Goal: Task Accomplishment & Management: Manage account settings

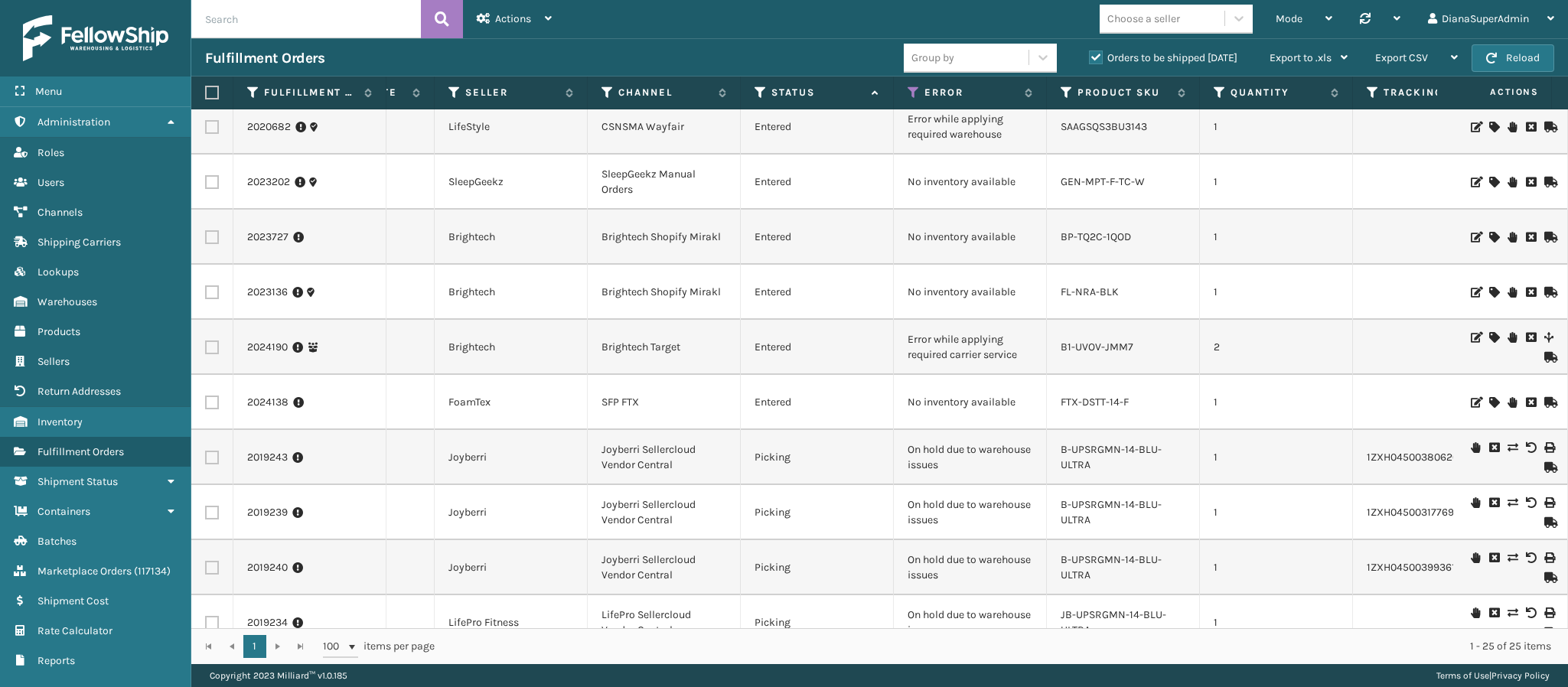
scroll to position [876, 282]
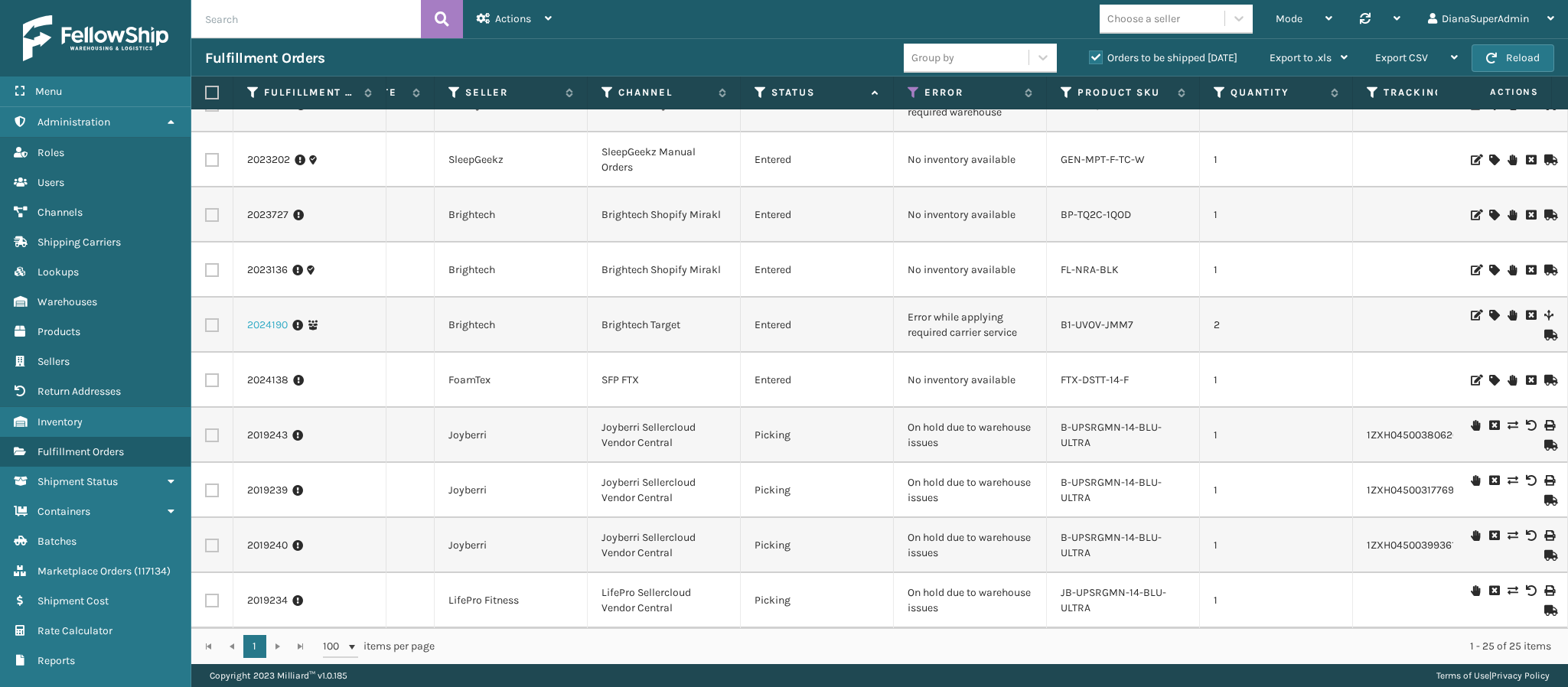
click at [267, 318] on link "2024190" at bounding box center [267, 325] width 41 height 15
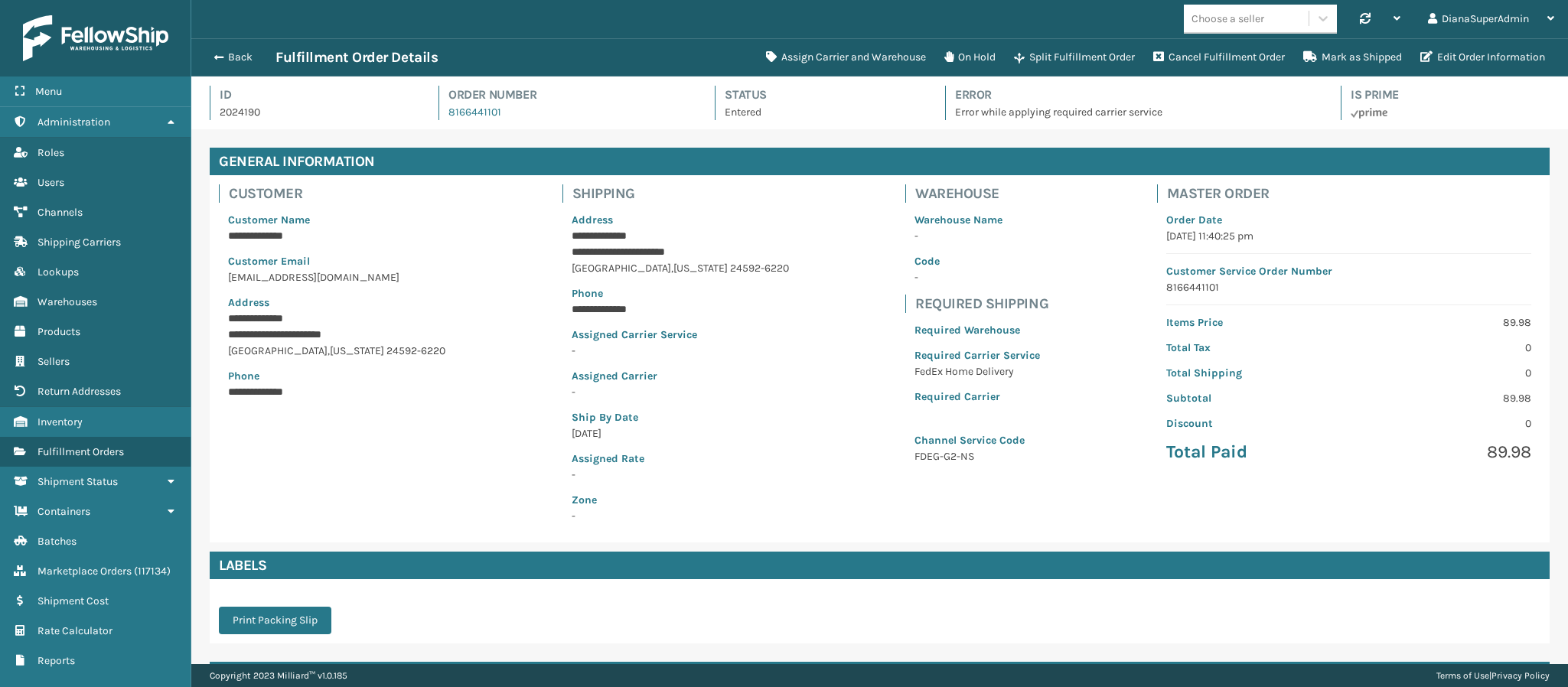
scroll to position [37, 1377]
click at [834, 51] on button "Assign Carrier and Warehouse" at bounding box center [846, 57] width 178 height 31
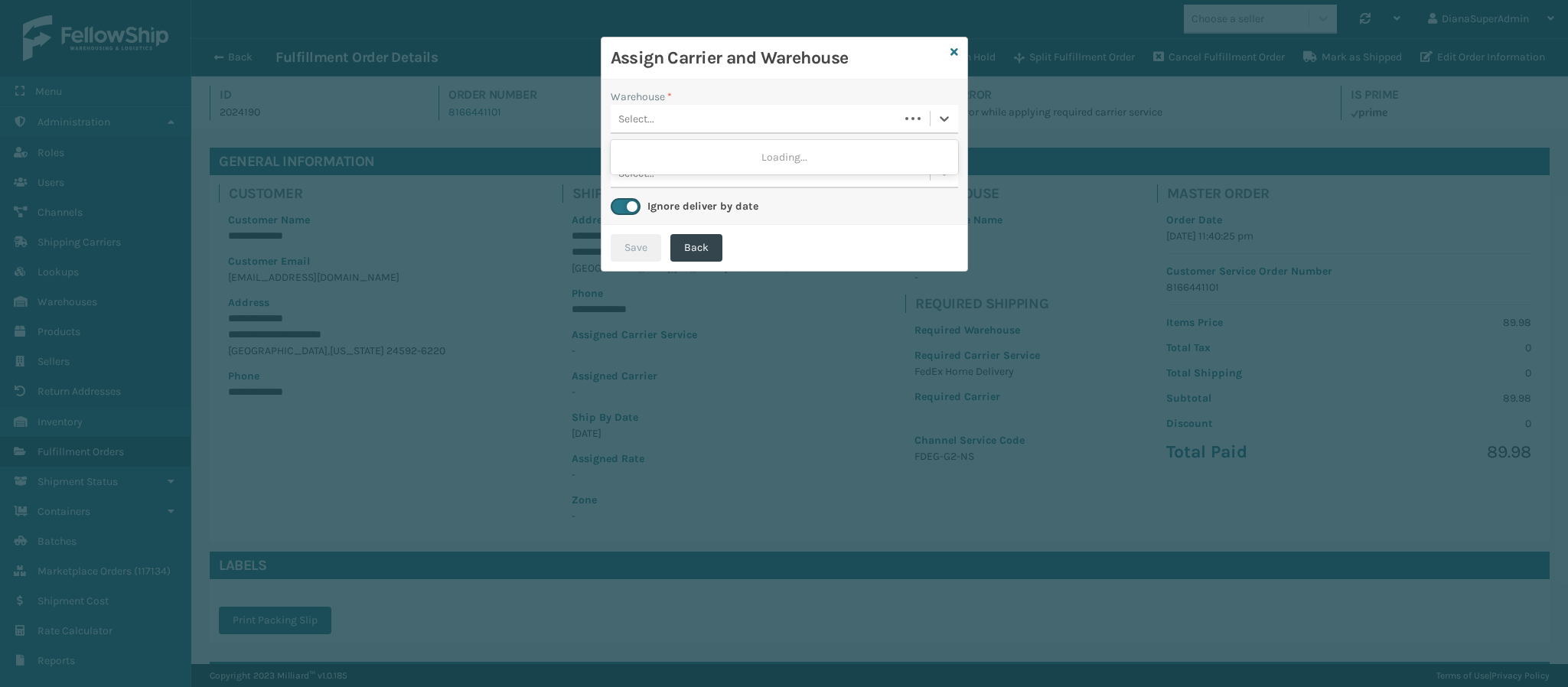
click at [755, 115] on div "Select..." at bounding box center [755, 119] width 289 height 25
click at [721, 163] on div "Fellowship - West" at bounding box center [784, 158] width 347 height 28
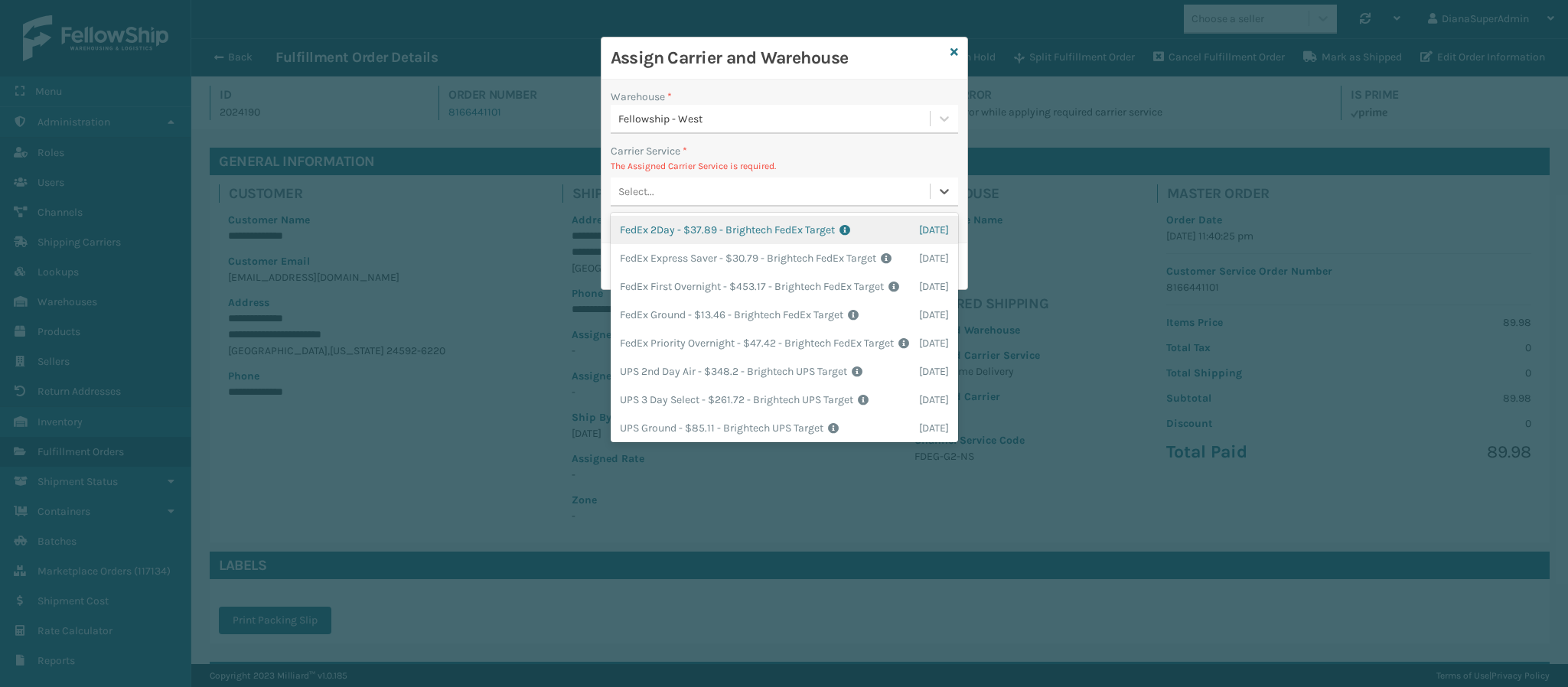
click at [741, 193] on div "Select..." at bounding box center [770, 192] width 319 height 25
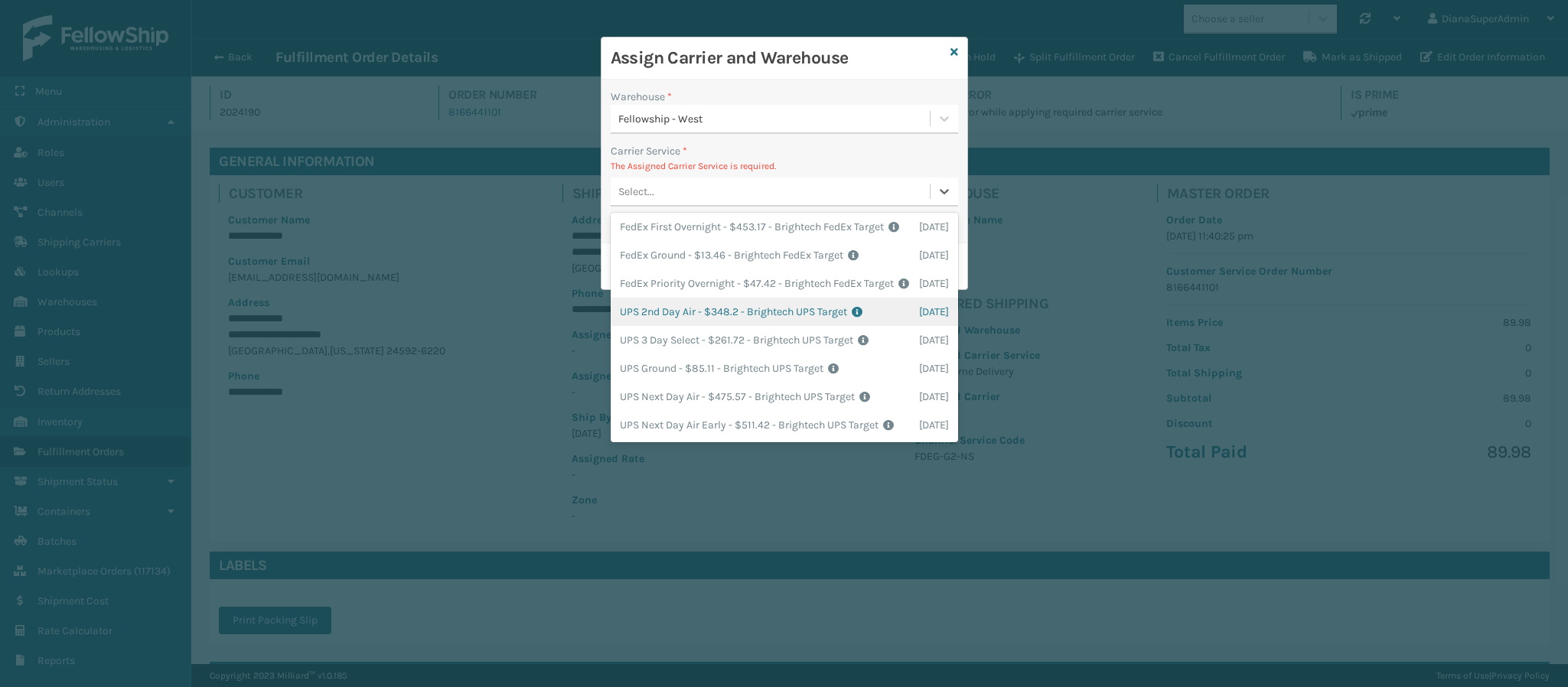
scroll to position [0, 0]
click at [703, 328] on div "FedEx Ground - $13.46 - Brightech FedEx Target Shipping Cost $13.46 Surplus Cos…" at bounding box center [784, 314] width 347 height 28
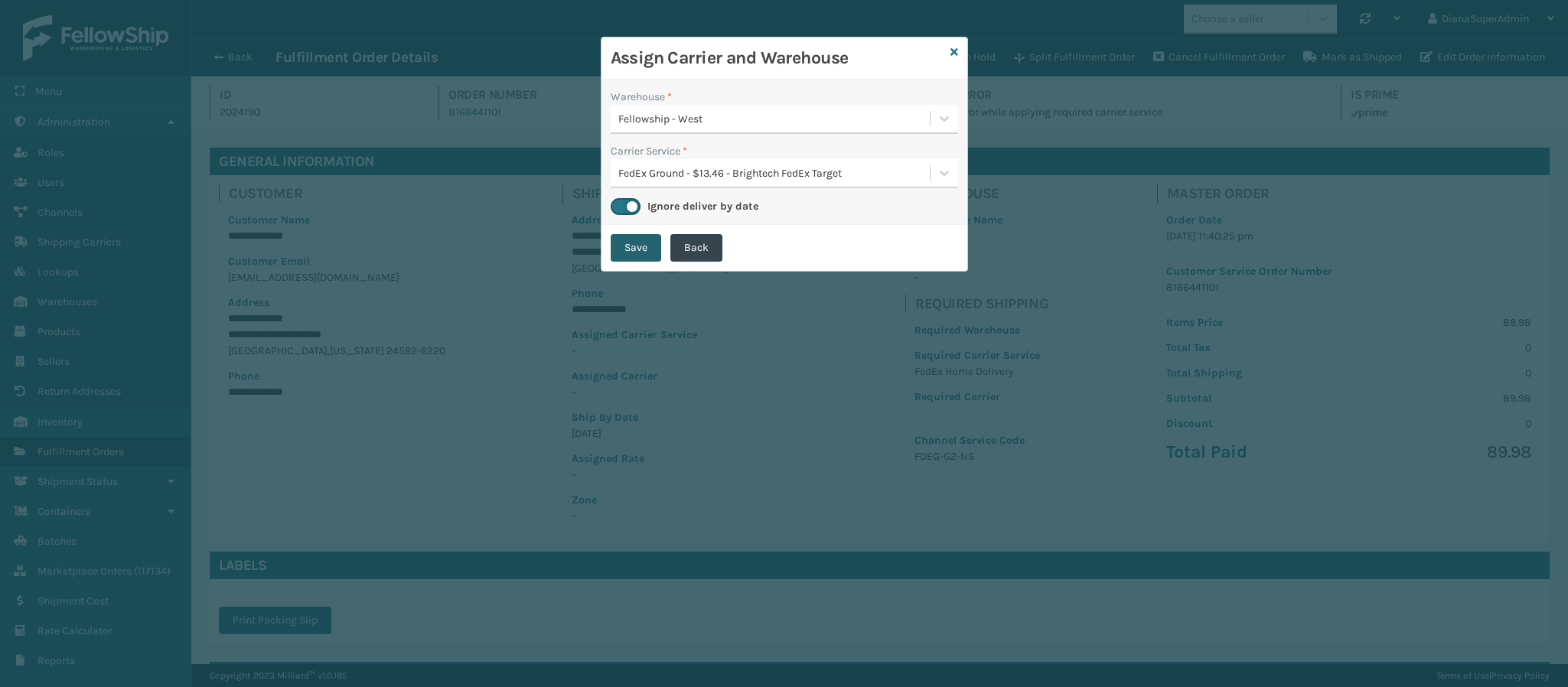
click at [626, 253] on button "Save" at bounding box center [636, 248] width 51 height 28
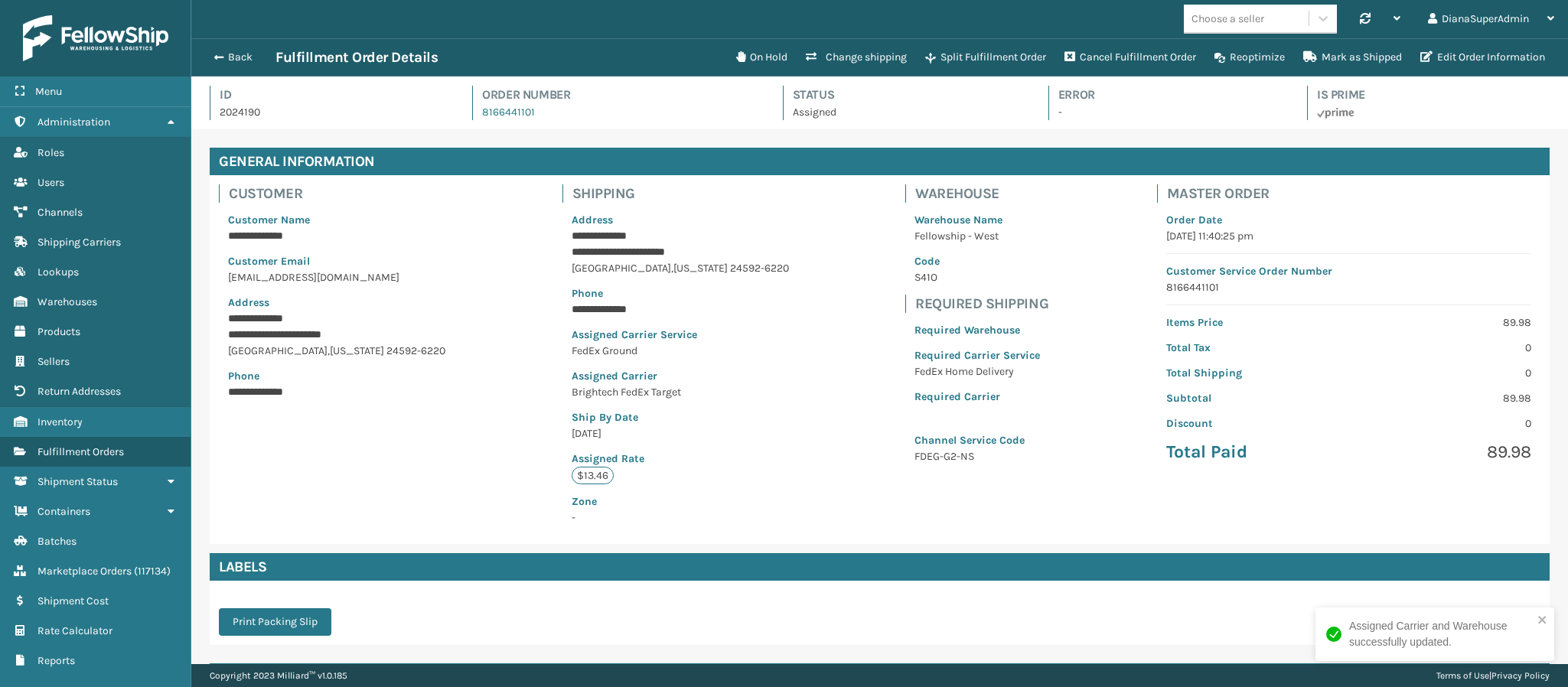
scroll to position [37, 1377]
click at [224, 58] on button "Back" at bounding box center [240, 58] width 70 height 14
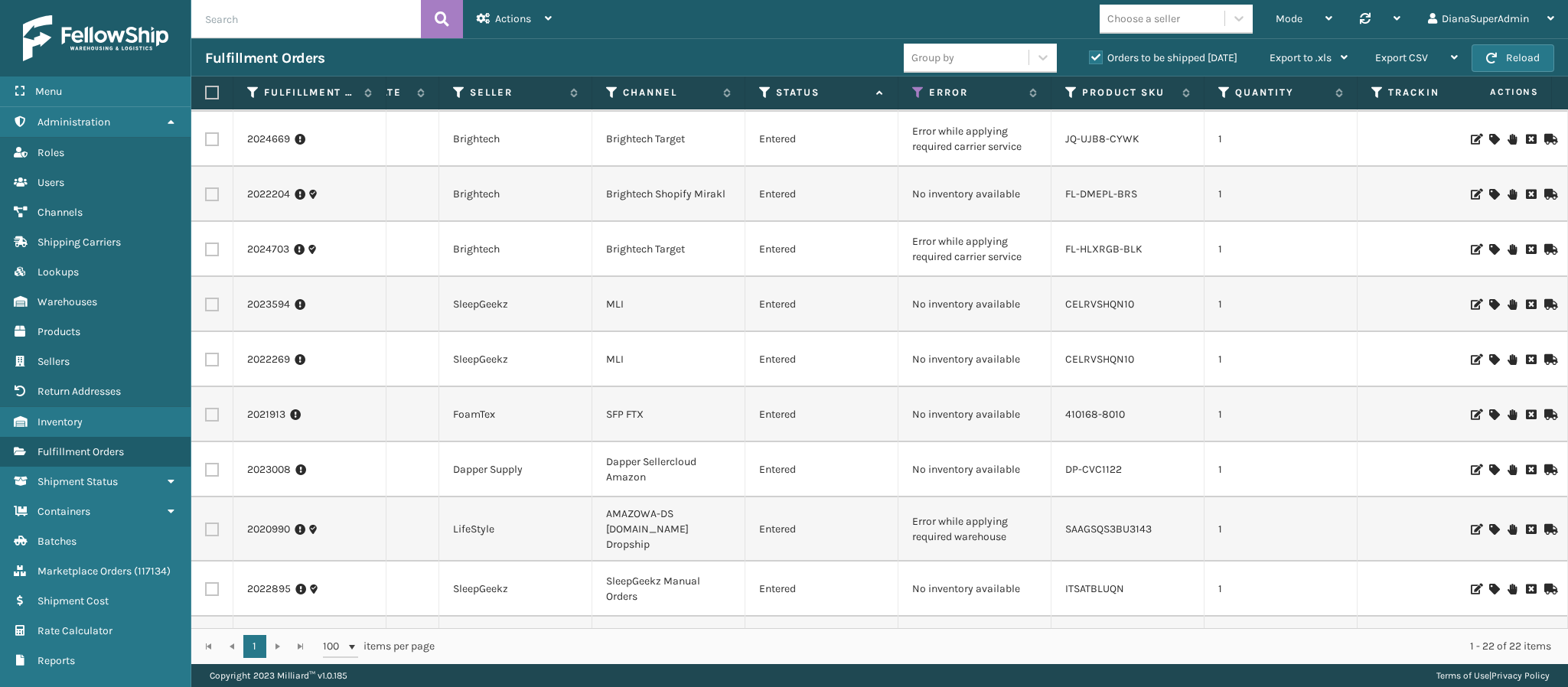
scroll to position [0, 278]
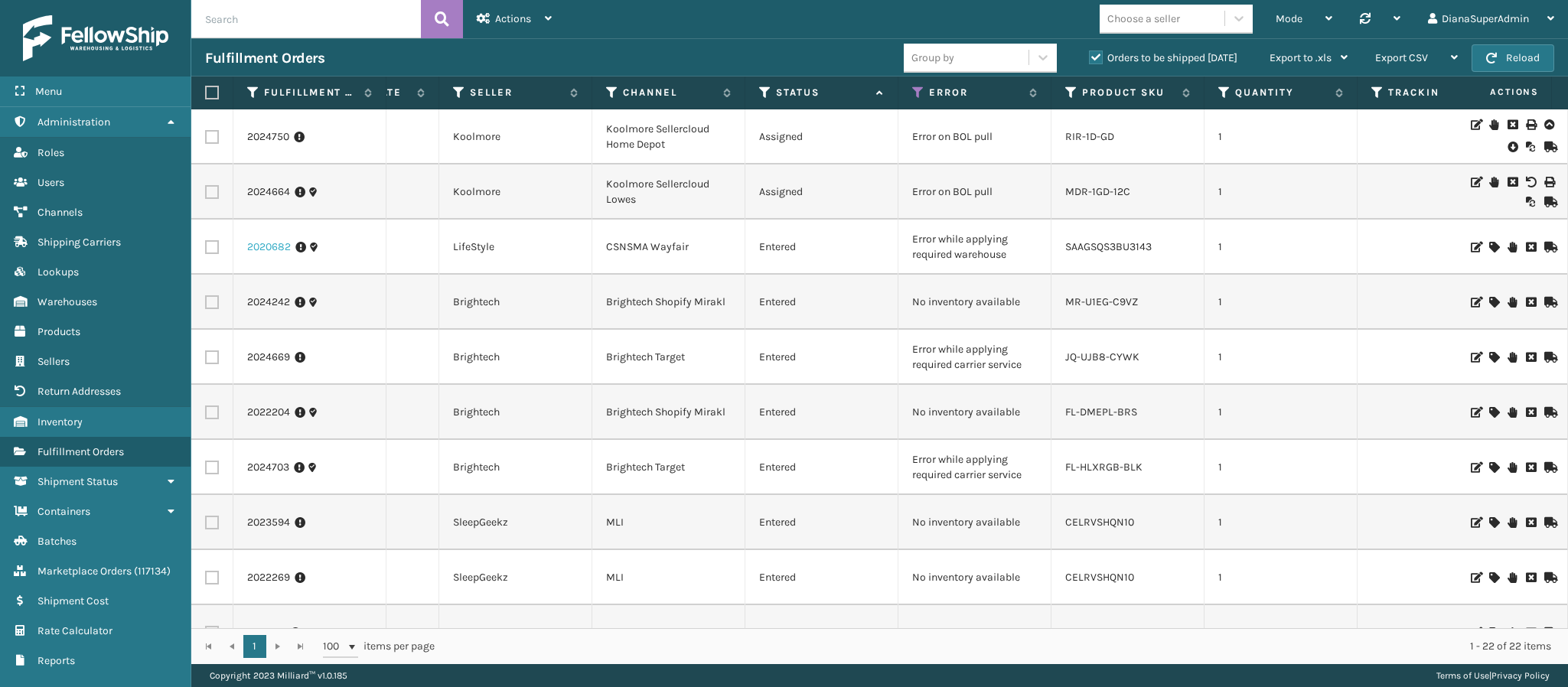
click at [264, 248] on link "2020682" at bounding box center [269, 247] width 43 height 15
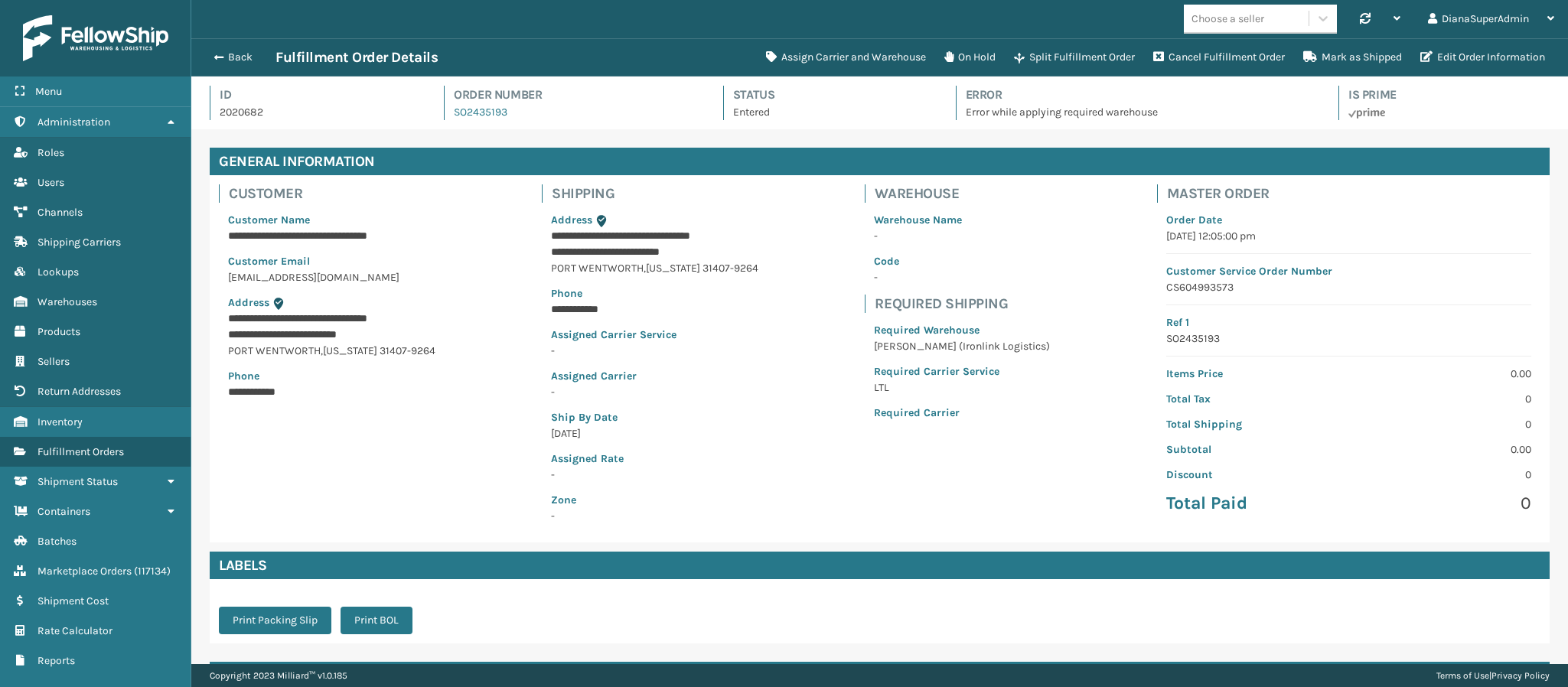
scroll to position [37, 1377]
click at [806, 56] on button "Assign Carrier and Warehouse" at bounding box center [846, 57] width 178 height 31
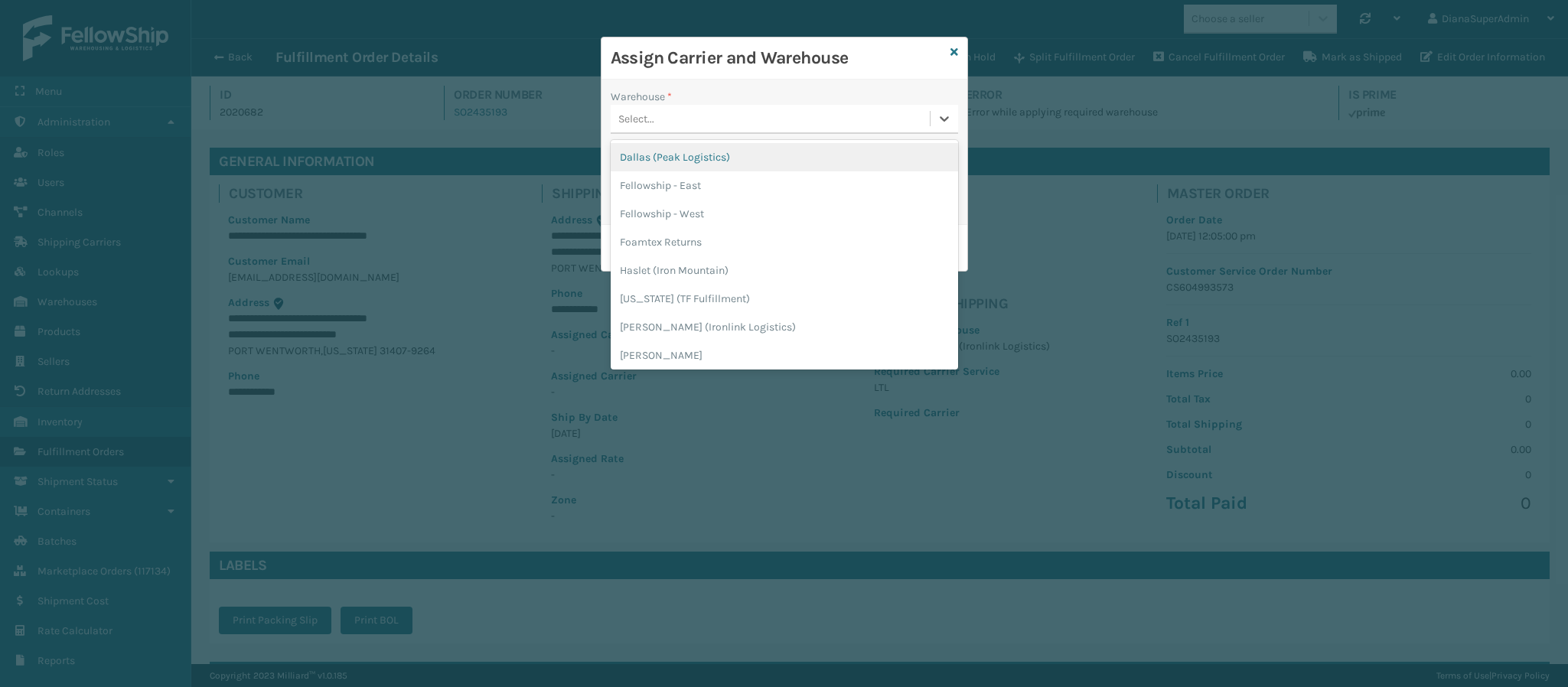
click at [792, 113] on div "Select..." at bounding box center [770, 119] width 319 height 25
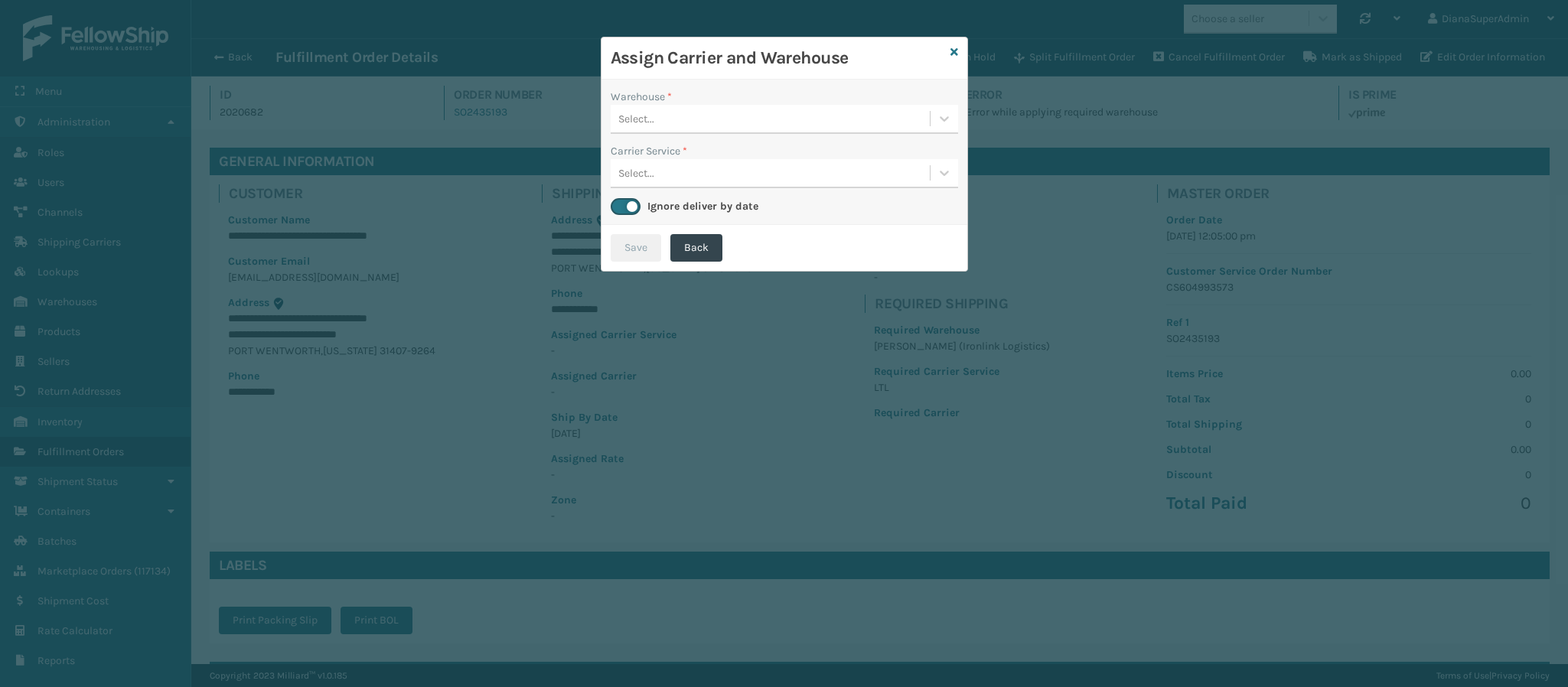
click at [812, 78] on div "Assign Carrier and Warehouse" at bounding box center [784, 58] width 365 height 42
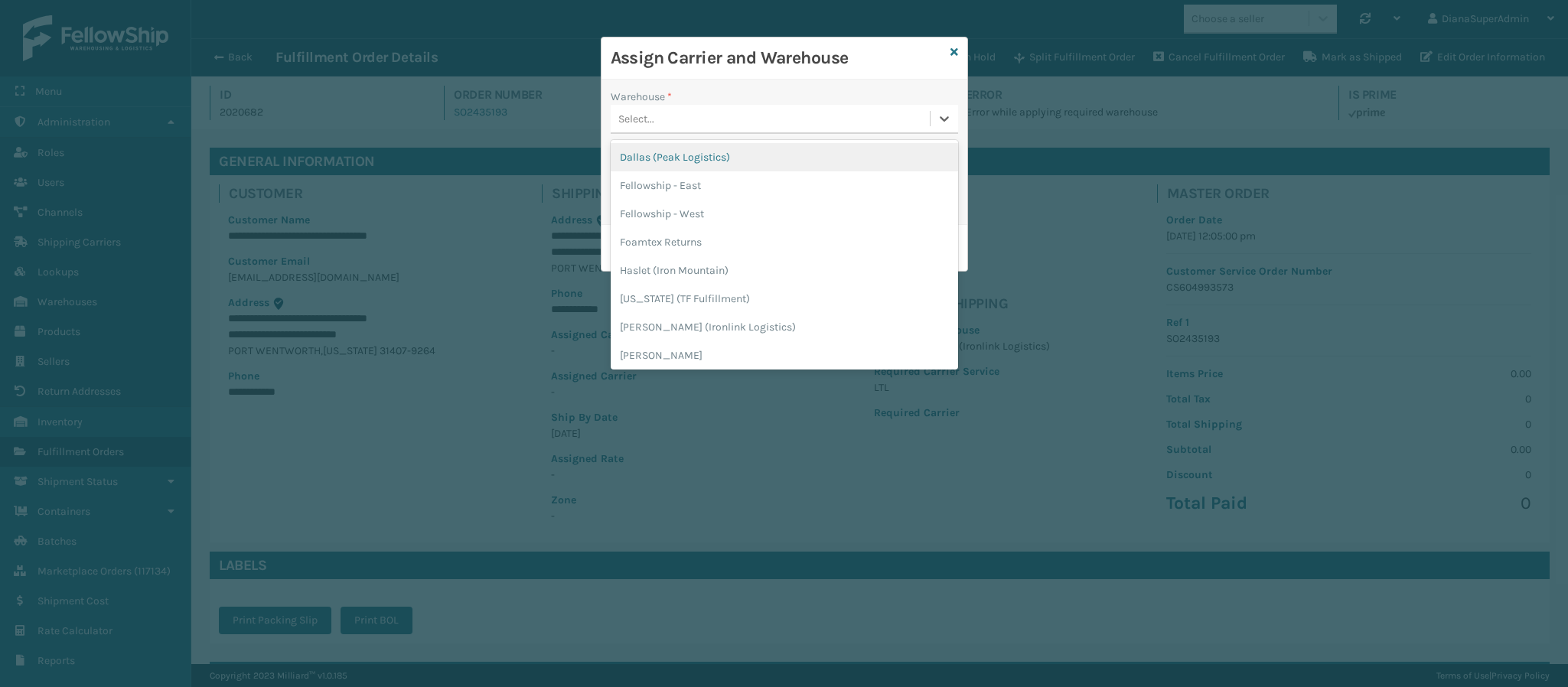
click at [773, 118] on div "Select..." at bounding box center [770, 119] width 319 height 25
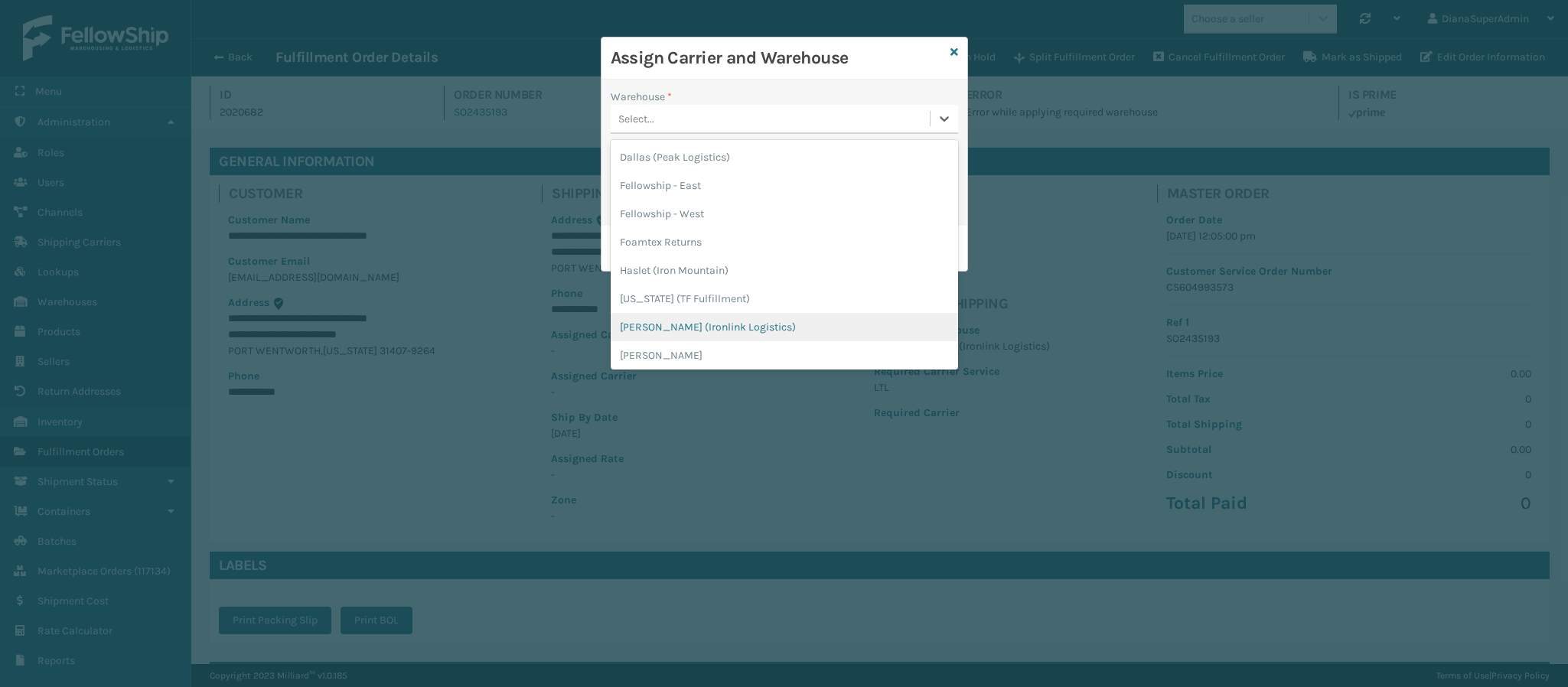
click at [711, 319] on div "[PERSON_NAME] (Ironlink Logistics)" at bounding box center [784, 327] width 347 height 28
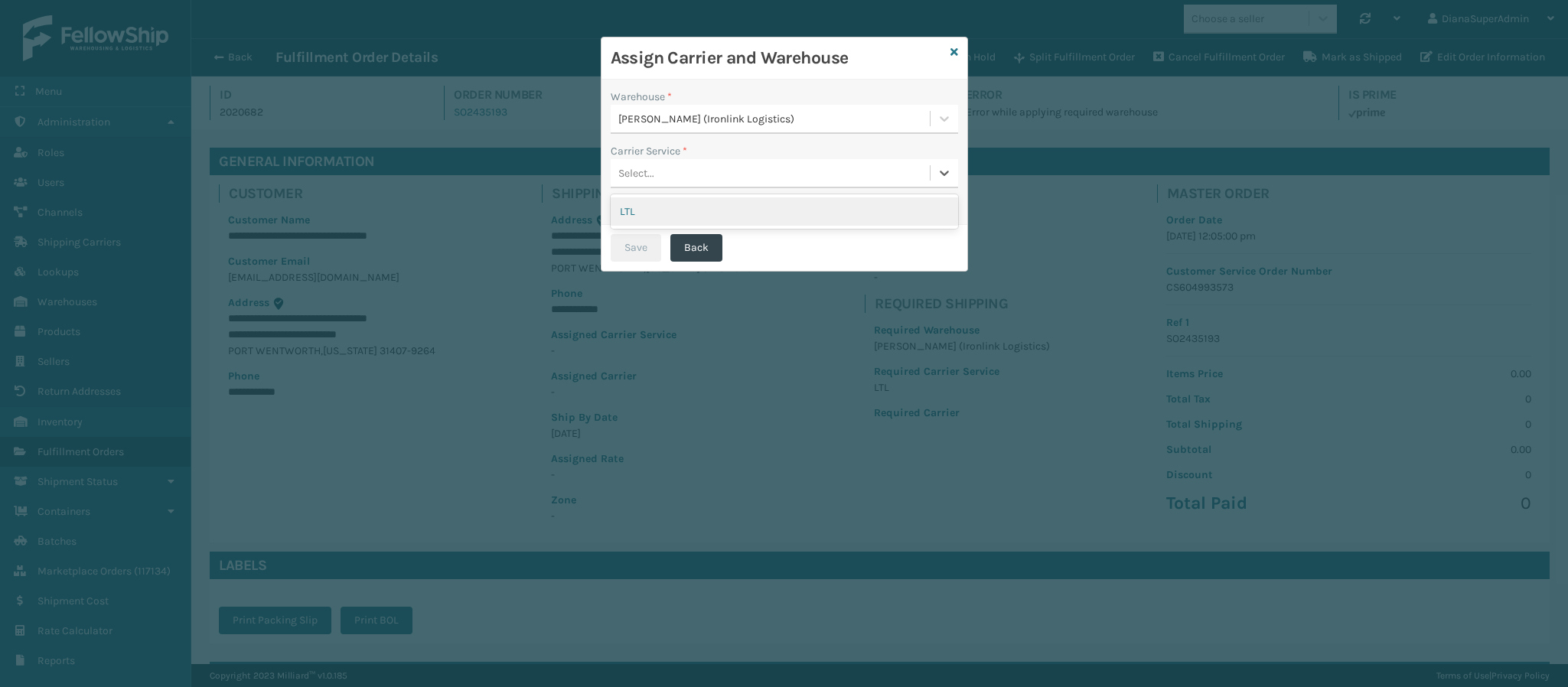
click at [765, 173] on div "Select..." at bounding box center [770, 173] width 319 height 25
click at [736, 205] on div "LTL" at bounding box center [784, 212] width 347 height 28
click at [622, 246] on button "Save" at bounding box center [636, 248] width 51 height 28
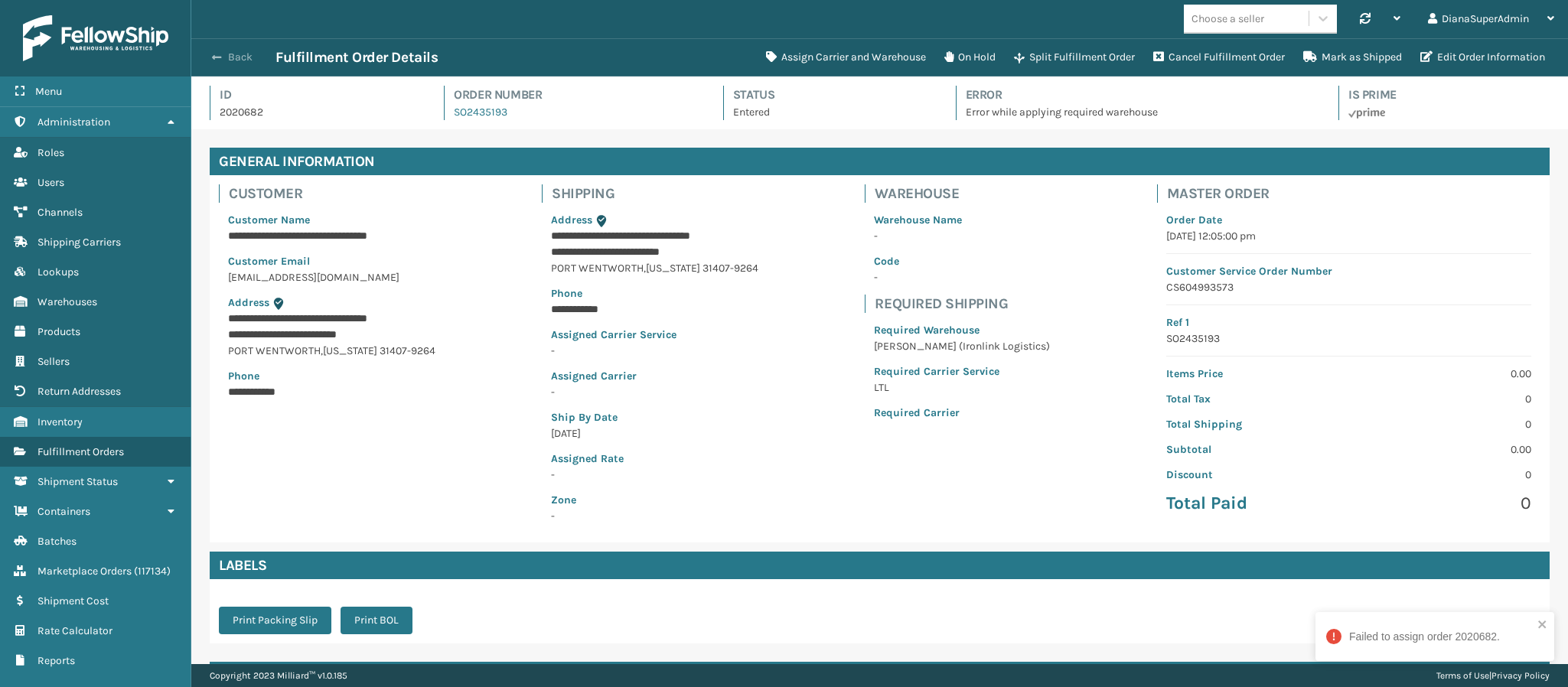
click at [228, 53] on button "Back" at bounding box center [240, 58] width 70 height 14
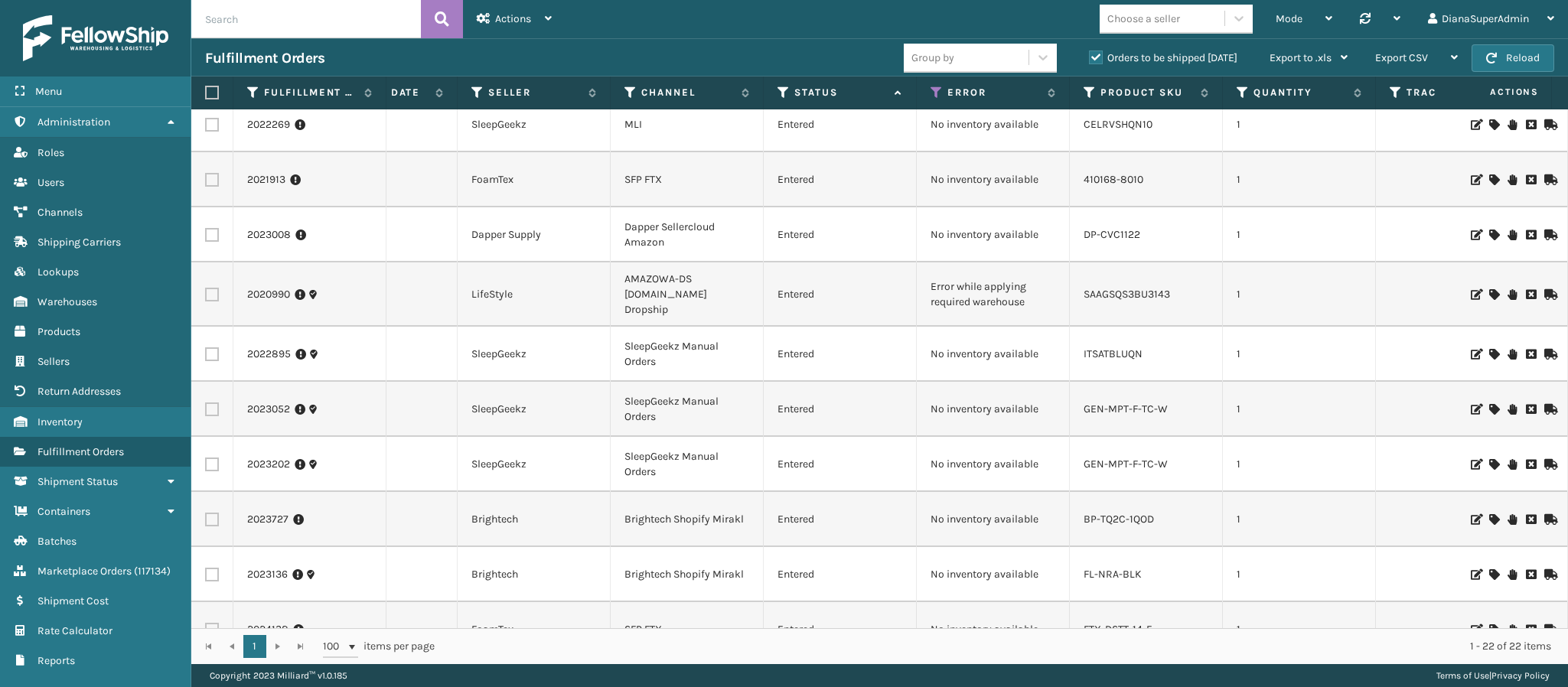
scroll to position [449, 259]
click at [260, 290] on link "2020990" at bounding box center [268, 298] width 43 height 15
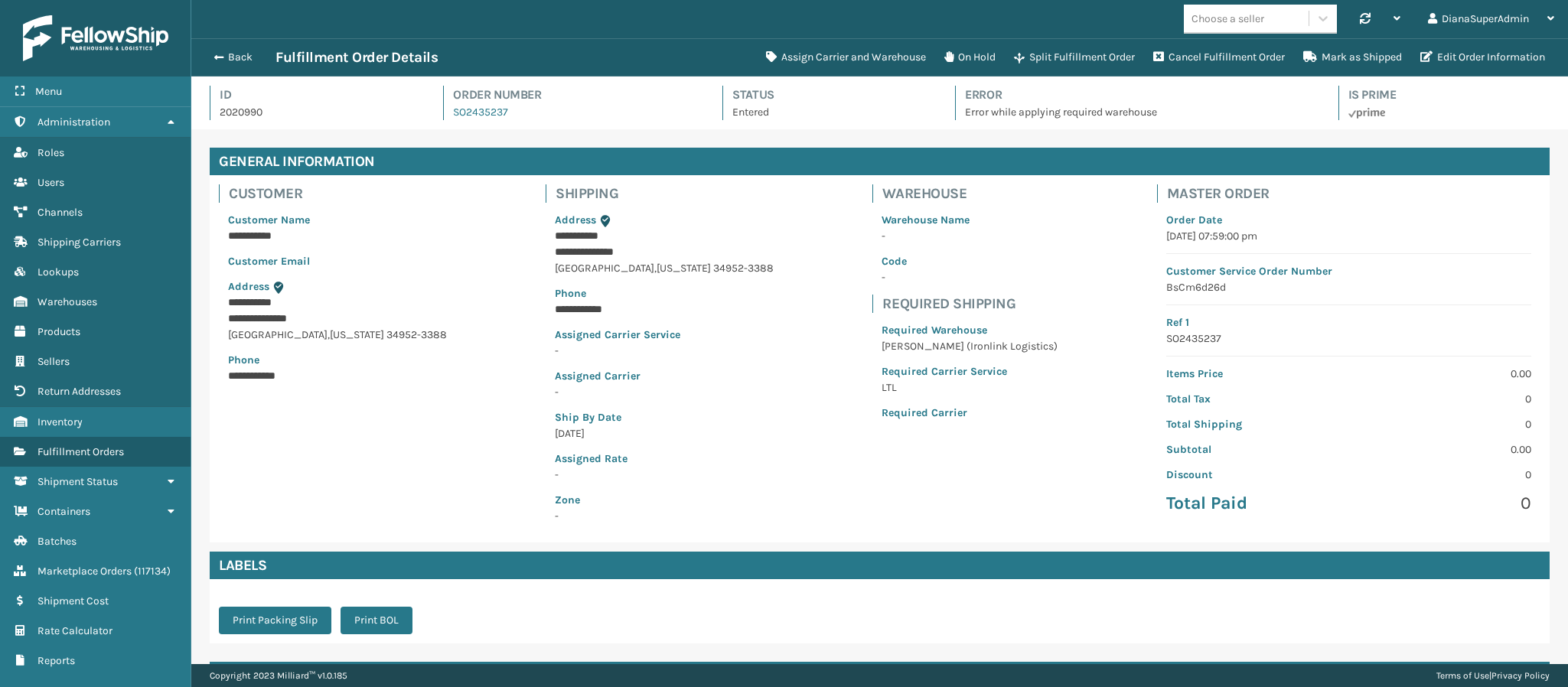
scroll to position [37, 1377]
click at [836, 47] on button "Assign Carrier and Warehouse" at bounding box center [846, 57] width 178 height 31
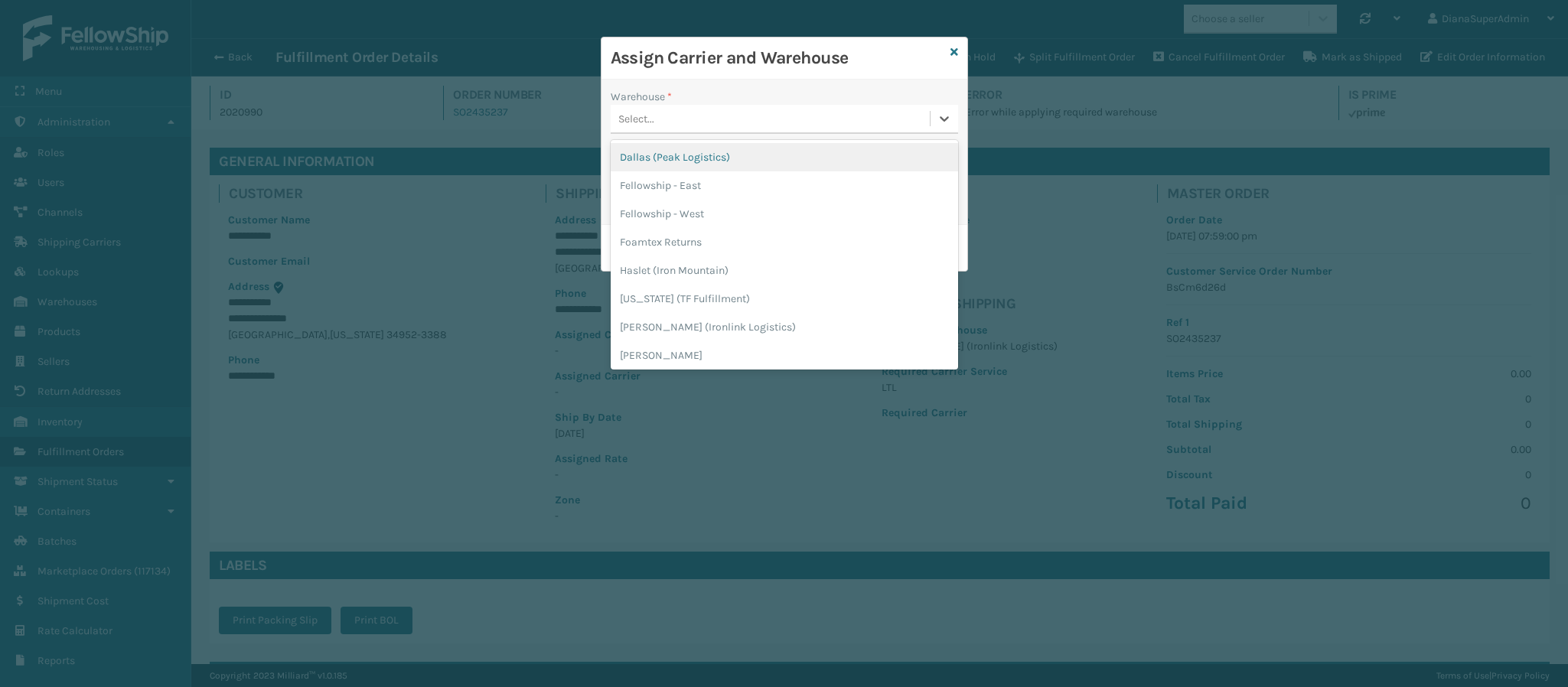
click at [788, 123] on div "Select..." at bounding box center [770, 119] width 319 height 25
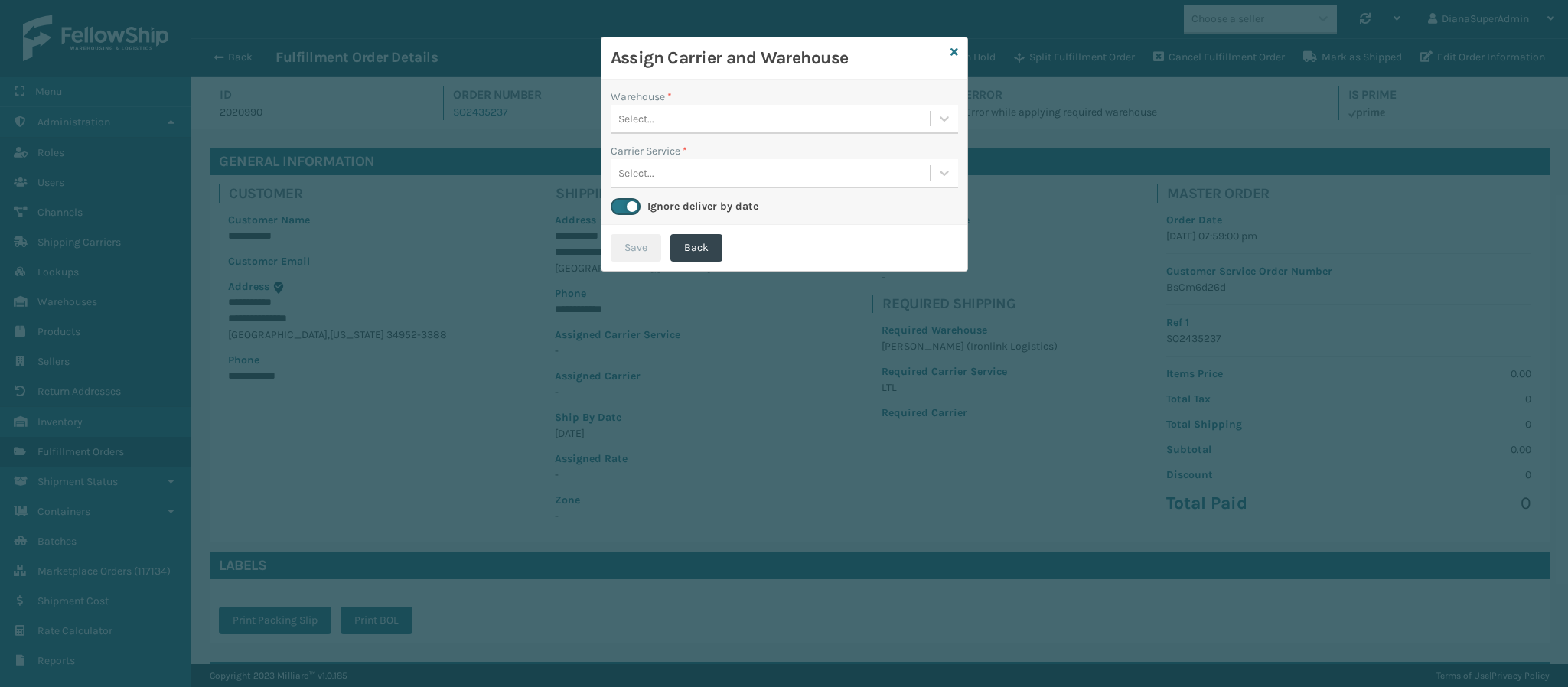
click at [840, 58] on h3 "Assign Carrier and Warehouse" at bounding box center [777, 58] width 334 height 23
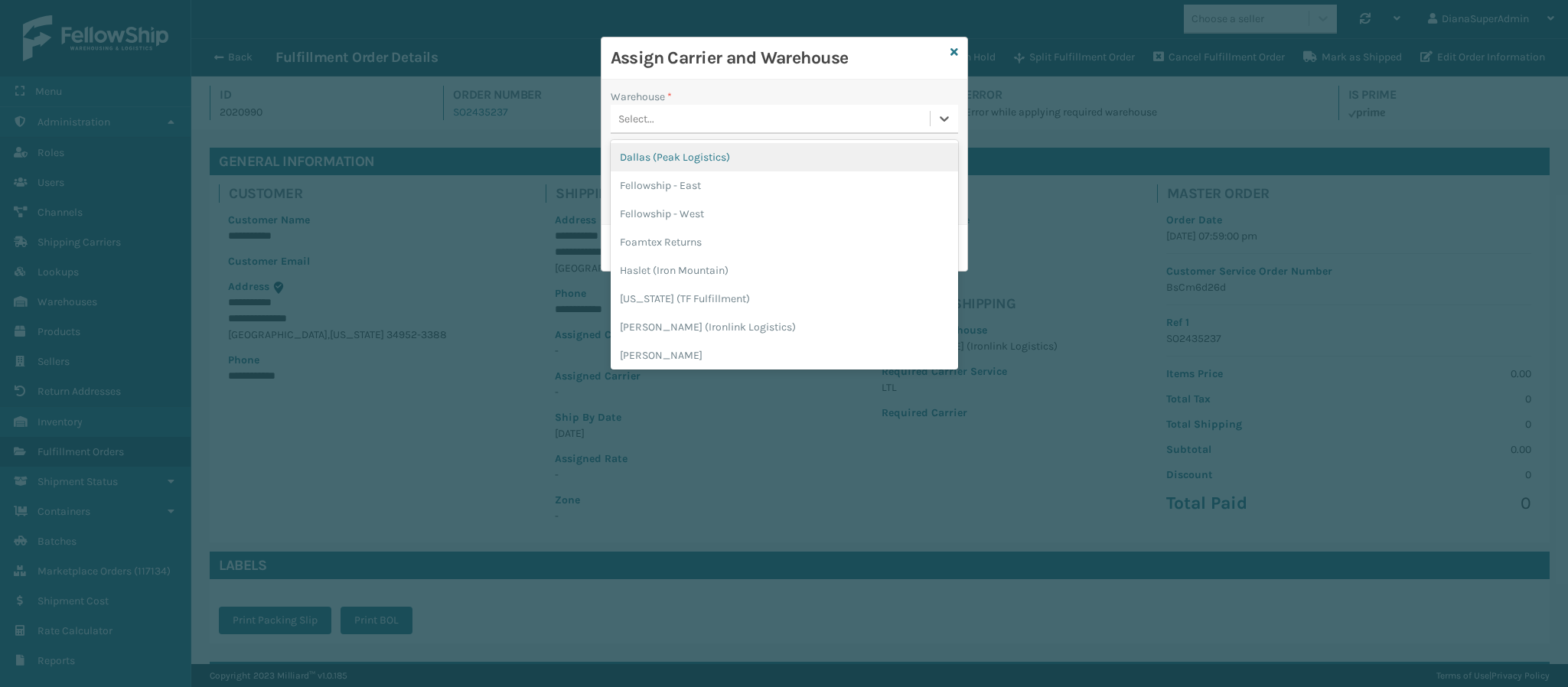
click at [822, 120] on div "Select..." at bounding box center [770, 119] width 319 height 25
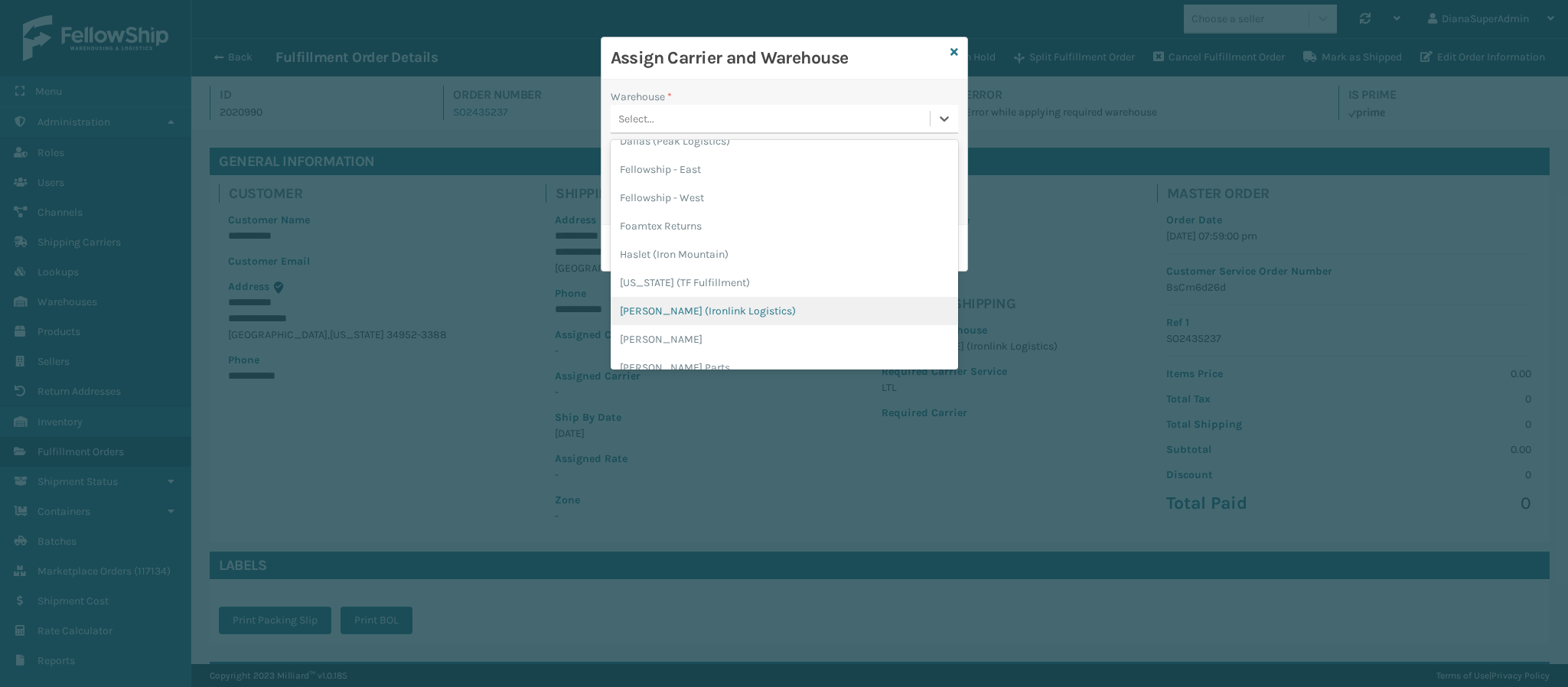
click at [751, 310] on div "[PERSON_NAME] (Ironlink Logistics)" at bounding box center [784, 311] width 347 height 28
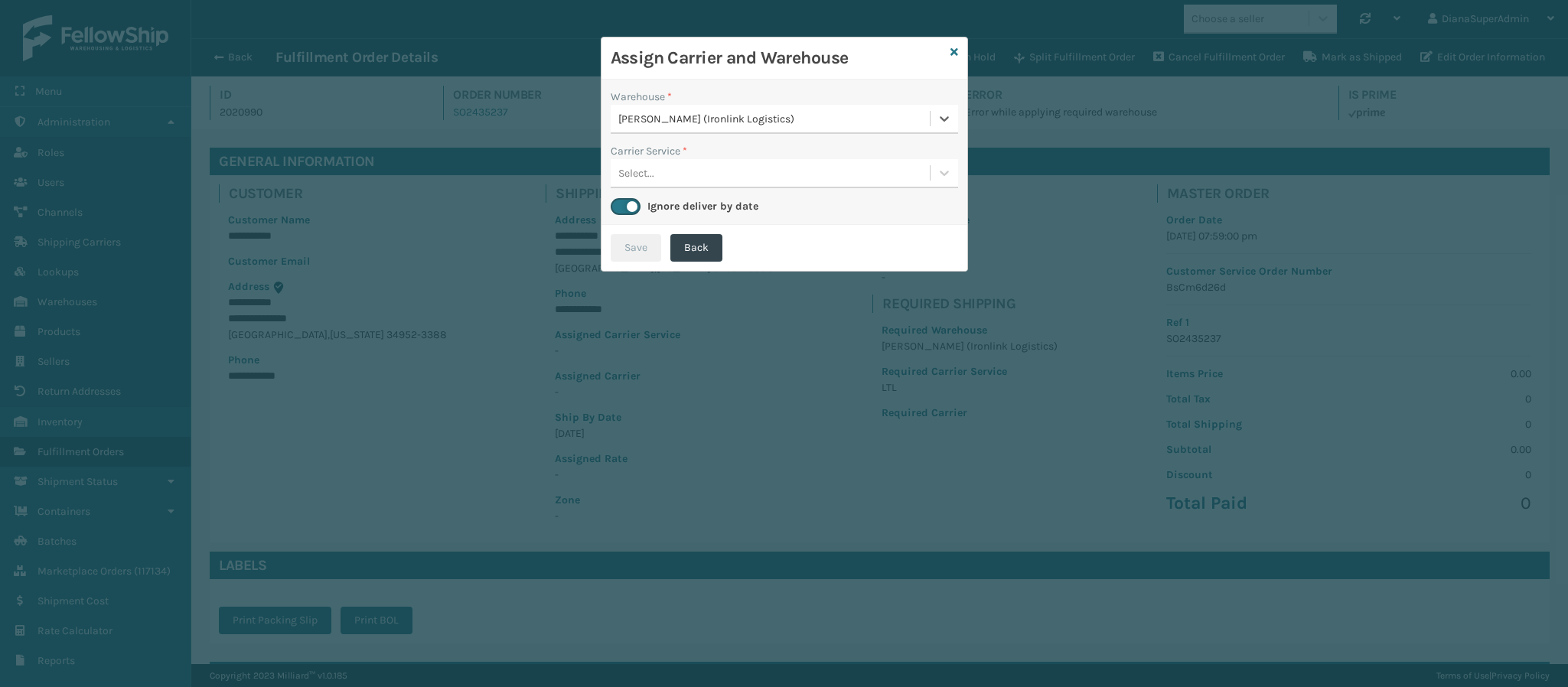
click at [820, 173] on div "Select..." at bounding box center [770, 173] width 319 height 25
click at [790, 207] on div "LTL" at bounding box center [784, 212] width 347 height 28
click at [623, 253] on button "Save" at bounding box center [636, 248] width 51 height 28
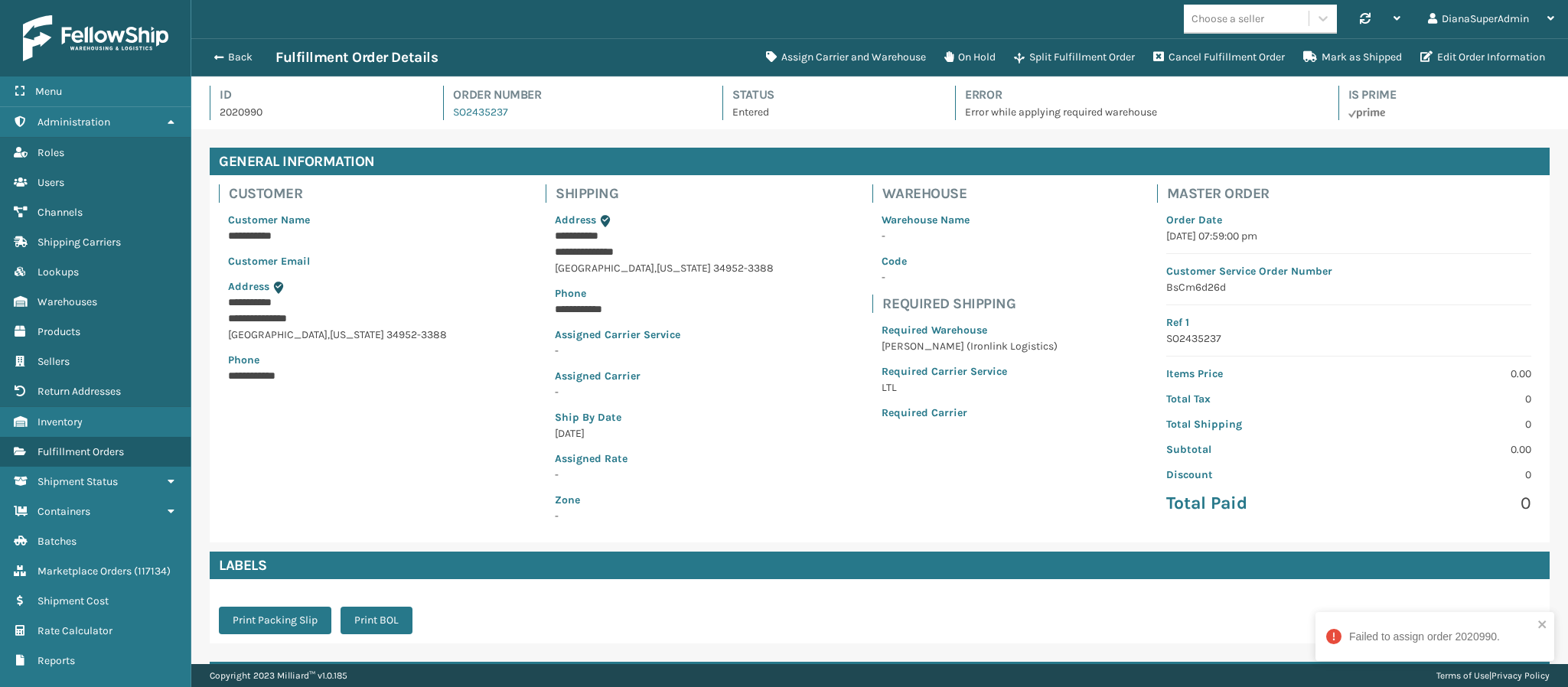
scroll to position [156, 0]
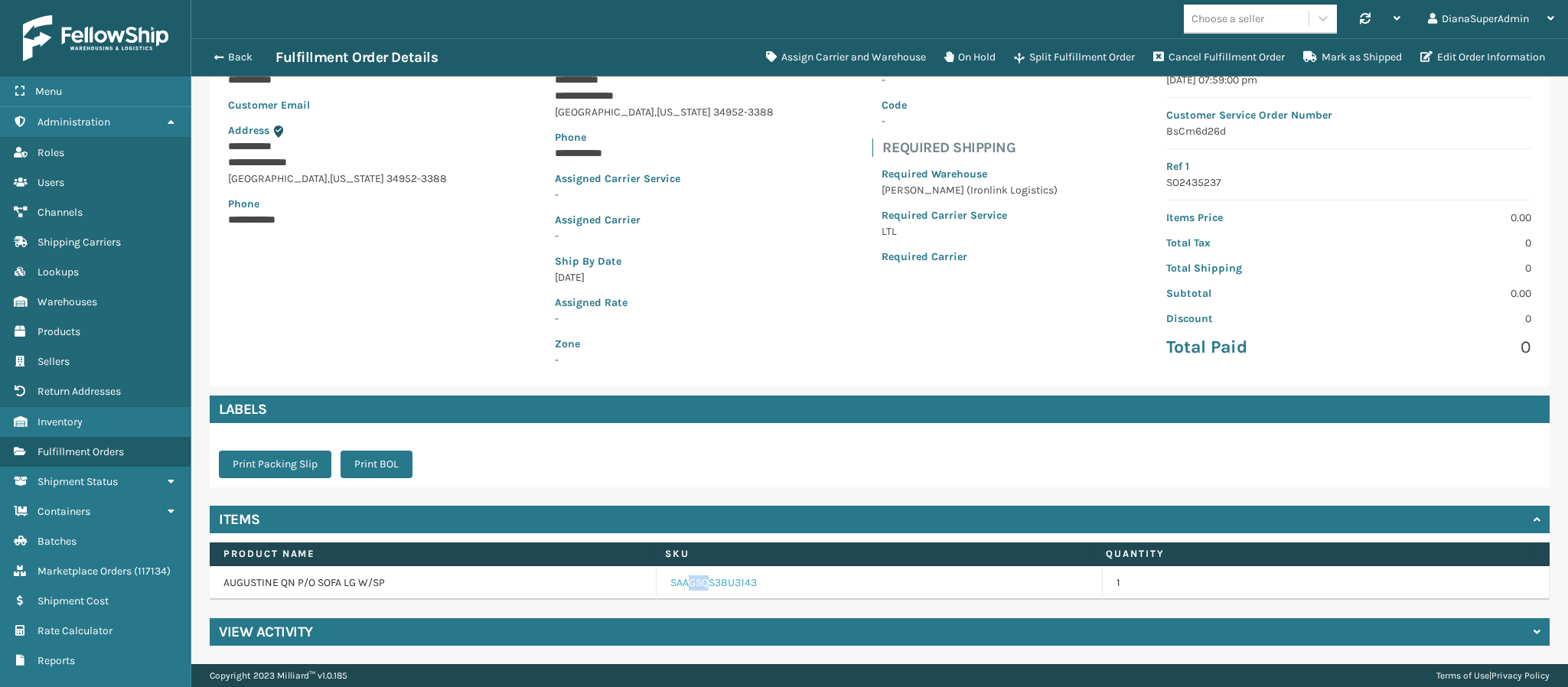
drag, startPoint x: 698, startPoint y: 572, endPoint x: 680, endPoint y: 583, distance: 21.1
click at [680, 583] on td "SAAGSQS3BU3143" at bounding box center [880, 583] width 447 height 33
click at [680, 583] on link "SAAGSQS3BU3143" at bounding box center [714, 583] width 87 height 15
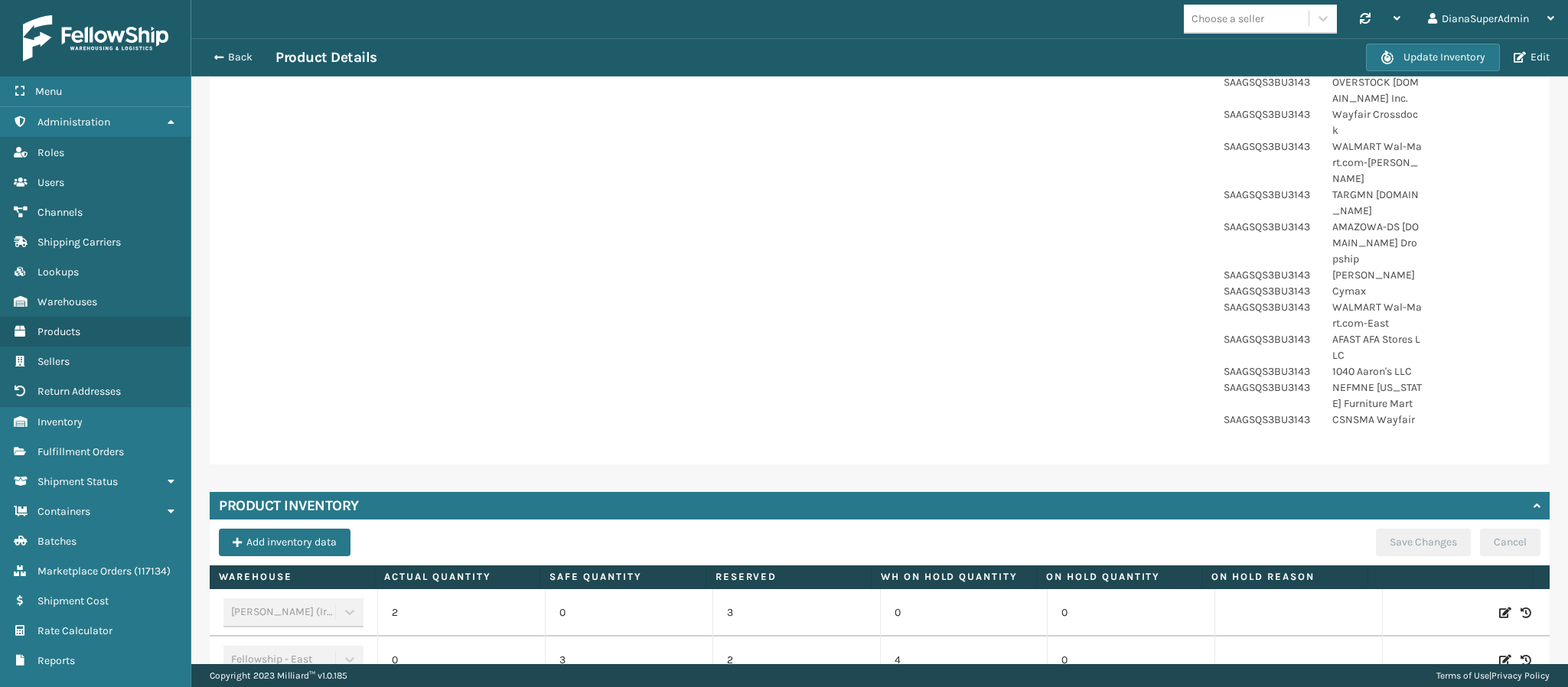
scroll to position [1001, 0]
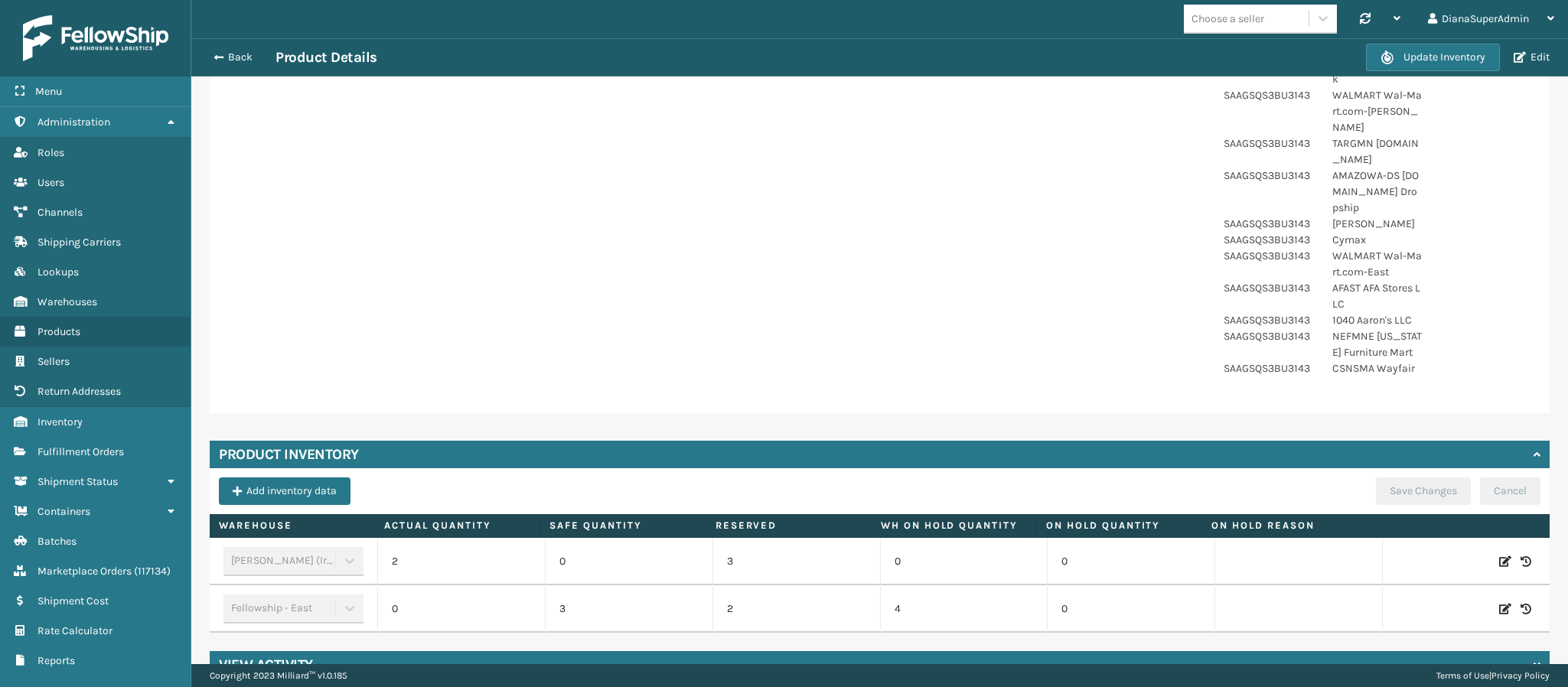
click at [1499, 554] on icon at bounding box center [1505, 561] width 13 height 15
click at [441, 548] on input "2" at bounding box center [460, 561] width 98 height 28
type input "12"
click at [1392, 552] on button "ADD" at bounding box center [1411, 561] width 38 height 18
click at [1410, 477] on button "Save Changes" at bounding box center [1423, 490] width 95 height 28
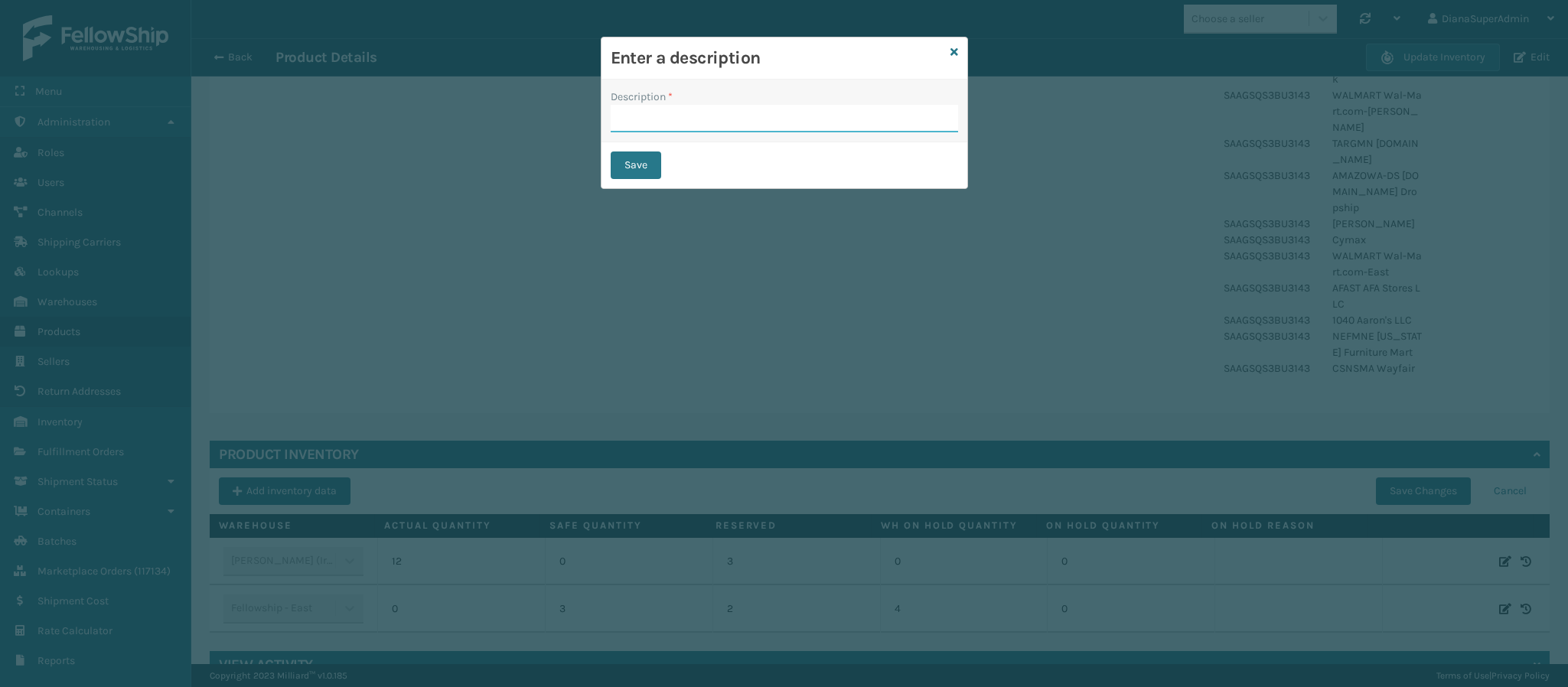
click at [707, 132] on input "Description *" at bounding box center [784, 118] width 347 height 28
type input "shipping"
click at [634, 163] on button "Save" at bounding box center [636, 165] width 51 height 28
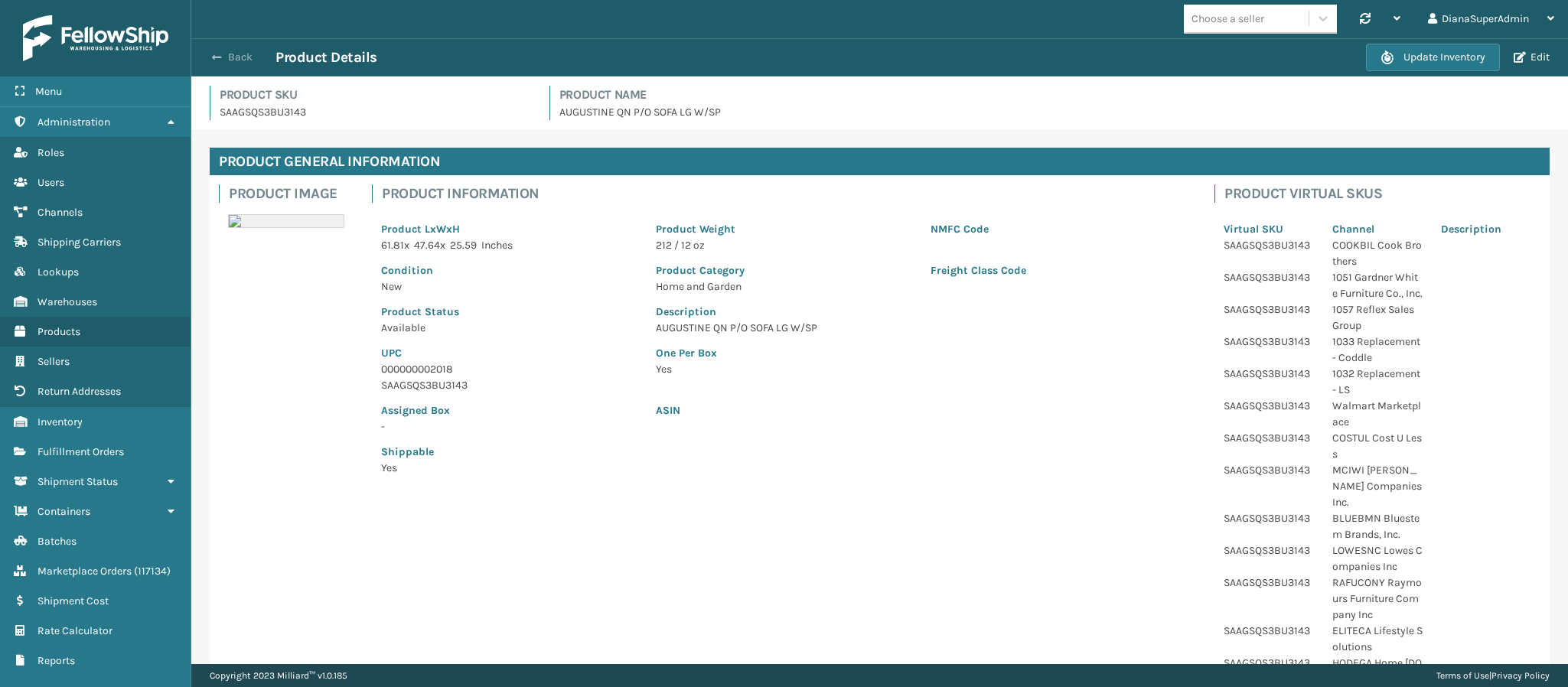
click at [214, 60] on span "button" at bounding box center [216, 57] width 9 height 11
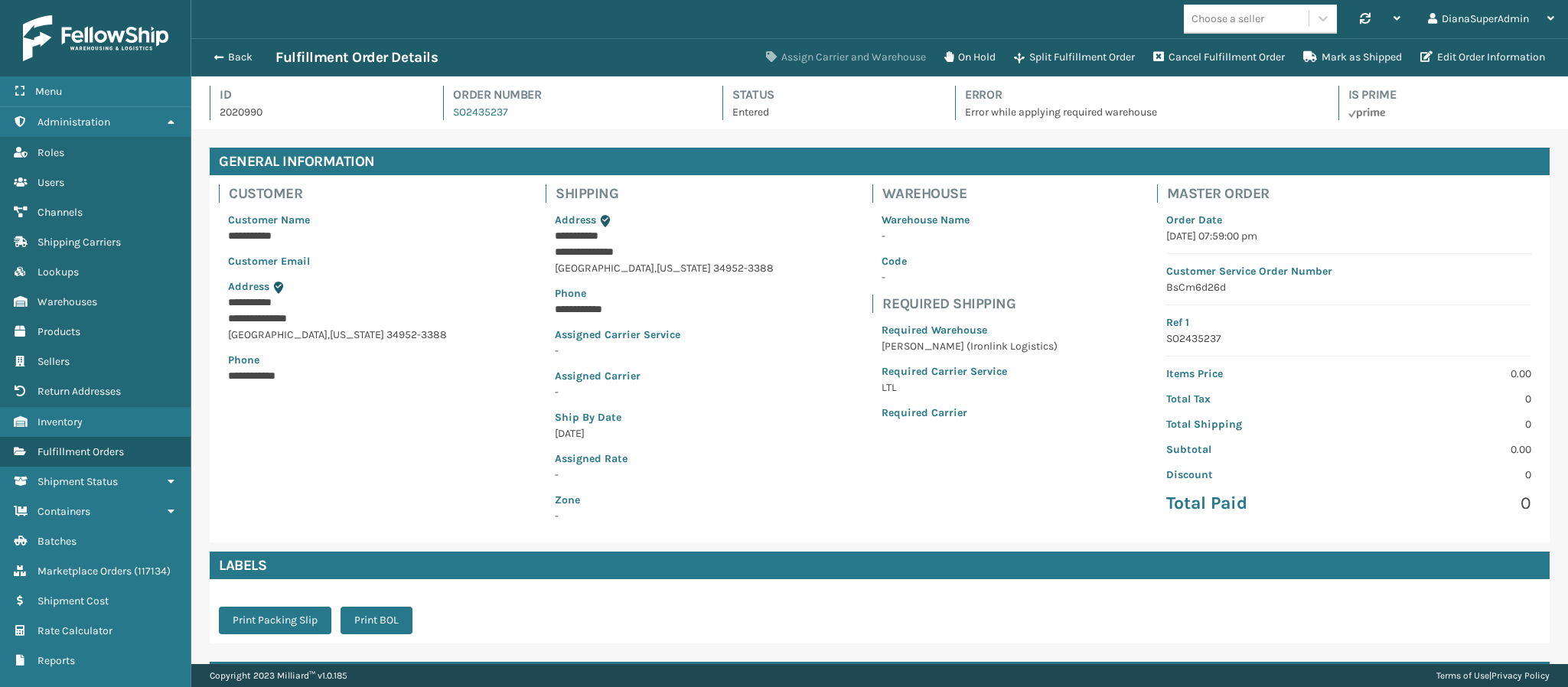
click at [850, 64] on button "Assign Carrier and Warehouse" at bounding box center [846, 57] width 178 height 31
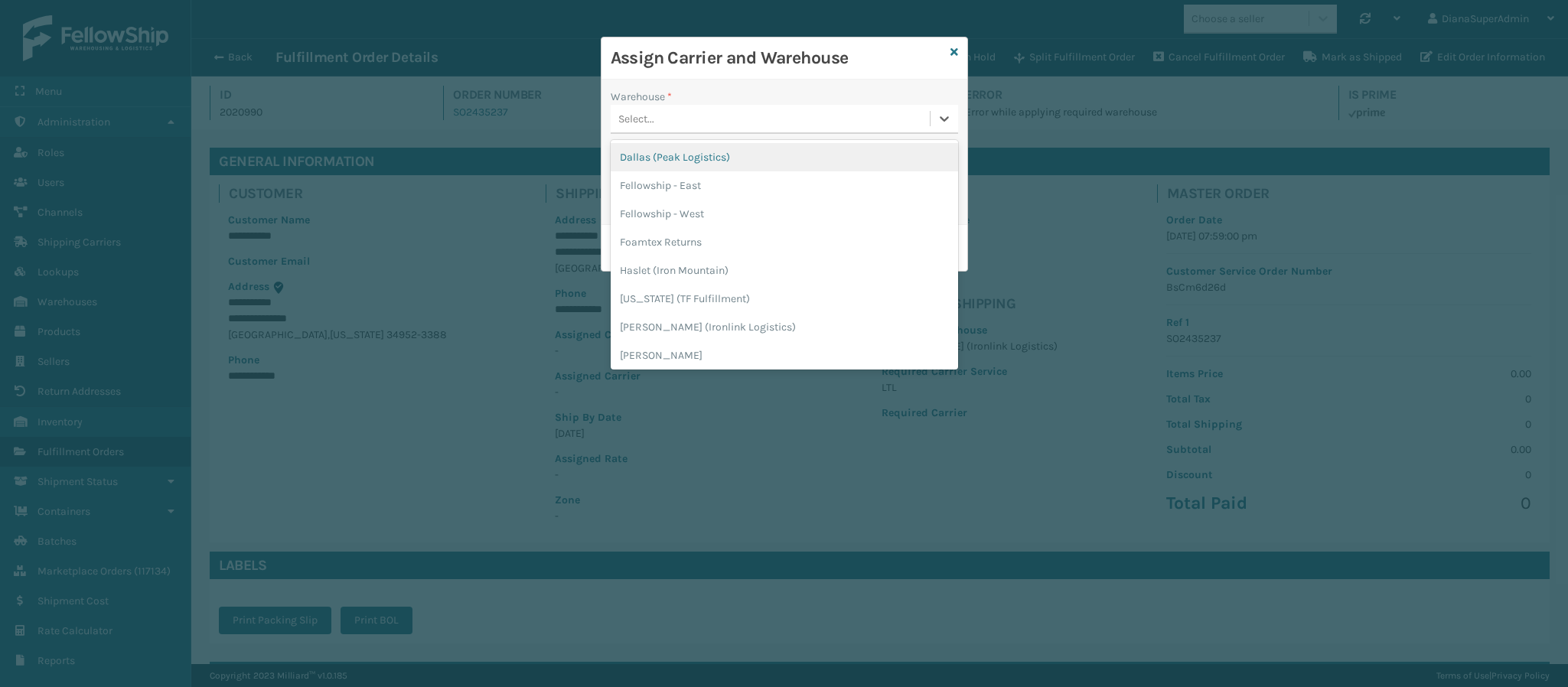
click at [813, 120] on div "Select..." at bounding box center [770, 119] width 319 height 25
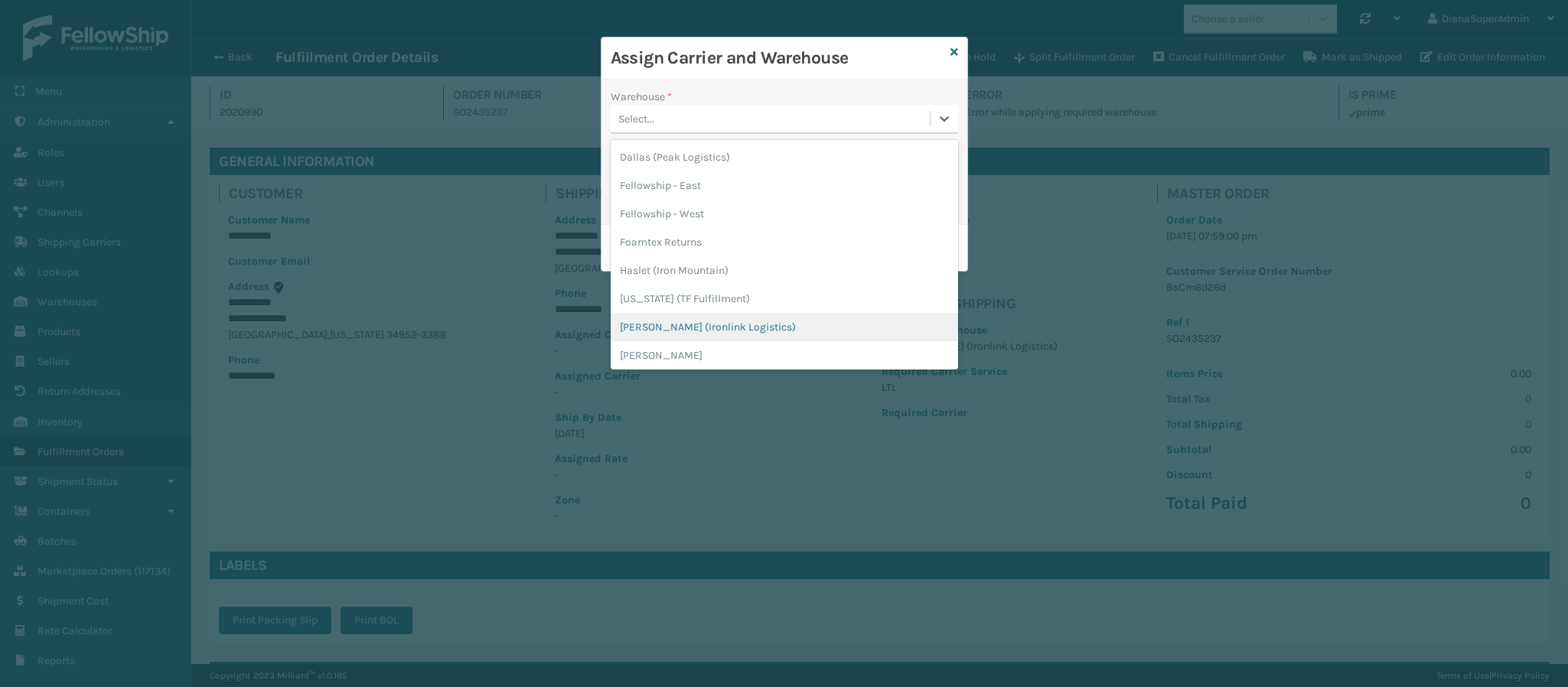
click at [701, 327] on div "[PERSON_NAME] (Ironlink Logistics)" at bounding box center [784, 327] width 347 height 28
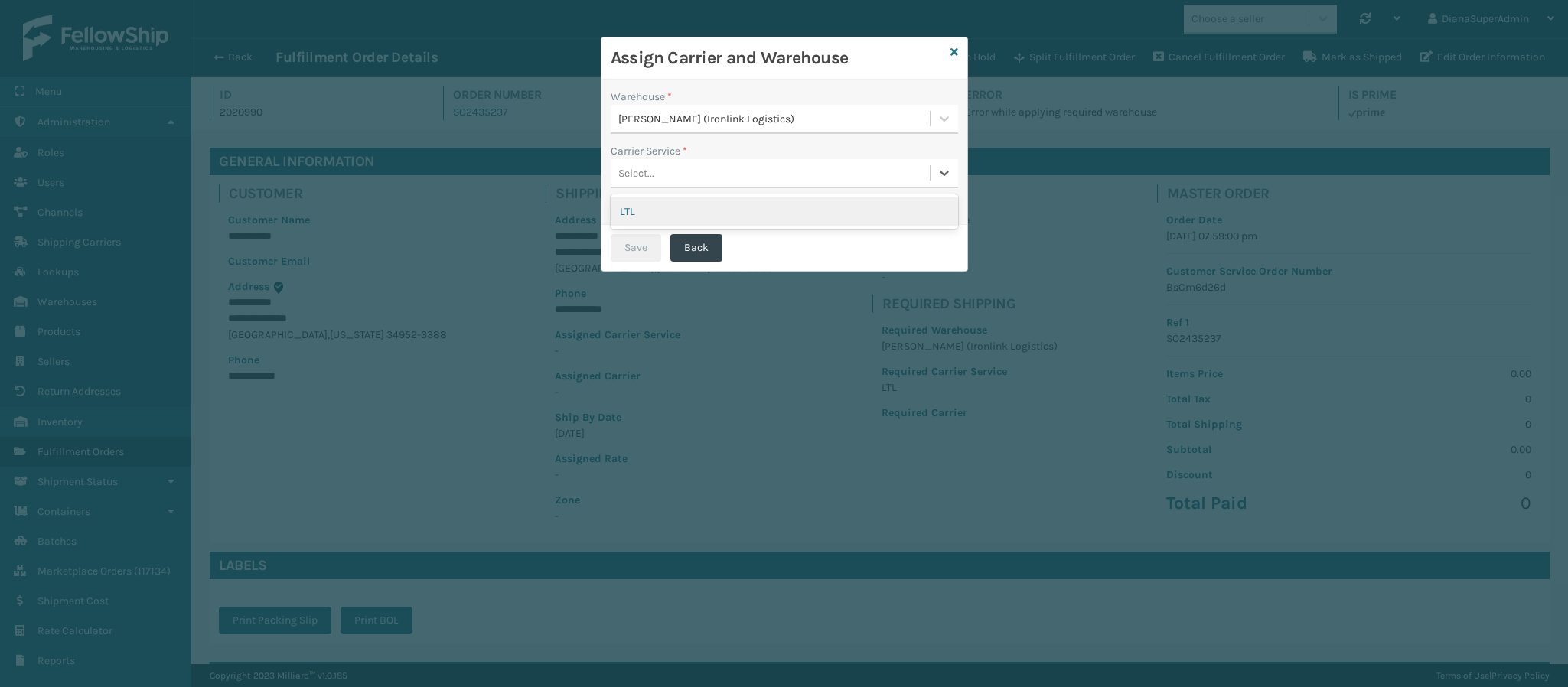
click at [786, 170] on div "Select..." at bounding box center [770, 173] width 319 height 25
click at [751, 211] on div "LTL" at bounding box center [784, 212] width 347 height 28
click at [641, 246] on button "Save" at bounding box center [636, 248] width 51 height 28
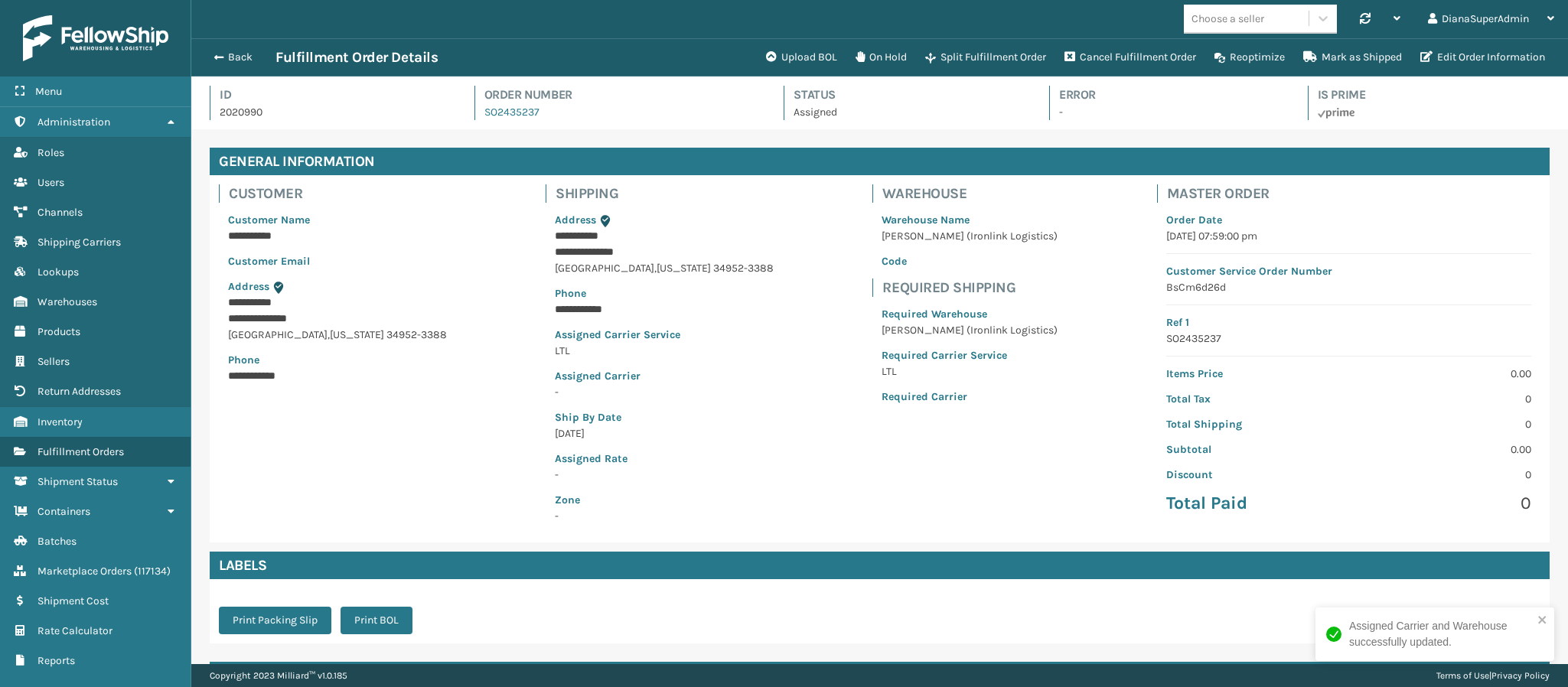
scroll to position [156, 0]
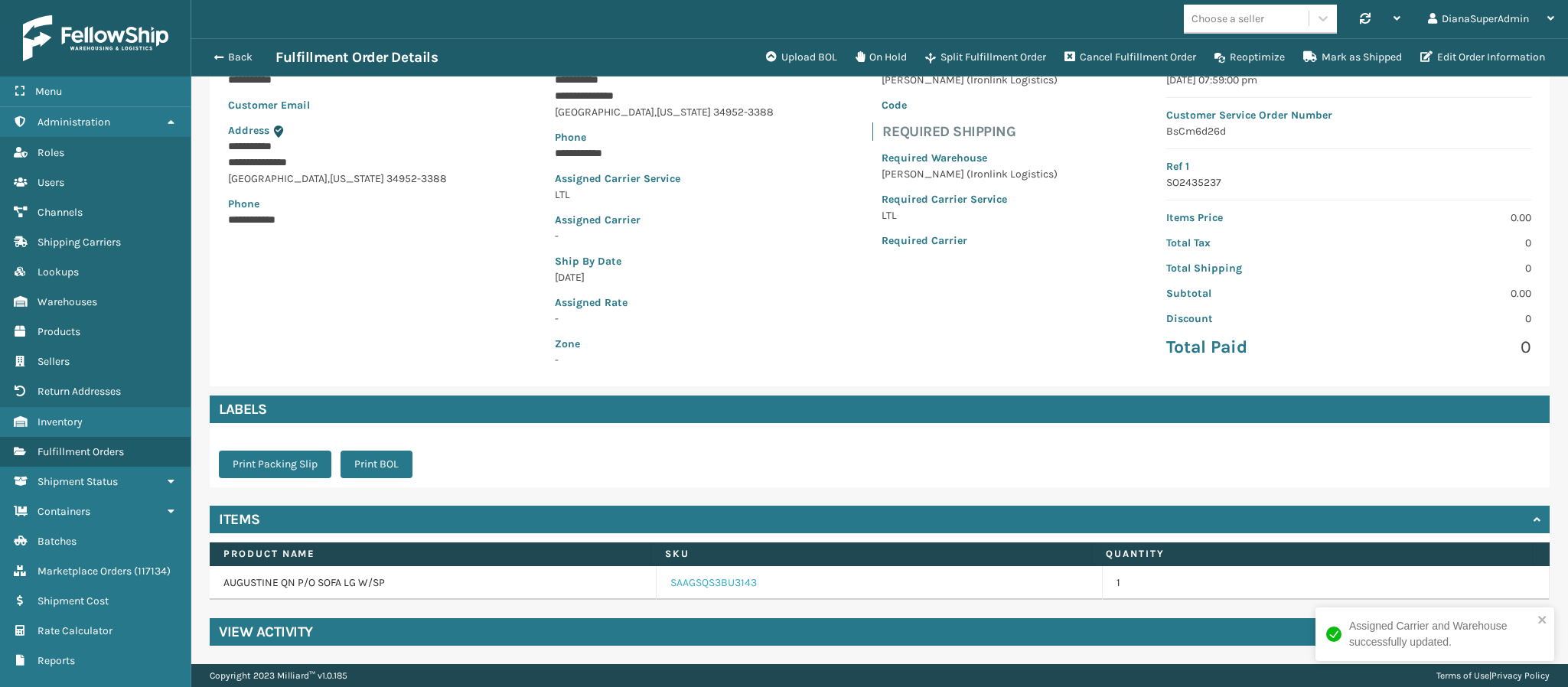
click at [721, 580] on link "SAAGSQS3BU3143" at bounding box center [714, 583] width 87 height 15
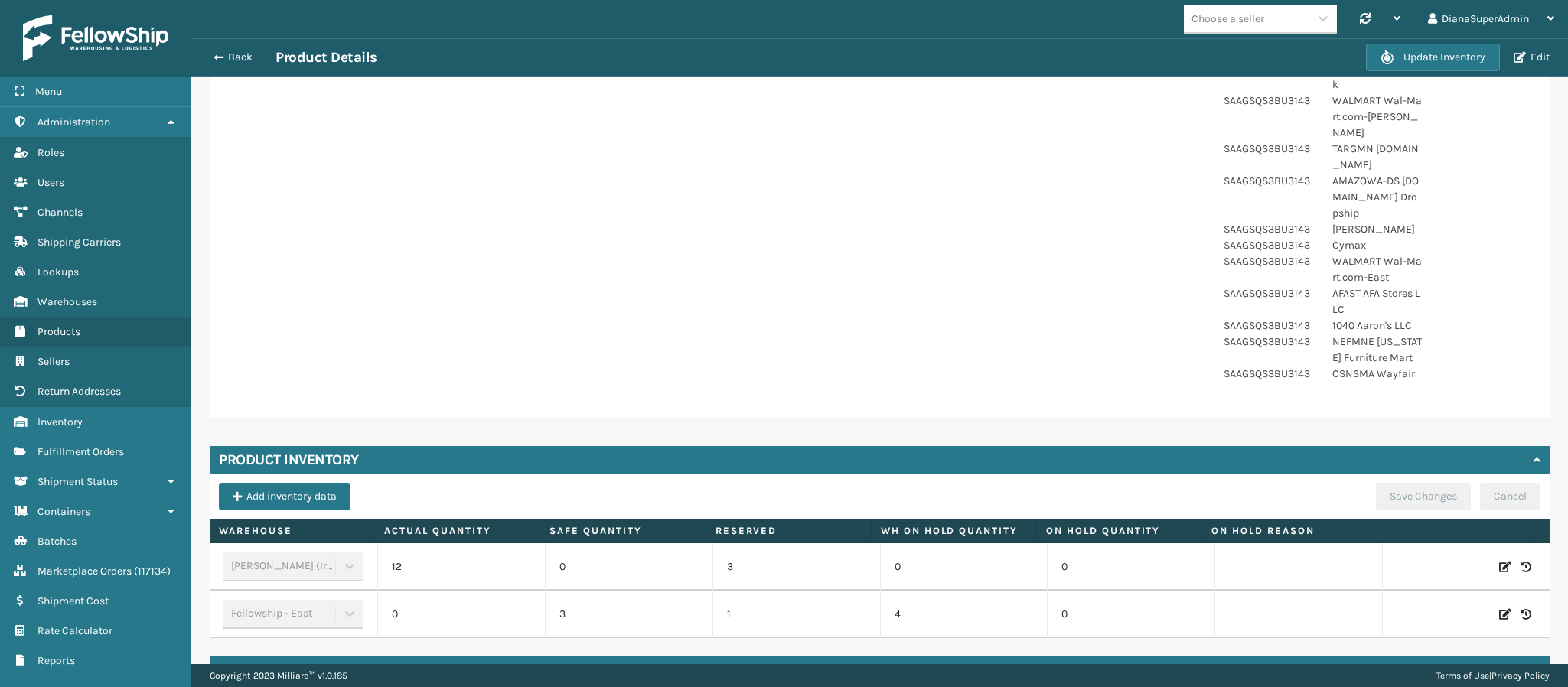
scroll to position [1001, 0]
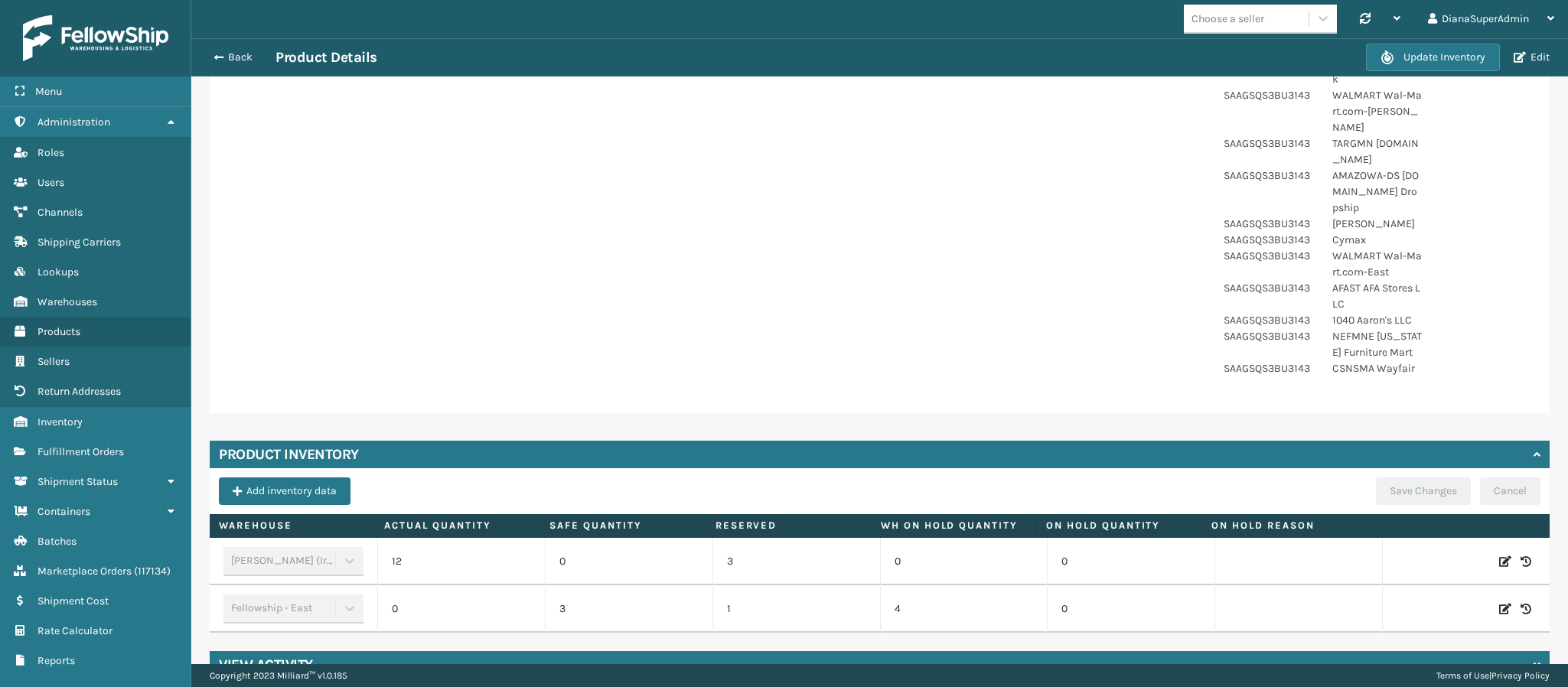
click at [1499, 554] on icon at bounding box center [1505, 561] width 13 height 15
click at [467, 548] on input "12" at bounding box center [460, 561] width 98 height 28
type input "1"
type input "2"
click at [1392, 552] on button "ADD" at bounding box center [1411, 561] width 38 height 18
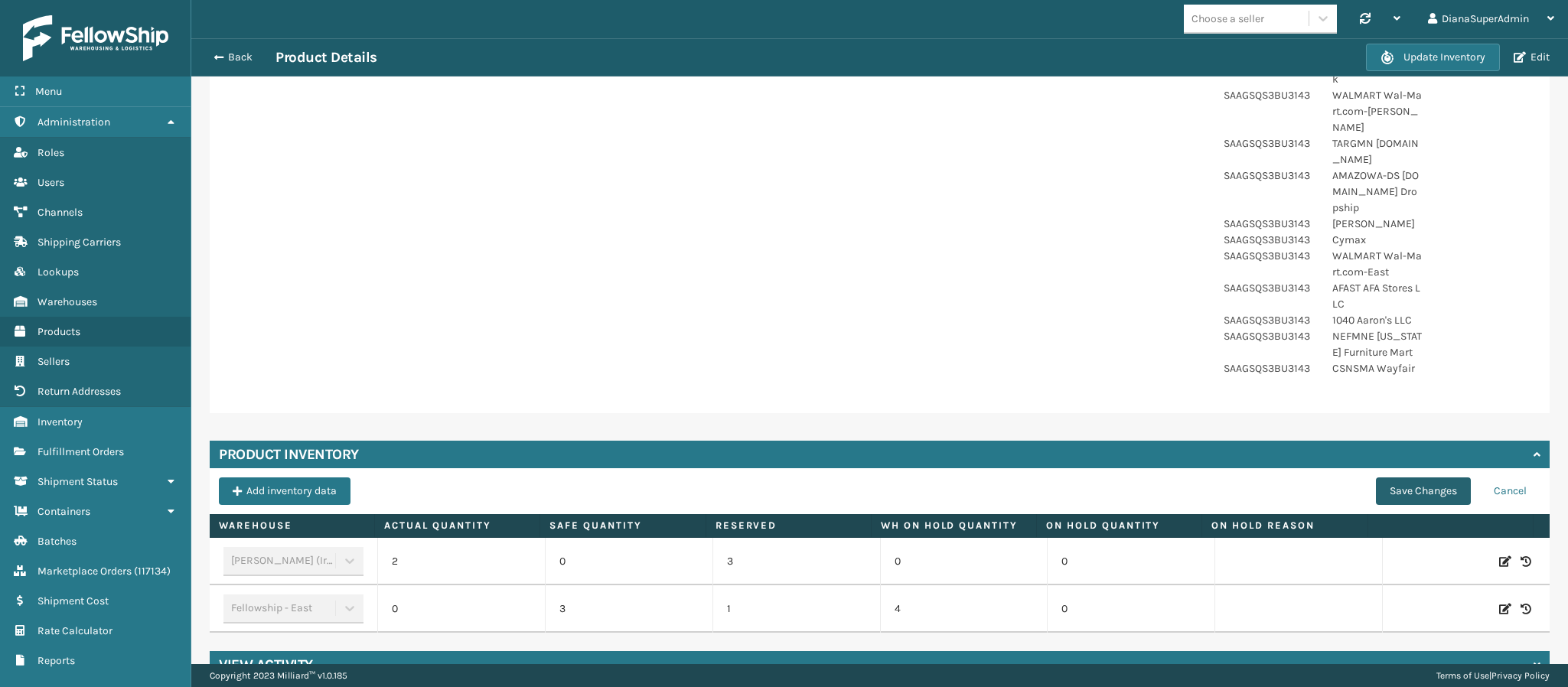
click at [1401, 477] on button "Save Changes" at bounding box center [1423, 490] width 95 height 28
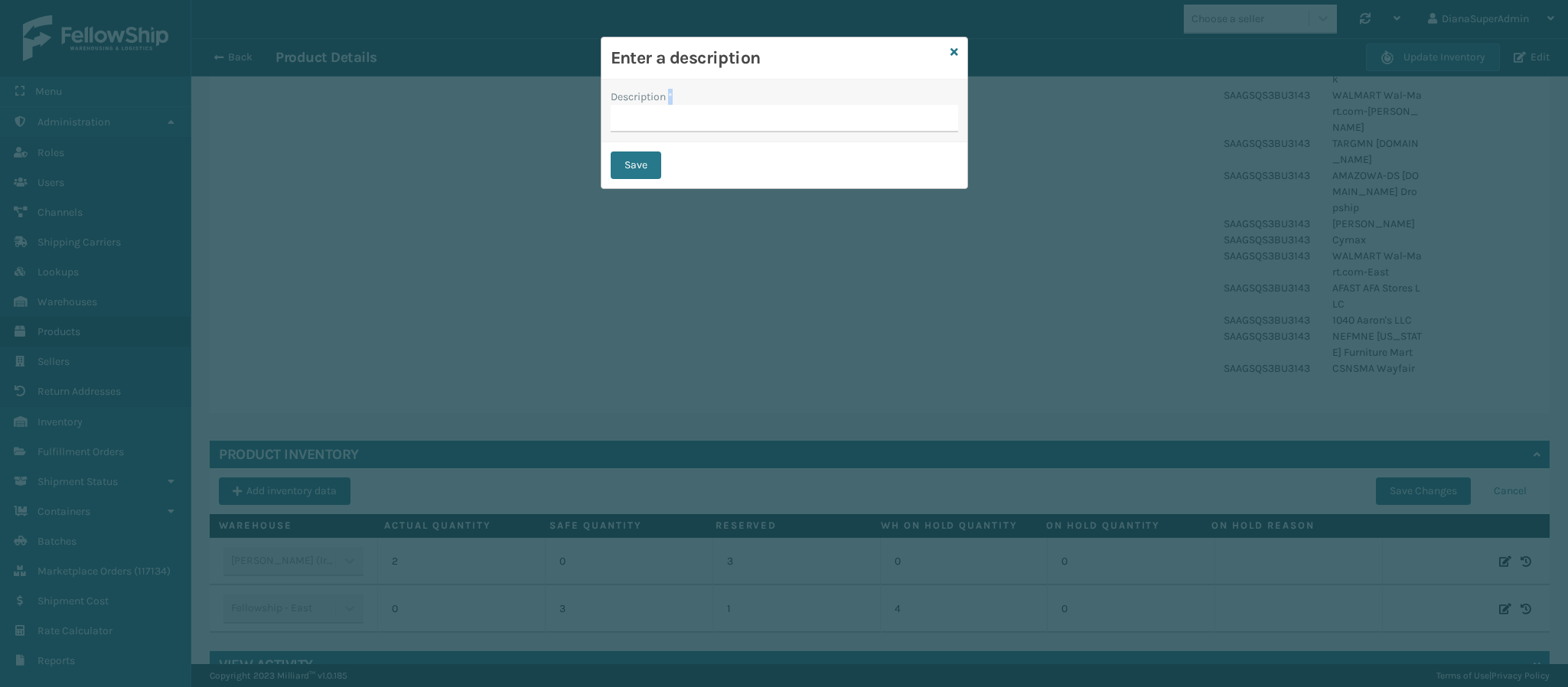
drag, startPoint x: 671, startPoint y: 99, endPoint x: 661, endPoint y: 126, distance: 28.8
click at [661, 126] on div "Description *" at bounding box center [784, 110] width 347 height 43
click at [661, 126] on input "Description *" at bounding box center [784, 118] width 347 height 28
type input "shipping"
click at [609, 172] on div "Save" at bounding box center [784, 165] width 365 height 46
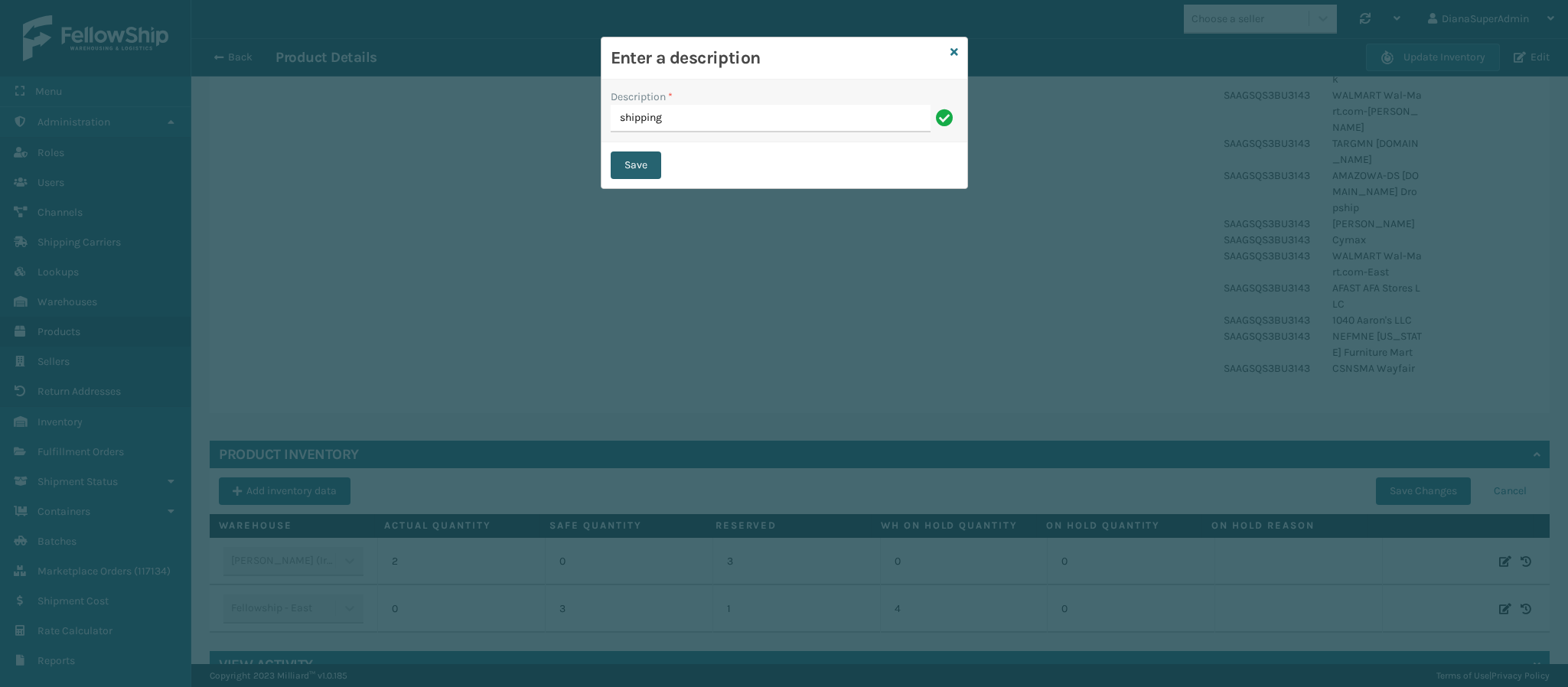
click at [638, 170] on button "Save" at bounding box center [636, 165] width 51 height 28
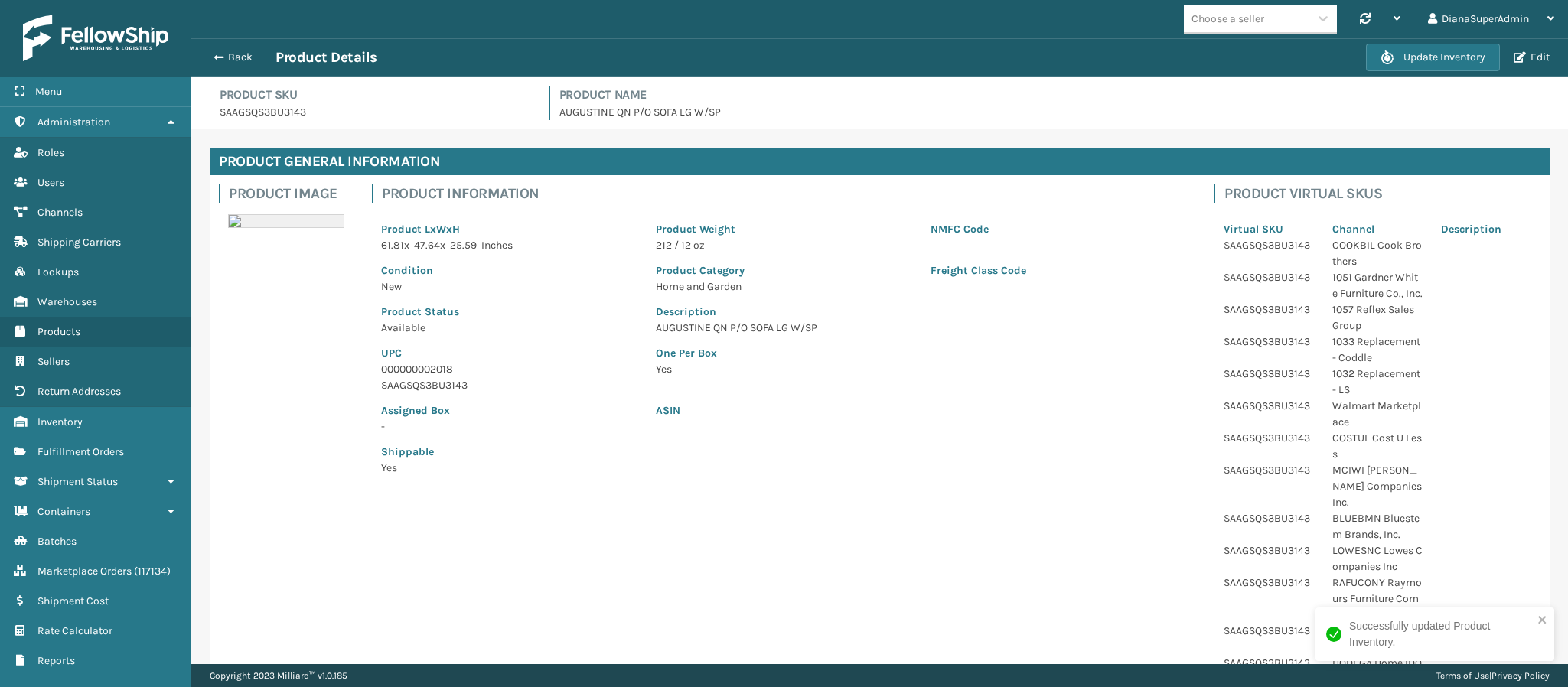
click at [1176, 391] on div "One Per Box Yes" at bounding box center [921, 364] width 550 height 58
click at [221, 51] on button "Back" at bounding box center [240, 58] width 70 height 14
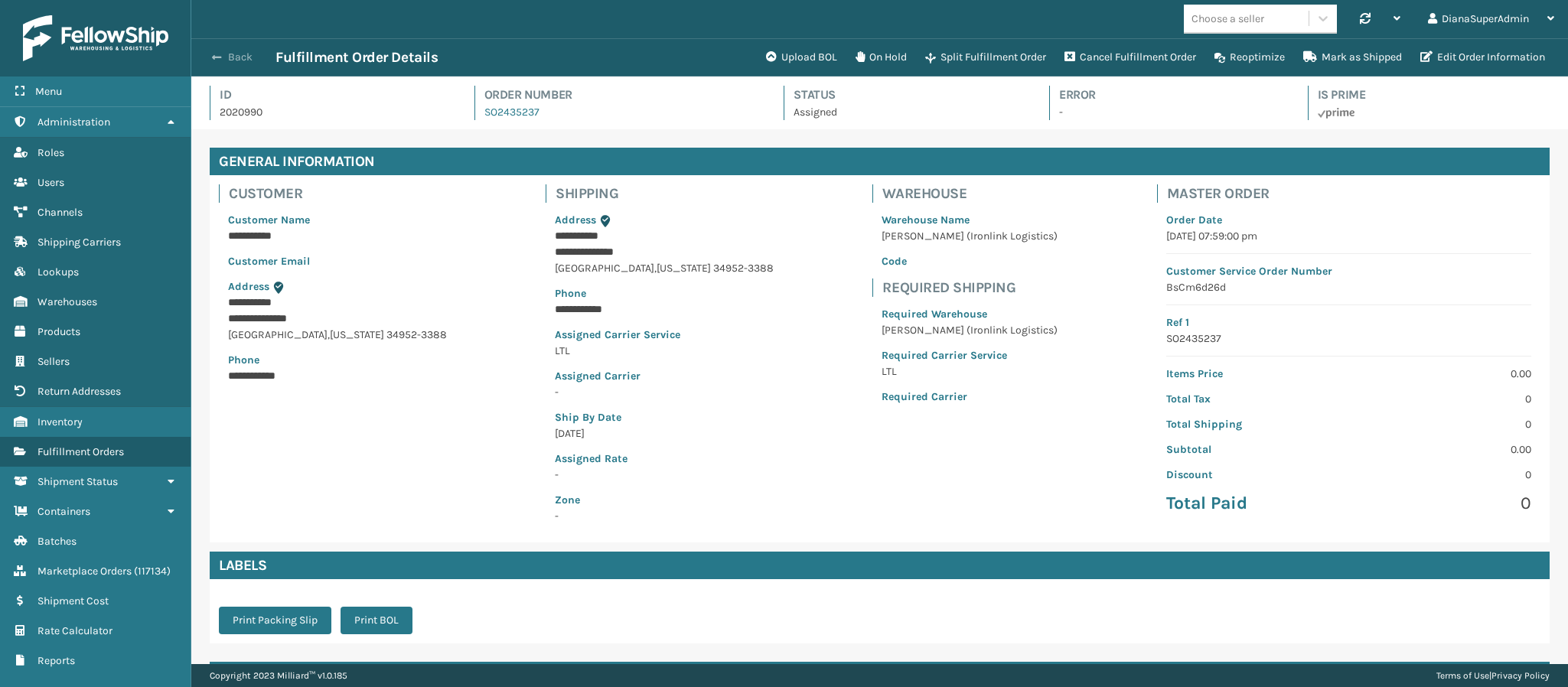
click at [212, 58] on span "button" at bounding box center [216, 57] width 9 height 11
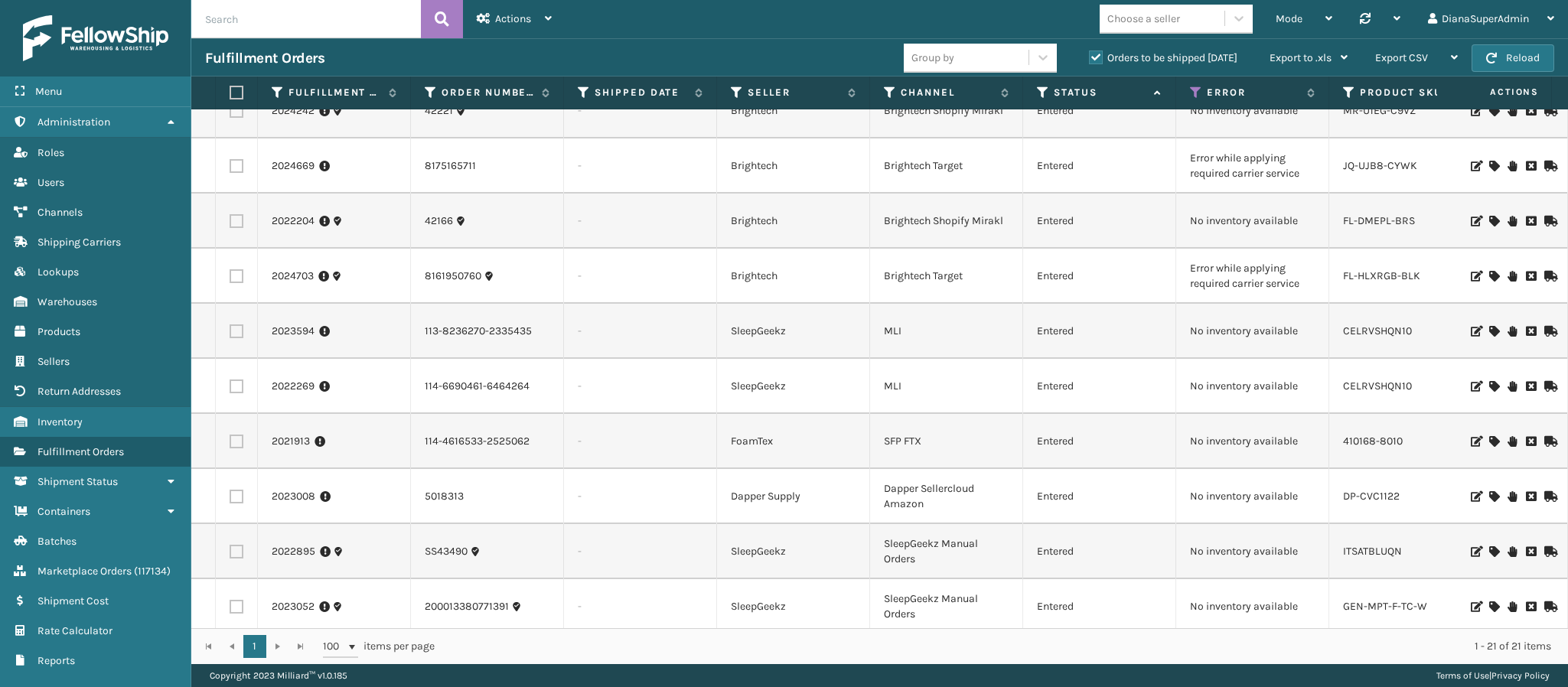
scroll to position [80, 0]
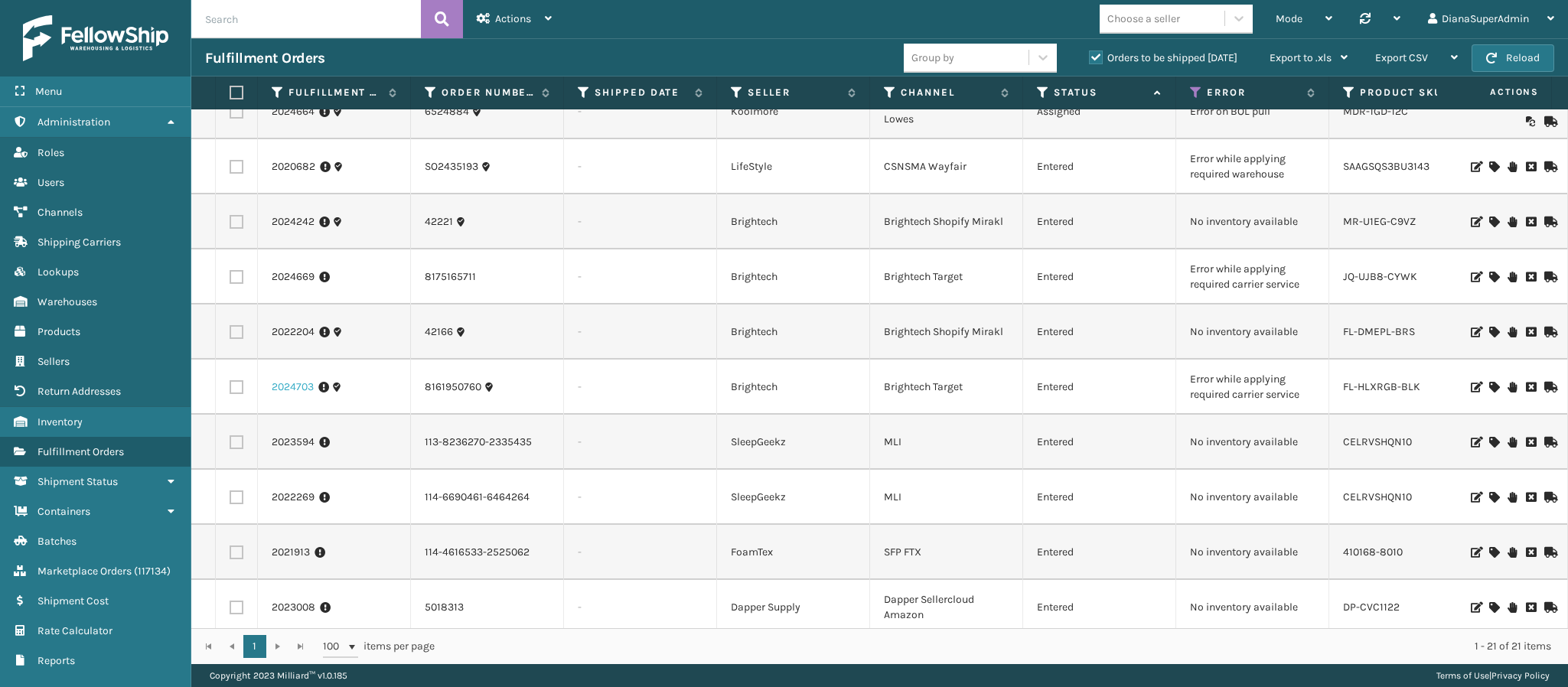
click at [292, 382] on link "2024703" at bounding box center [293, 387] width 42 height 15
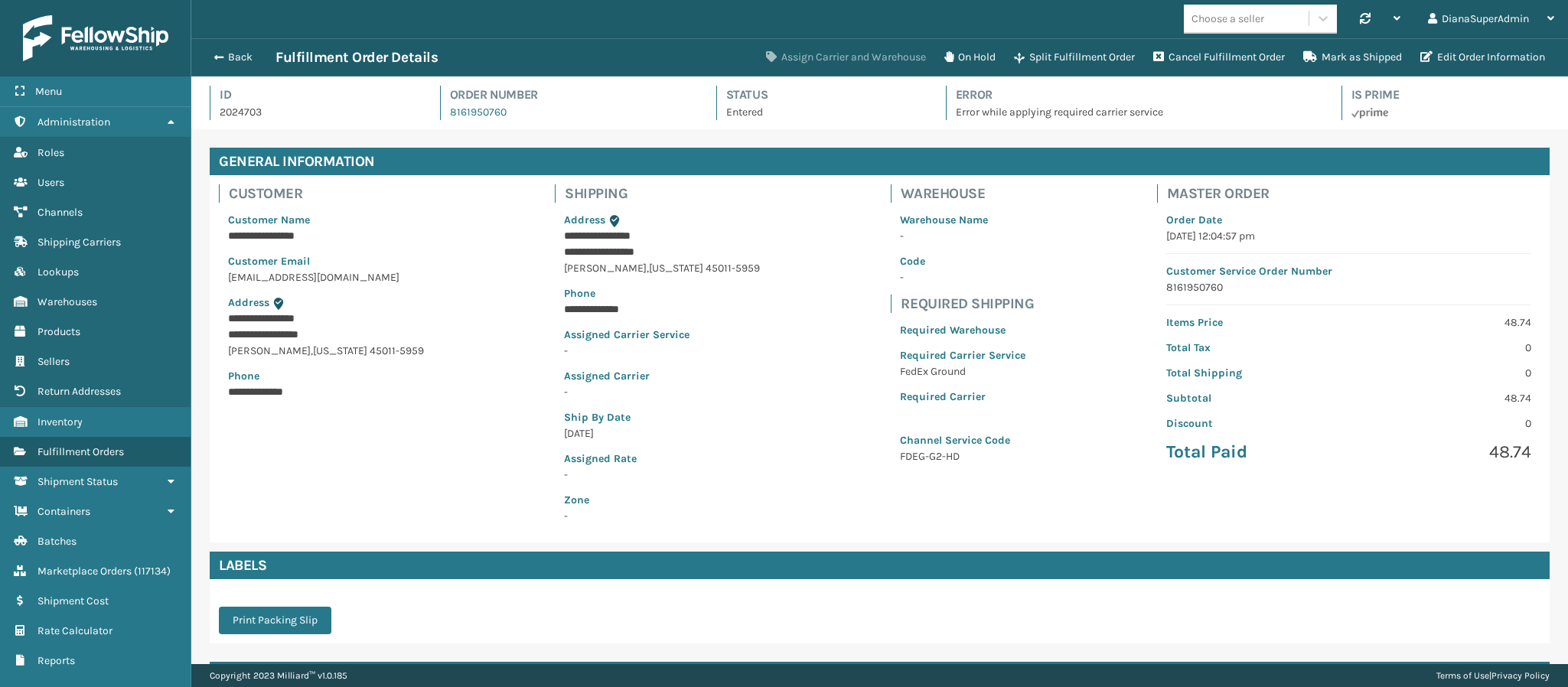
click at [858, 55] on button "Assign Carrier and Warehouse" at bounding box center [846, 57] width 178 height 31
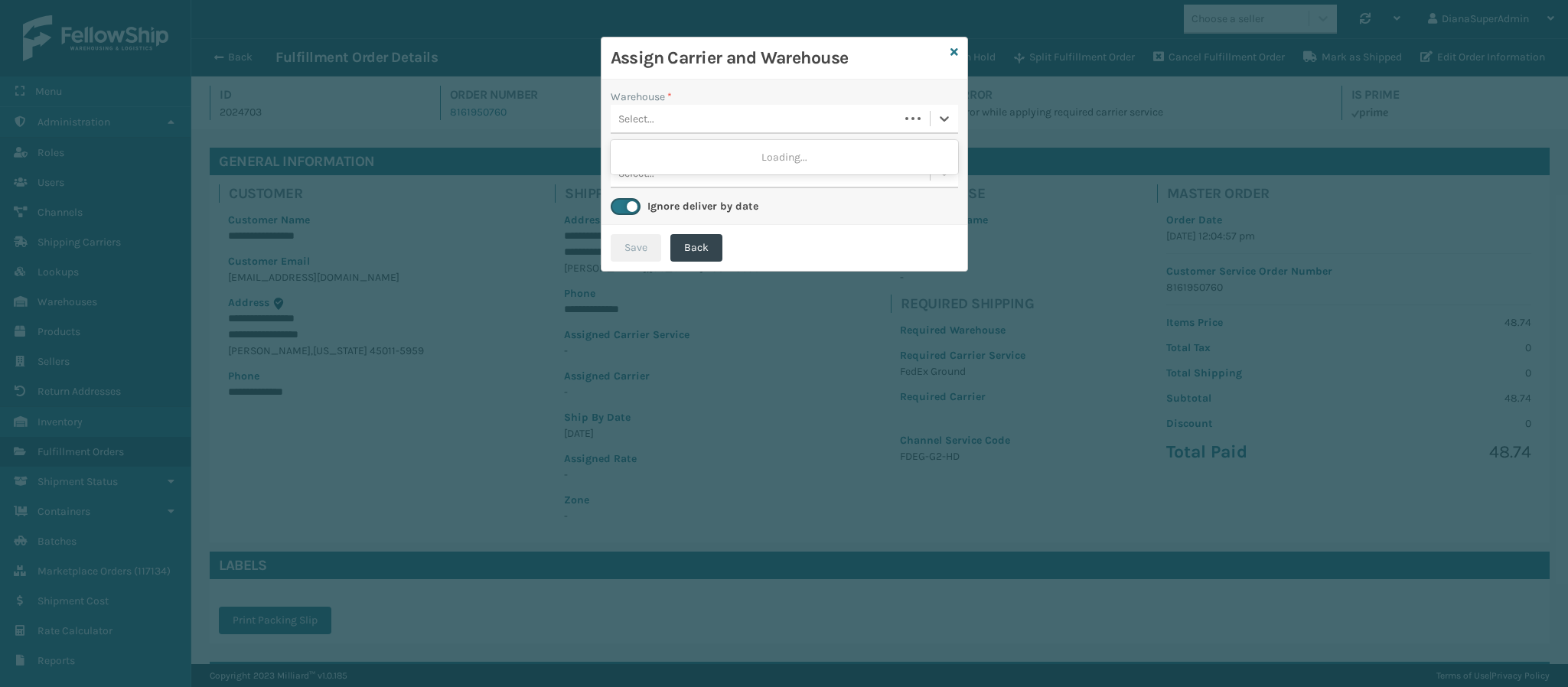
click at [786, 110] on div "Select..." at bounding box center [755, 119] width 289 height 25
click at [778, 145] on div "Fellowship - East" at bounding box center [784, 158] width 347 height 28
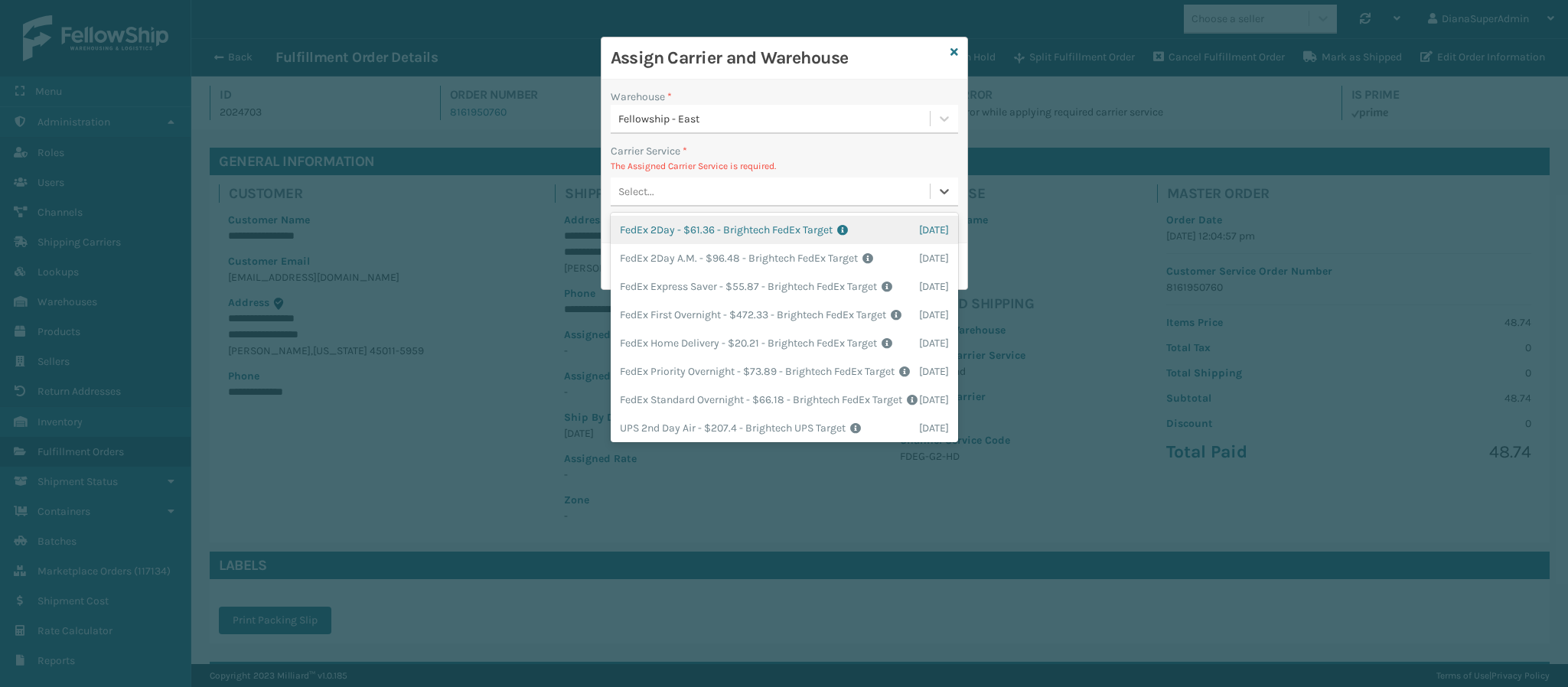
click at [812, 187] on div "Select..." at bounding box center [770, 192] width 319 height 25
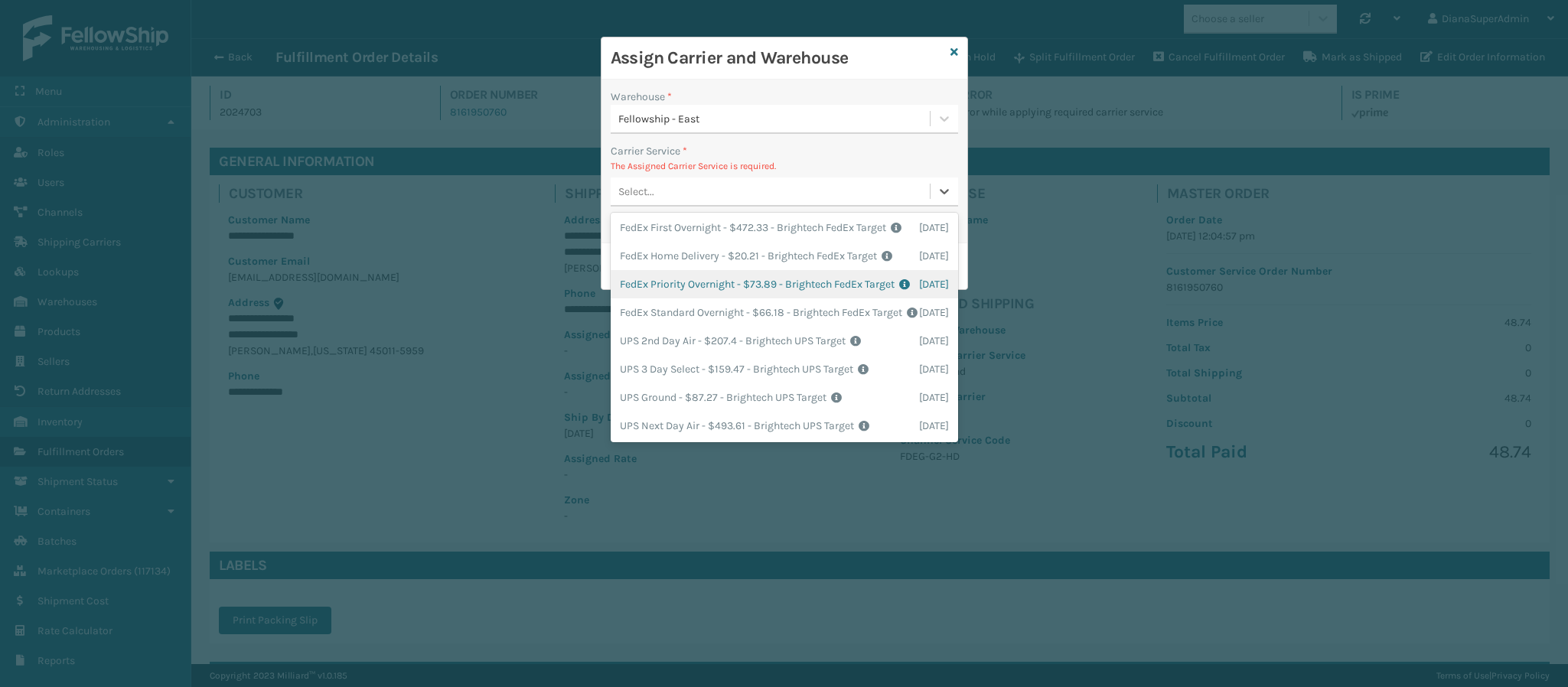
scroll to position [85, 0]
click at [771, 273] on div "FedEx Home Delivery - $20.21 - Brightech FedEx Target Shipping Cost $20.21 Surp…" at bounding box center [784, 258] width 347 height 28
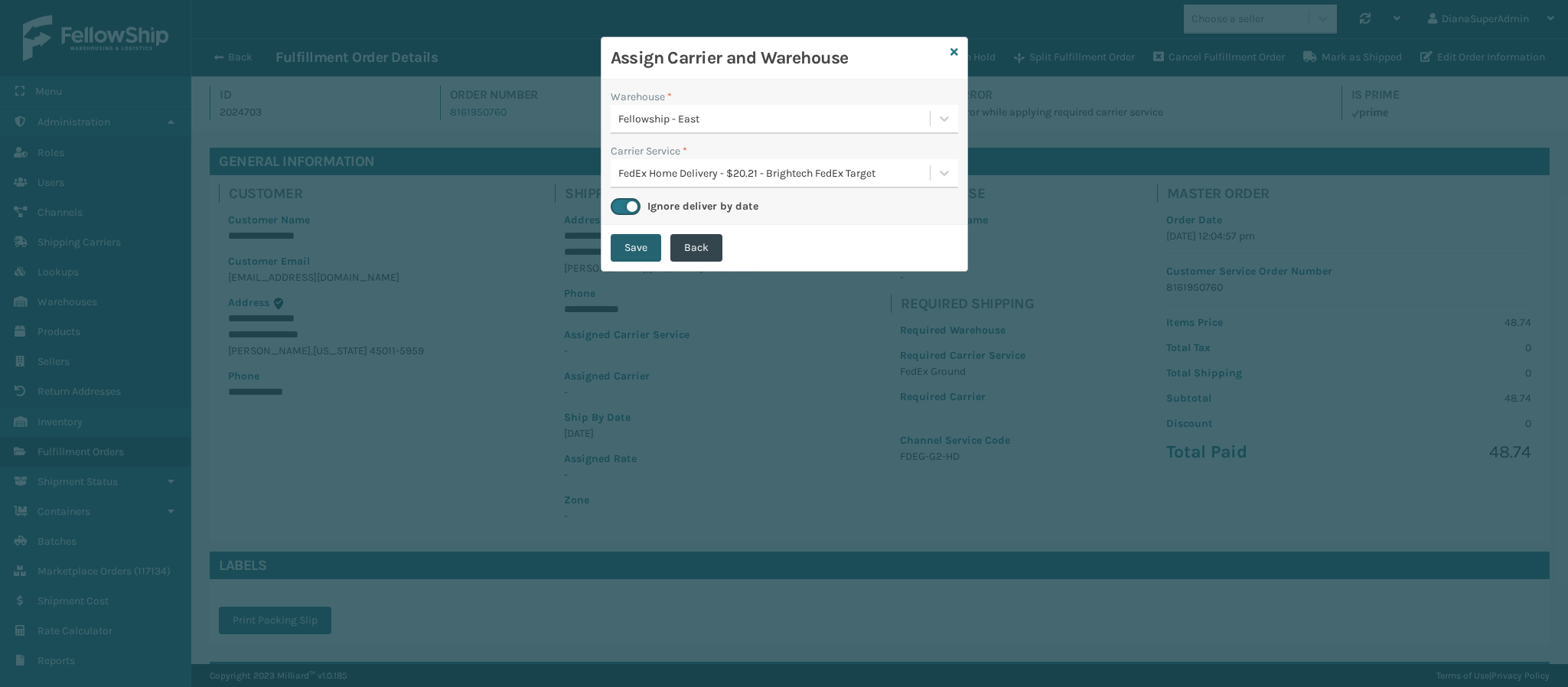
click at [643, 236] on button "Save" at bounding box center [636, 248] width 51 height 28
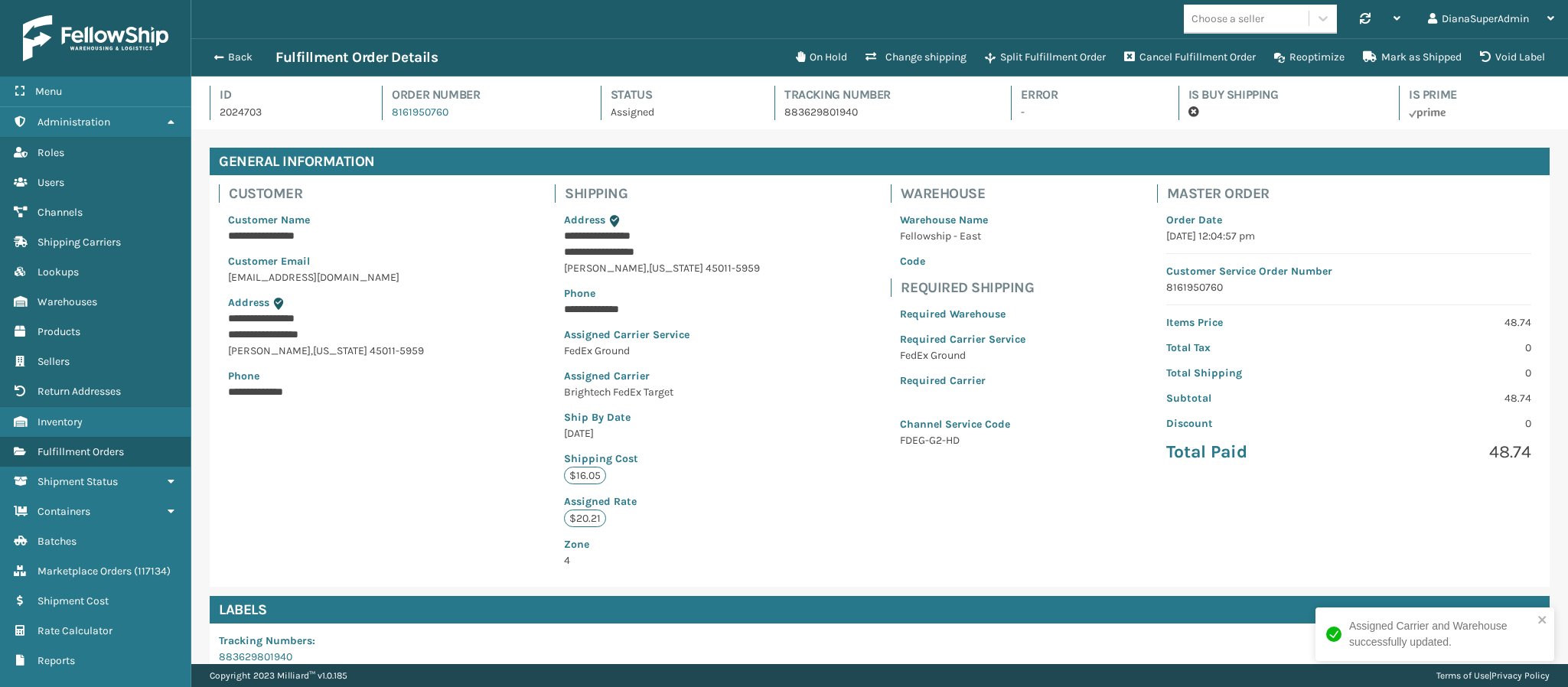
scroll to position [37, 1377]
click at [227, 55] on button "Back" at bounding box center [240, 58] width 70 height 14
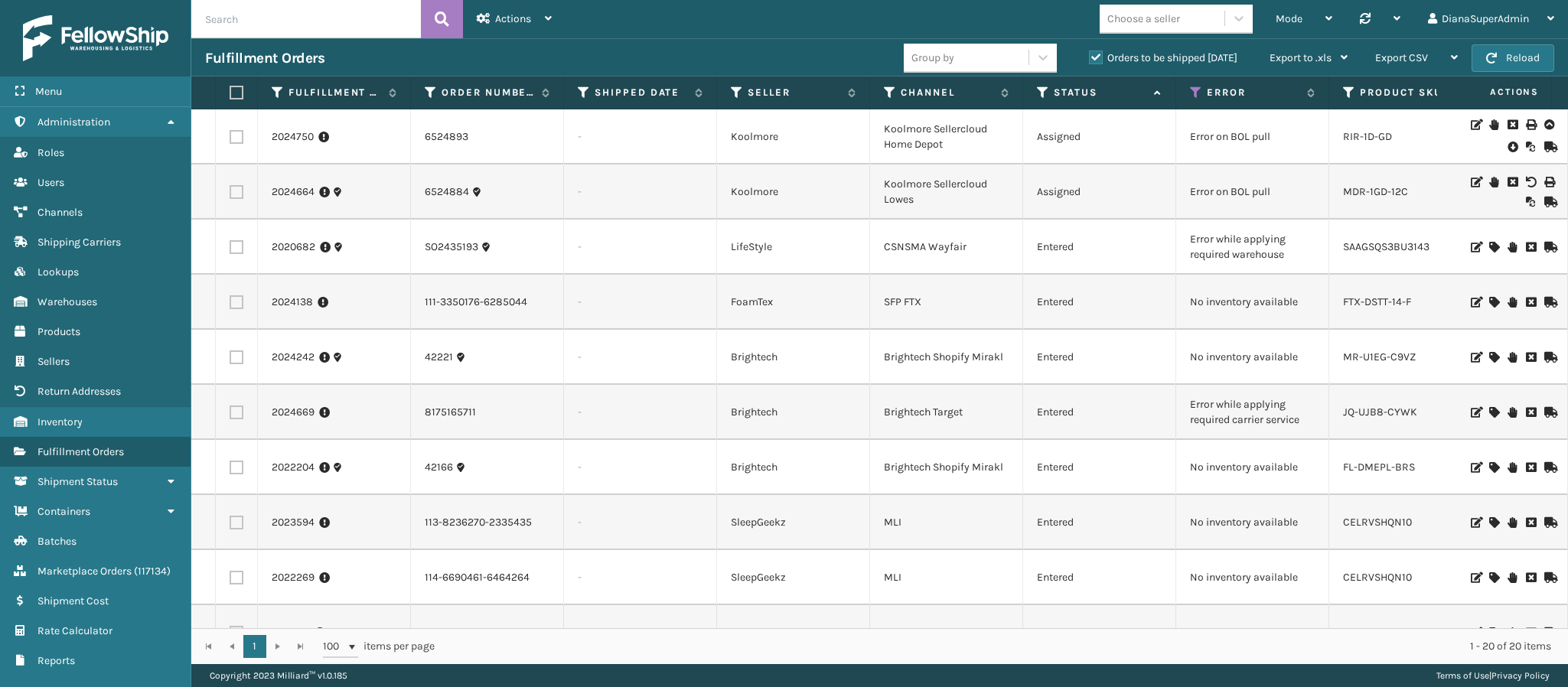
click at [1138, 193] on td "Assigned" at bounding box center [1098, 192] width 153 height 55
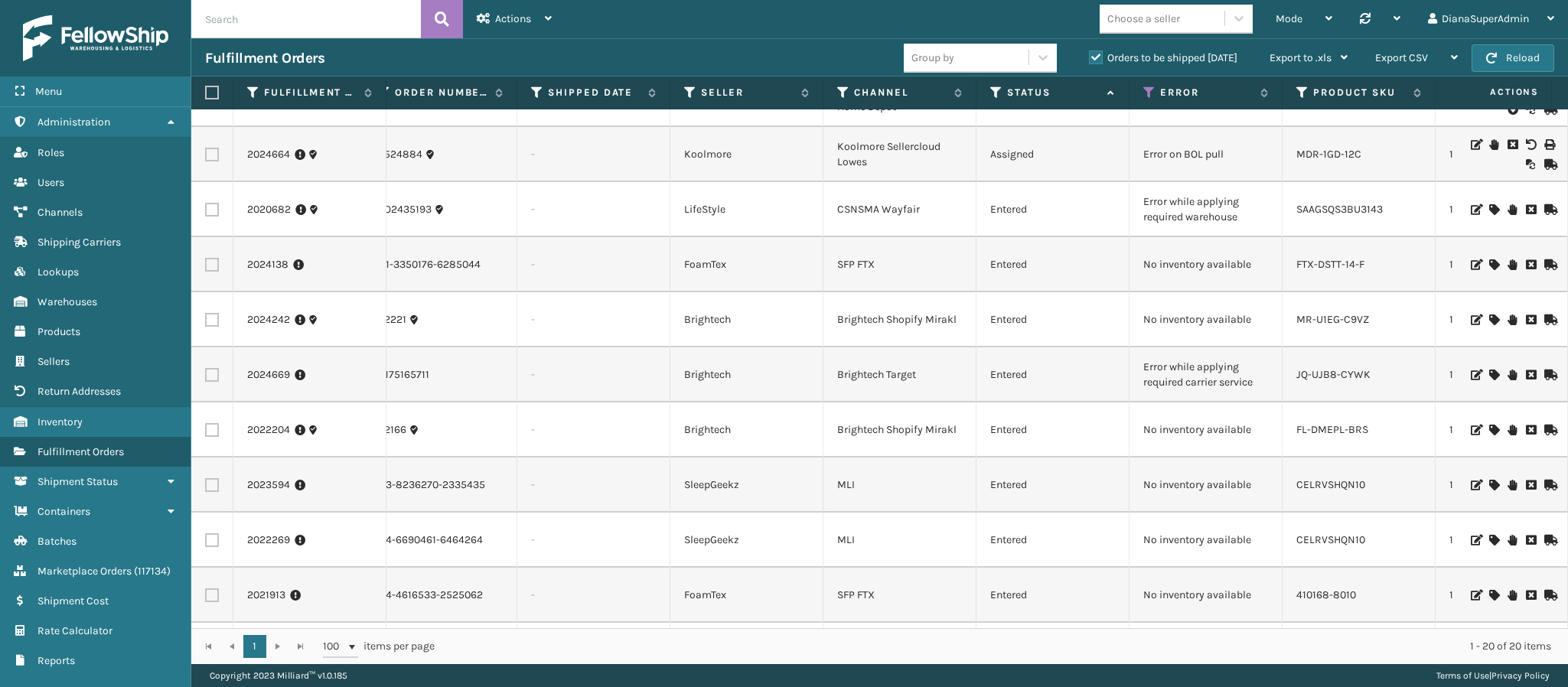
scroll to position [39, 47]
click at [264, 214] on link "2020682" at bounding box center [269, 208] width 43 height 15
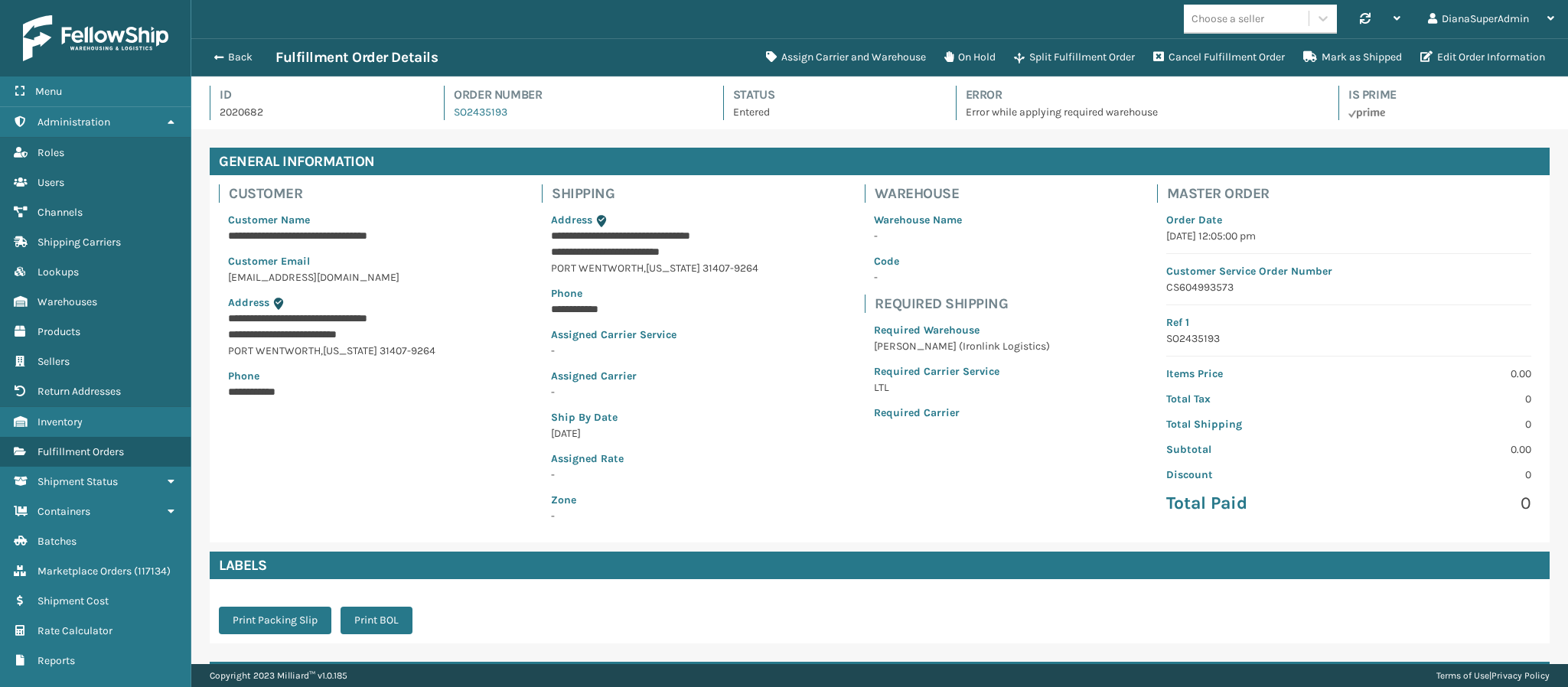
scroll to position [37, 1377]
click at [859, 58] on button "Assign Carrier and Warehouse" at bounding box center [846, 57] width 178 height 31
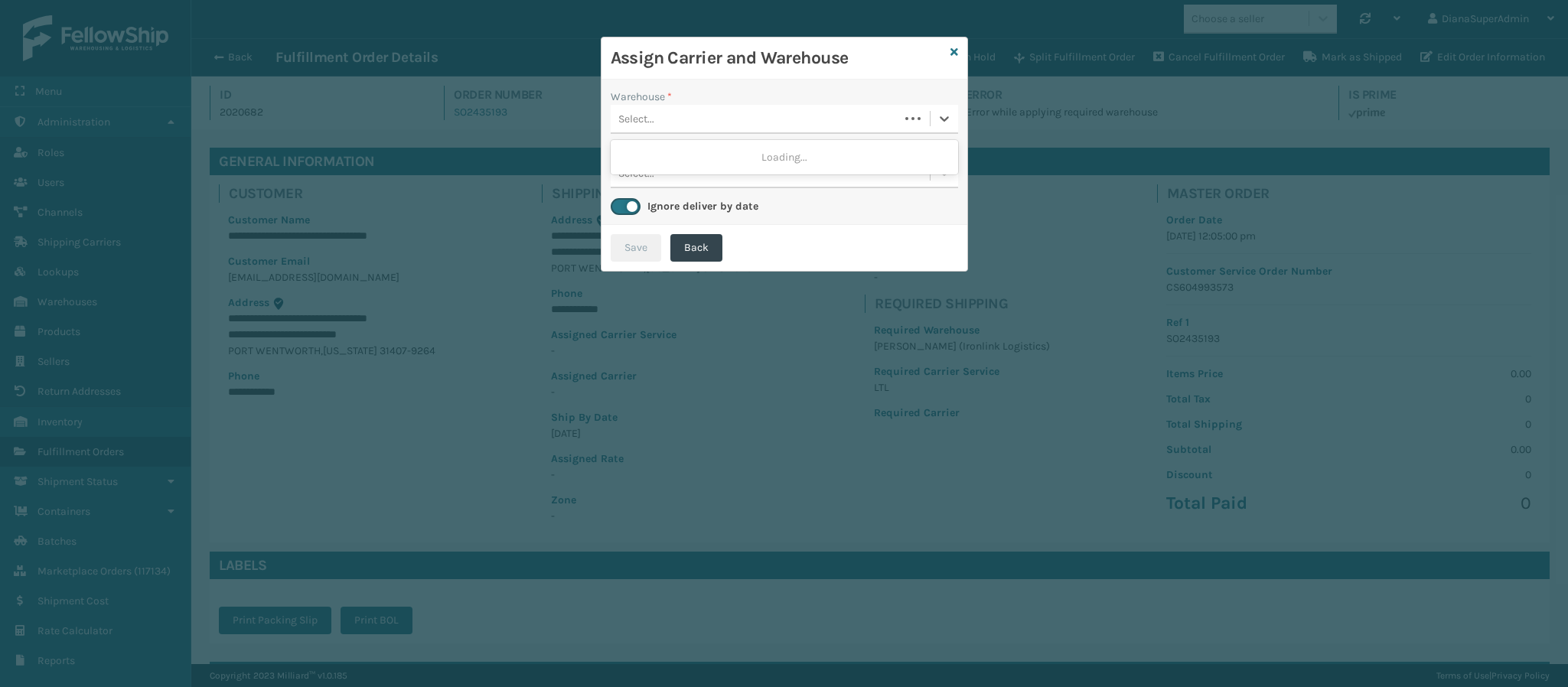
click at [808, 119] on div "Select..." at bounding box center [755, 119] width 289 height 25
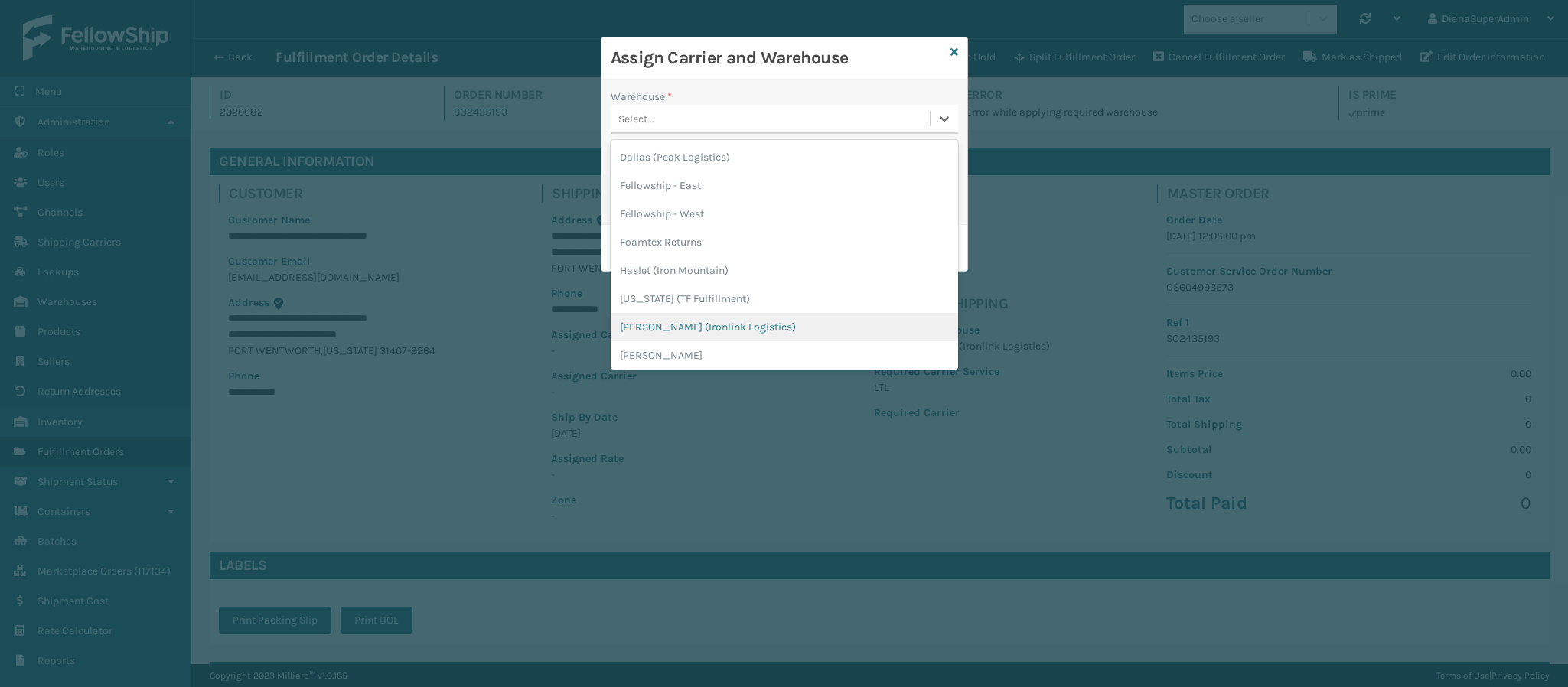
click at [717, 322] on div "[PERSON_NAME] (Ironlink Logistics)" at bounding box center [784, 327] width 347 height 28
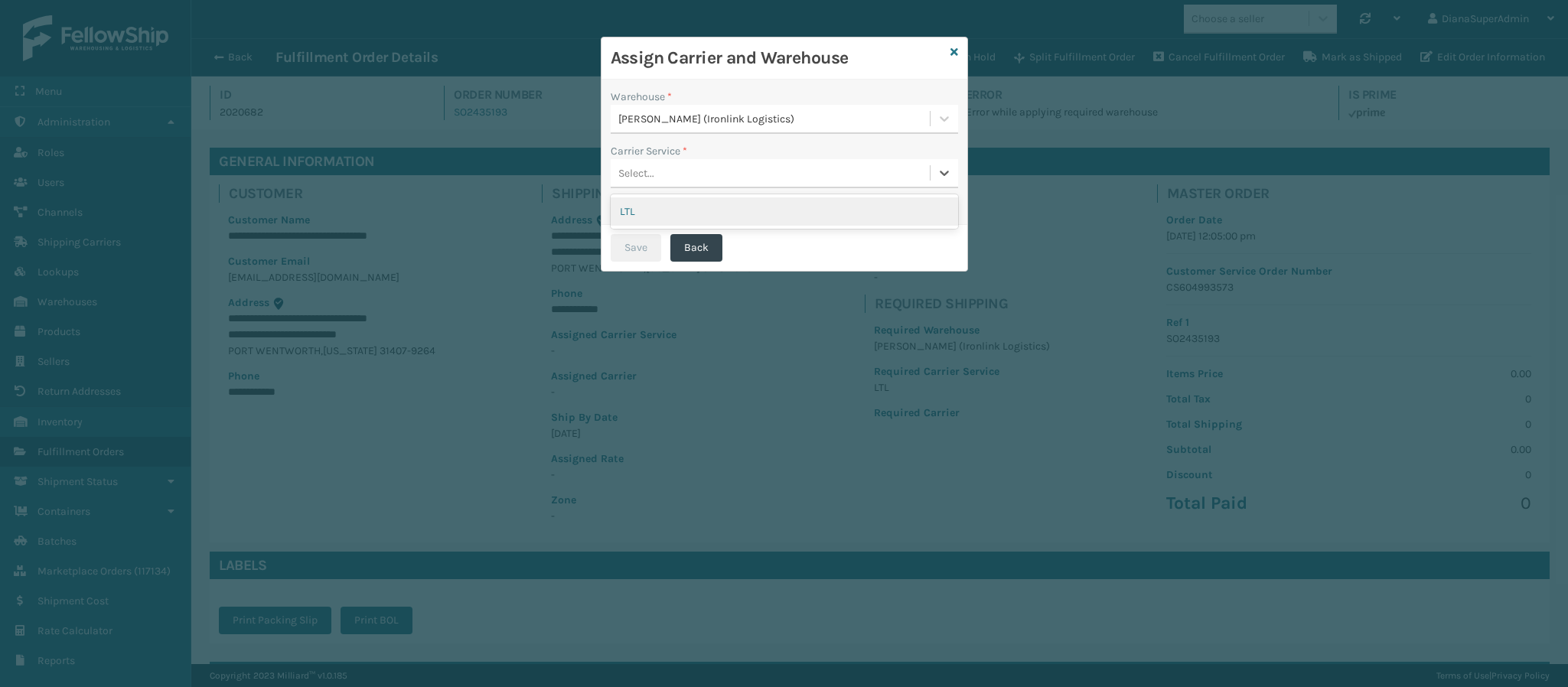
click at [810, 170] on div "Select..." at bounding box center [770, 173] width 319 height 25
click at [774, 204] on div "LTL" at bounding box center [784, 212] width 347 height 28
click at [643, 244] on button "Save" at bounding box center [636, 248] width 51 height 28
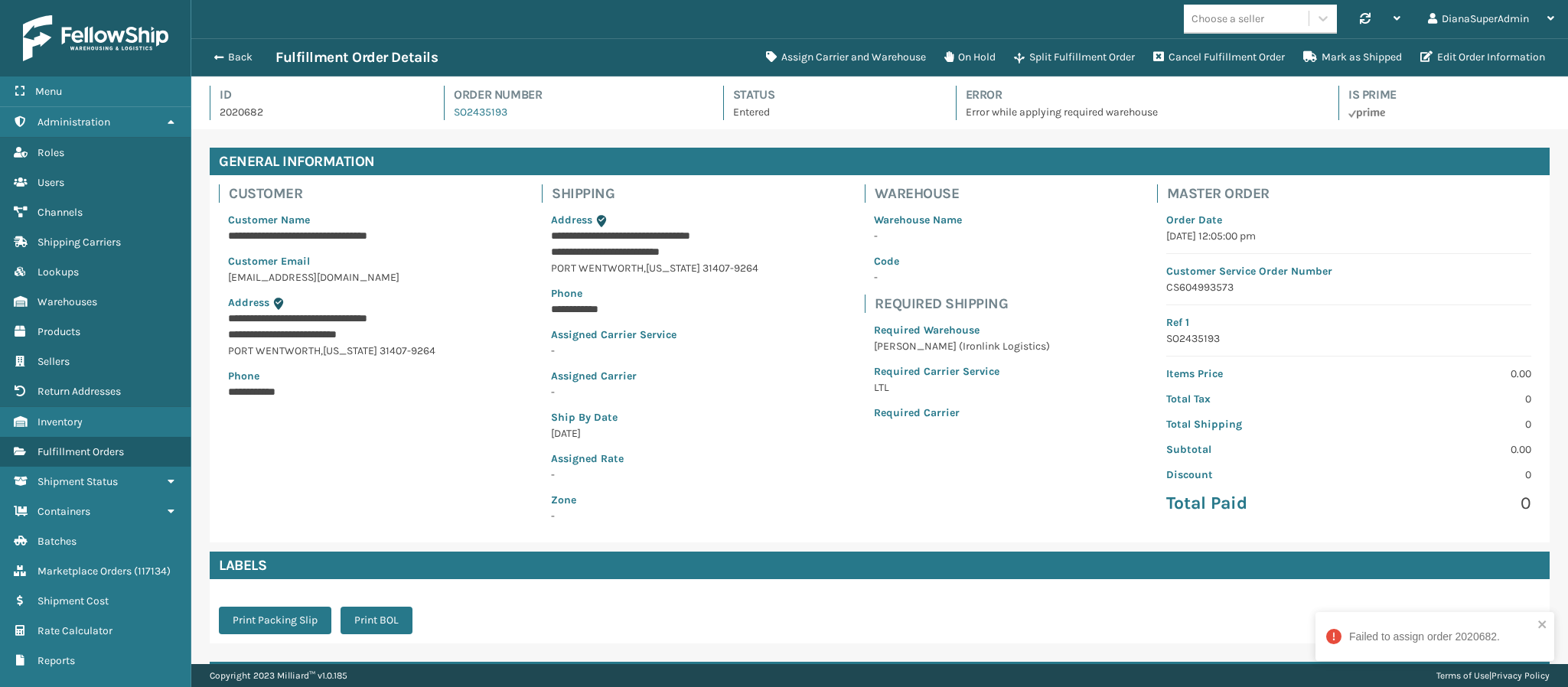
scroll to position [156, 0]
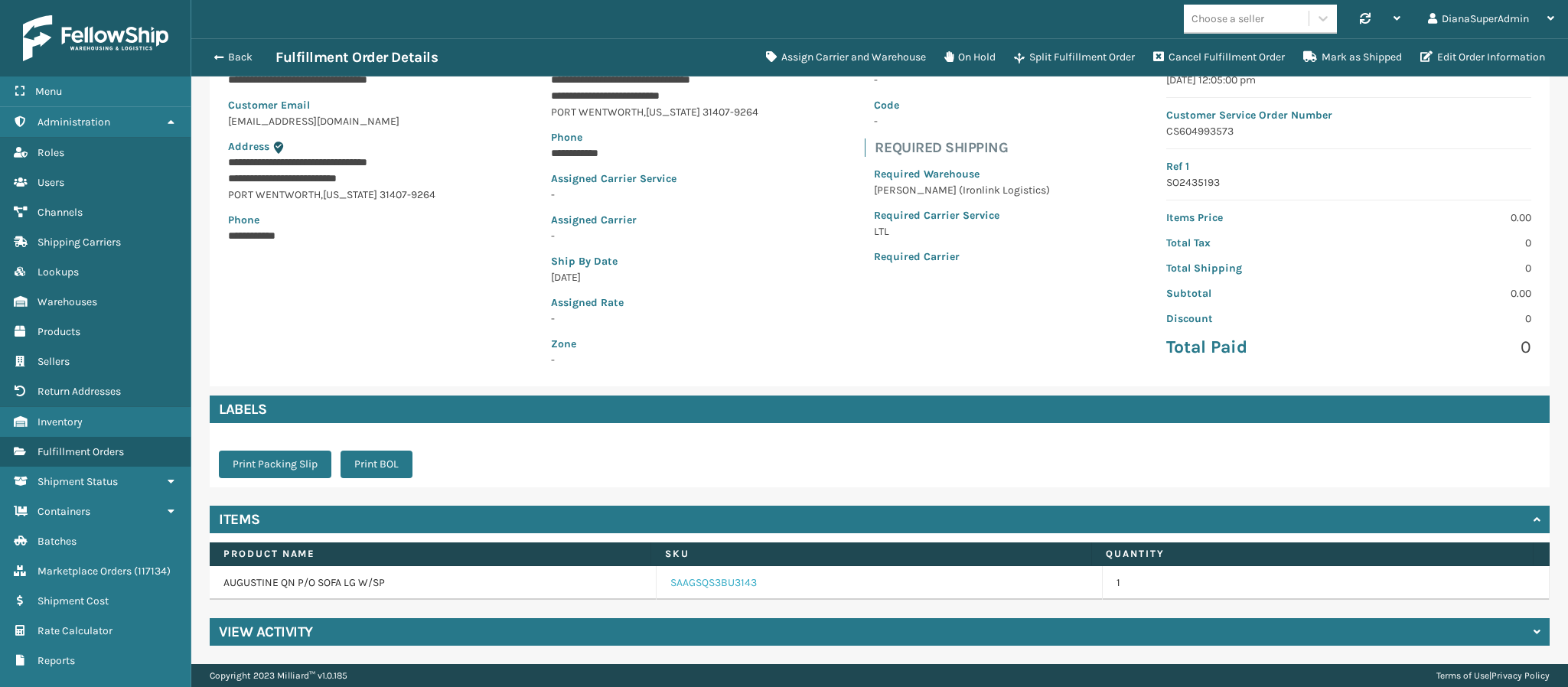
click at [698, 581] on link "SAAGSQS3BU3143" at bounding box center [714, 583] width 87 height 15
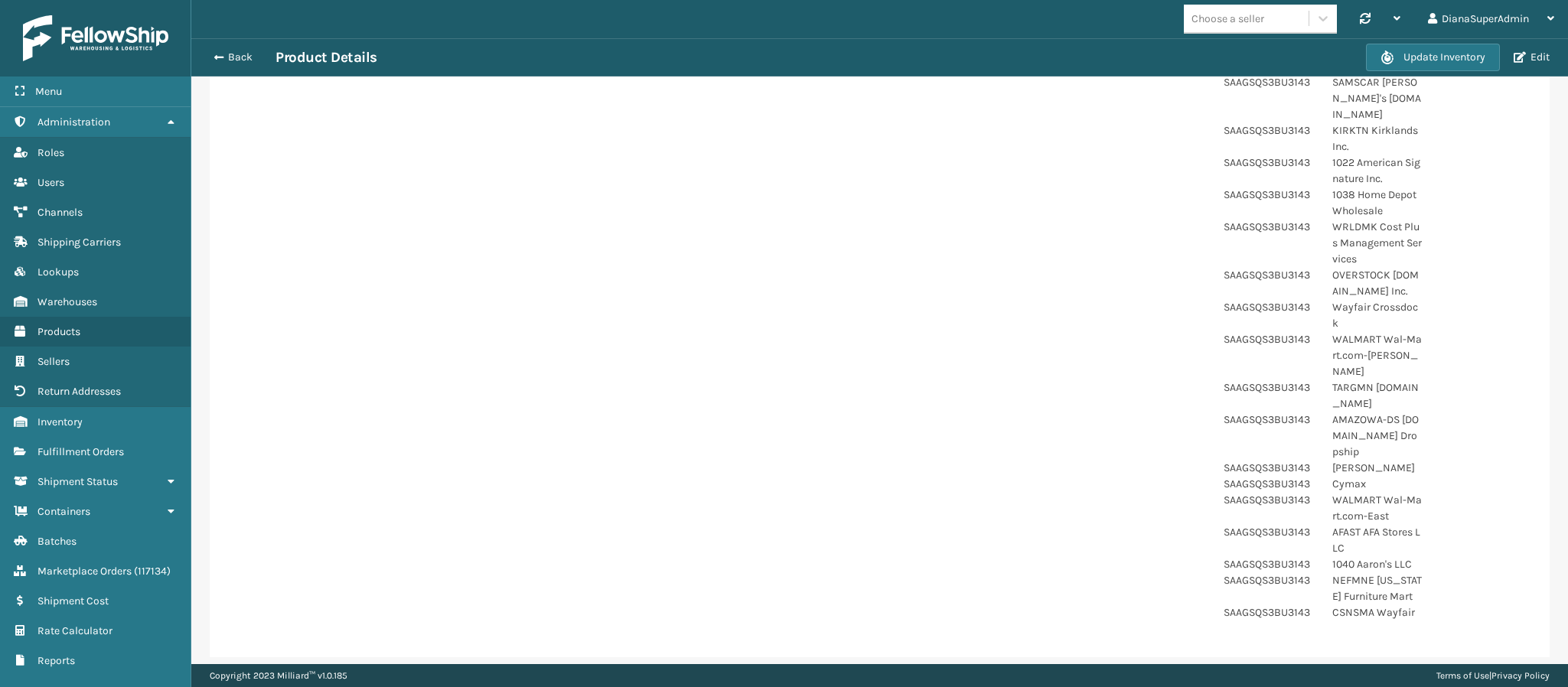
scroll to position [1001, 0]
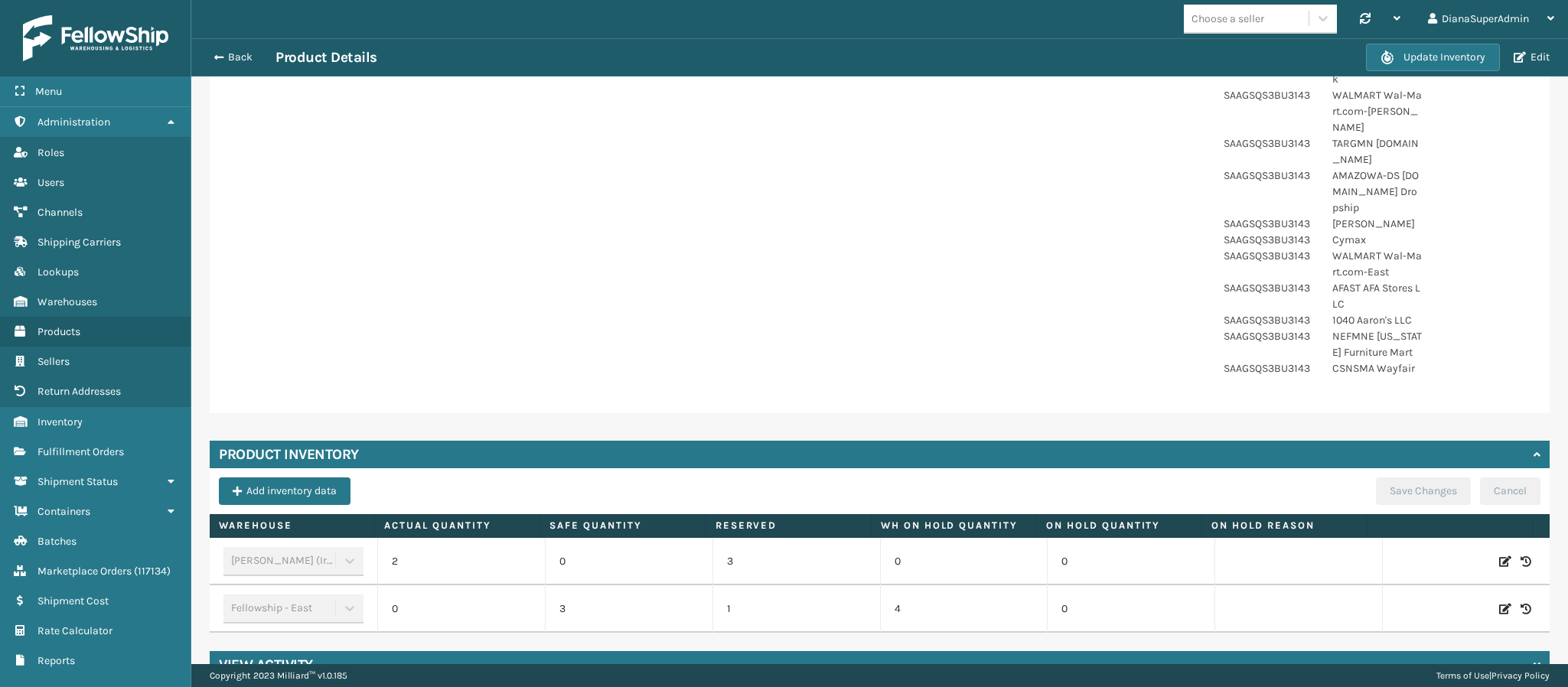
click at [1499, 554] on icon at bounding box center [1505, 561] width 13 height 15
click at [450, 548] on input "2" at bounding box center [460, 561] width 98 height 28
type input "12"
click at [1392, 552] on button "ADD" at bounding box center [1411, 561] width 38 height 18
click at [1386, 477] on button "Save Changes" at bounding box center [1423, 490] width 95 height 28
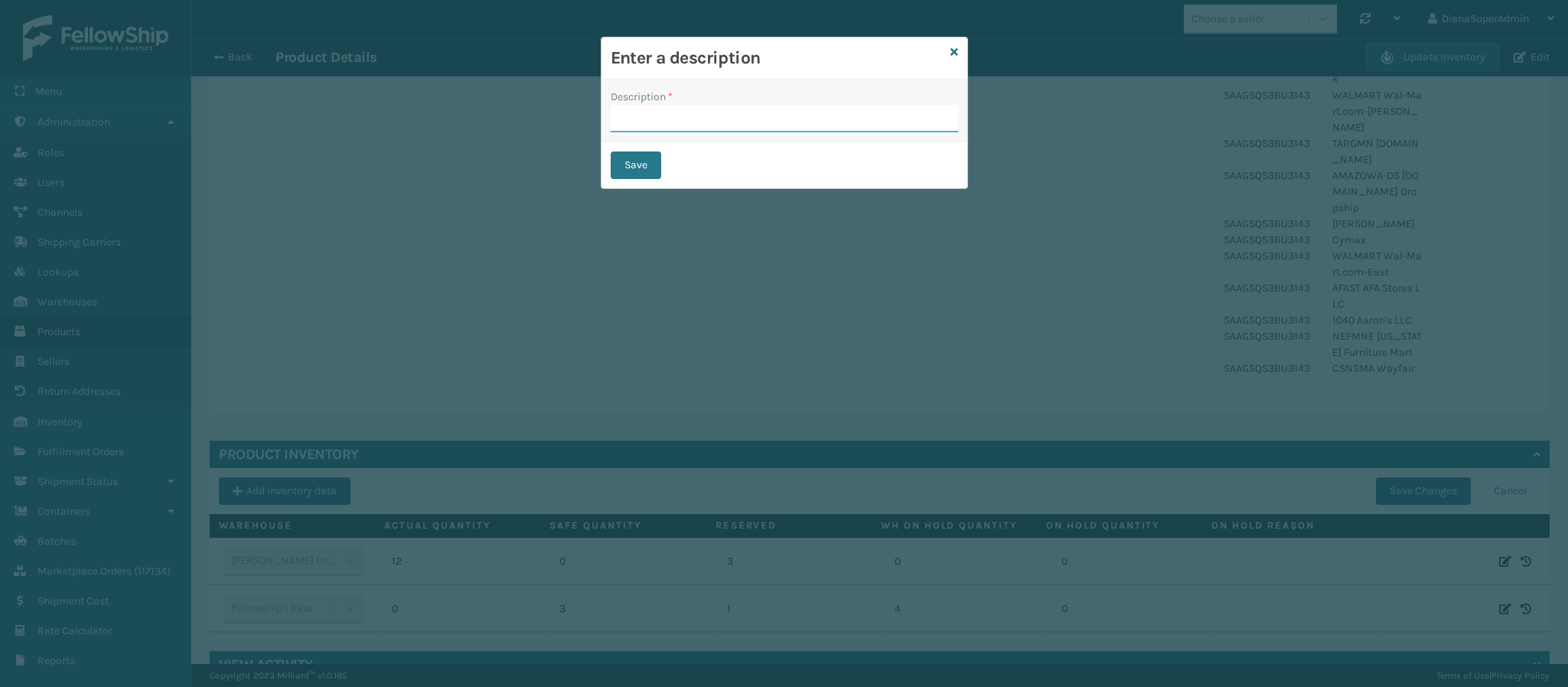
click at [666, 111] on input "Description *" at bounding box center [784, 118] width 347 height 28
type input "shipping"
click at [652, 163] on button "Save" at bounding box center [636, 165] width 51 height 28
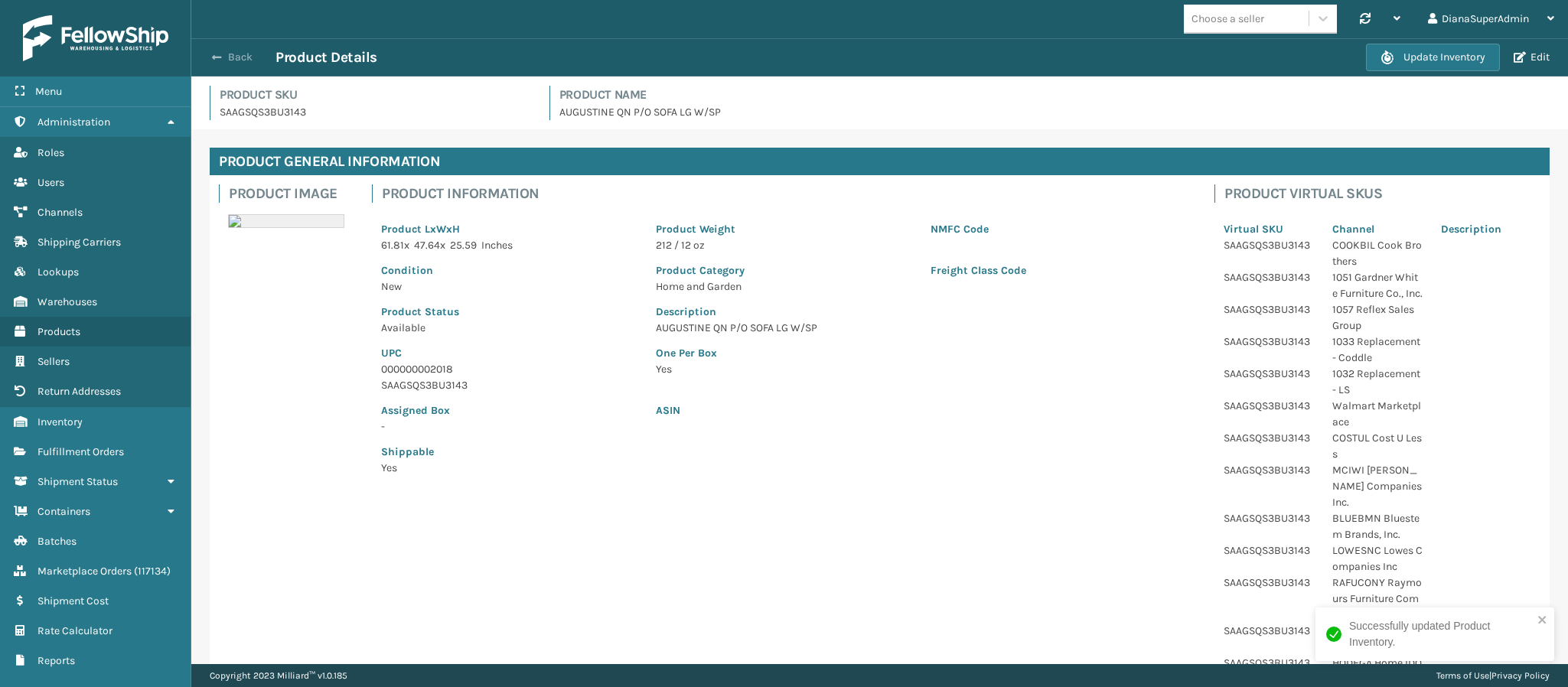
click at [218, 62] on span "button" at bounding box center [216, 57] width 9 height 11
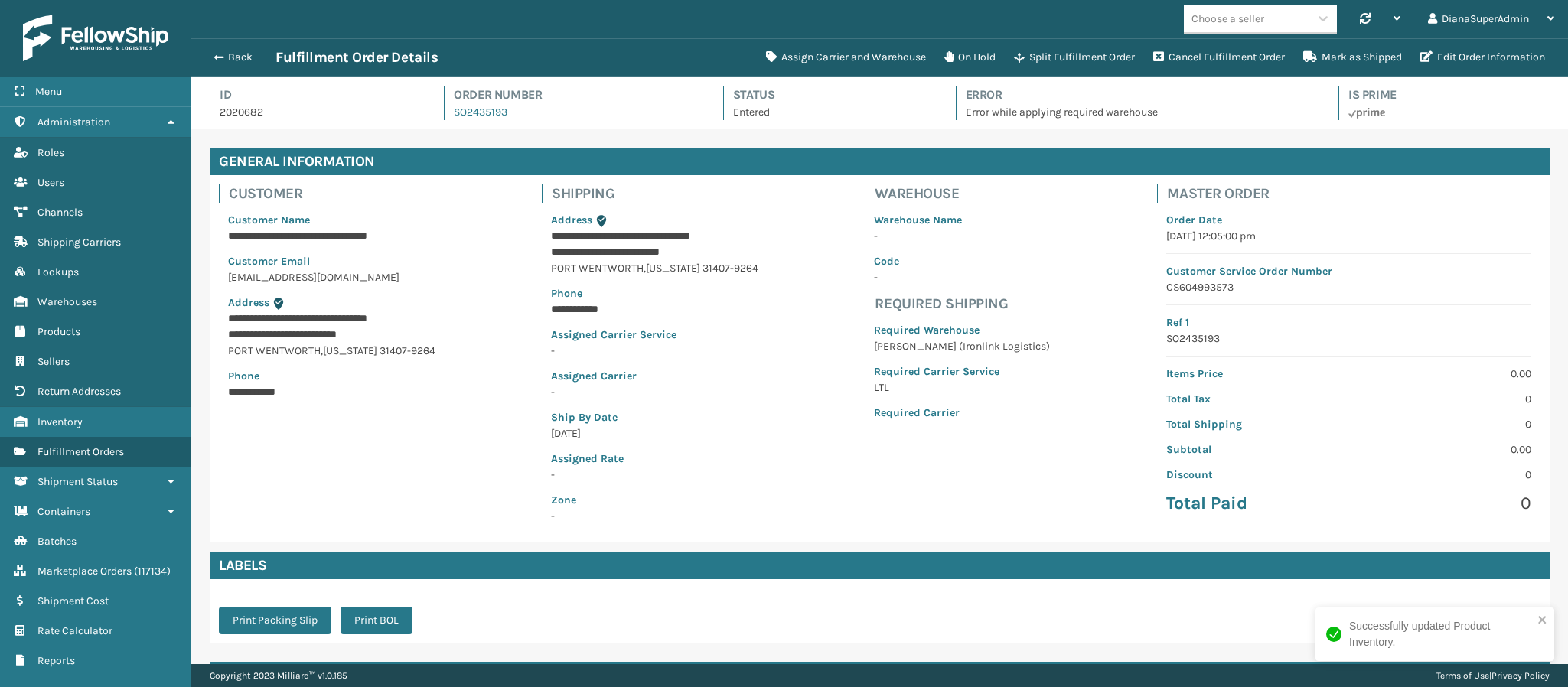
scroll to position [37, 1377]
click at [845, 68] on button "Assign Carrier and Warehouse" at bounding box center [846, 57] width 178 height 31
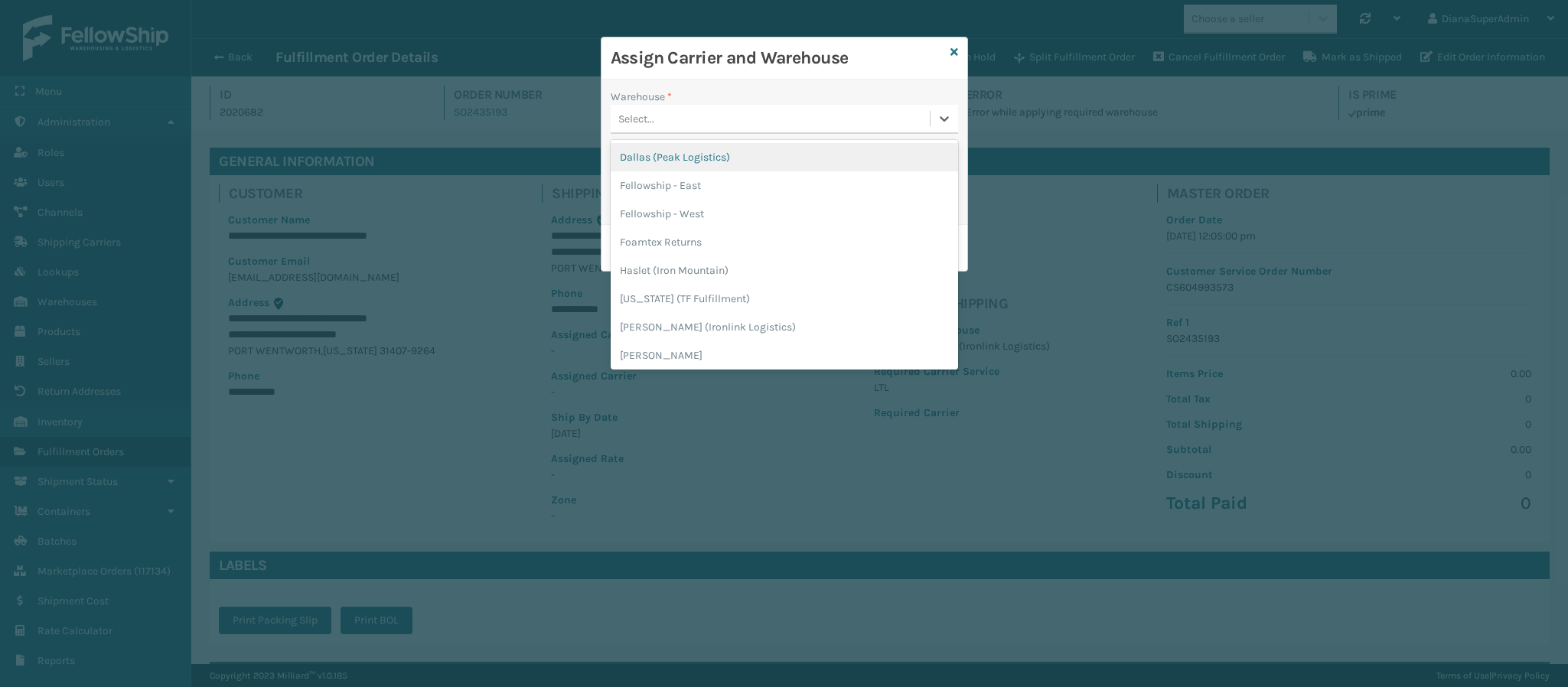
click at [825, 107] on div "Select..." at bounding box center [770, 119] width 319 height 25
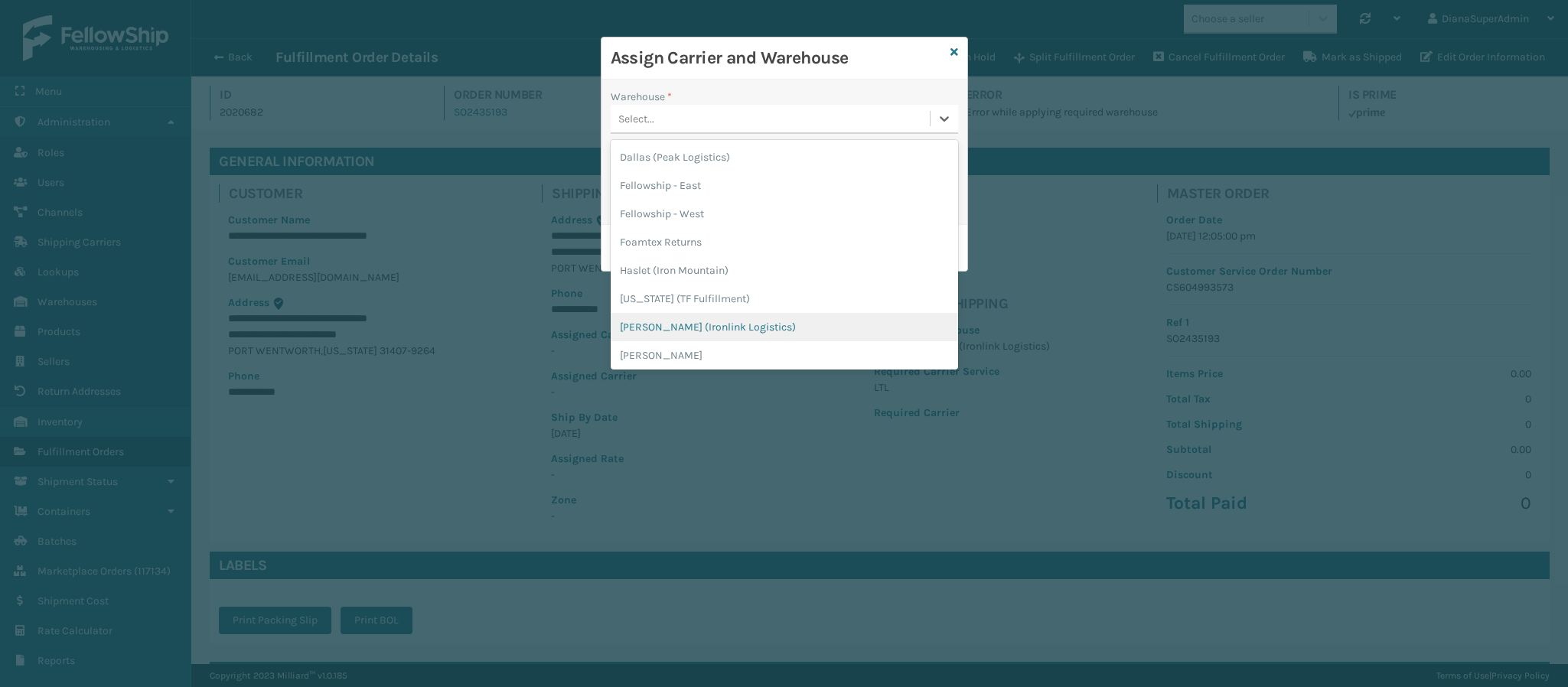
click at [733, 317] on div "[PERSON_NAME] (Ironlink Logistics)" at bounding box center [784, 327] width 347 height 28
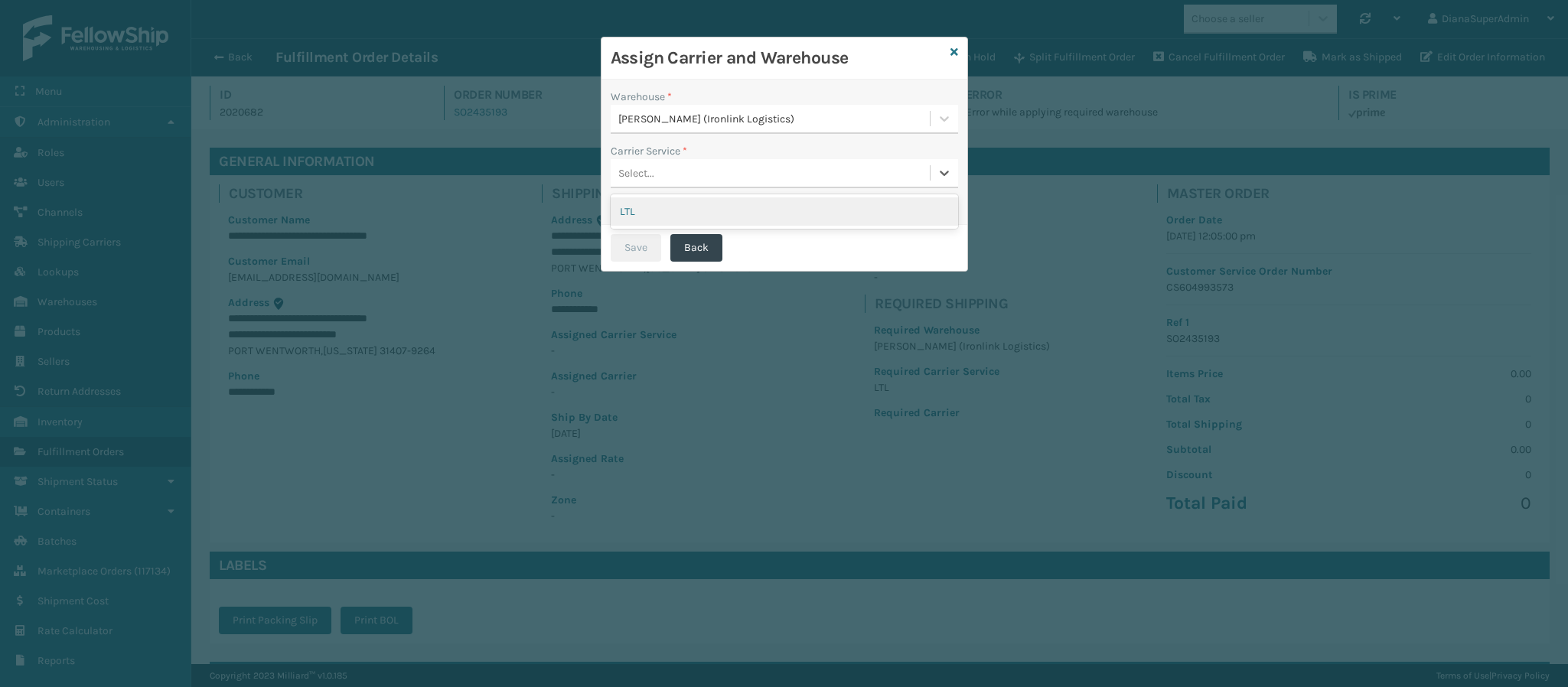
click at [781, 184] on div "Select..." at bounding box center [770, 173] width 319 height 25
click at [756, 211] on div "LTL" at bounding box center [784, 212] width 347 height 28
click at [651, 250] on button "Save" at bounding box center [636, 248] width 51 height 28
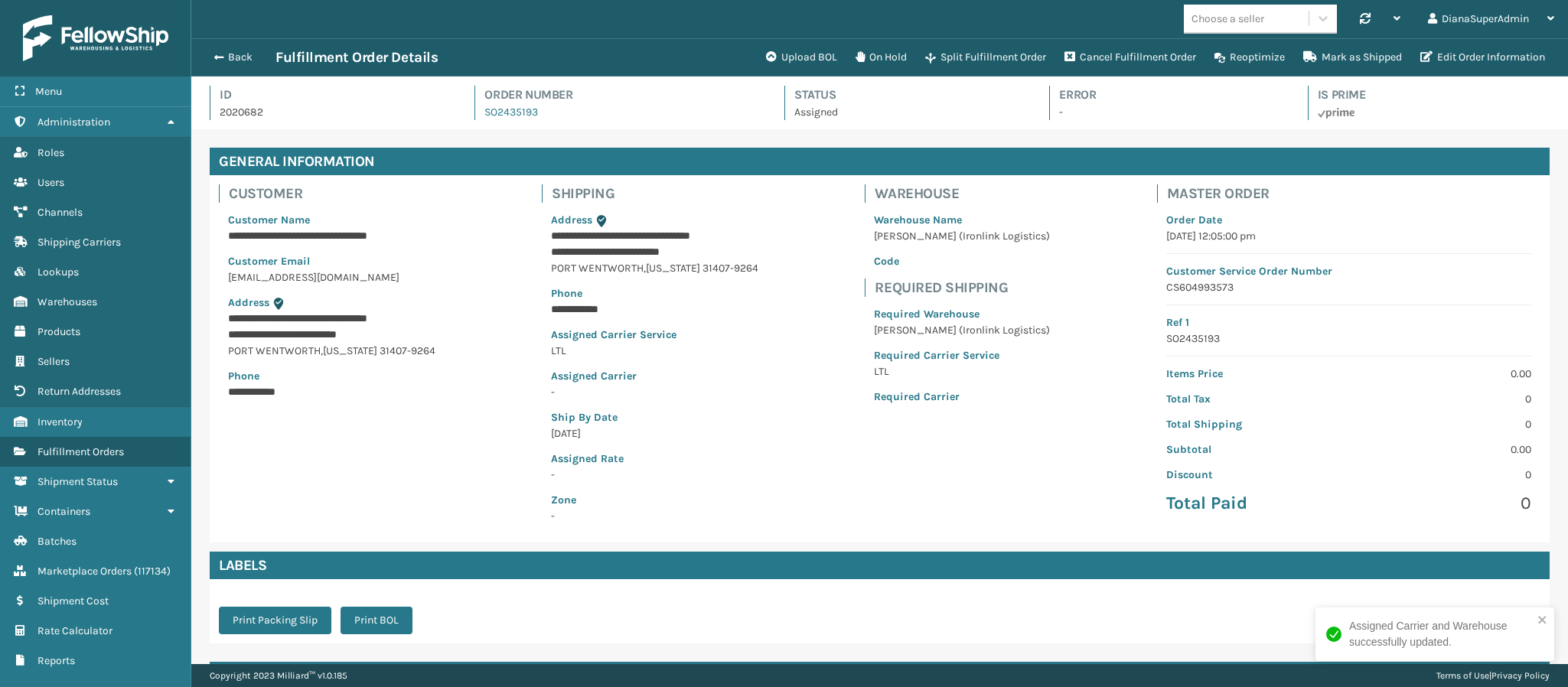
scroll to position [156, 0]
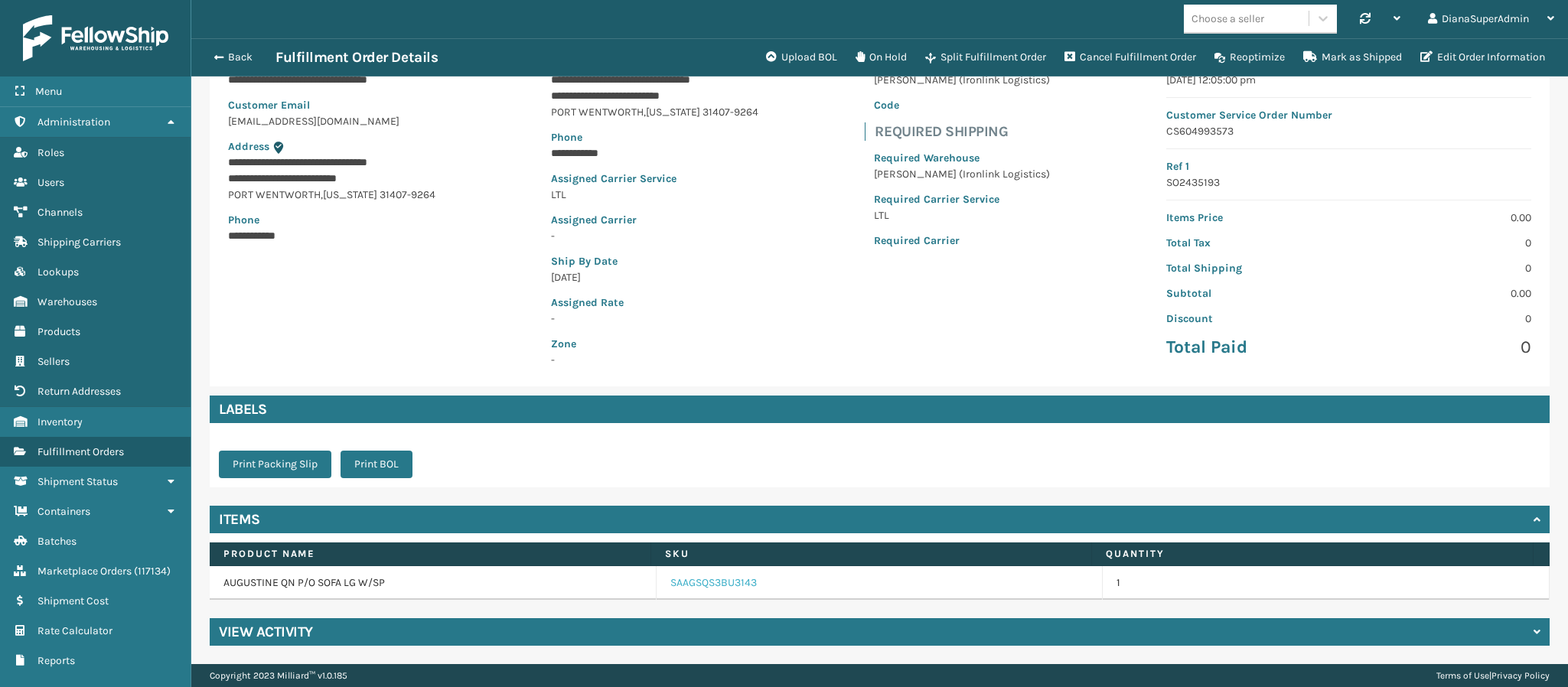
click at [686, 578] on link "SAAGSQS3BU3143" at bounding box center [714, 583] width 87 height 15
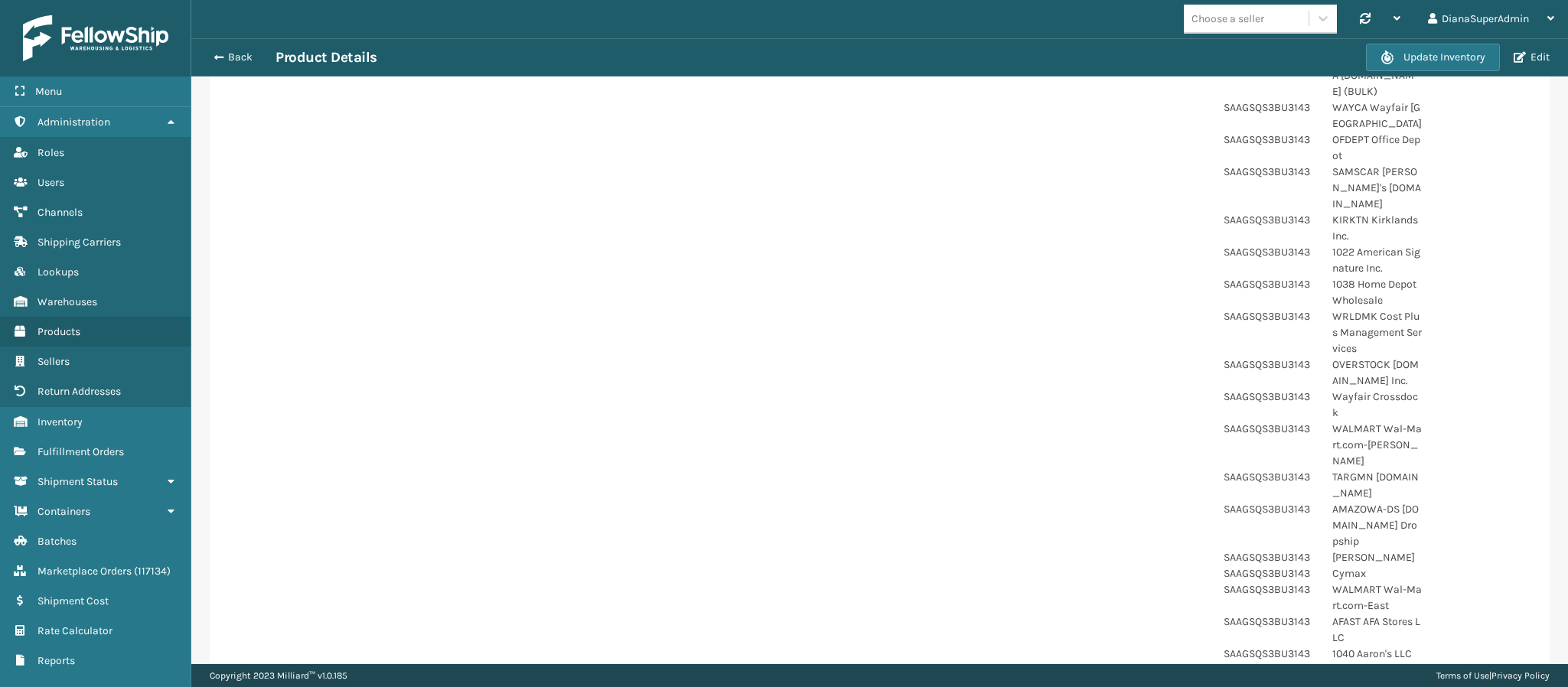
scroll to position [1001, 0]
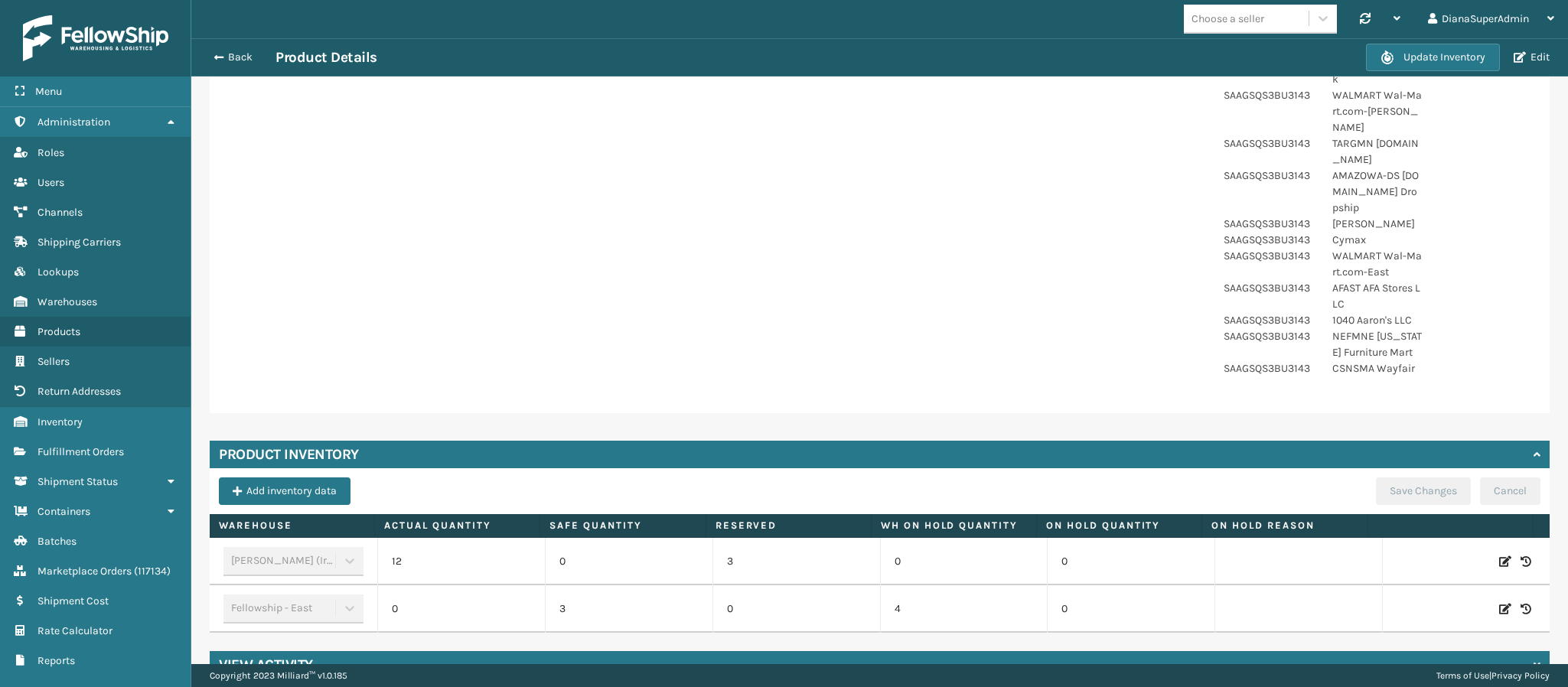
click at [1499, 554] on icon at bounding box center [1505, 561] width 13 height 15
click at [453, 548] on input "12" at bounding box center [460, 561] width 98 height 28
type input "2"
click at [1392, 552] on button "ADD" at bounding box center [1411, 561] width 38 height 18
click at [1389, 477] on button "Save Changes" at bounding box center [1423, 490] width 95 height 28
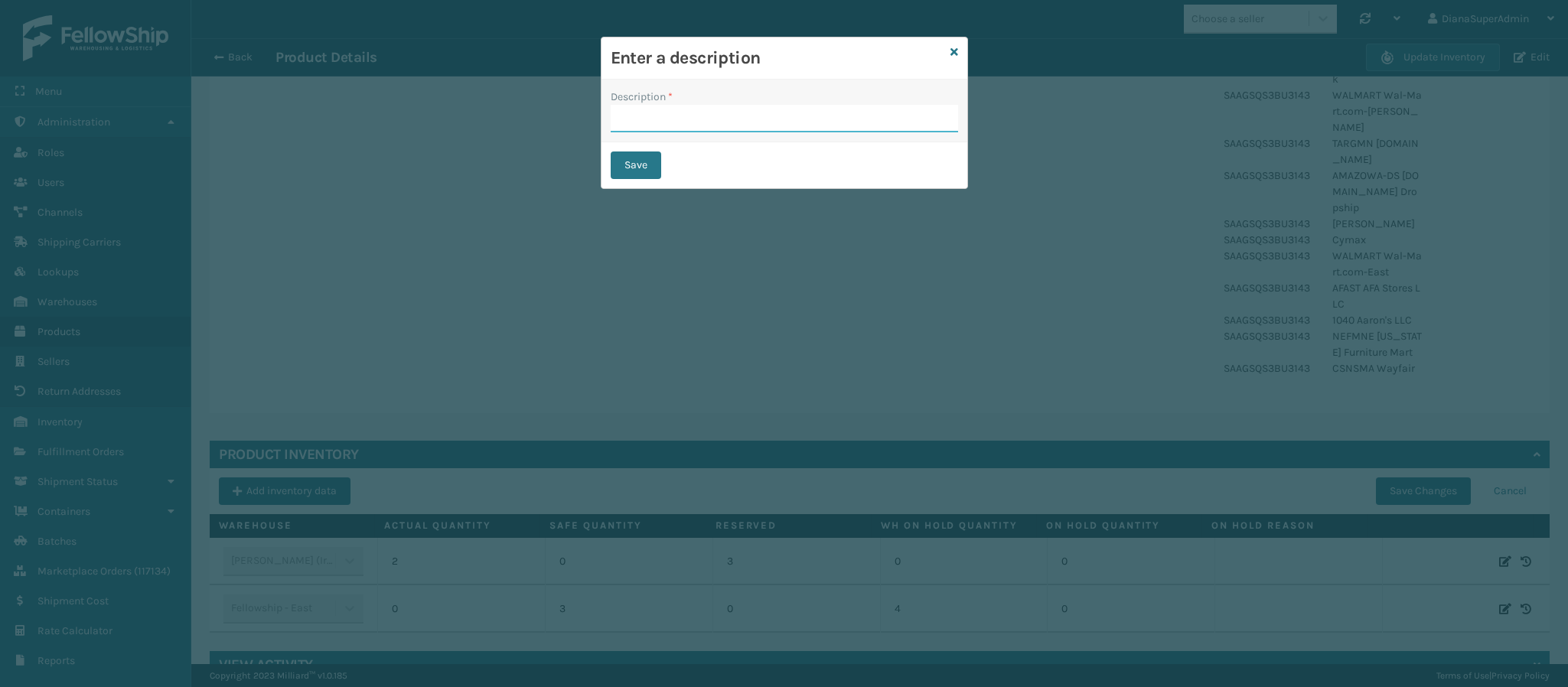
click at [788, 119] on input "Description *" at bounding box center [784, 118] width 347 height 28
type input "shipping"
click at [641, 159] on button "Save" at bounding box center [636, 165] width 51 height 28
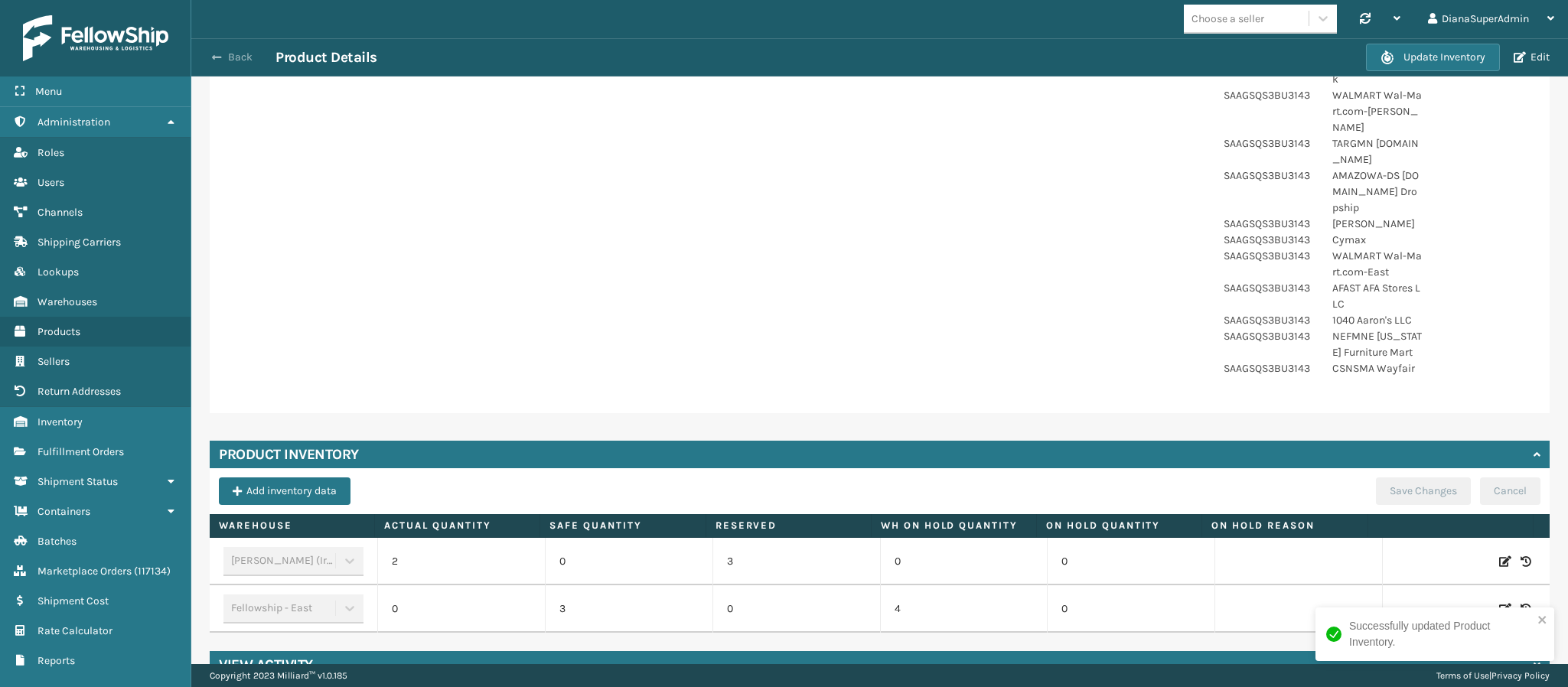
click at [223, 55] on button "Back" at bounding box center [240, 58] width 70 height 14
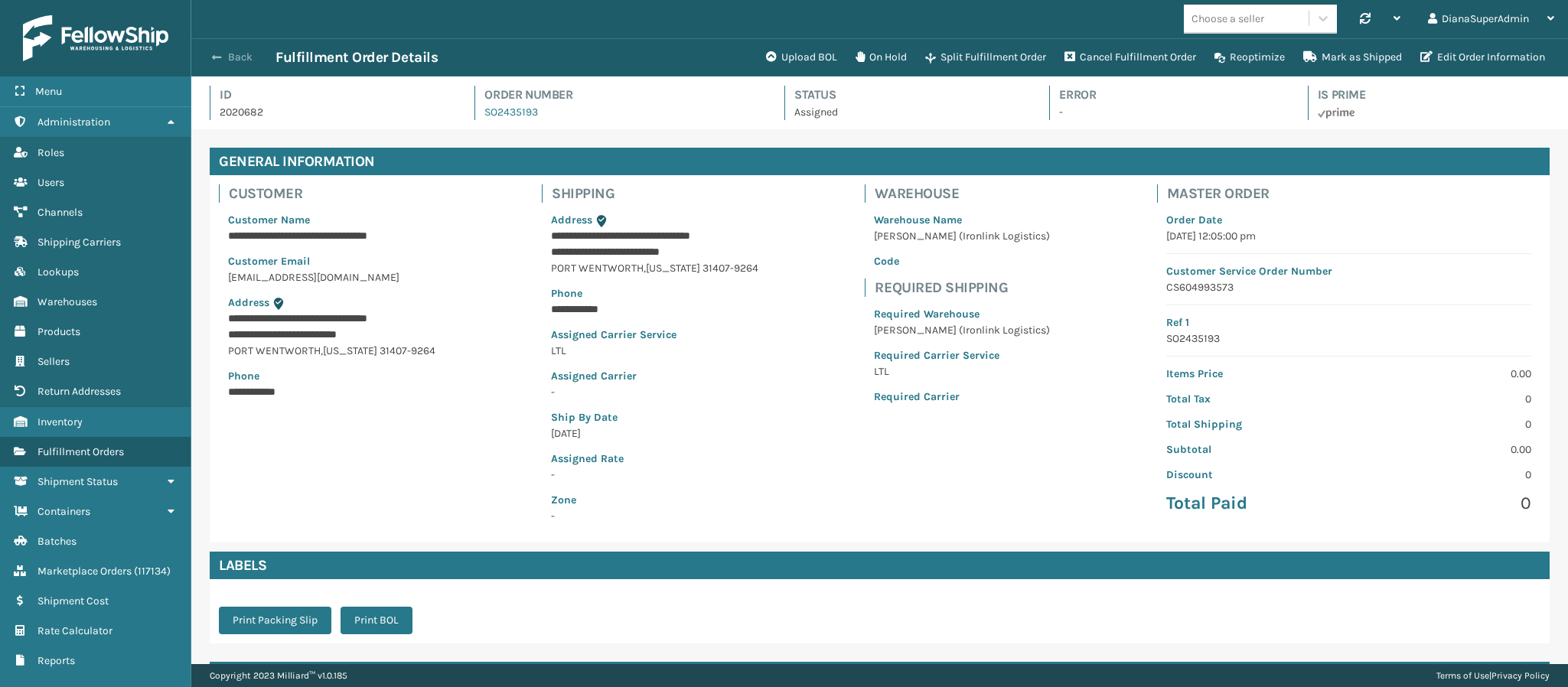
click at [216, 58] on span "button" at bounding box center [216, 57] width 9 height 11
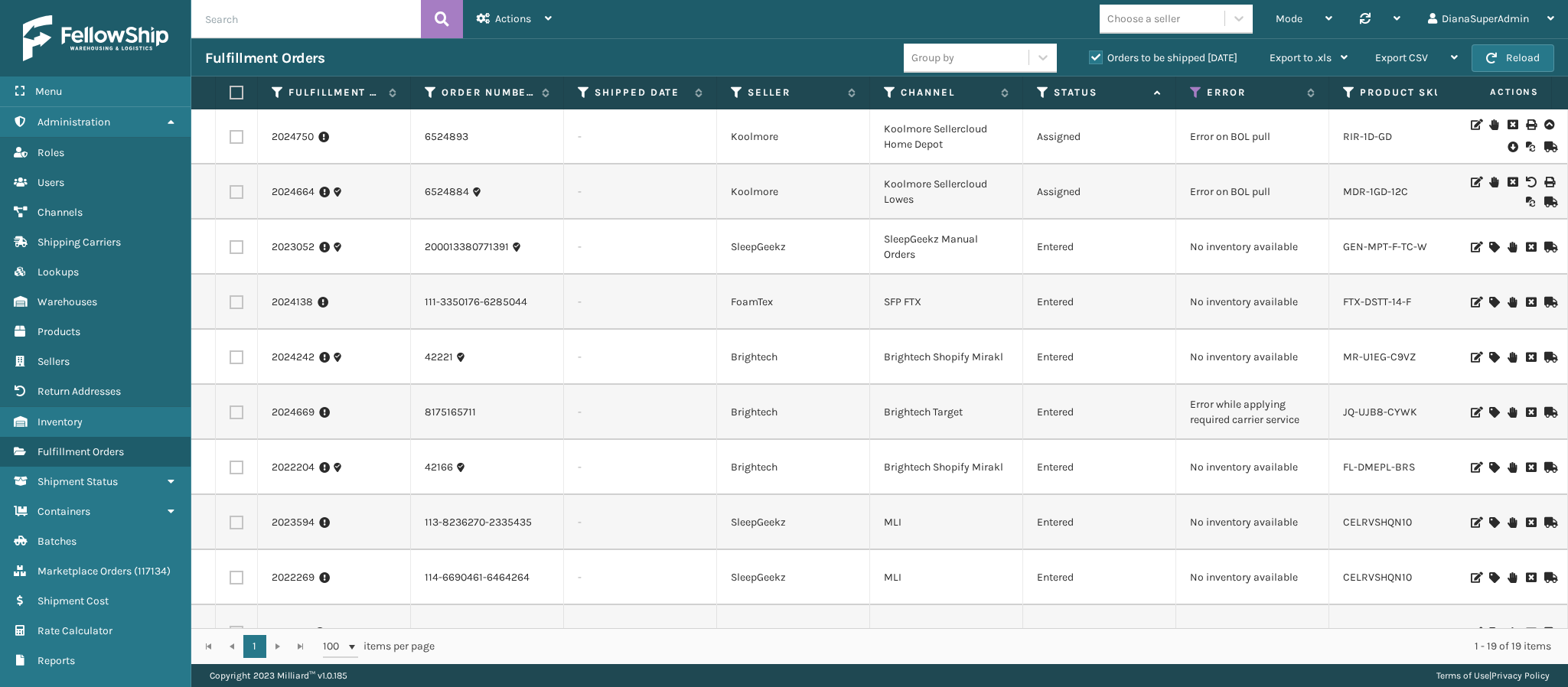
click at [292, 404] on td "2024669" at bounding box center [334, 412] width 153 height 55
click at [291, 413] on link "2024669" at bounding box center [293, 412] width 43 height 15
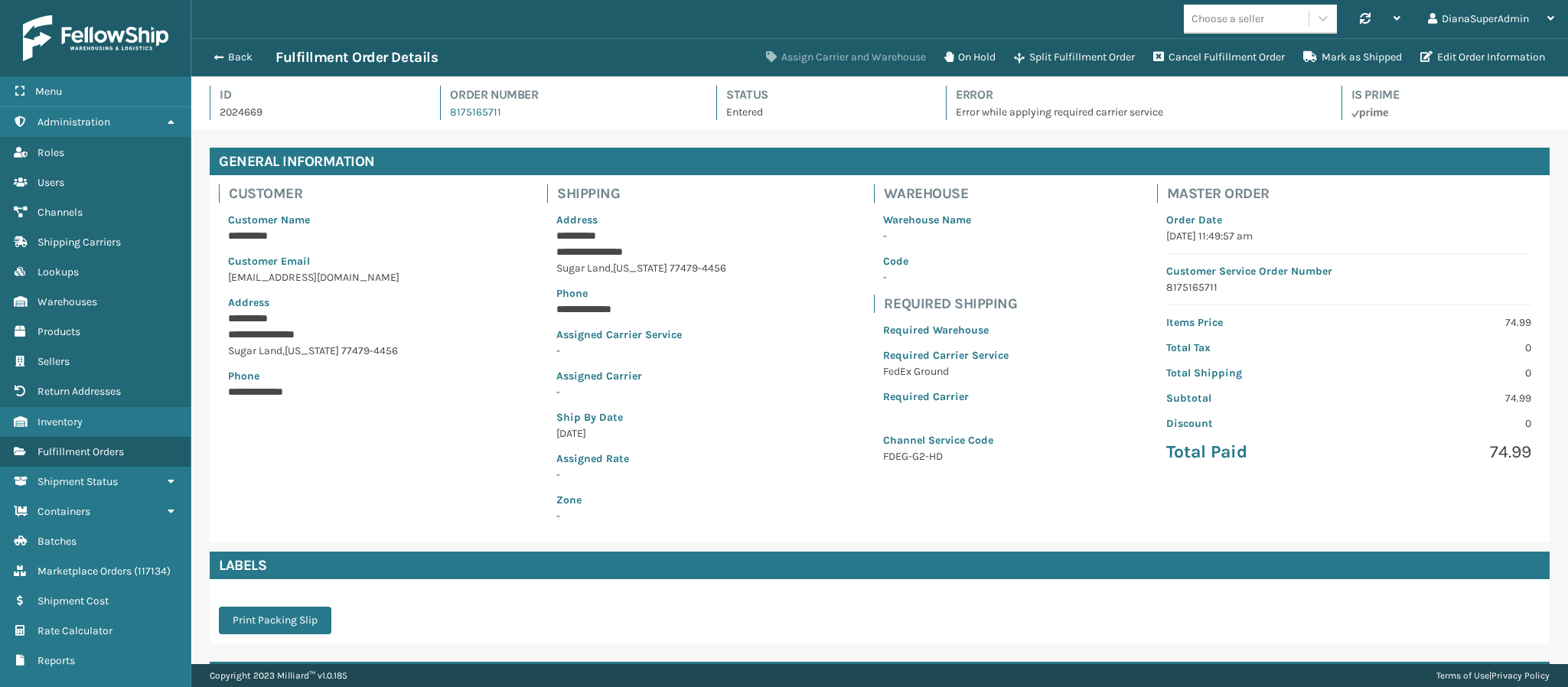
click at [846, 43] on button "Assign Carrier and Warehouse" at bounding box center [846, 57] width 178 height 31
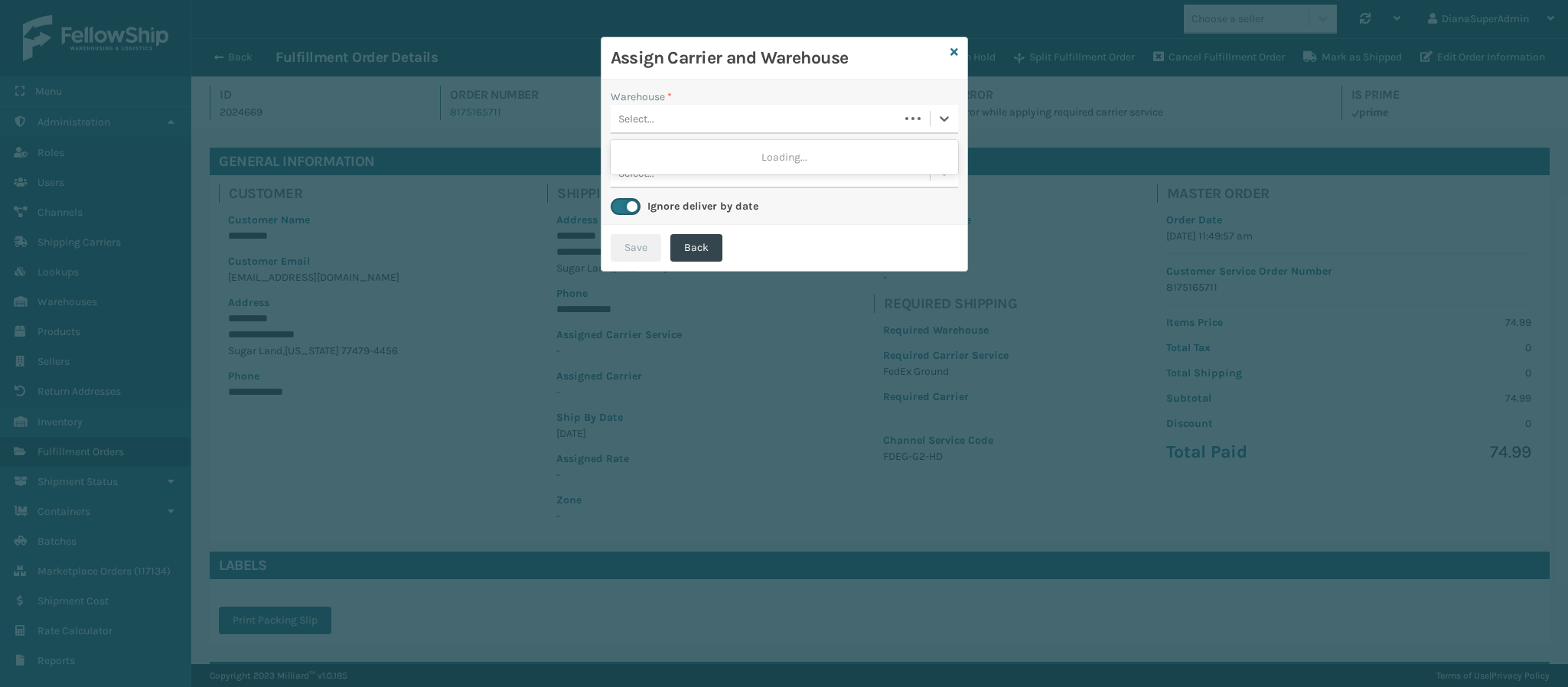
click at [802, 110] on div "Select..." at bounding box center [755, 119] width 289 height 25
click at [757, 149] on div "Fellowship - West" at bounding box center [784, 158] width 347 height 28
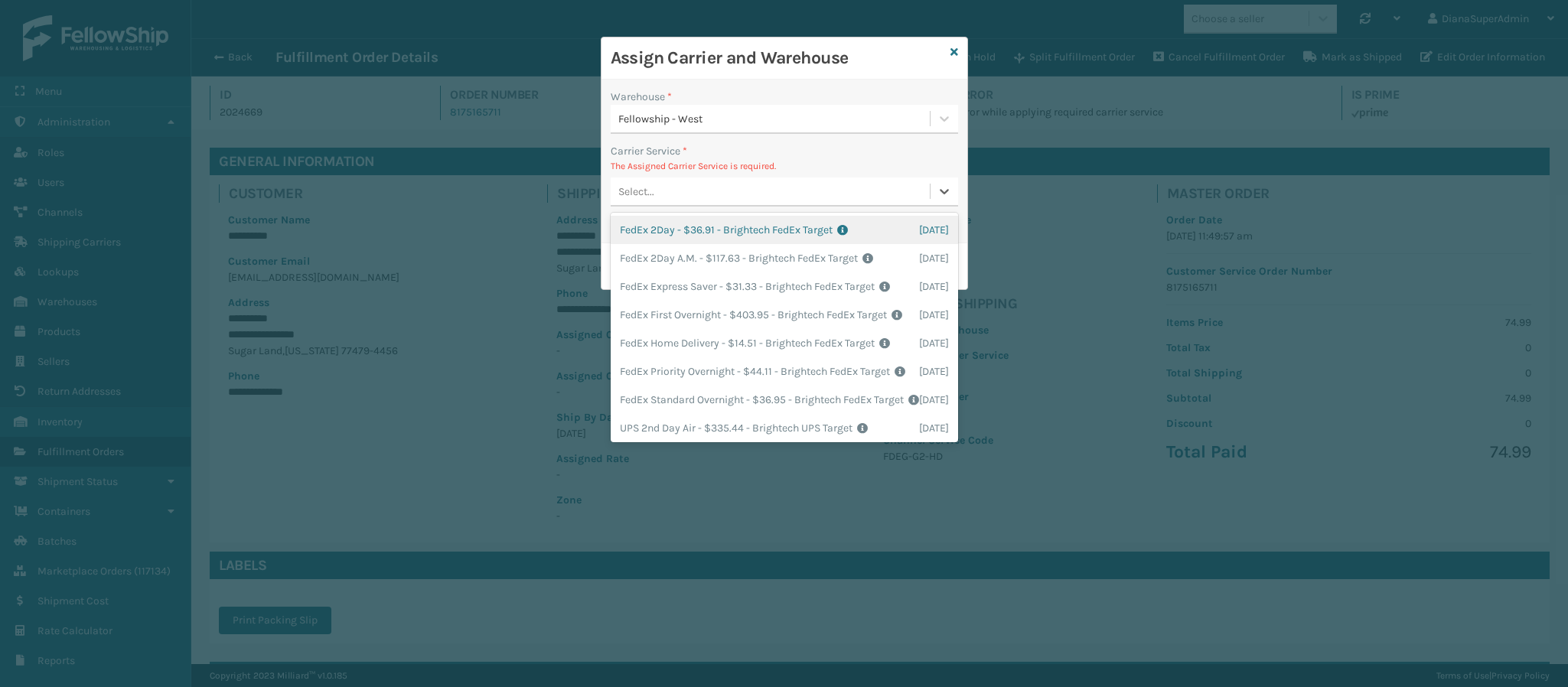
click at [723, 193] on div "Select..." at bounding box center [770, 192] width 319 height 25
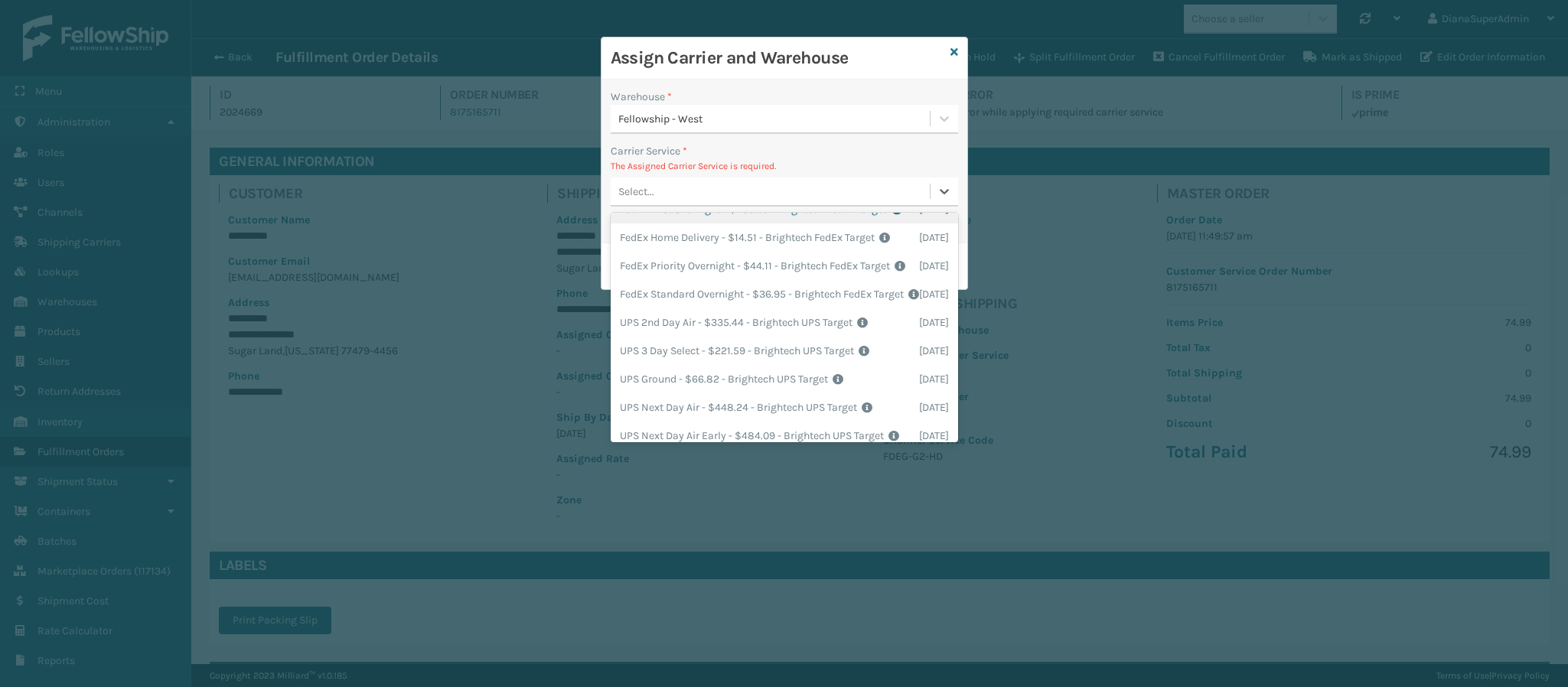
scroll to position [108, 0]
click at [673, 249] on div "FedEx Home Delivery - $14.51 - Brightech FedEx Target Shipping Cost $14.51 Surp…" at bounding box center [784, 235] width 347 height 28
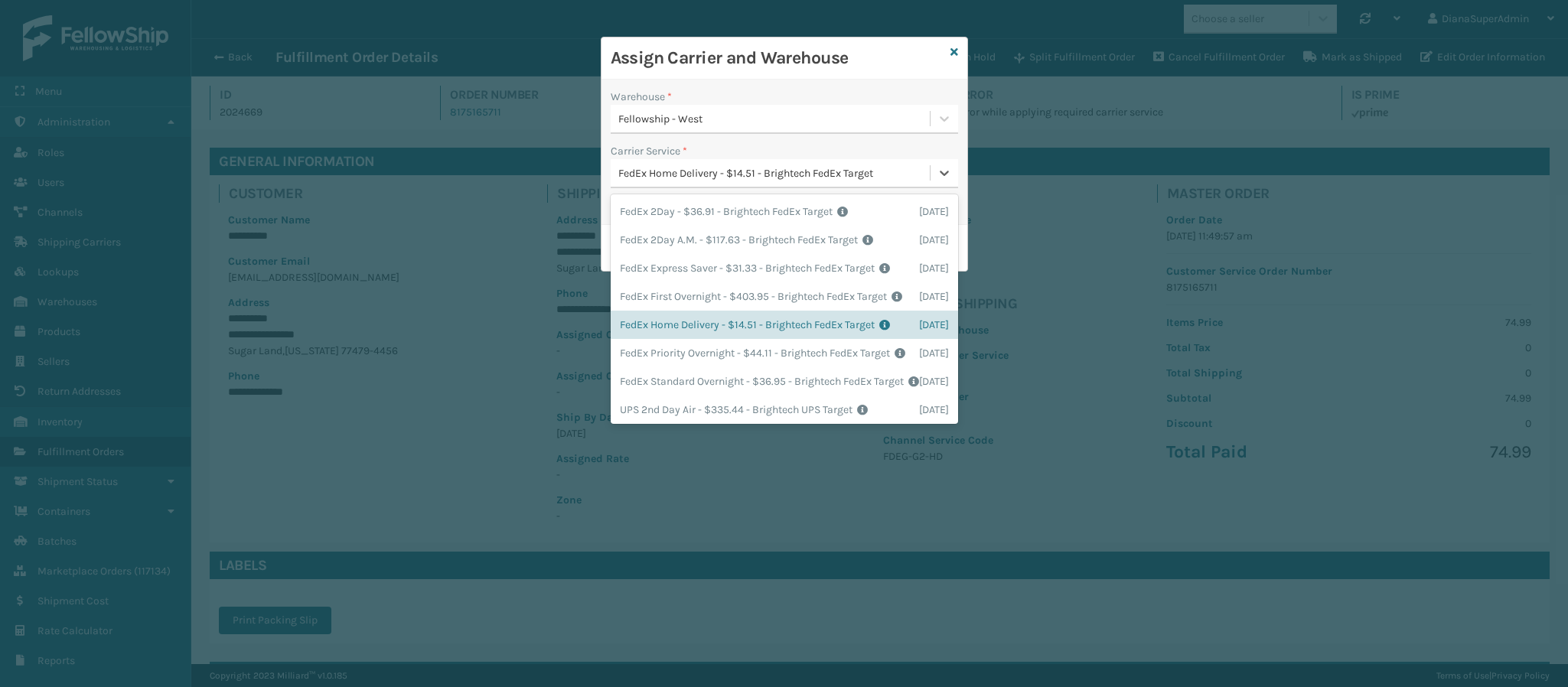
click at [675, 171] on div "FedEx Home Delivery - $14.51 - Brightech FedEx Target" at bounding box center [774, 173] width 313 height 16
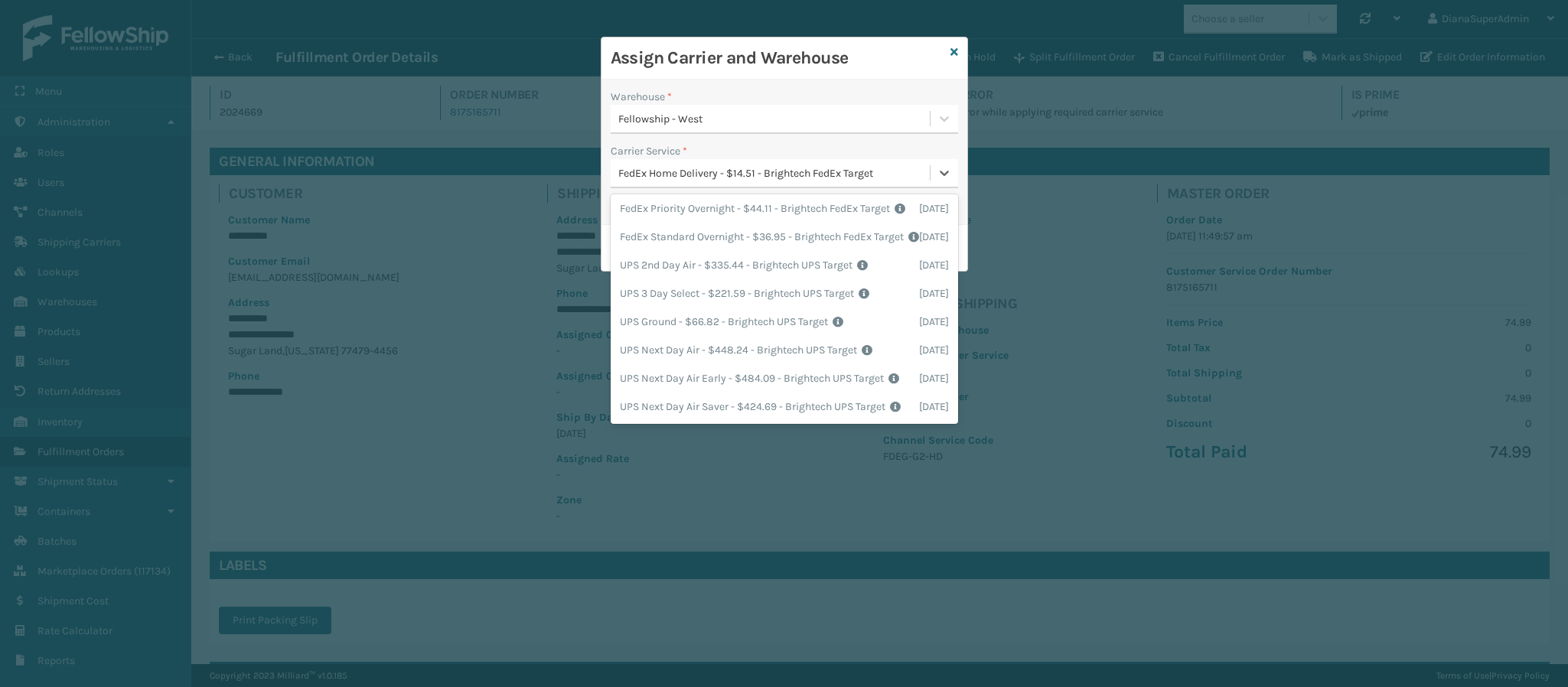
scroll to position [0, 0]
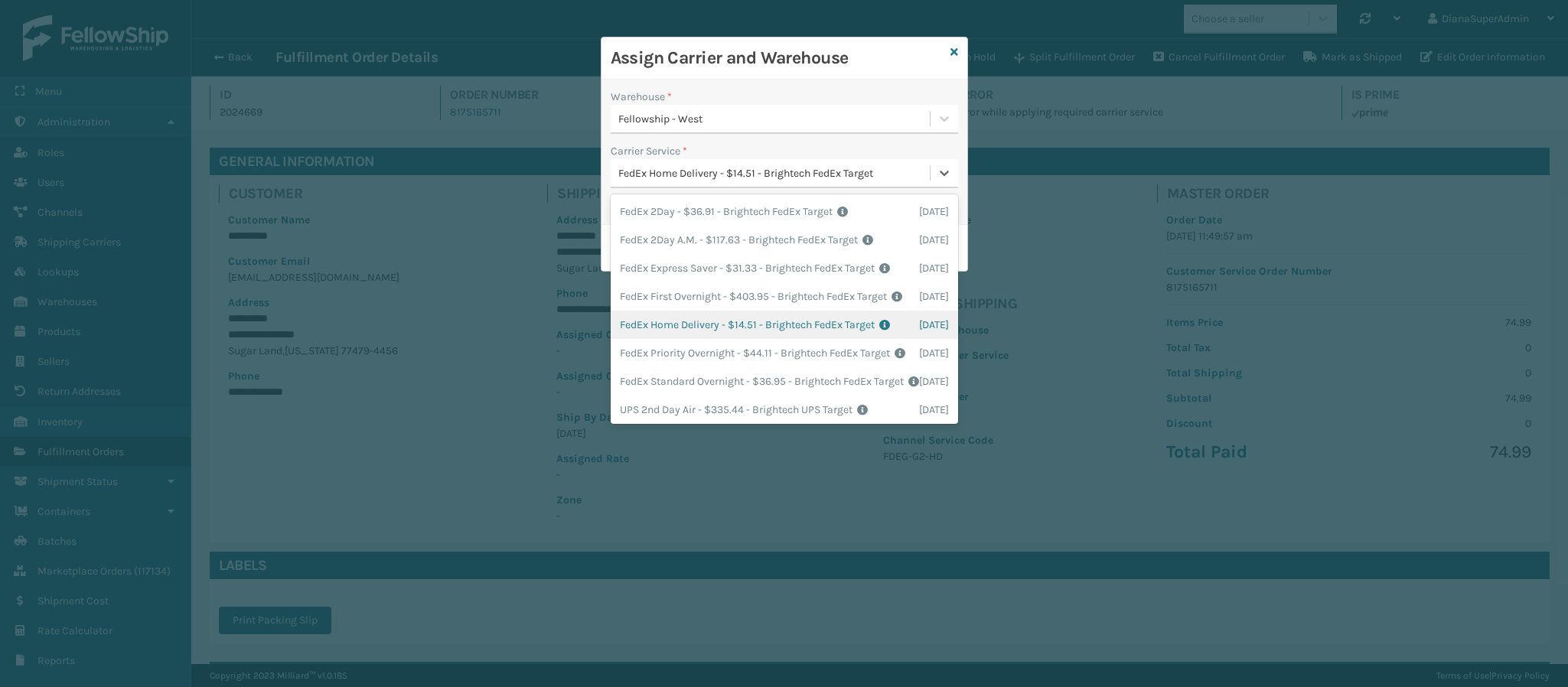
click at [672, 338] on div "FedEx Home Delivery - $14.51 - Brightech FedEx Target Shipping Cost $14.51 Surp…" at bounding box center [784, 324] width 347 height 28
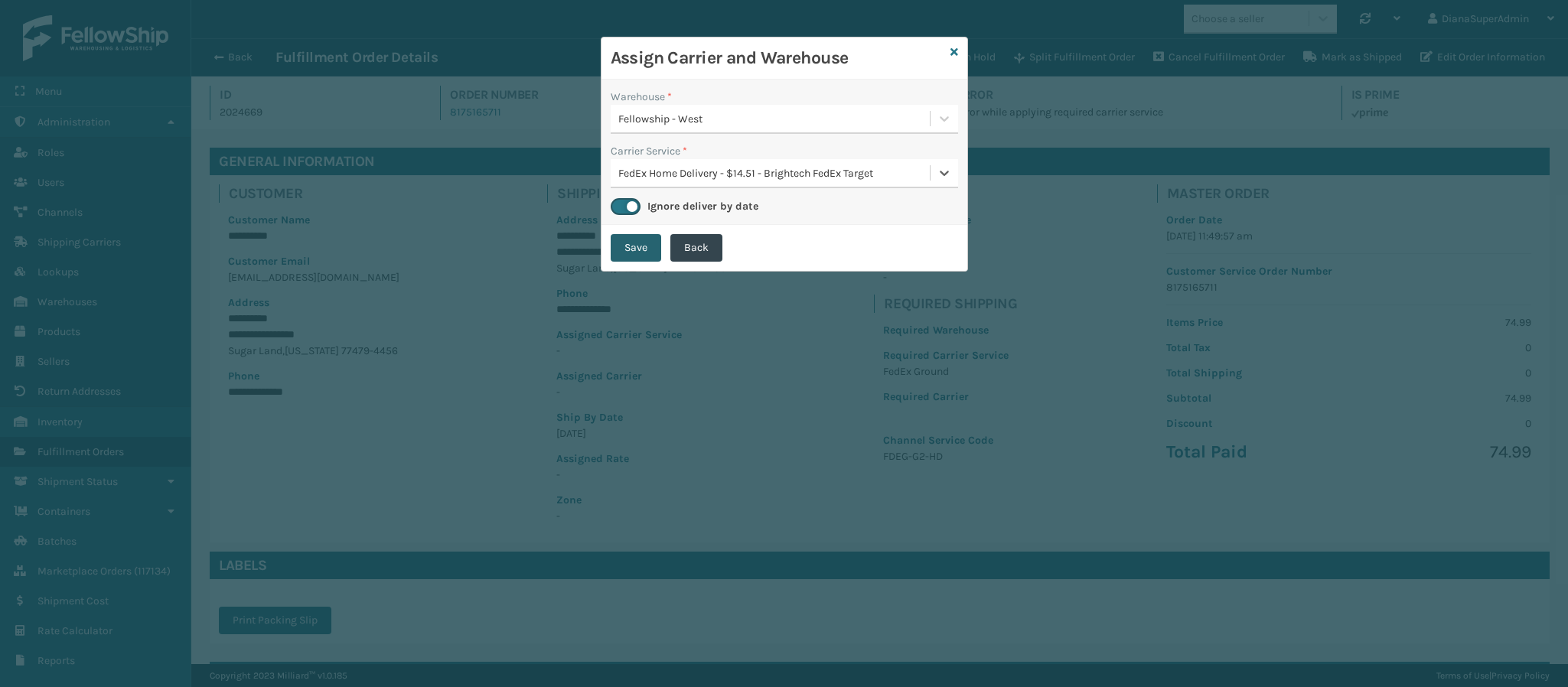
click at [636, 243] on button "Save" at bounding box center [636, 248] width 51 height 28
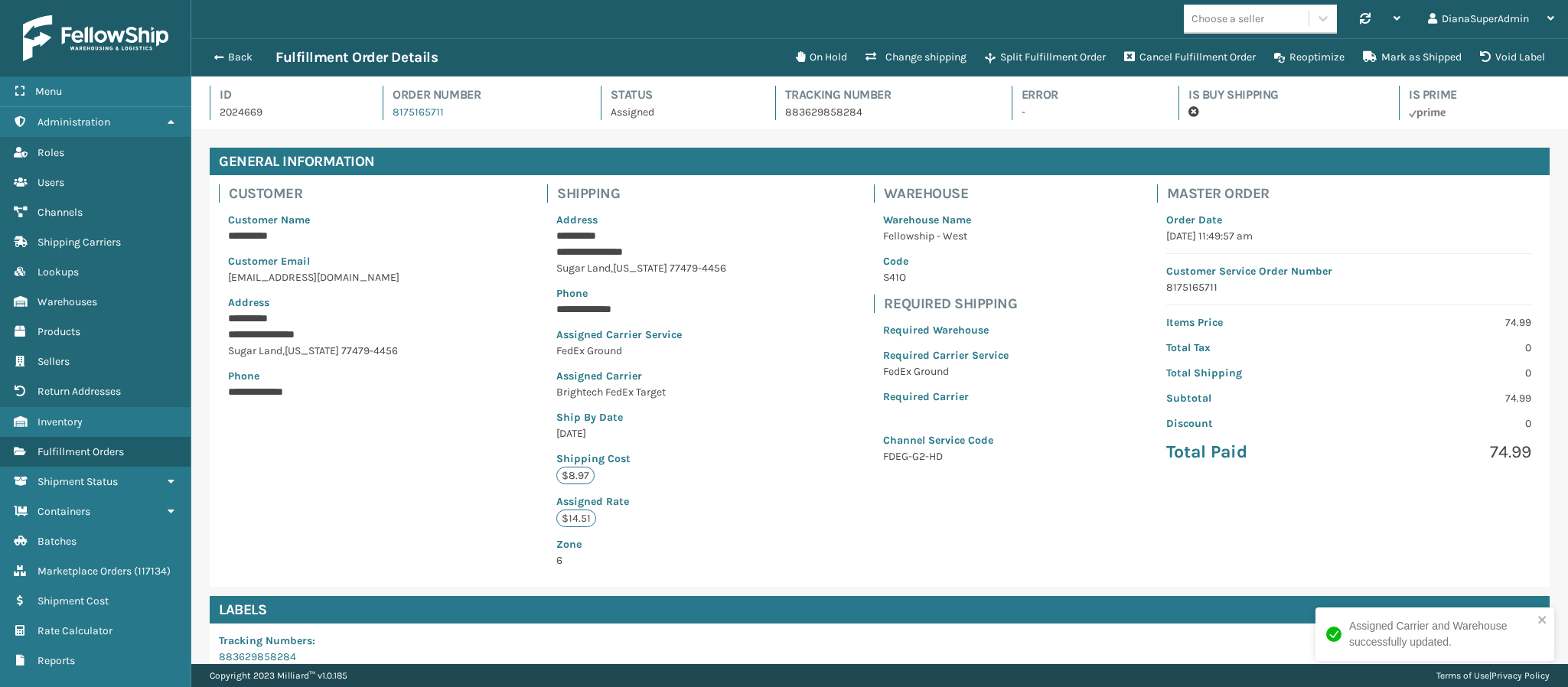
scroll to position [37, 1377]
click at [220, 53] on span "button" at bounding box center [216, 57] width 9 height 11
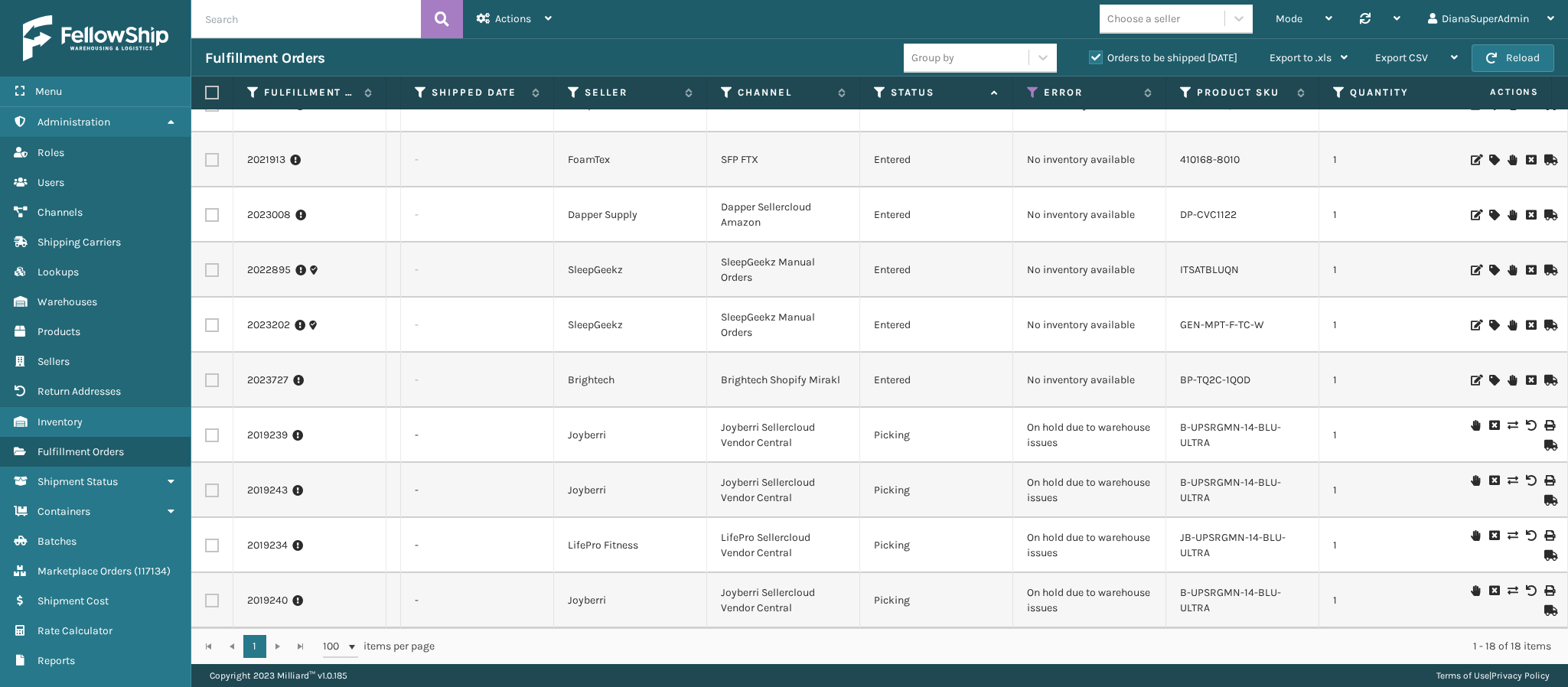
scroll to position [0, 163]
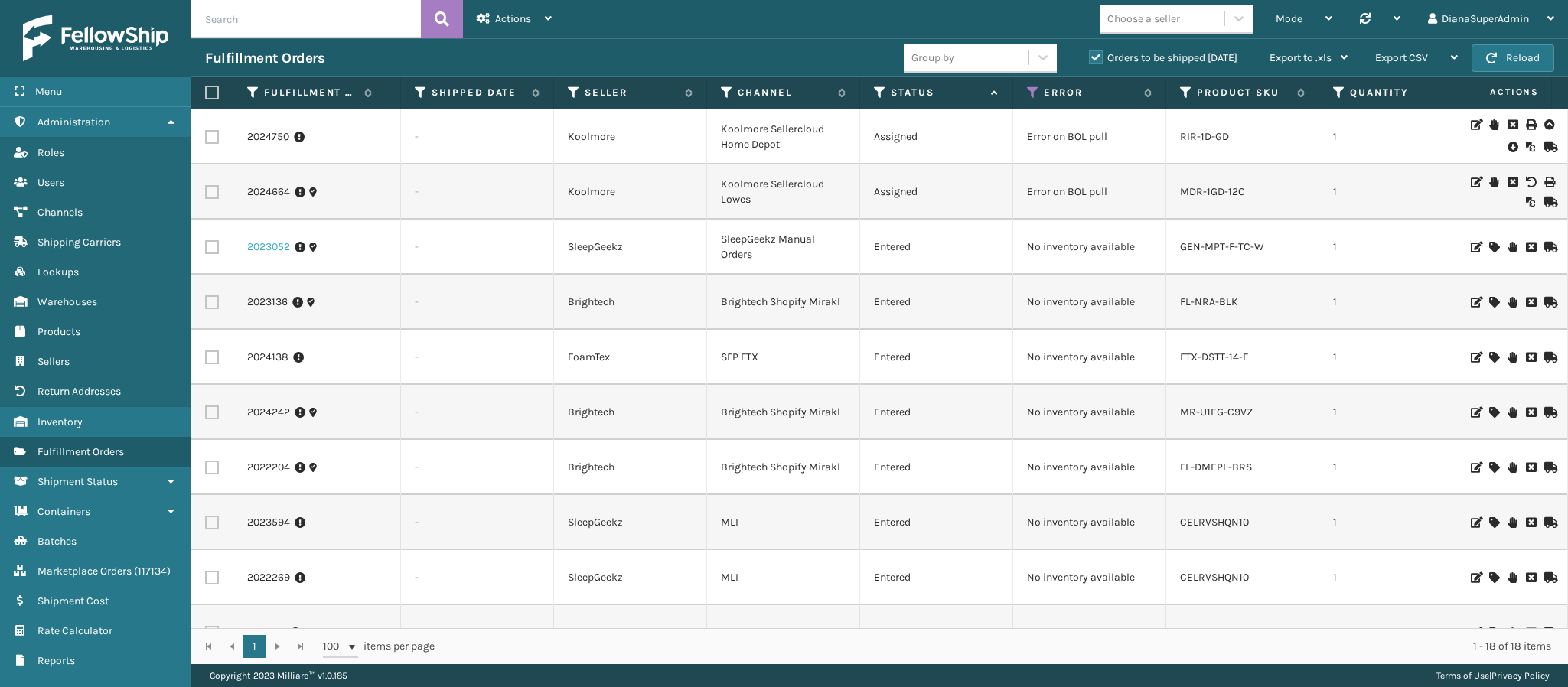
click at [263, 246] on link "2023052" at bounding box center [268, 247] width 43 height 15
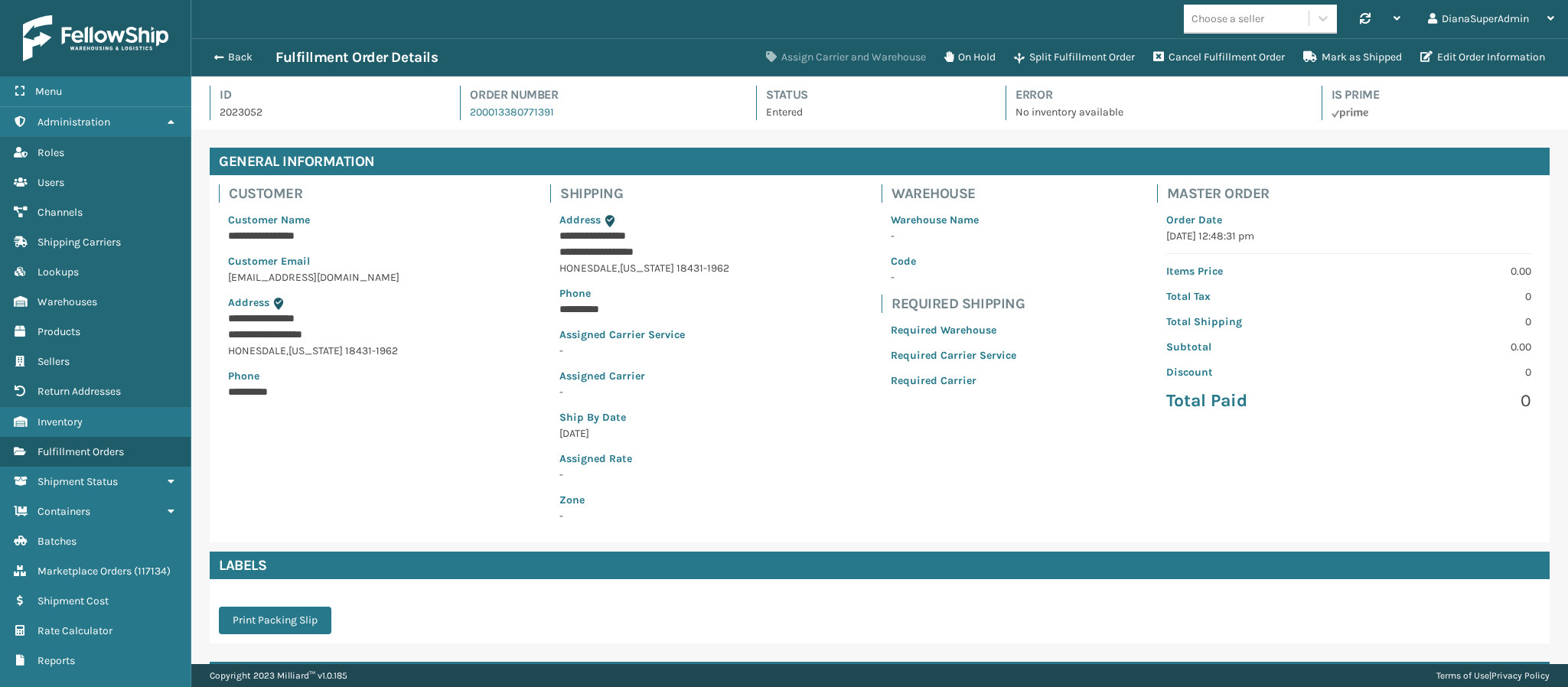
click at [854, 60] on button "Assign Carrier and Warehouse" at bounding box center [846, 57] width 178 height 31
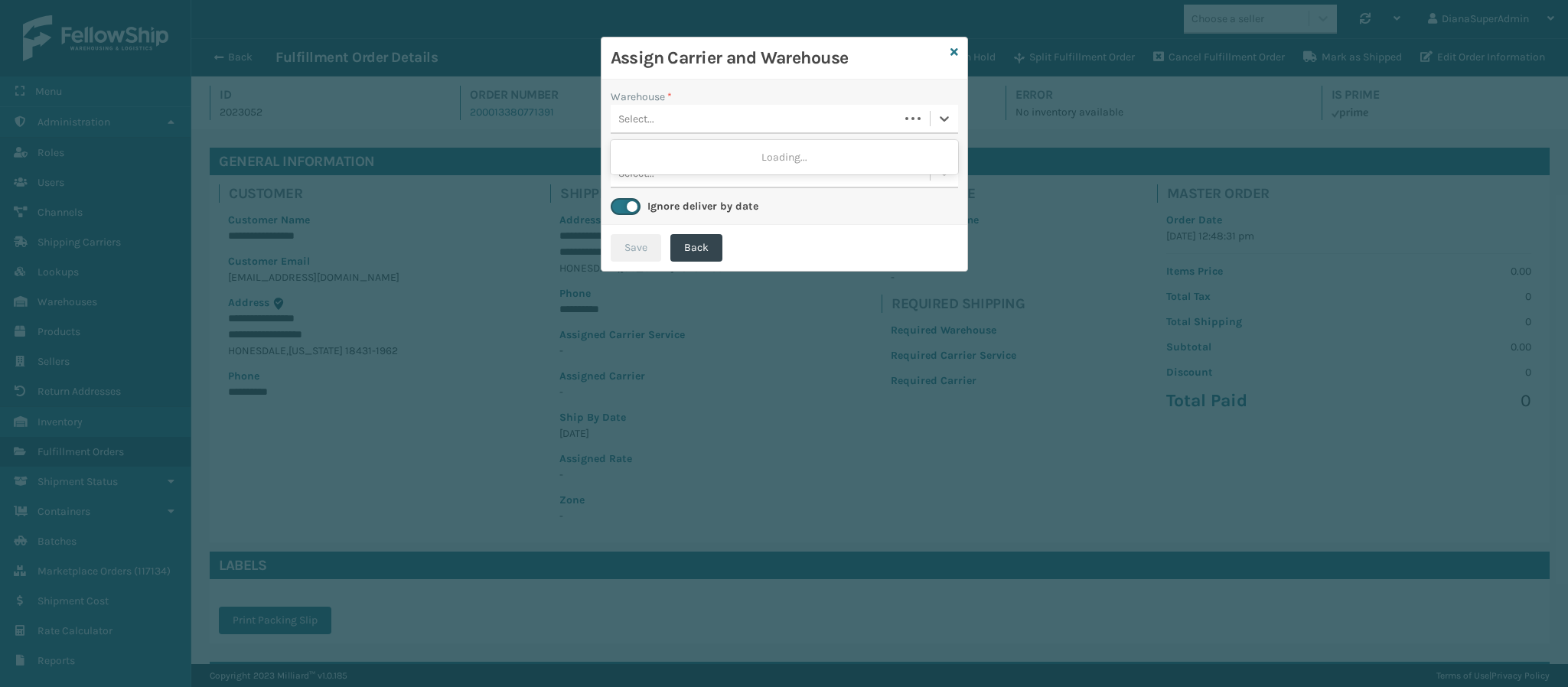
click at [827, 108] on div "Select..." at bounding box center [755, 119] width 289 height 25
click at [827, 108] on div "Select..." at bounding box center [770, 119] width 319 height 25
click at [951, 44] on link at bounding box center [953, 52] width 8 height 16
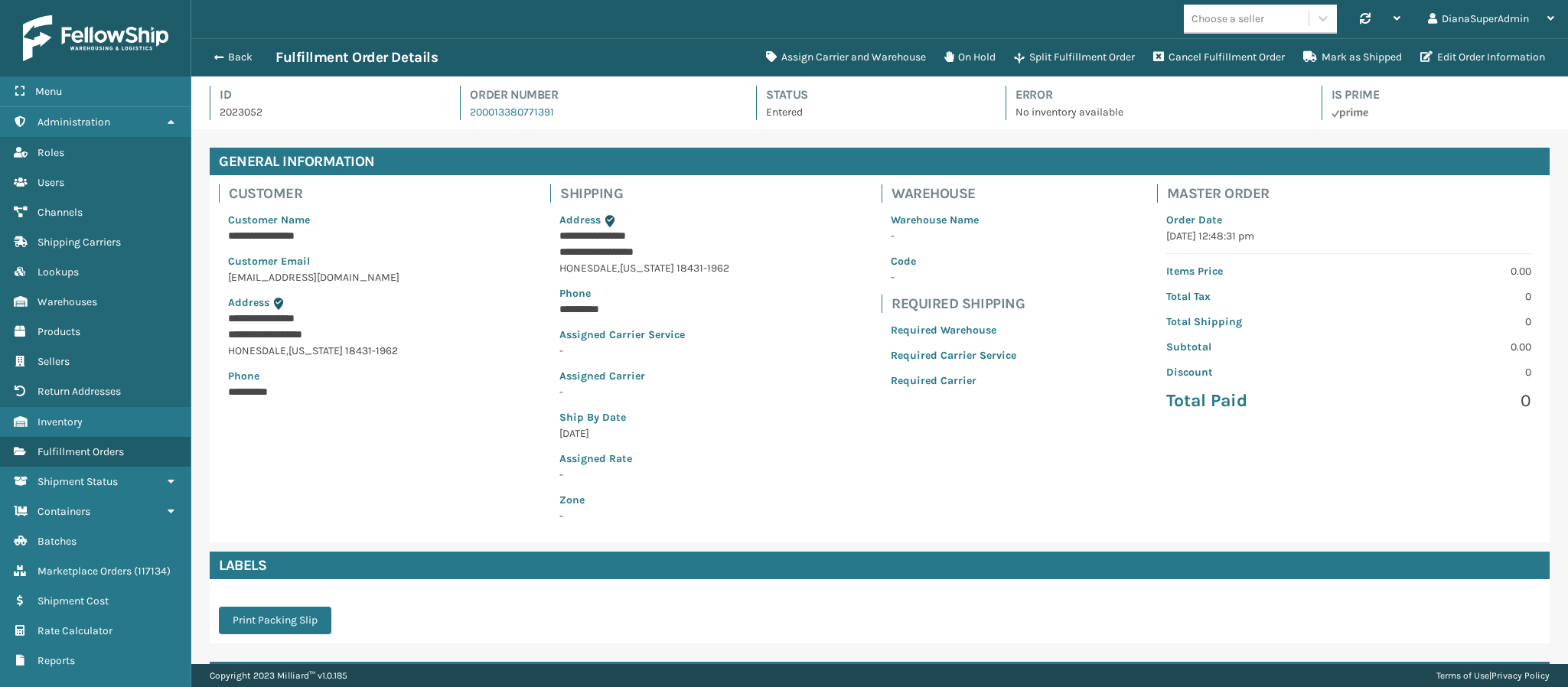
scroll to position [156, 0]
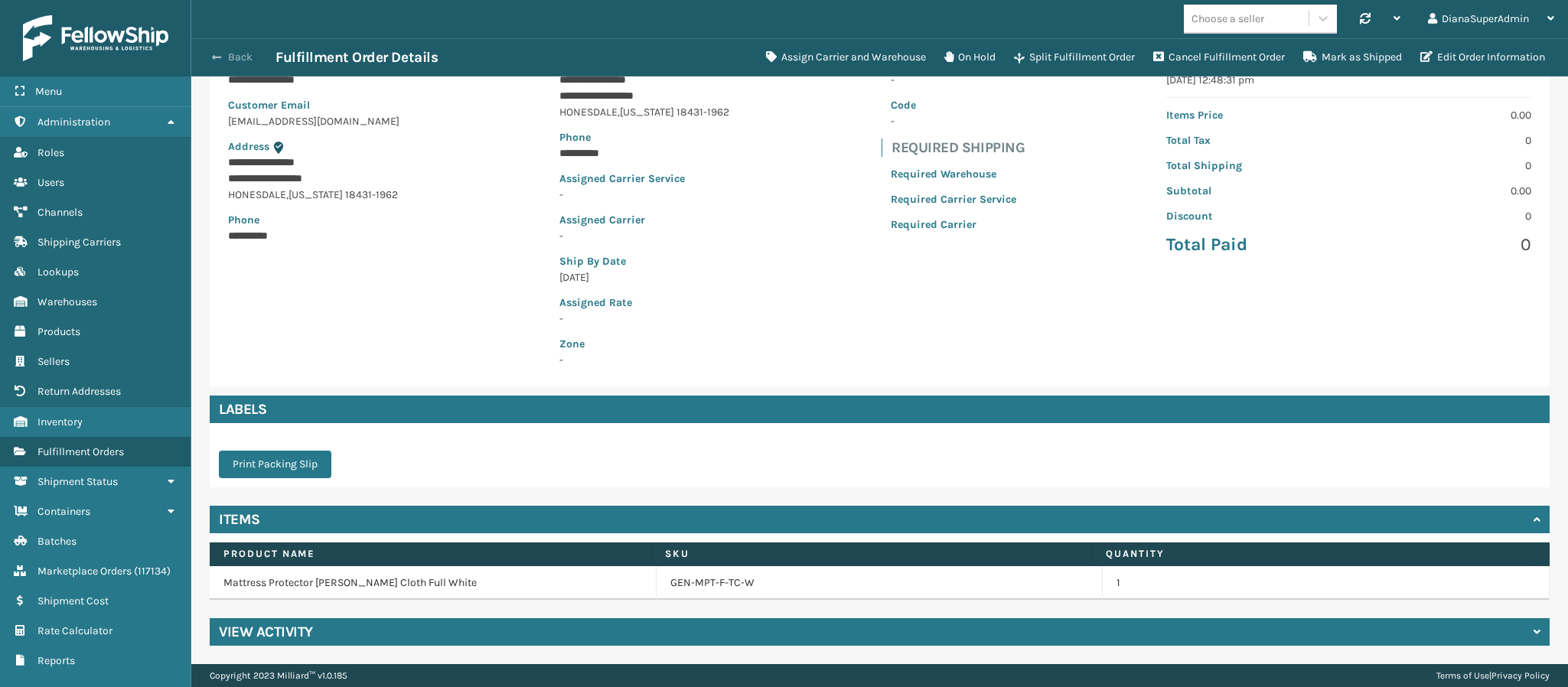
click at [212, 52] on span "button" at bounding box center [216, 57] width 9 height 11
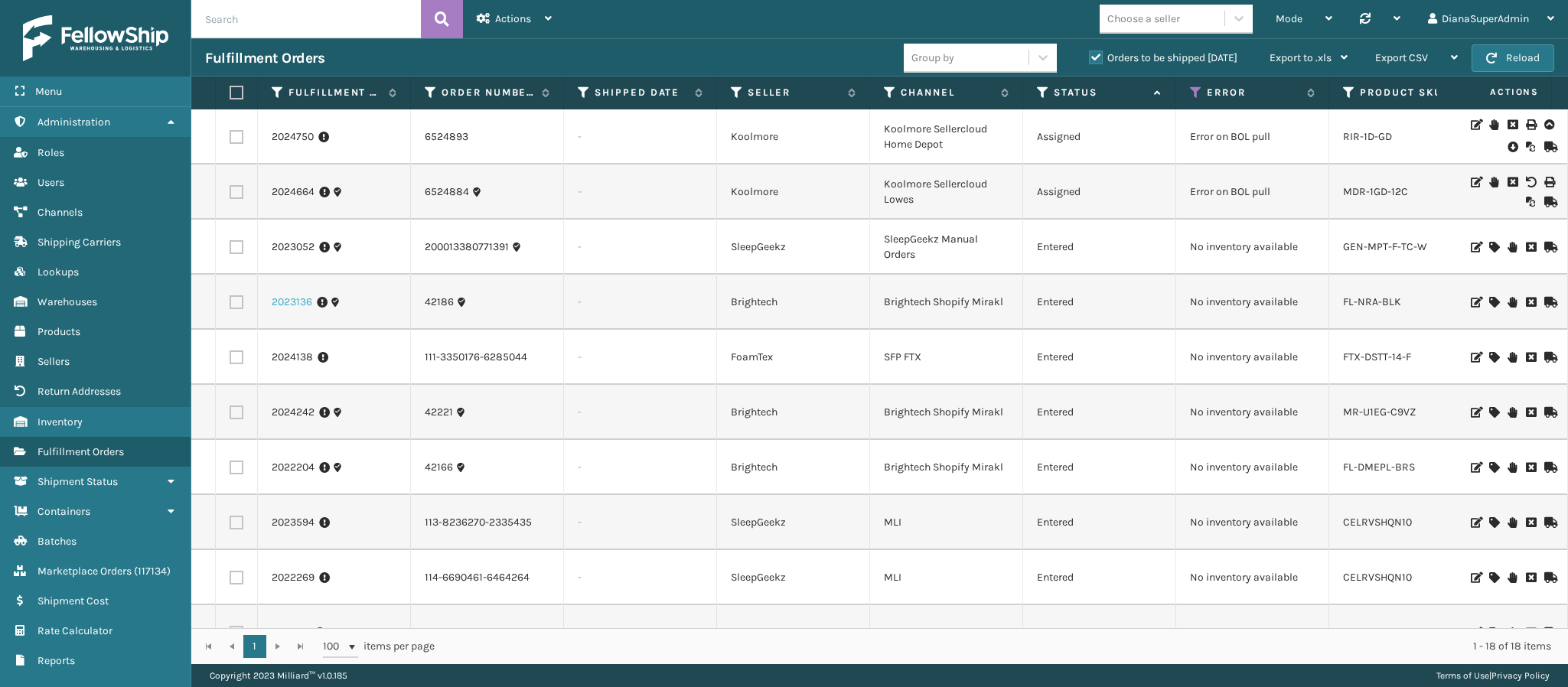
click at [287, 303] on link "2023136" at bounding box center [292, 302] width 41 height 15
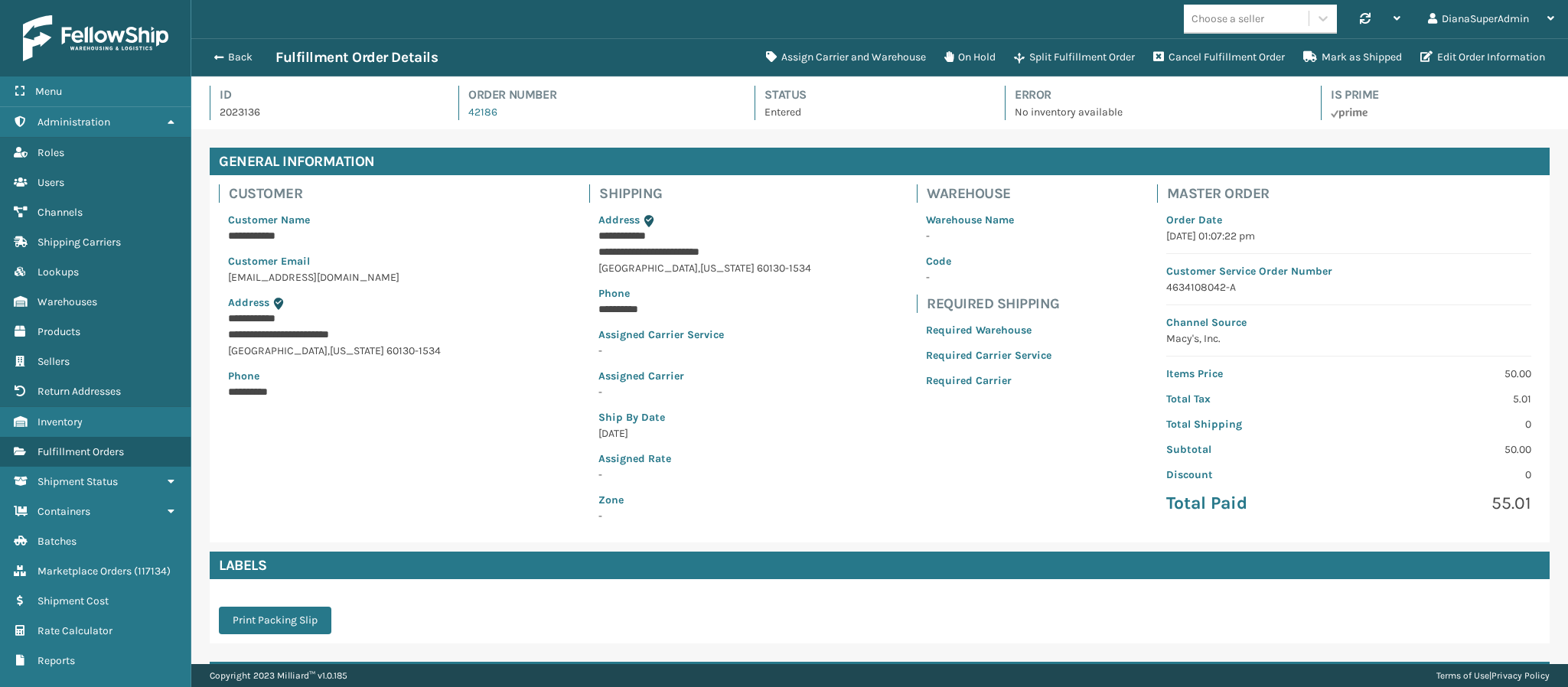
scroll to position [37, 1377]
click at [841, 43] on button "Assign Carrier and Warehouse" at bounding box center [846, 57] width 178 height 31
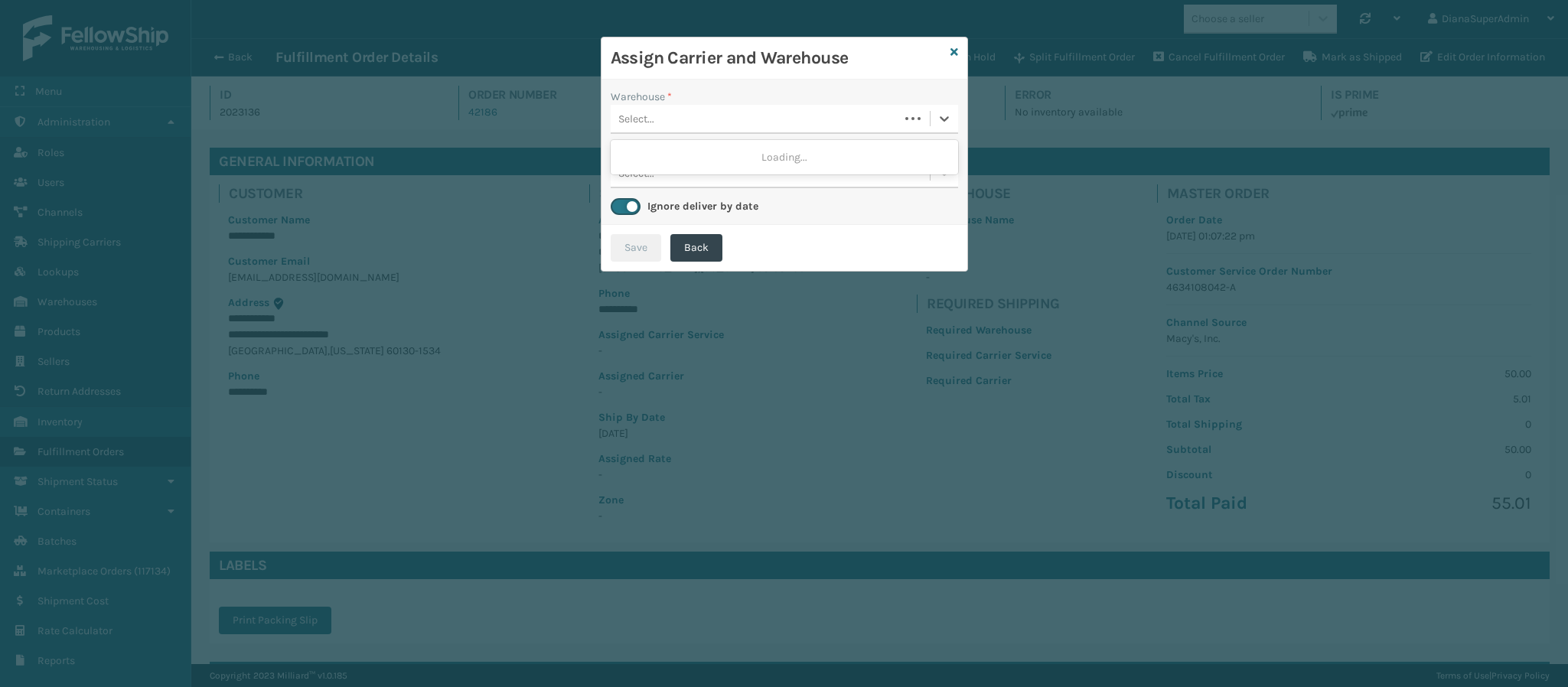
click at [740, 122] on div "Select..." at bounding box center [755, 119] width 289 height 25
click at [740, 122] on div "Select..." at bounding box center [770, 119] width 319 height 25
click at [955, 51] on icon at bounding box center [953, 52] width 8 height 11
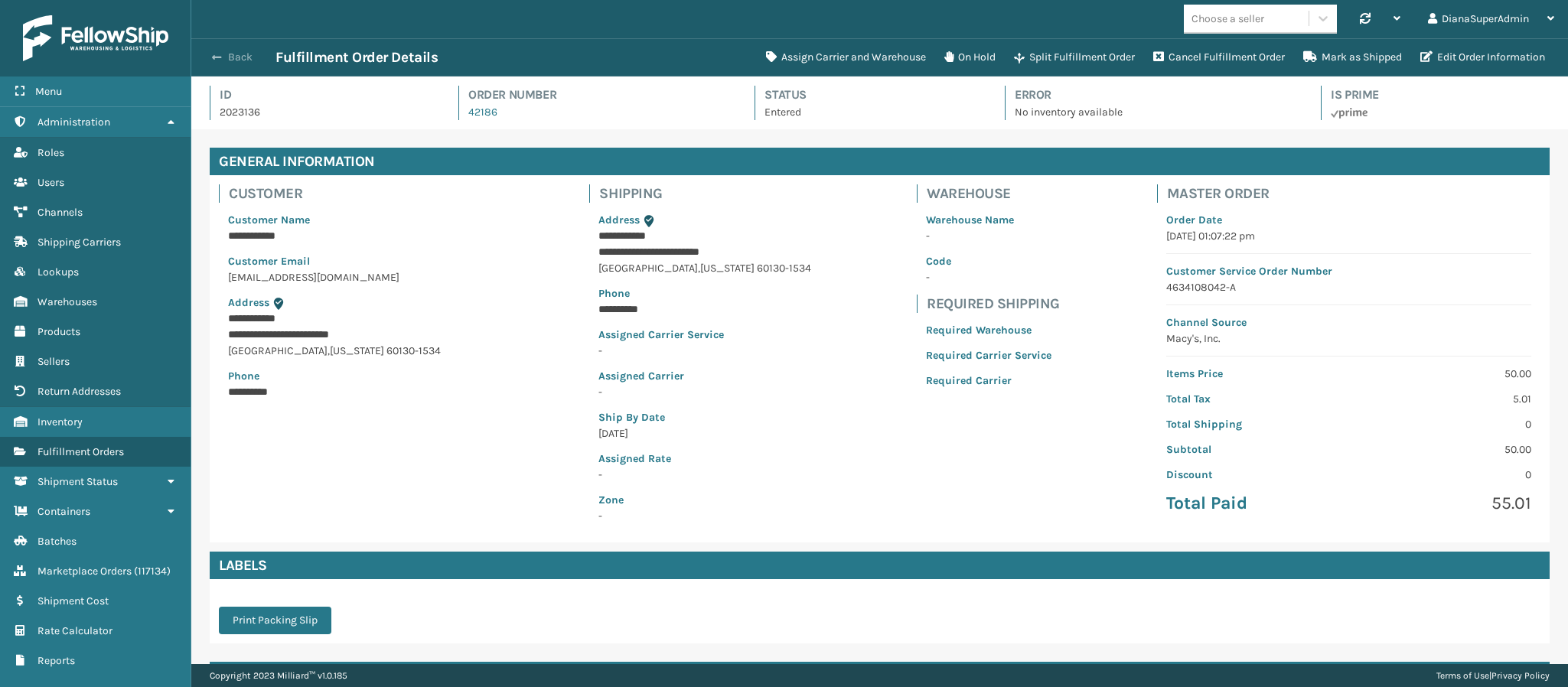
click at [237, 51] on button "Back" at bounding box center [240, 58] width 70 height 14
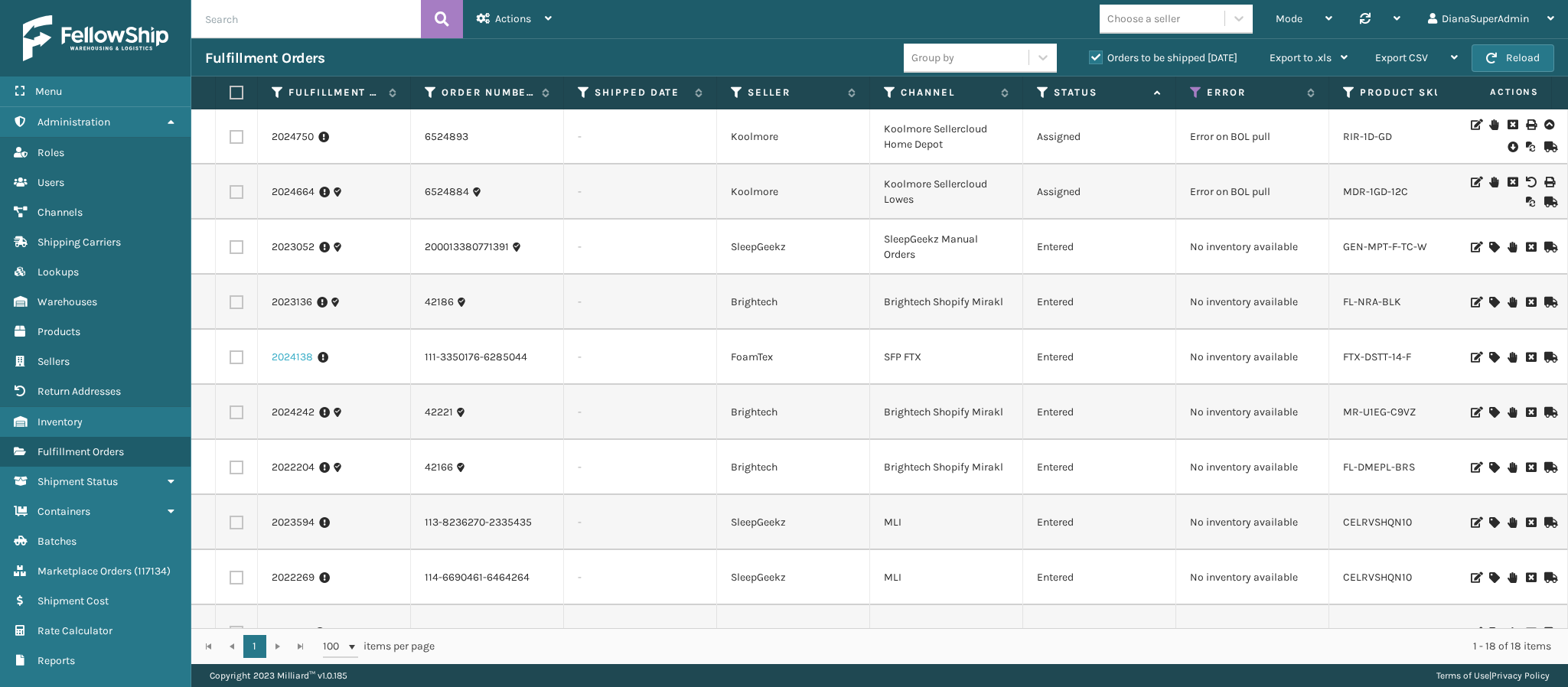
click at [276, 356] on link "2024138" at bounding box center [293, 357] width 42 height 15
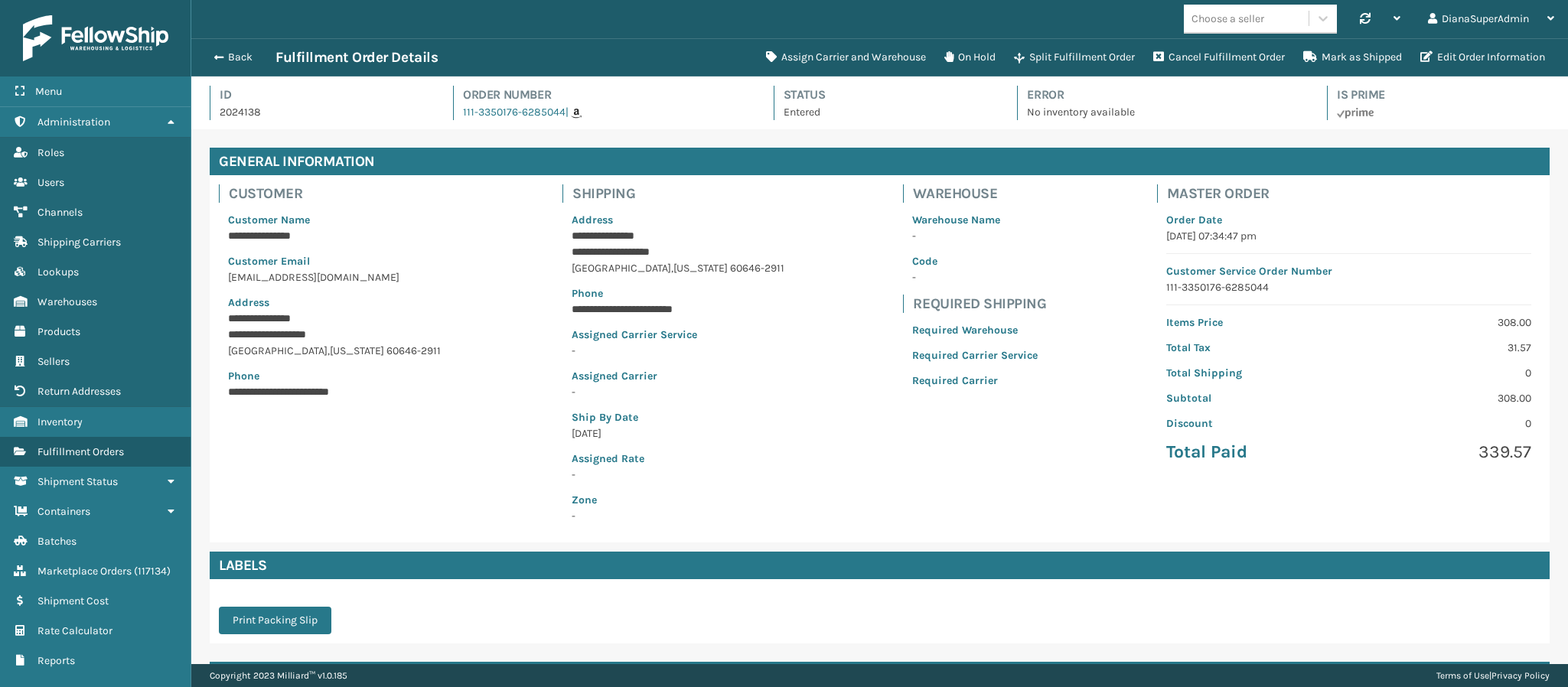
scroll to position [37, 1377]
click at [828, 53] on button "Assign Carrier and Warehouse" at bounding box center [846, 57] width 178 height 31
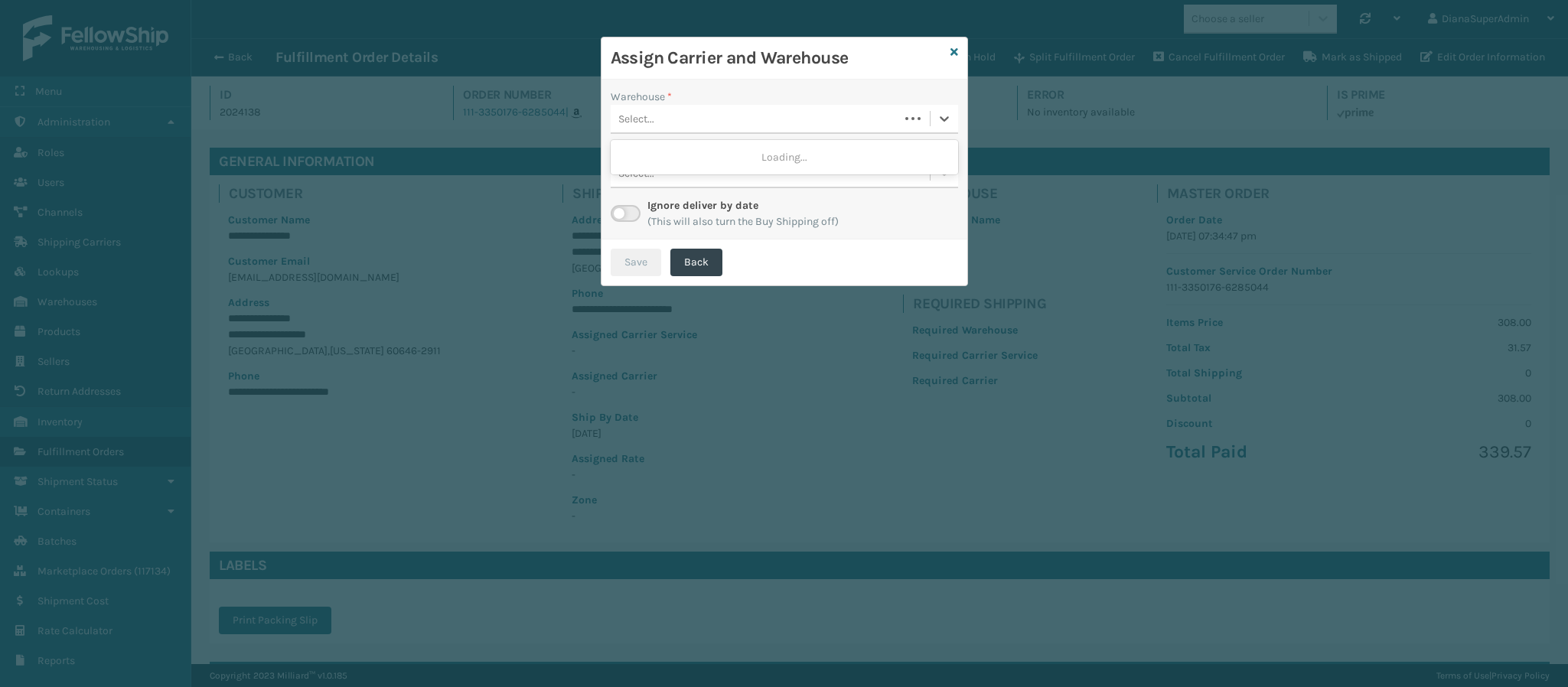
click at [726, 116] on div "Select..." at bounding box center [755, 119] width 289 height 25
click at [726, 116] on div "Select..." at bounding box center [770, 119] width 319 height 25
click at [620, 212] on label at bounding box center [626, 213] width 30 height 17
click at [620, 212] on input "checkbox" at bounding box center [616, 210] width 10 height 10
checkbox input "true"
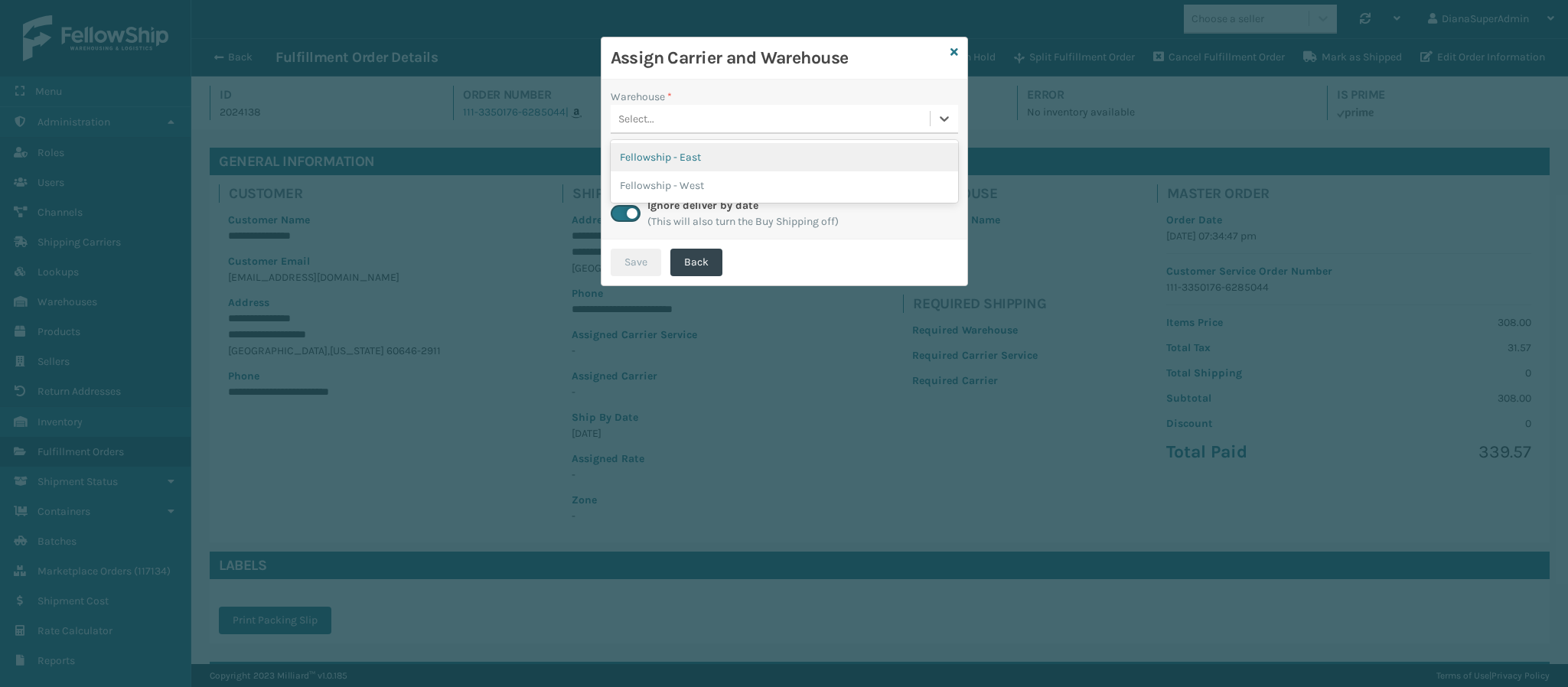
click at [732, 108] on div "Select..." at bounding box center [770, 119] width 319 height 25
click at [707, 157] on div "Fellowship - East" at bounding box center [784, 158] width 347 height 28
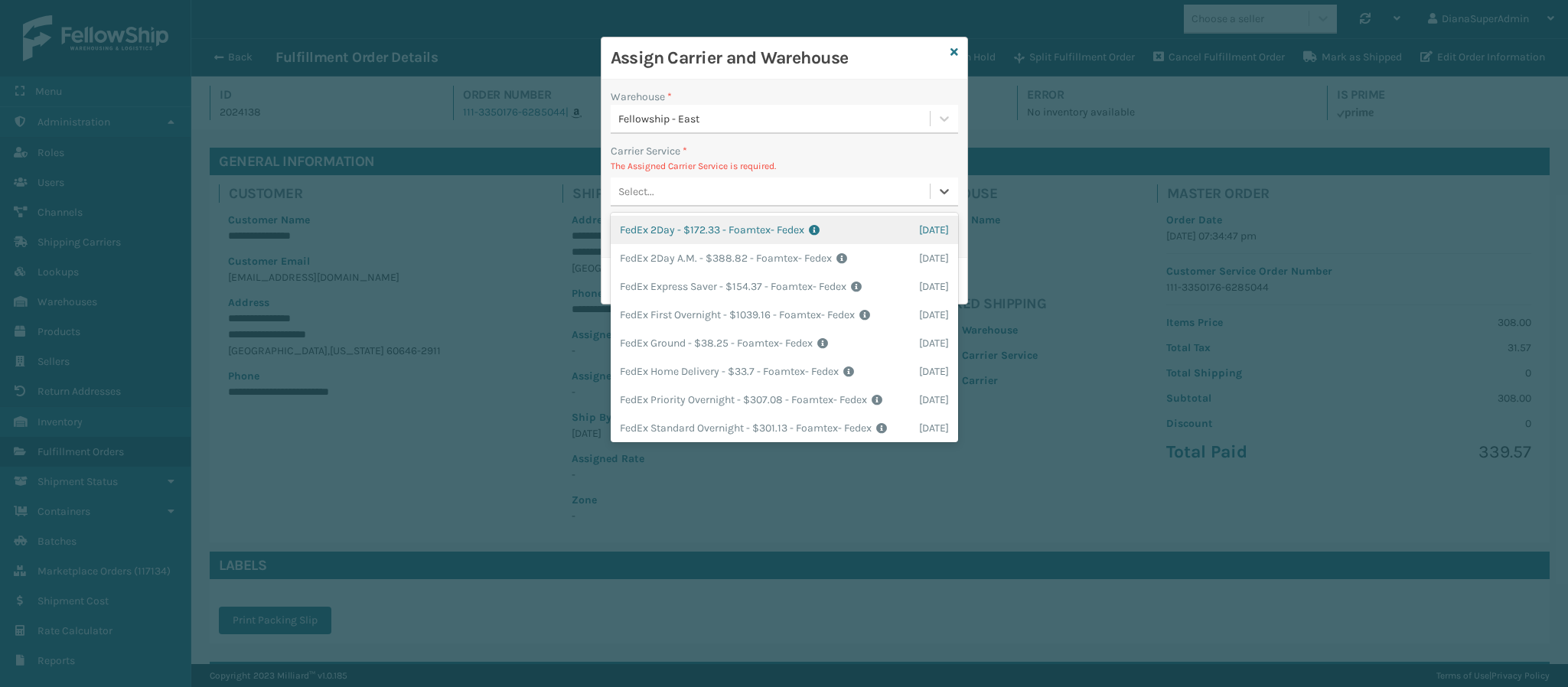
click at [698, 184] on div "Select..." at bounding box center [770, 192] width 319 height 25
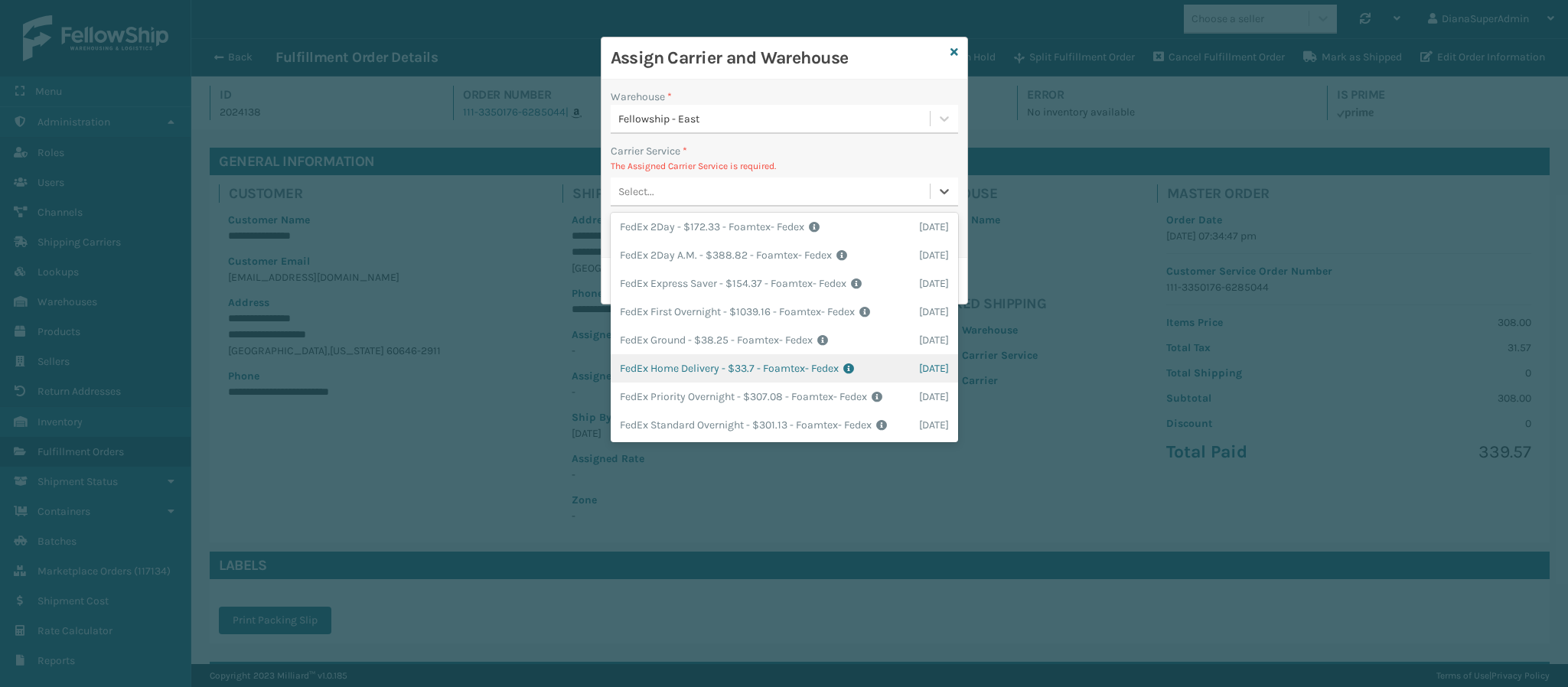
scroll to position [34, 0]
click at [731, 354] on div "FedEx Home Delivery - $33.7 - Foamtex- Fedex Shipping Cost $33.7 Surplus Cost $…" at bounding box center [784, 369] width 347 height 28
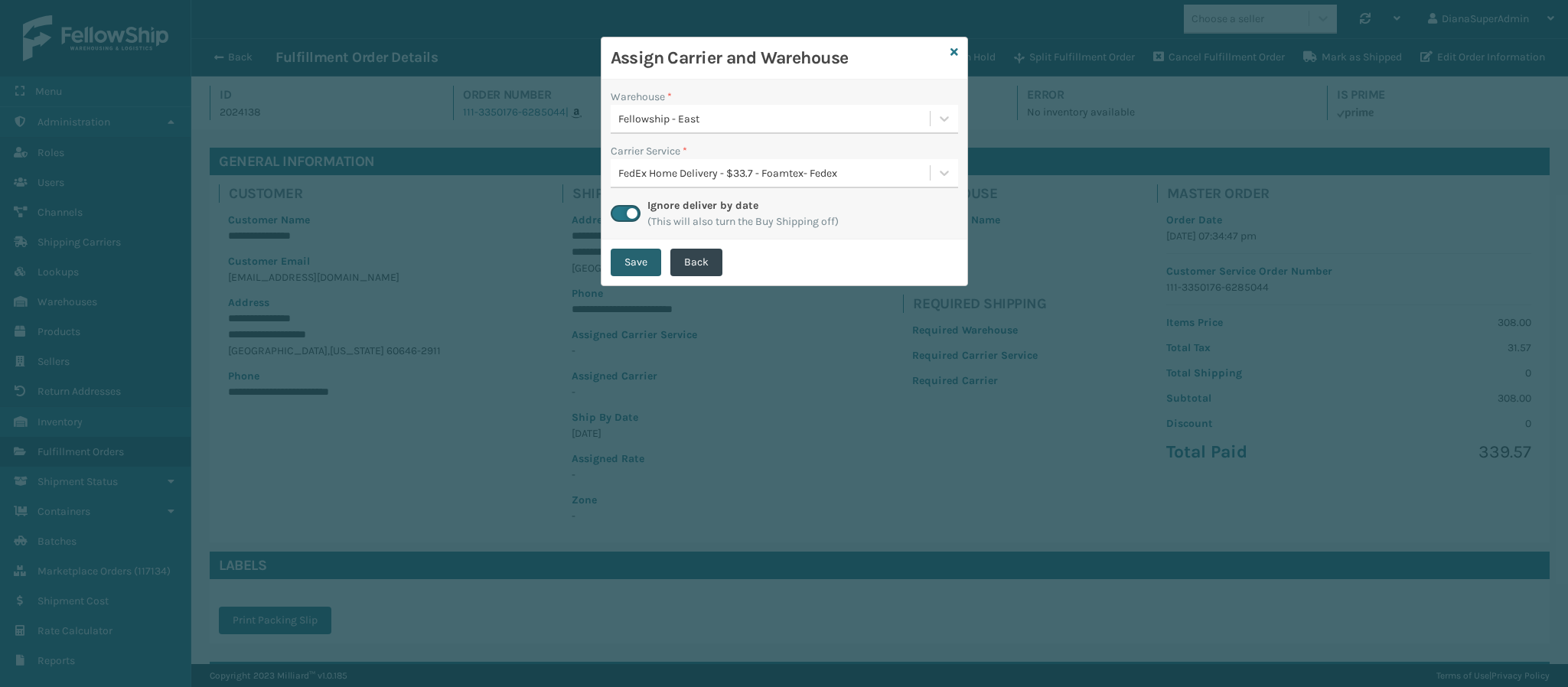
click at [630, 271] on button "Save" at bounding box center [636, 262] width 51 height 28
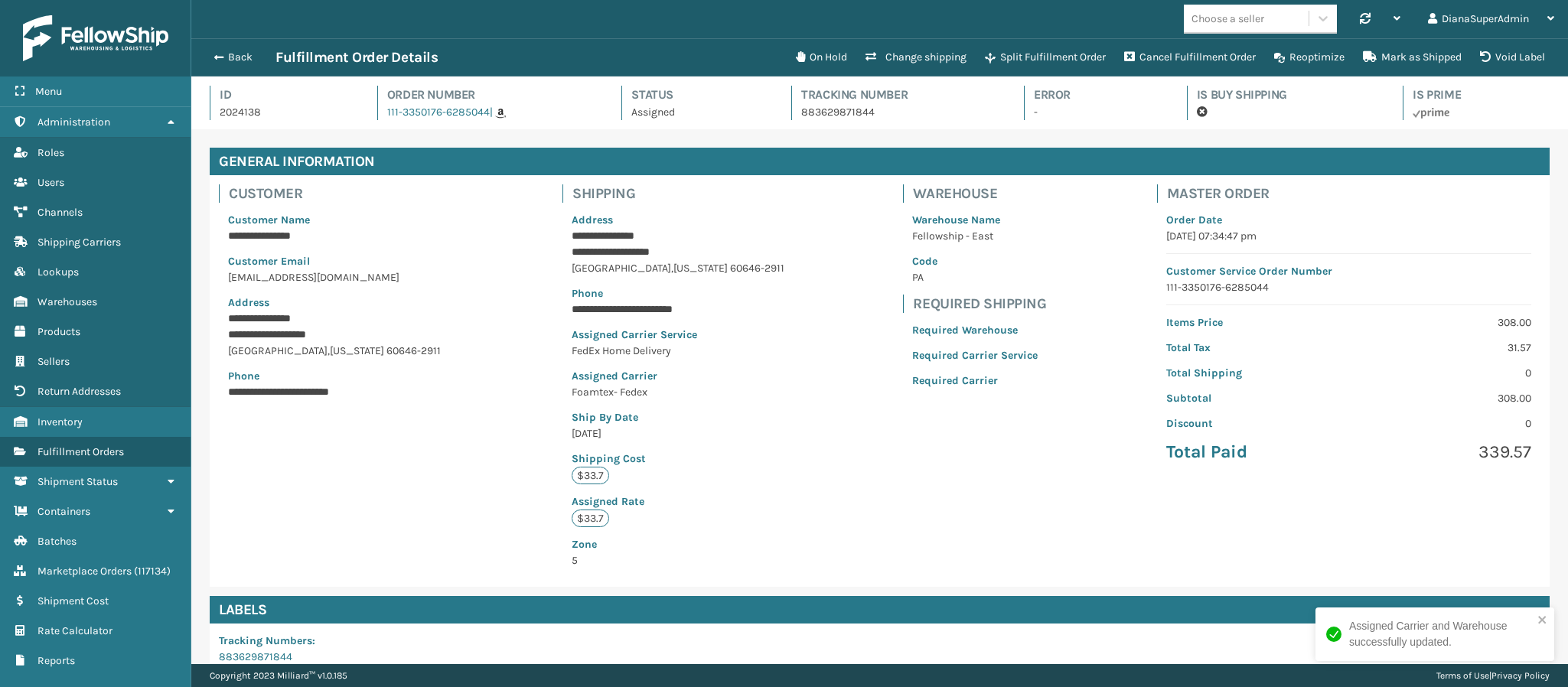
scroll to position [37, 1377]
click at [214, 62] on span "button" at bounding box center [216, 57] width 9 height 11
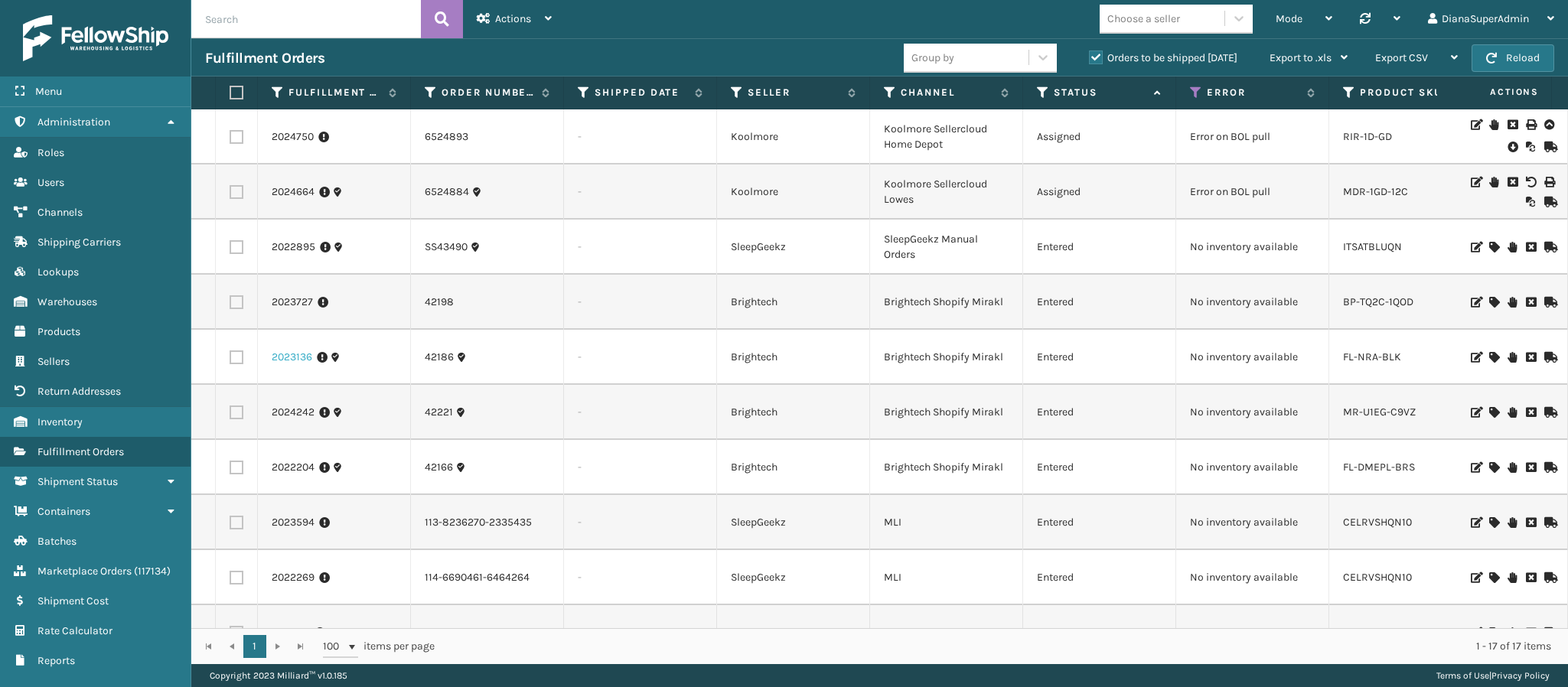
click at [299, 363] on link "2023136" at bounding box center [292, 357] width 41 height 15
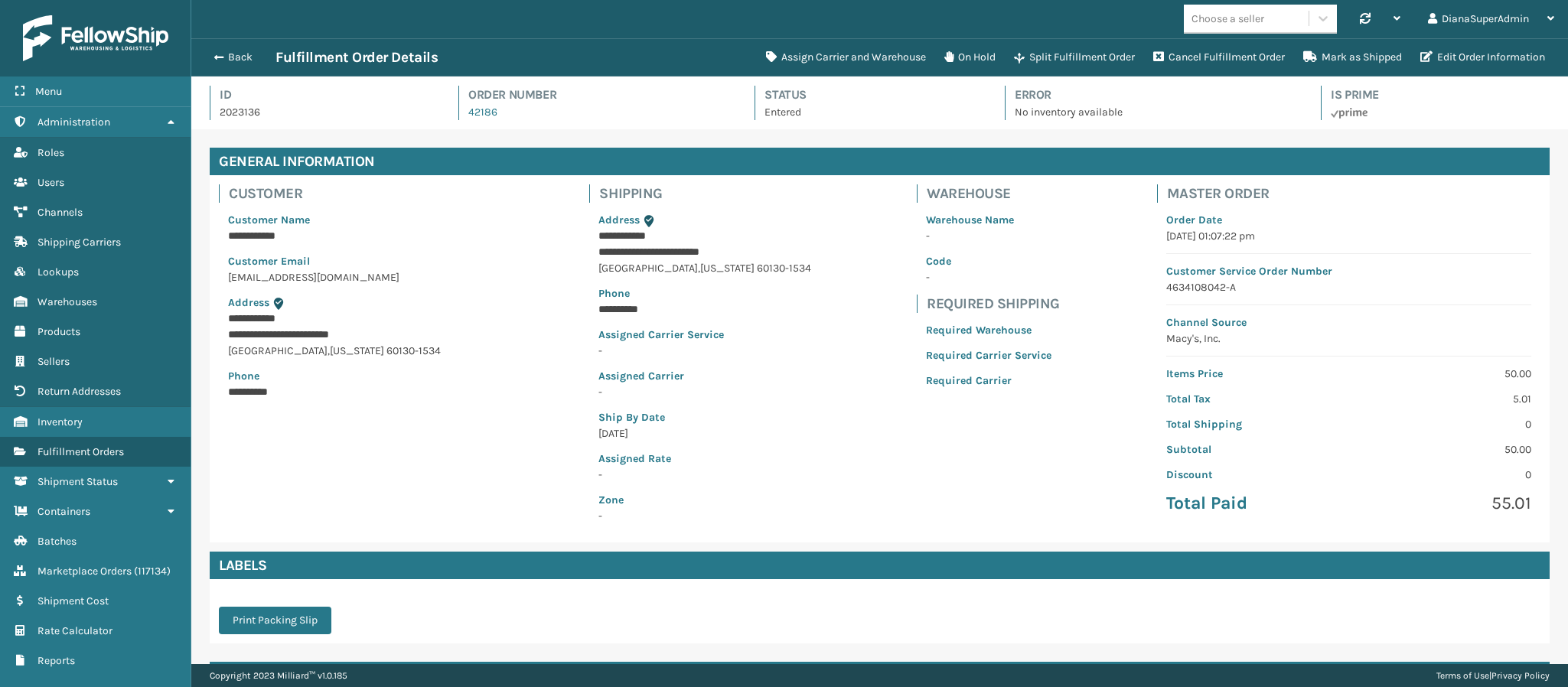
scroll to position [37, 1377]
click at [862, 63] on button "Assign Carrier and Warehouse" at bounding box center [846, 57] width 178 height 31
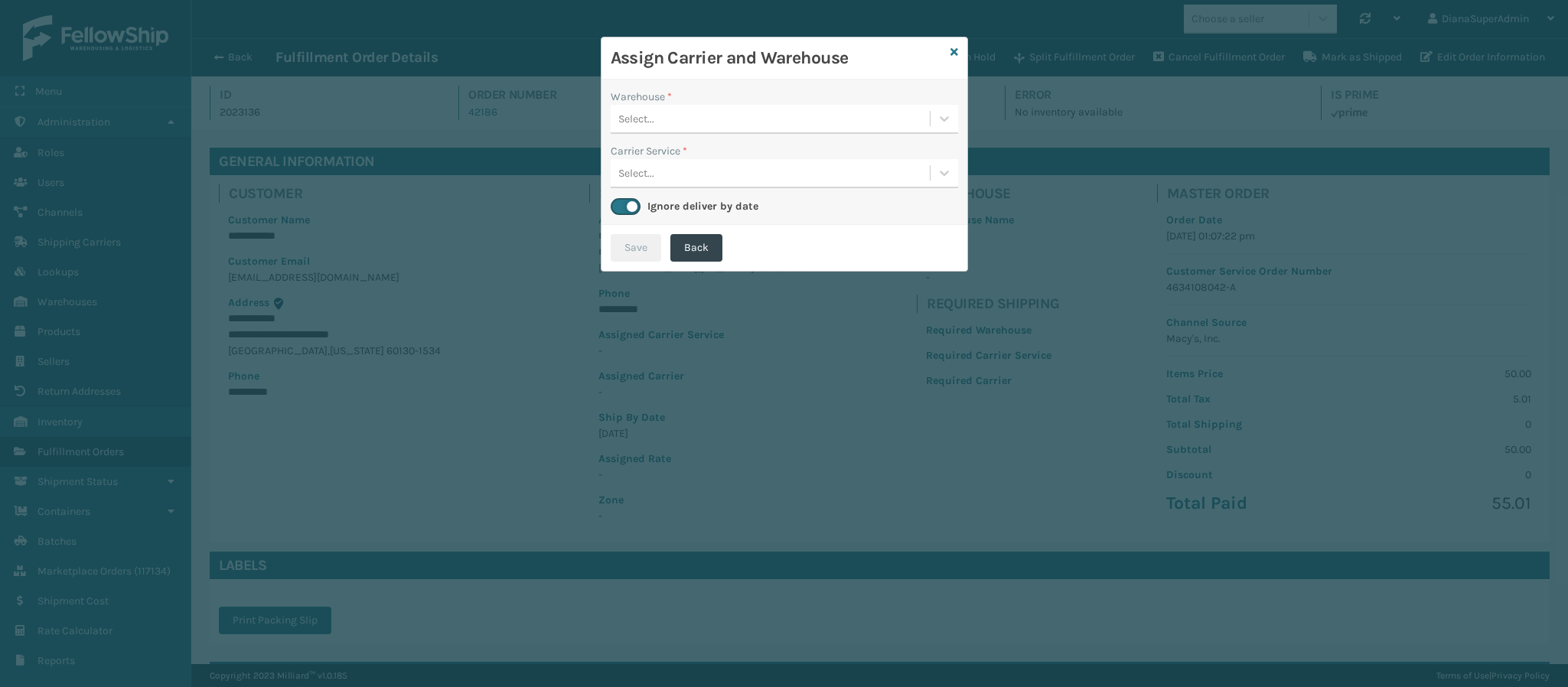
click at [778, 128] on div "Select..." at bounding box center [770, 119] width 319 height 25
click at [950, 56] on icon at bounding box center [953, 52] width 8 height 11
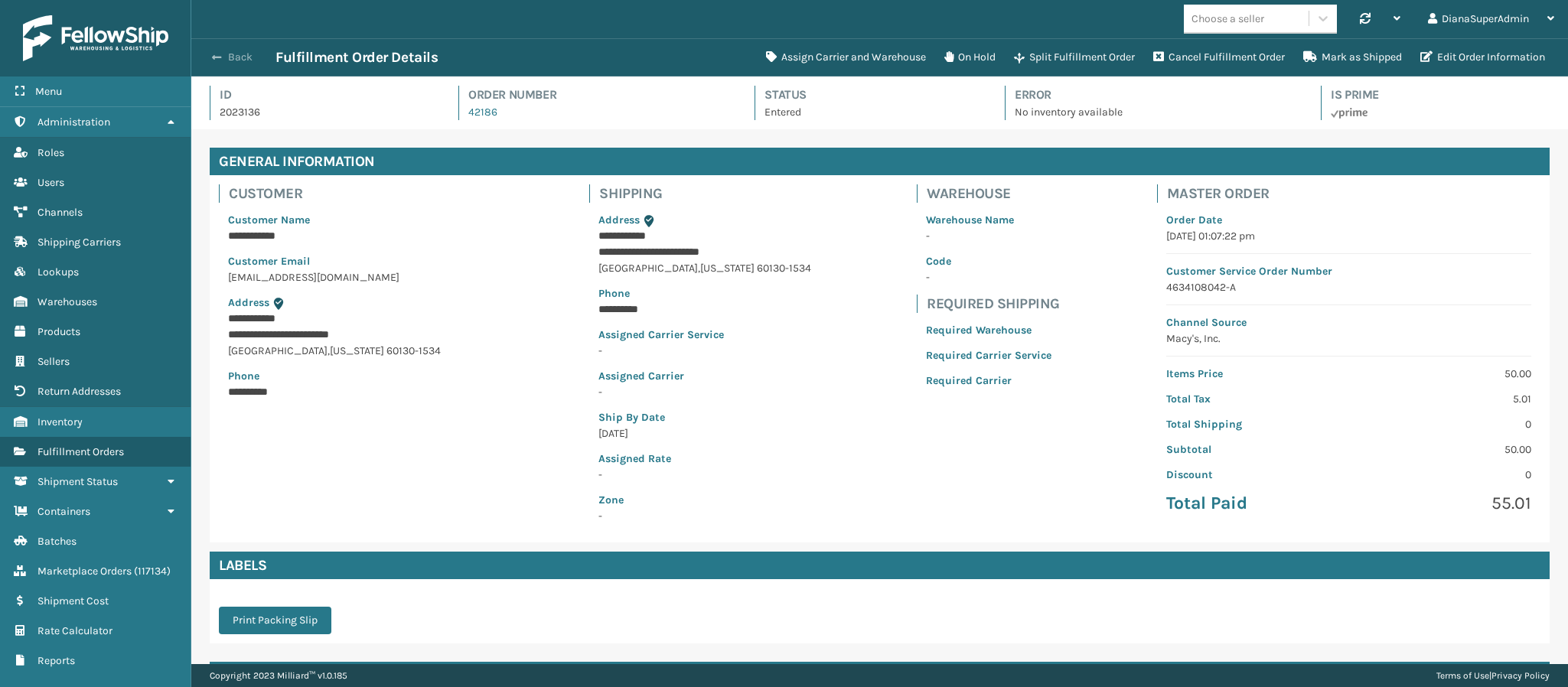
click at [225, 58] on button "Back" at bounding box center [240, 58] width 70 height 14
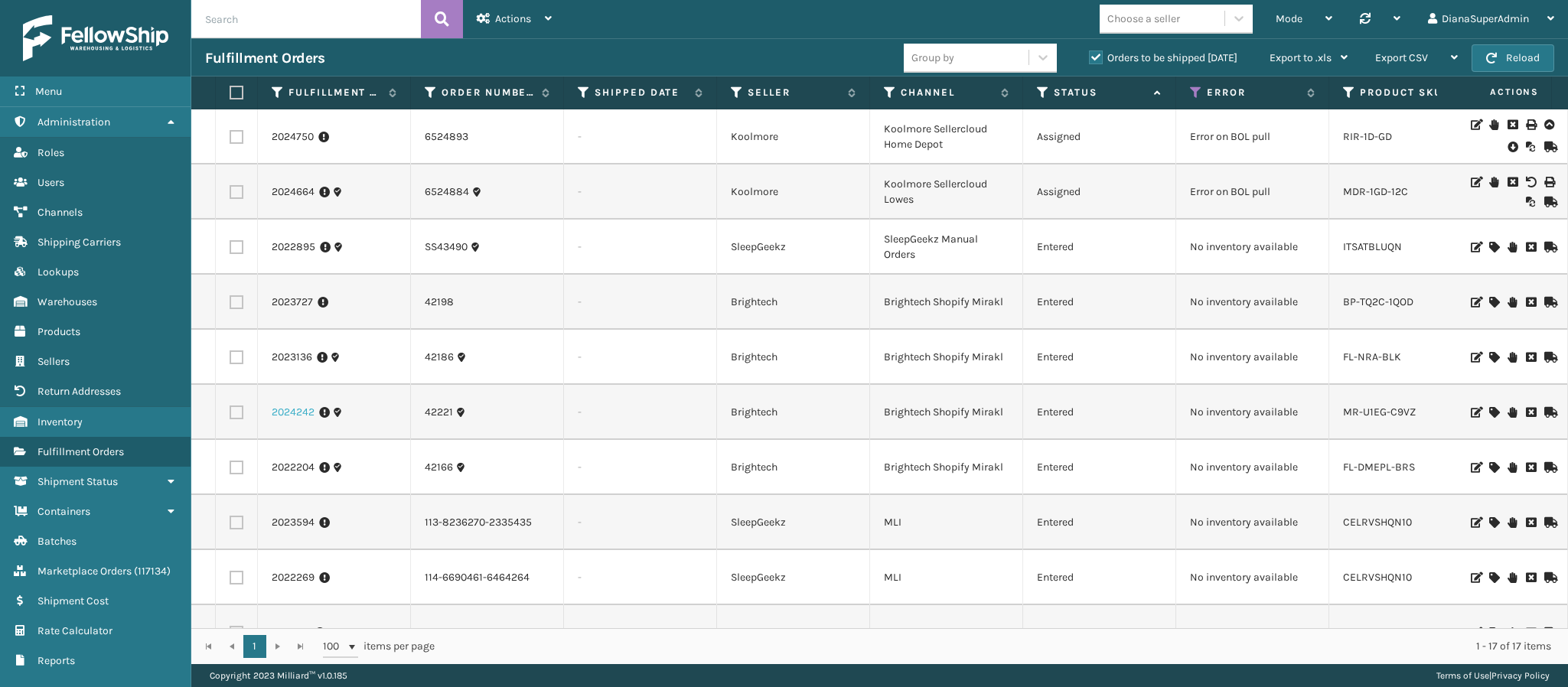
click at [308, 416] on link "2024242" at bounding box center [293, 412] width 43 height 15
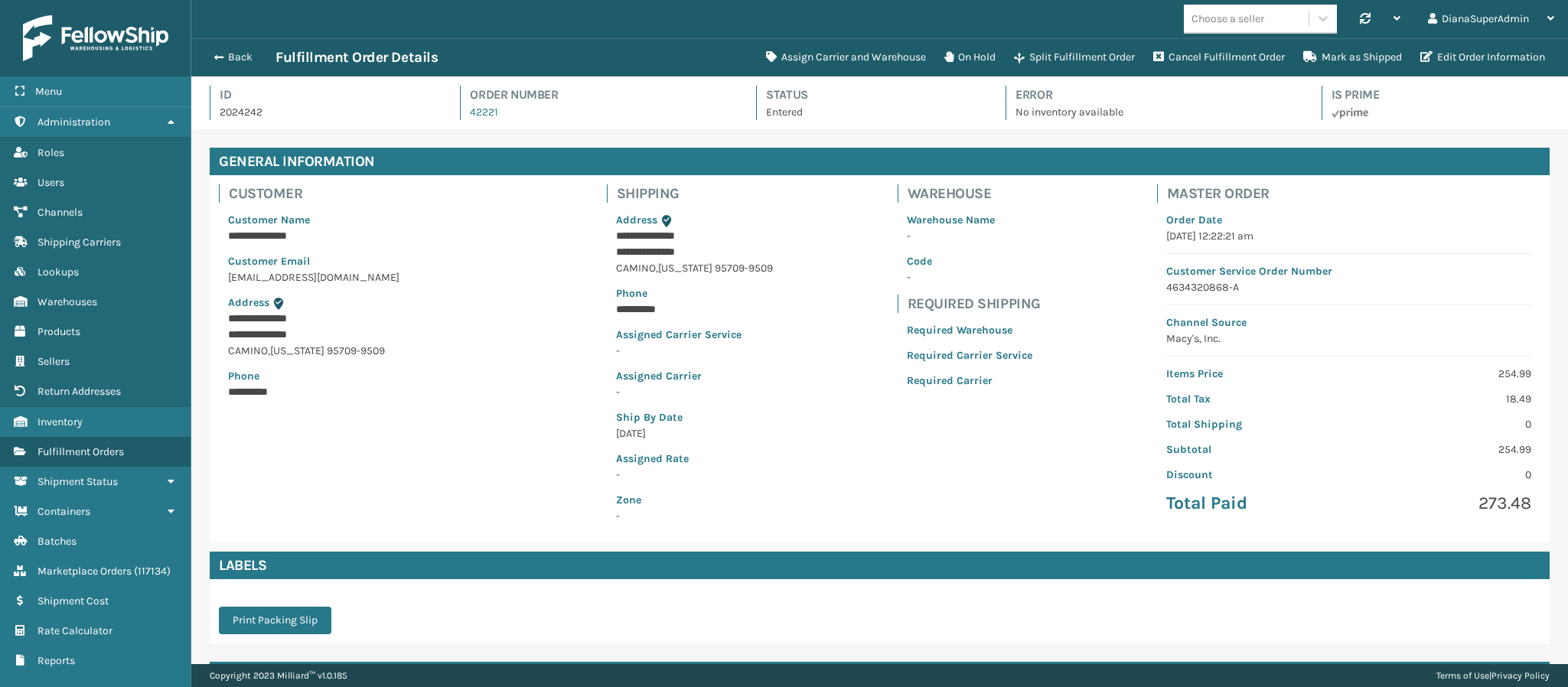
scroll to position [37, 1377]
click at [841, 55] on button "Assign Carrier and Warehouse" at bounding box center [846, 57] width 178 height 31
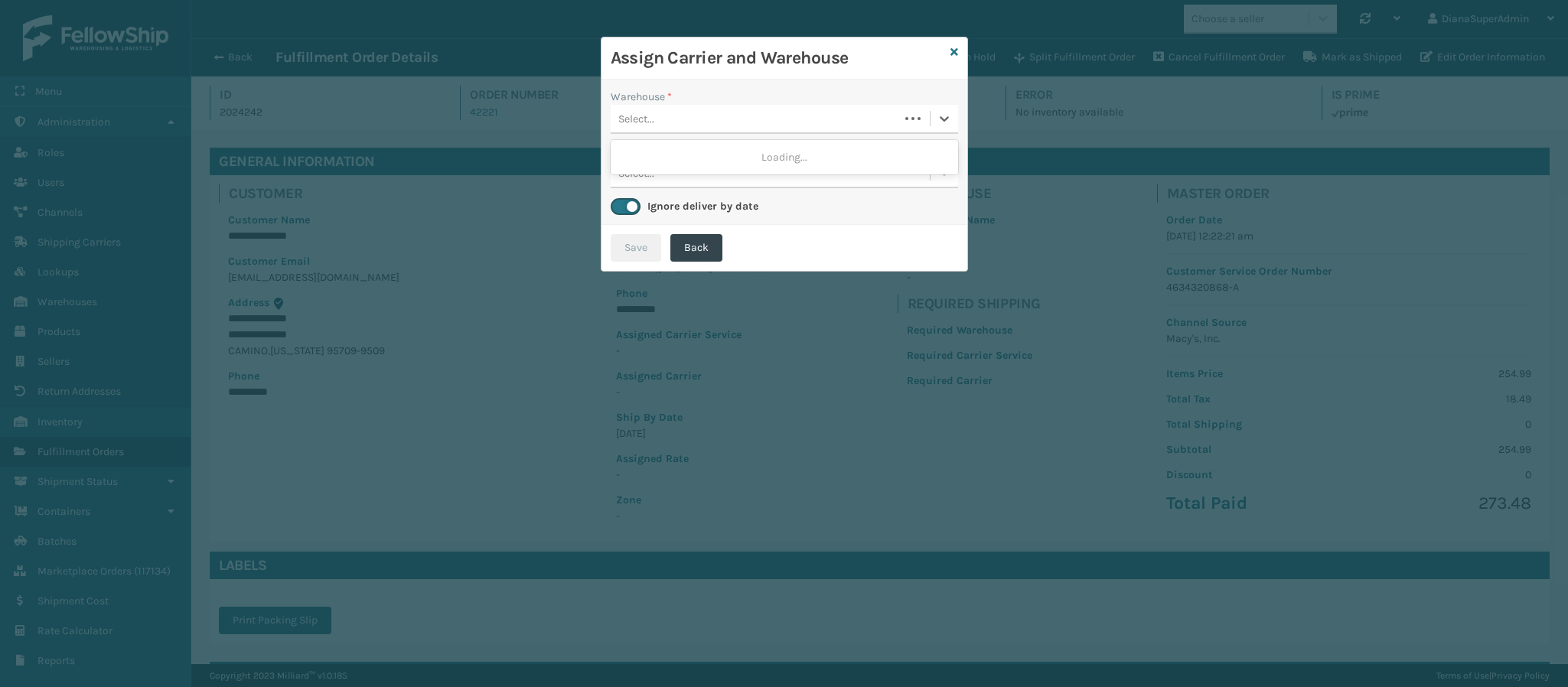
click at [822, 119] on div "Select..." at bounding box center [755, 119] width 289 height 25
click at [822, 119] on div "Select..." at bounding box center [770, 119] width 319 height 25
click at [950, 53] on icon at bounding box center [953, 52] width 8 height 11
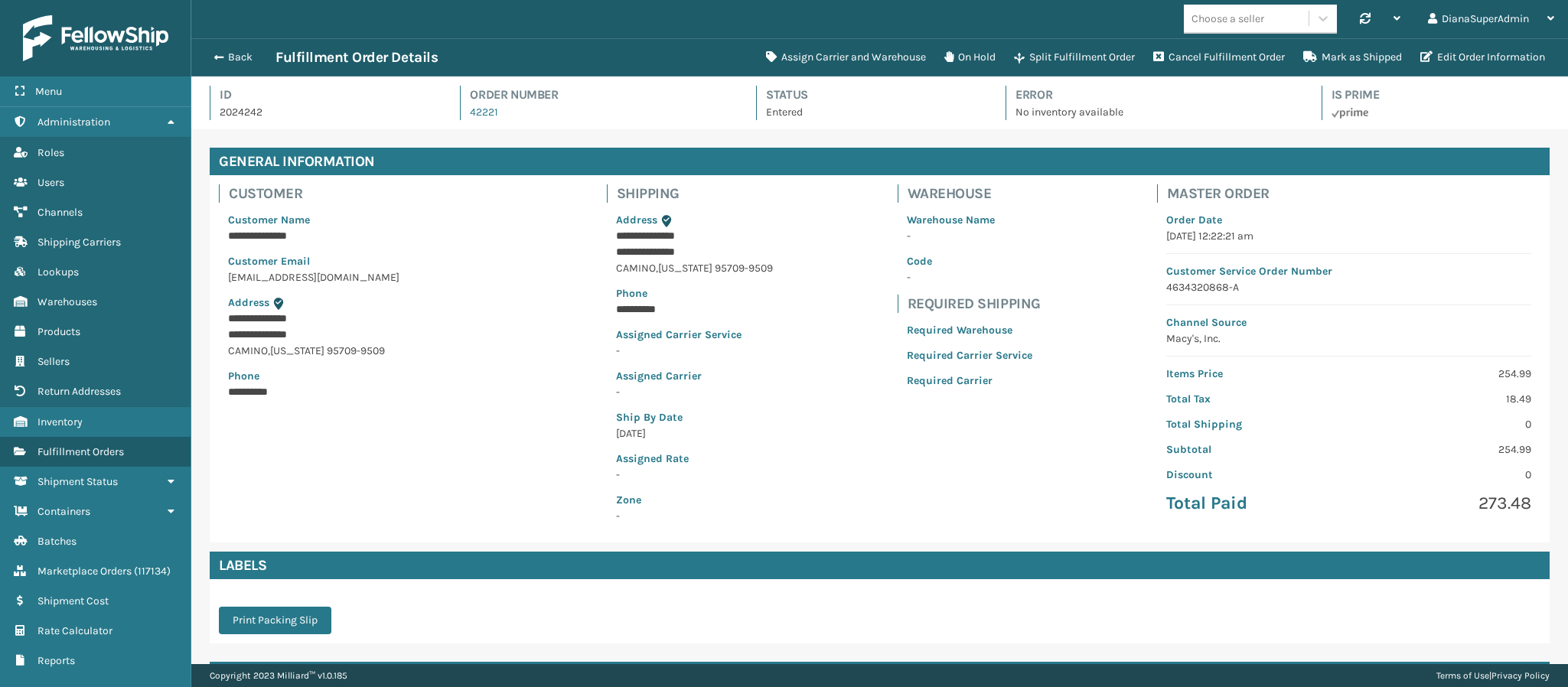
click at [212, 67] on div "Back Fulfillment Order Details Assign Carrier and Warehouse On Hold Split Fulfi…" at bounding box center [879, 58] width 1376 height 38
click at [218, 60] on span "button" at bounding box center [216, 57] width 9 height 11
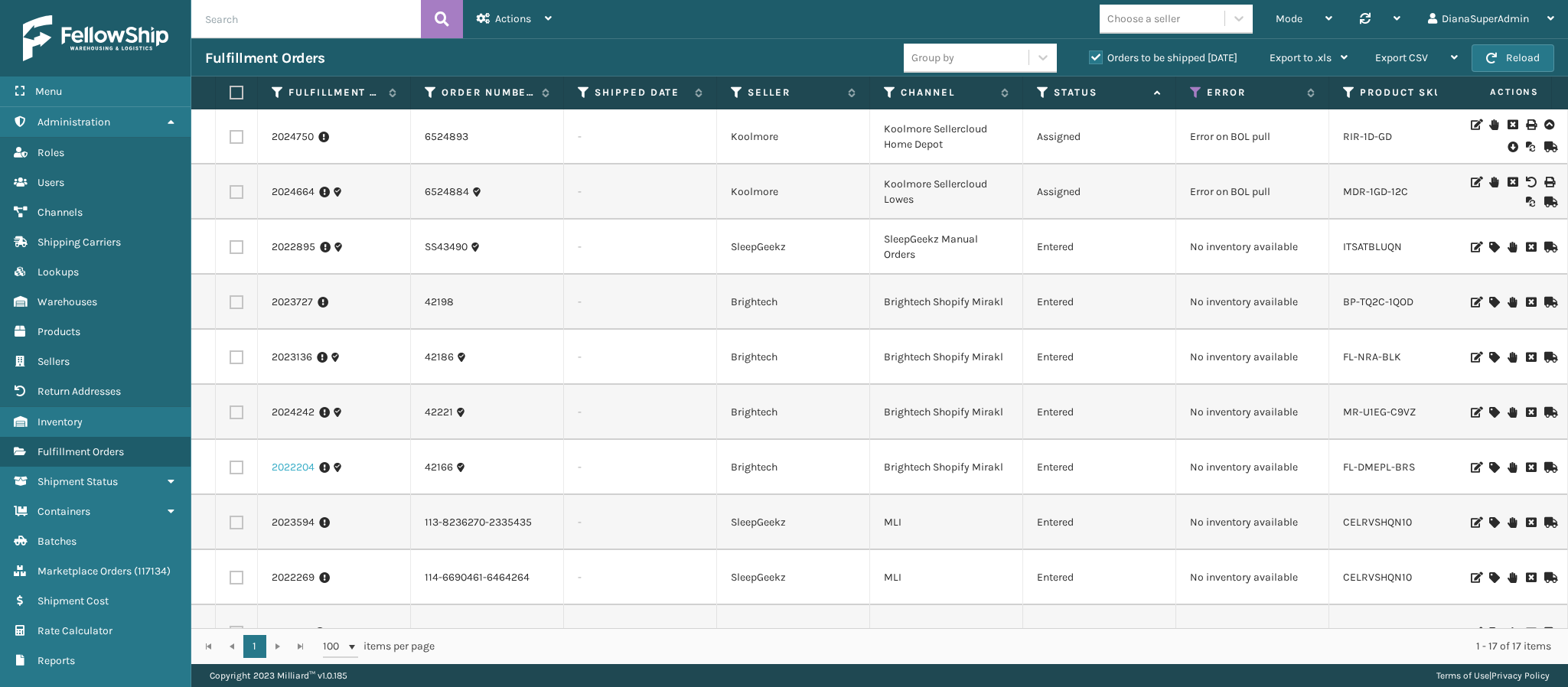
click at [283, 469] on link "2022204" at bounding box center [293, 467] width 43 height 15
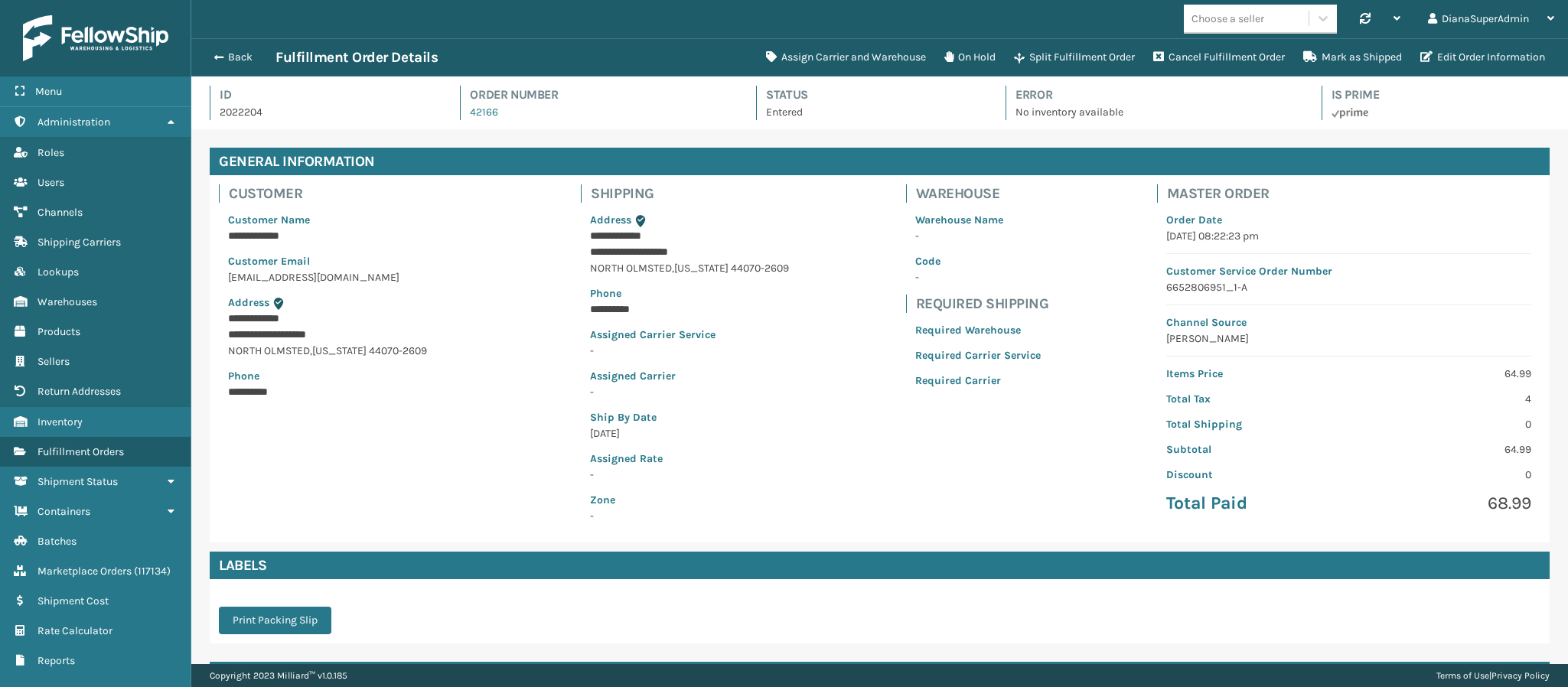
scroll to position [37, 1377]
click at [846, 58] on button "Assign Carrier and Warehouse" at bounding box center [846, 57] width 178 height 31
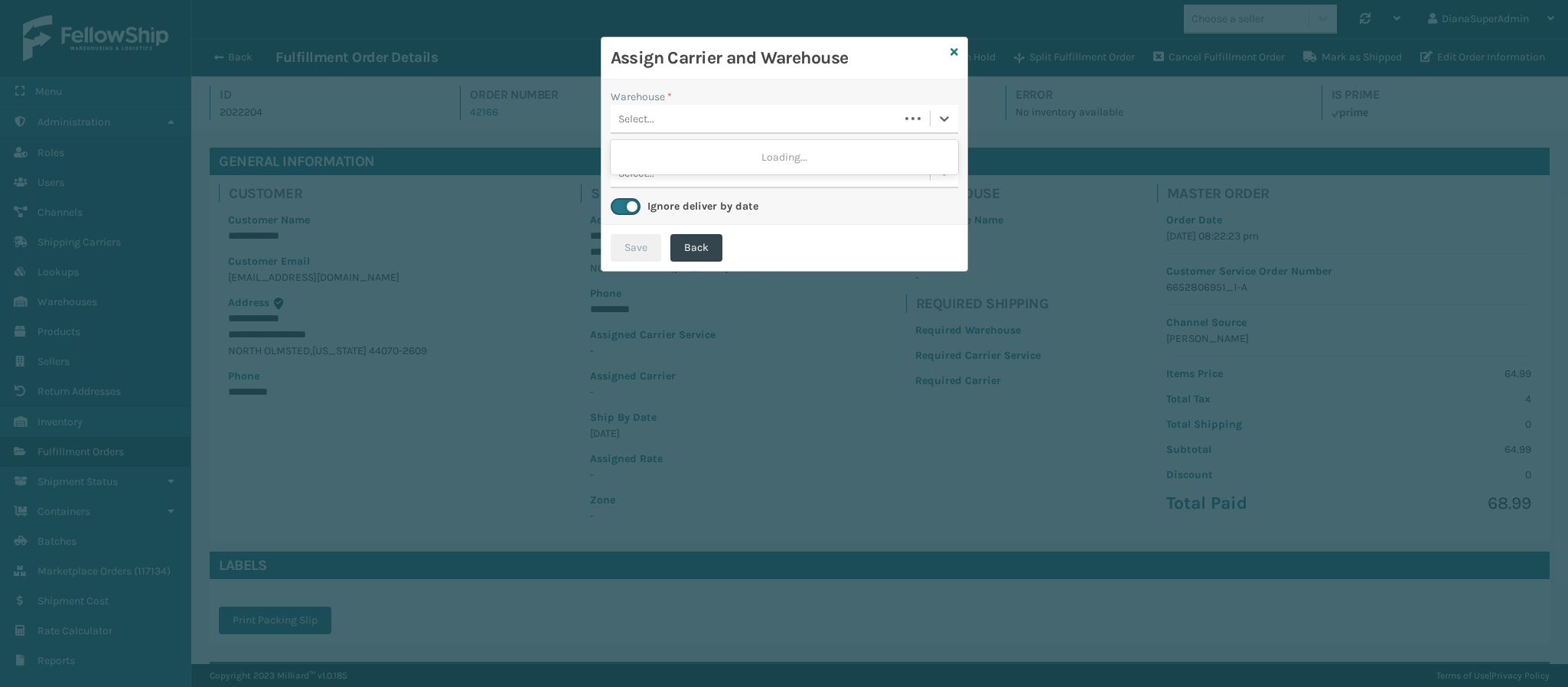
click at [836, 110] on div "Select..." at bounding box center [755, 119] width 289 height 25
click at [950, 51] on icon at bounding box center [953, 52] width 8 height 11
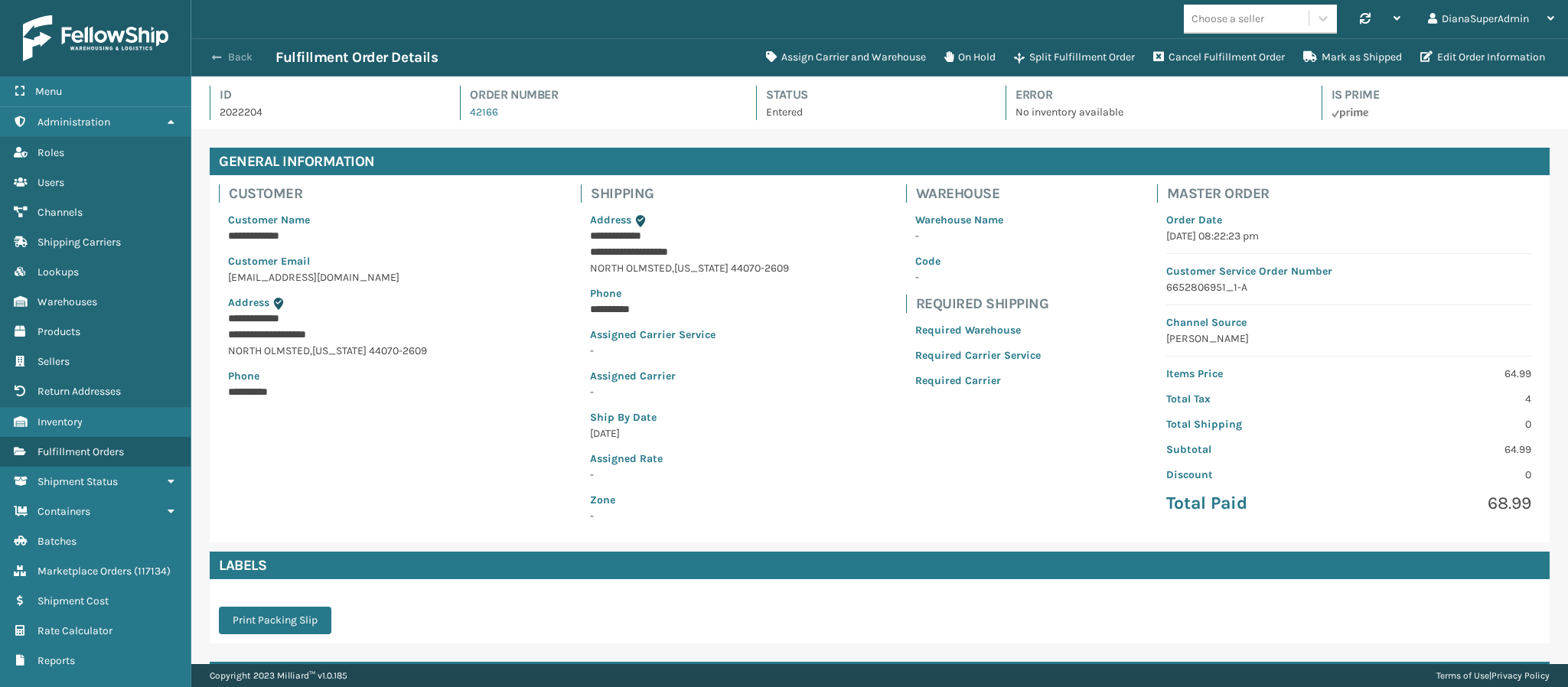
click at [214, 53] on span "button" at bounding box center [216, 57] width 9 height 11
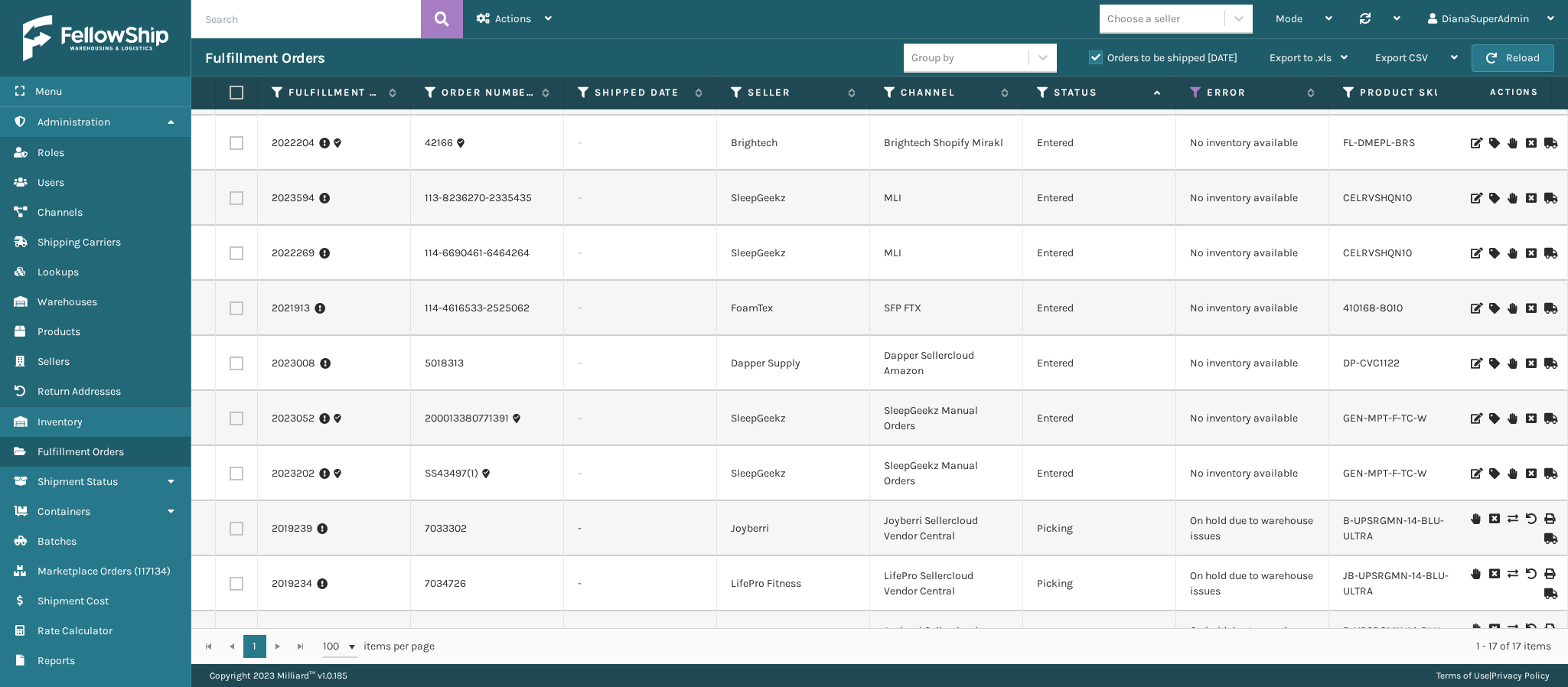
scroll to position [326, 0]
click at [292, 365] on link "2023008" at bounding box center [294, 362] width 43 height 15
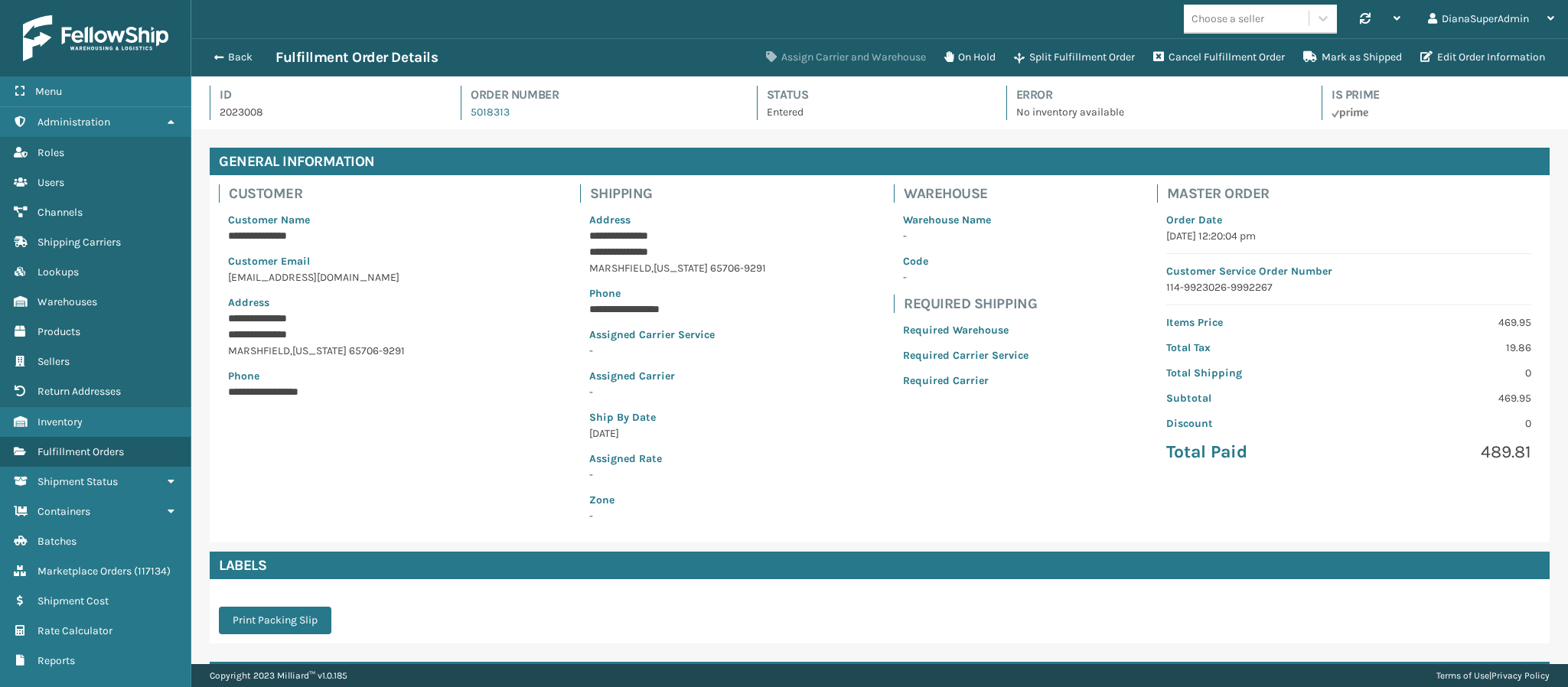
click at [842, 51] on button "Assign Carrier and Warehouse" at bounding box center [846, 57] width 178 height 31
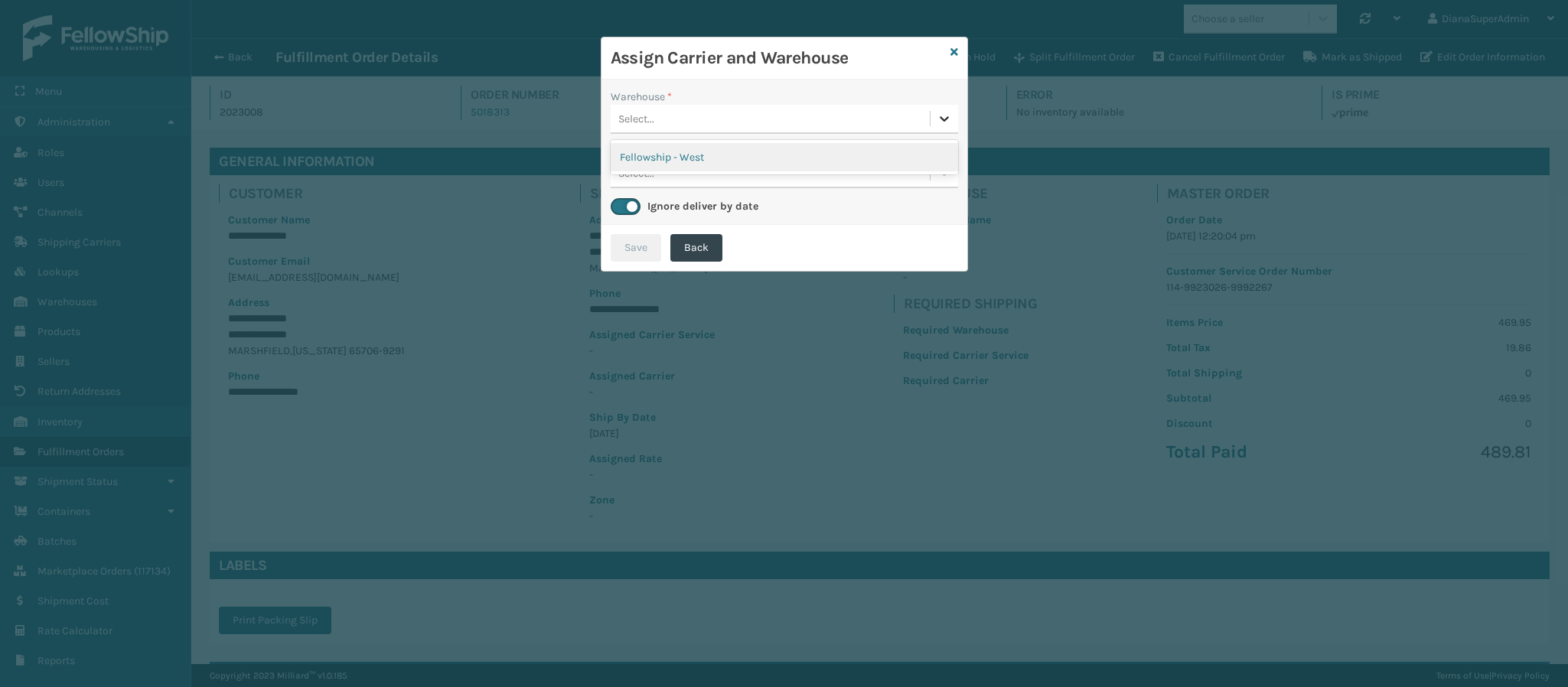
click at [939, 108] on div at bounding box center [943, 118] width 28 height 28
click at [838, 170] on div "Fellowship - West" at bounding box center [784, 158] width 347 height 28
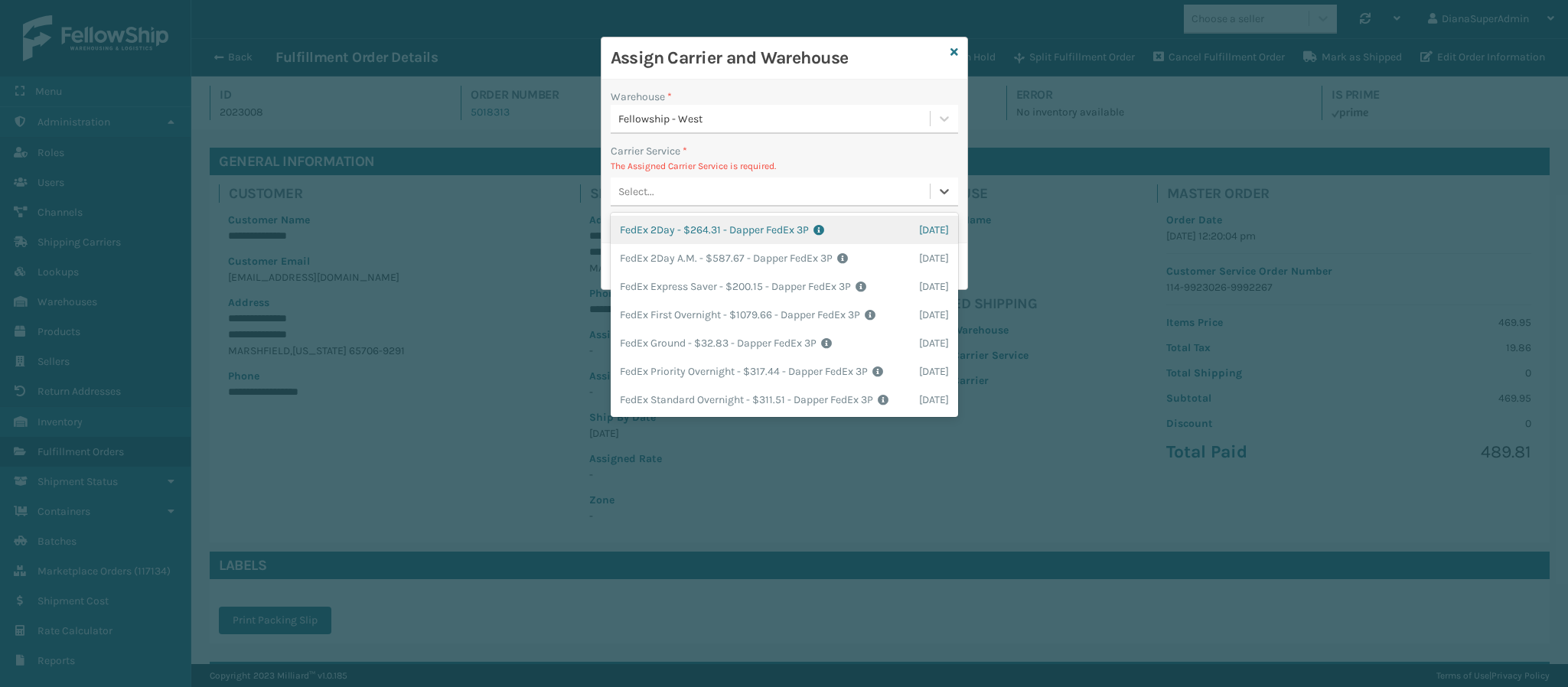
click at [802, 186] on div "Select..." at bounding box center [770, 192] width 319 height 25
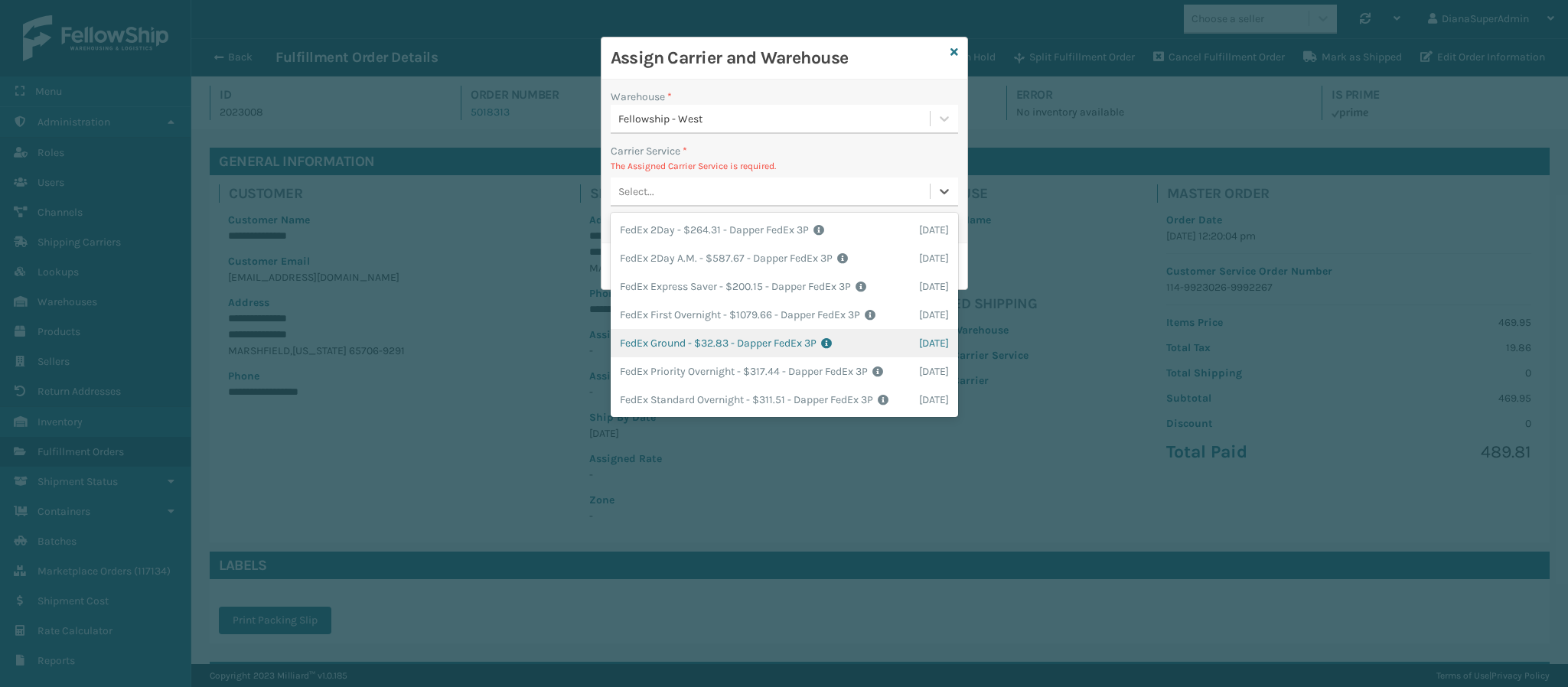
click at [770, 343] on div "FedEx Ground - $32.83 - Dapper FedEx 3P Shipping Cost $32.83 Surplus Cost $0 To…" at bounding box center [784, 343] width 347 height 28
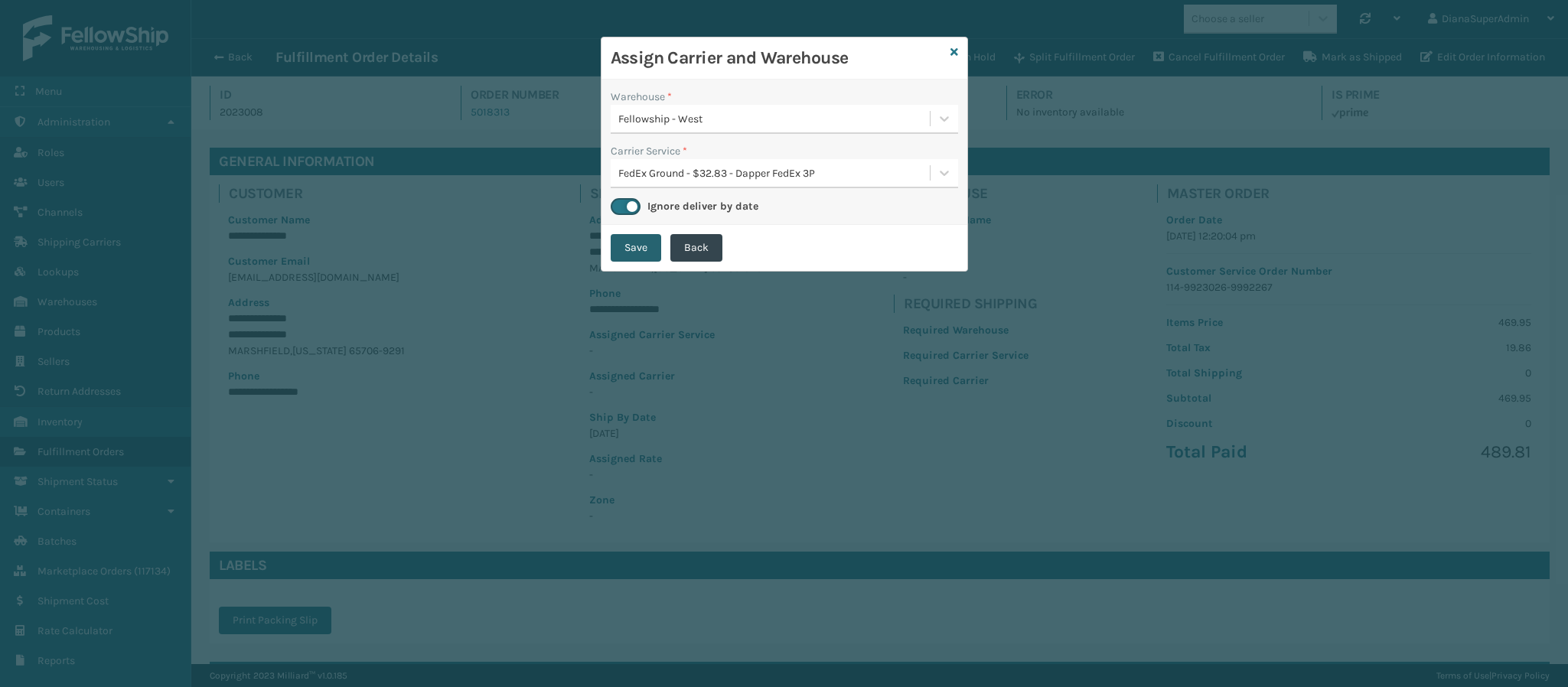
click at [634, 250] on button "Save" at bounding box center [636, 248] width 51 height 28
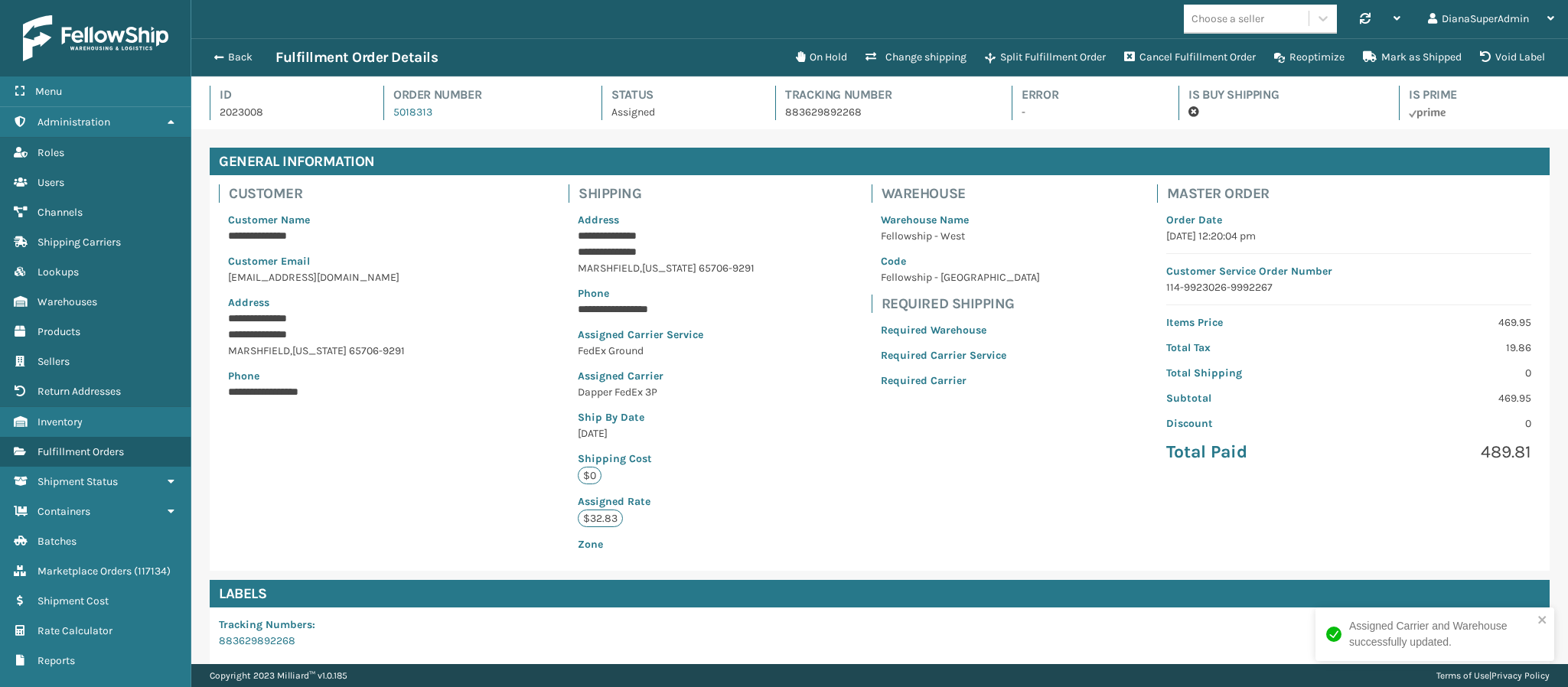
scroll to position [37, 1377]
click at [226, 48] on div "Back Fulfillment Order Details" at bounding box center [495, 58] width 581 height 18
click at [219, 56] on span "button" at bounding box center [216, 57] width 9 height 11
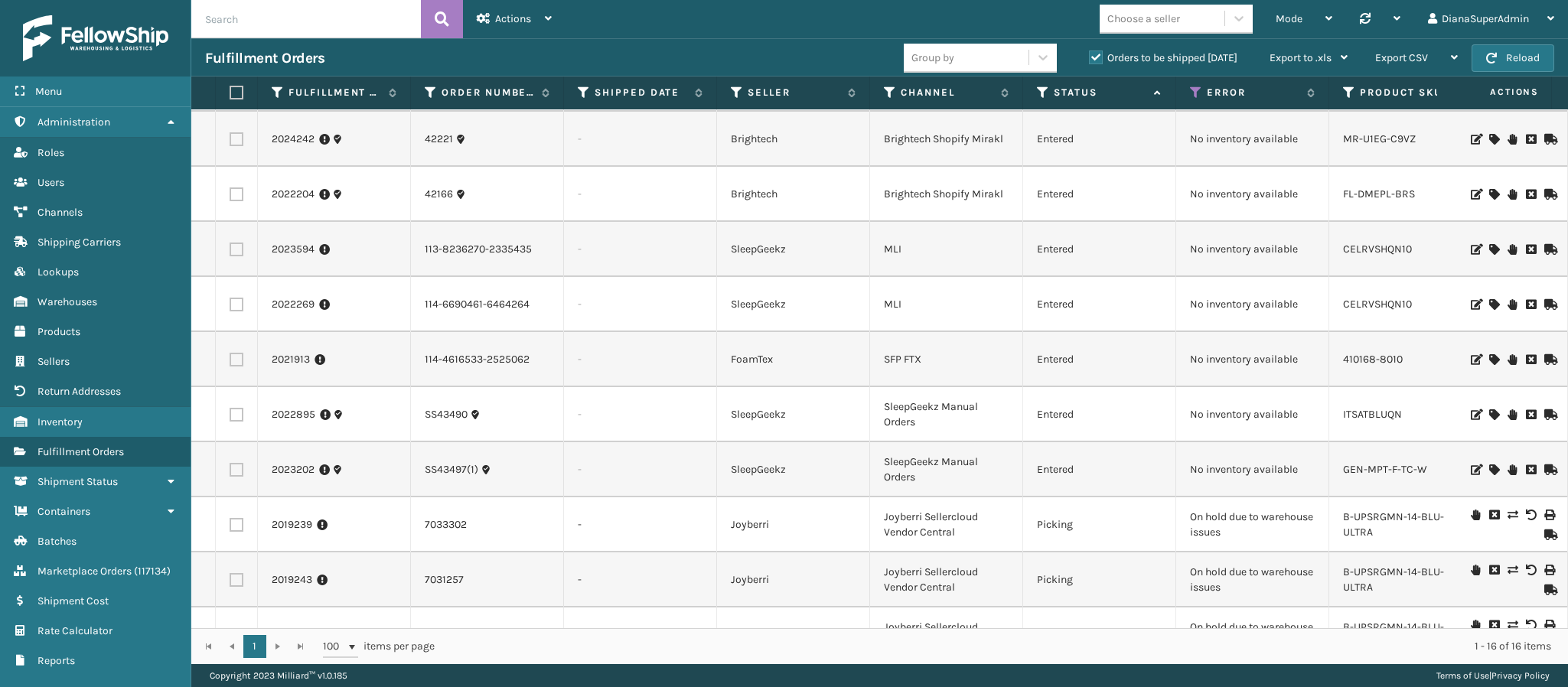
scroll to position [381, 0]
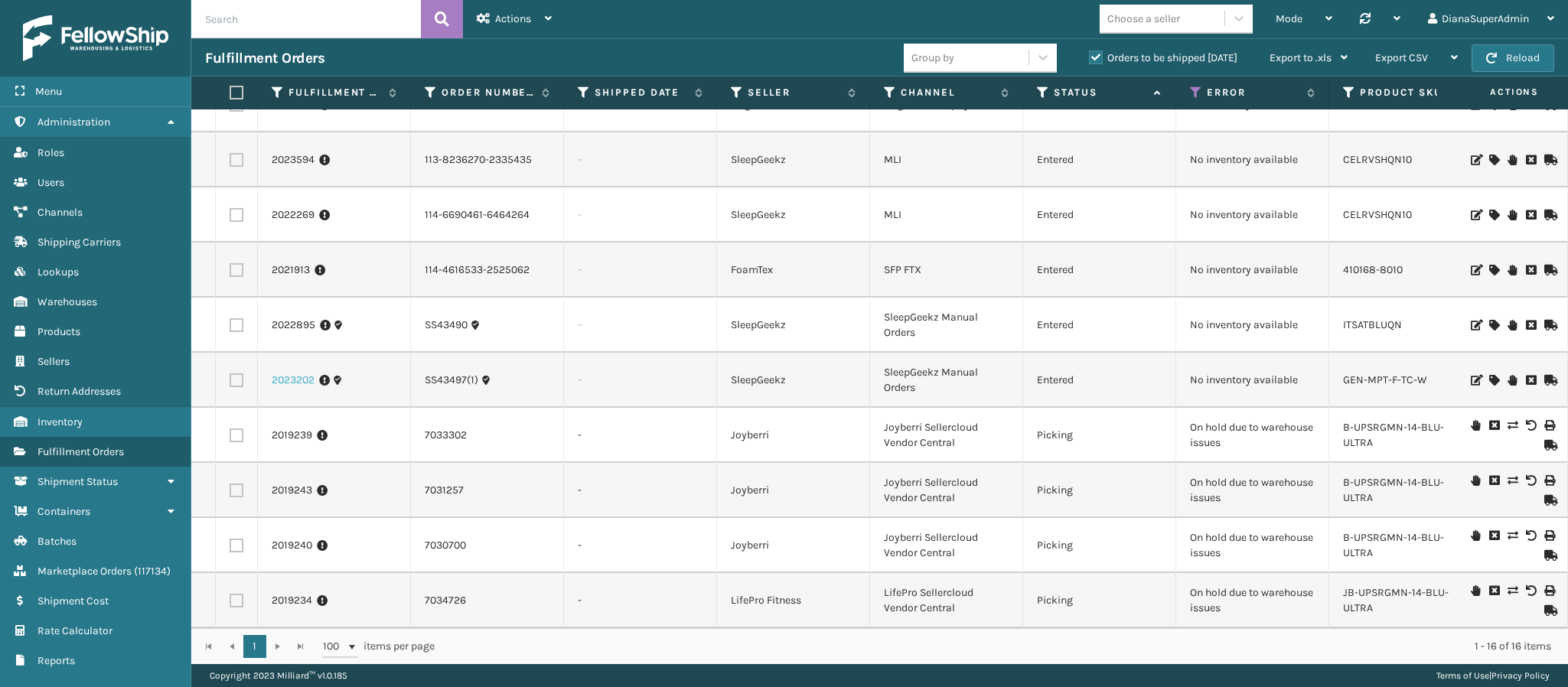
click at [279, 373] on link "2023202" at bounding box center [293, 380] width 43 height 15
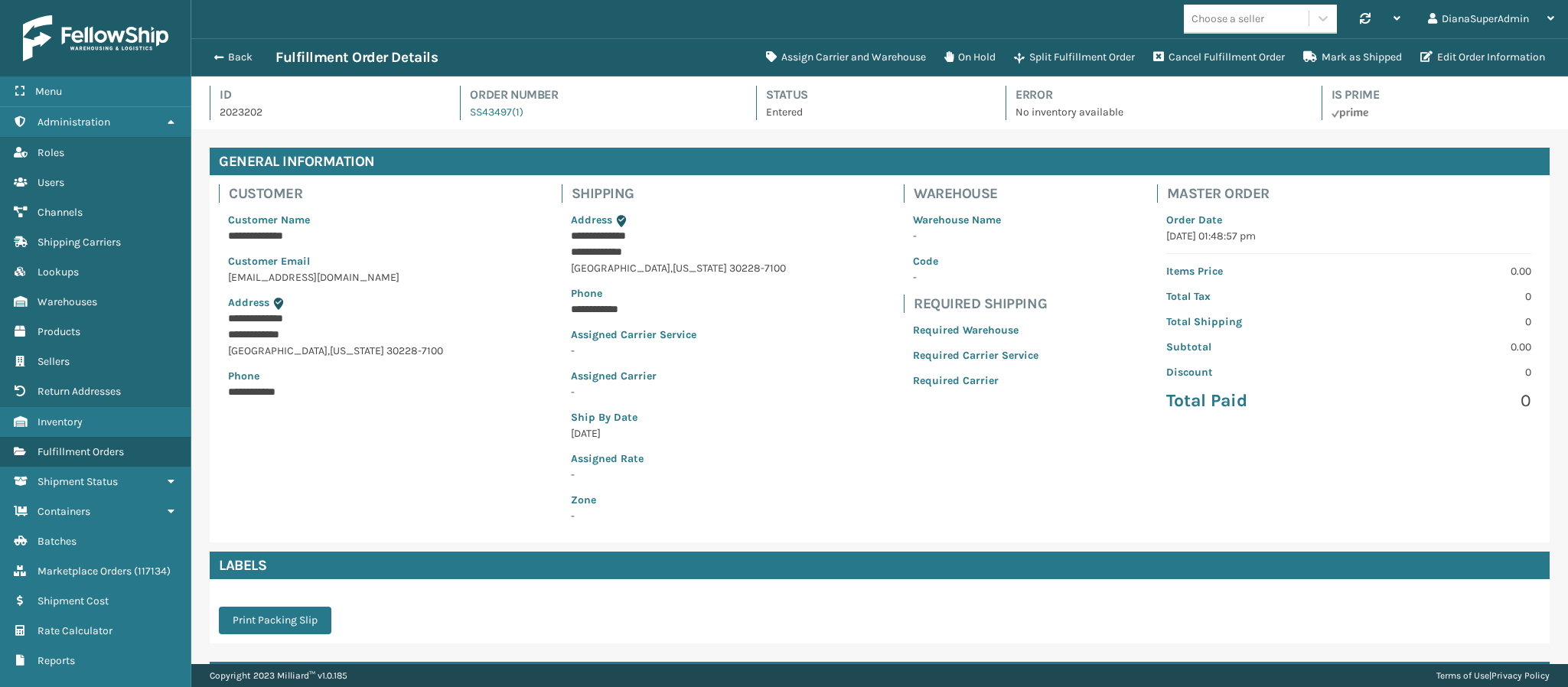
scroll to position [37, 1377]
click at [845, 55] on button "Assign Carrier and Warehouse" at bounding box center [846, 57] width 178 height 31
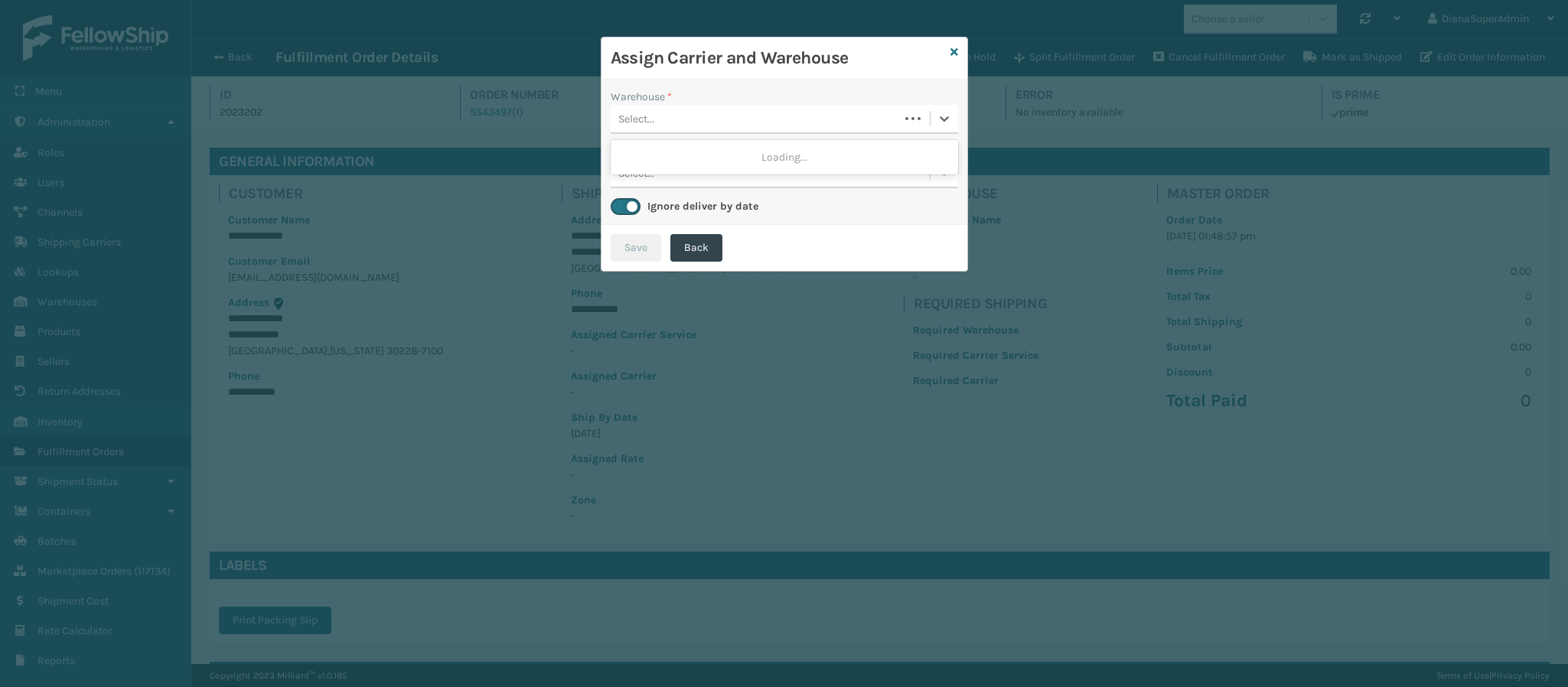
click at [786, 110] on div "Select..." at bounding box center [755, 119] width 289 height 25
click at [778, 123] on div "Select..." at bounding box center [770, 119] width 319 height 25
click at [953, 51] on icon at bounding box center [953, 52] width 8 height 11
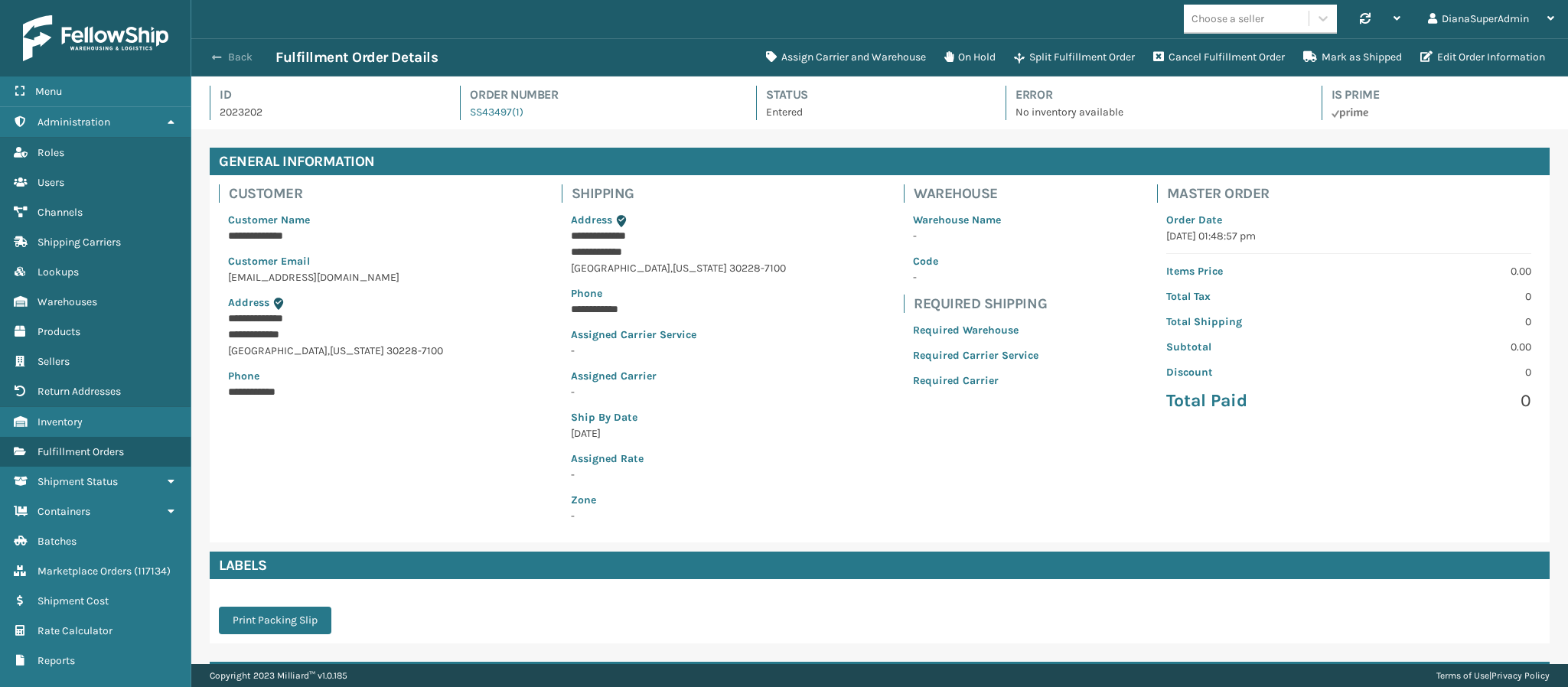
click at [233, 51] on button "Back" at bounding box center [240, 58] width 70 height 14
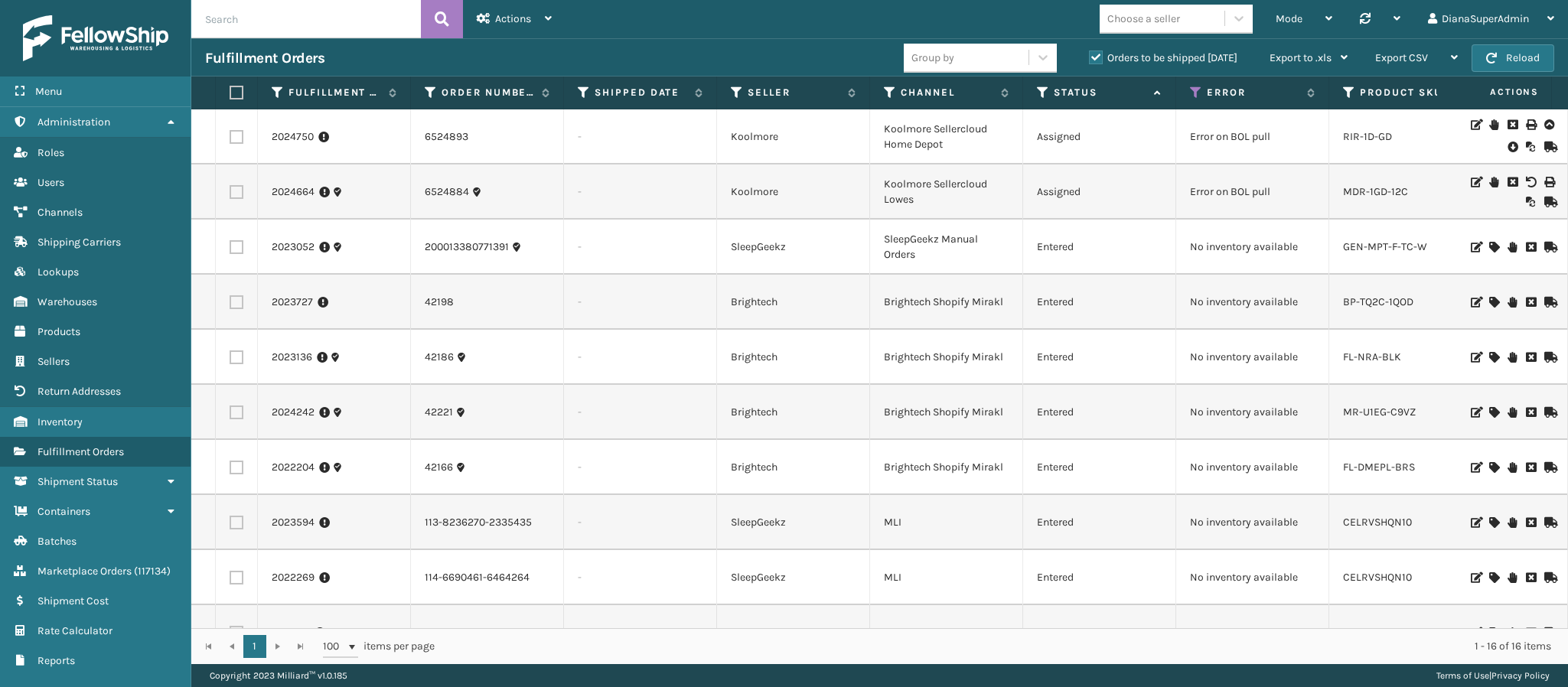
scroll to position [381, 0]
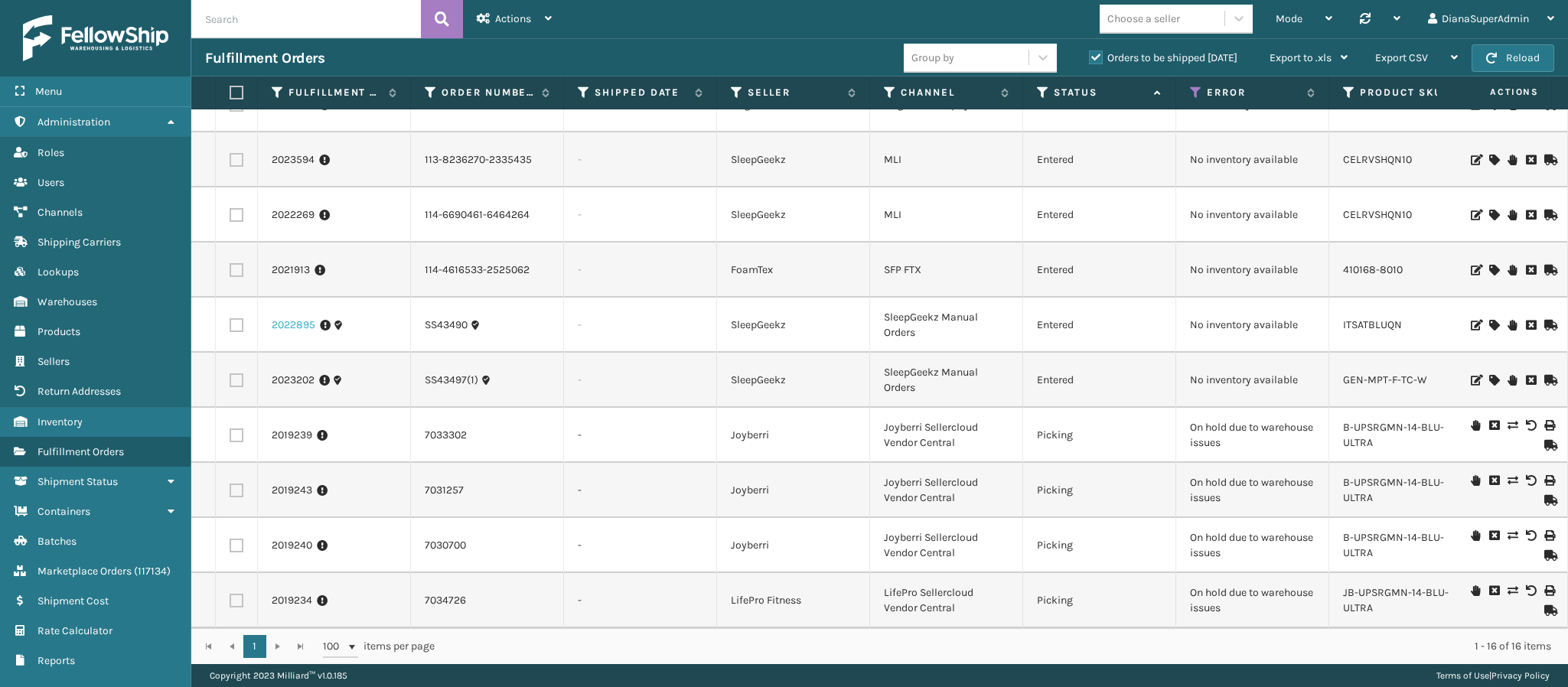
click at [308, 318] on link "2022895" at bounding box center [294, 325] width 43 height 15
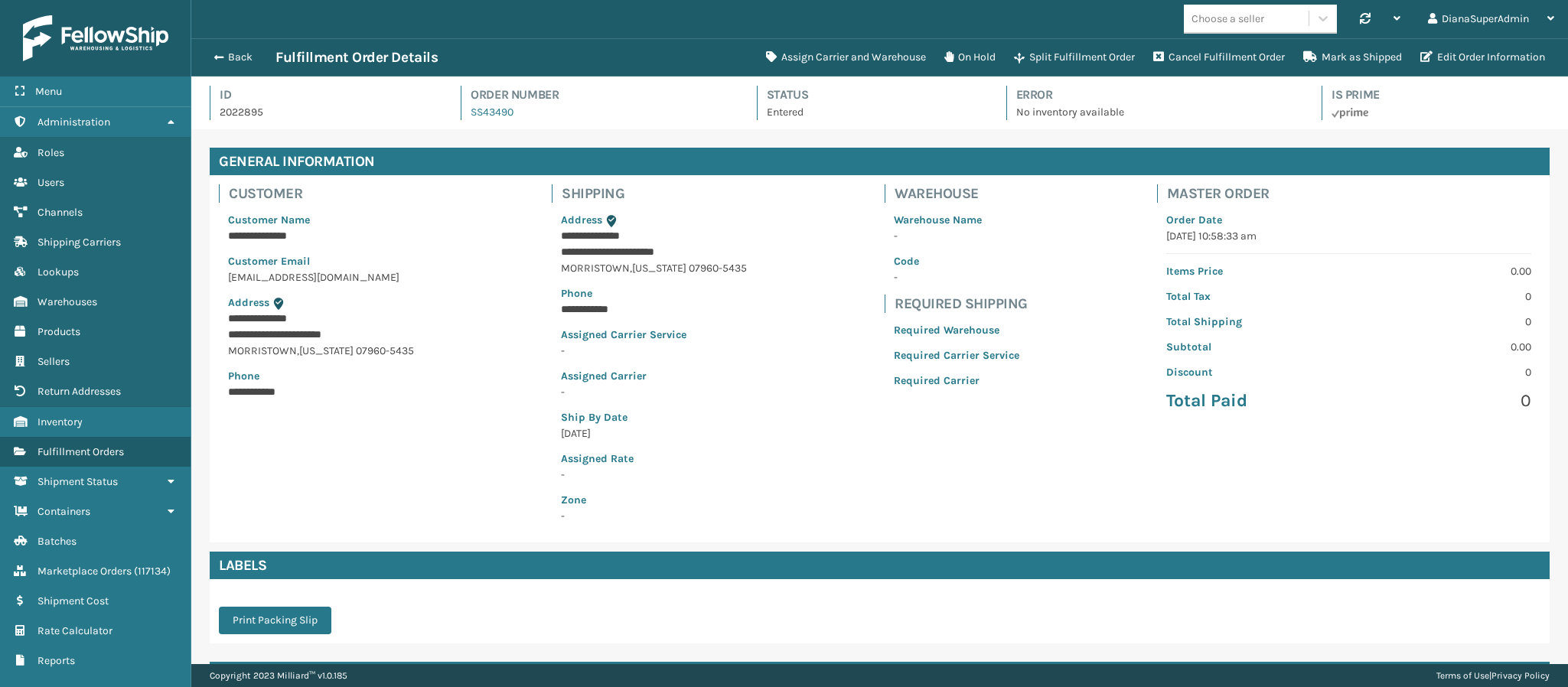
scroll to position [37, 1377]
click at [792, 51] on button "Assign Carrier and Warehouse" at bounding box center [846, 57] width 178 height 31
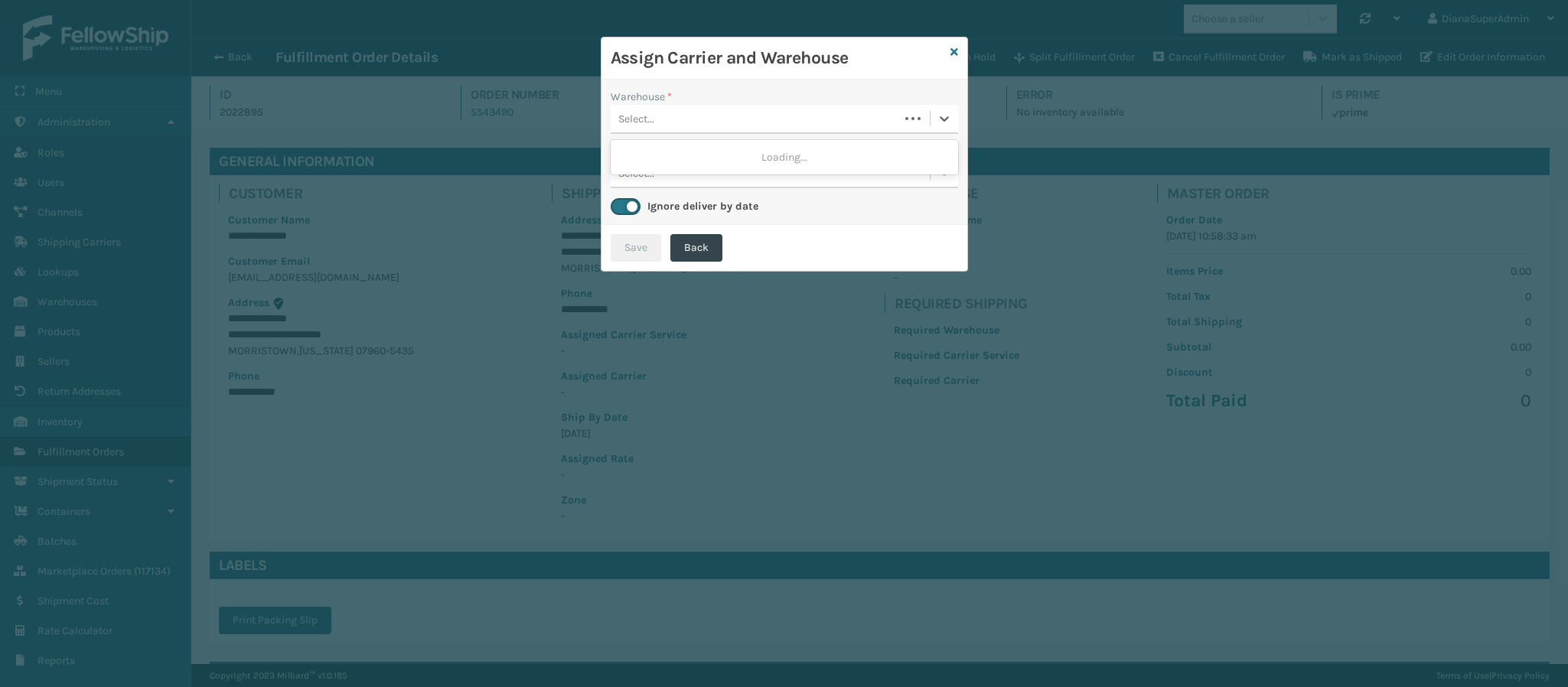
click at [794, 122] on div "Select..." at bounding box center [755, 119] width 289 height 25
click at [794, 122] on div "Select..." at bounding box center [770, 119] width 319 height 25
click at [953, 53] on div "Assign Carrier and Warehouse Warehouse * Select... Carrier Service * Select... …" at bounding box center [784, 154] width 367 height 235
click at [953, 53] on icon at bounding box center [953, 52] width 8 height 11
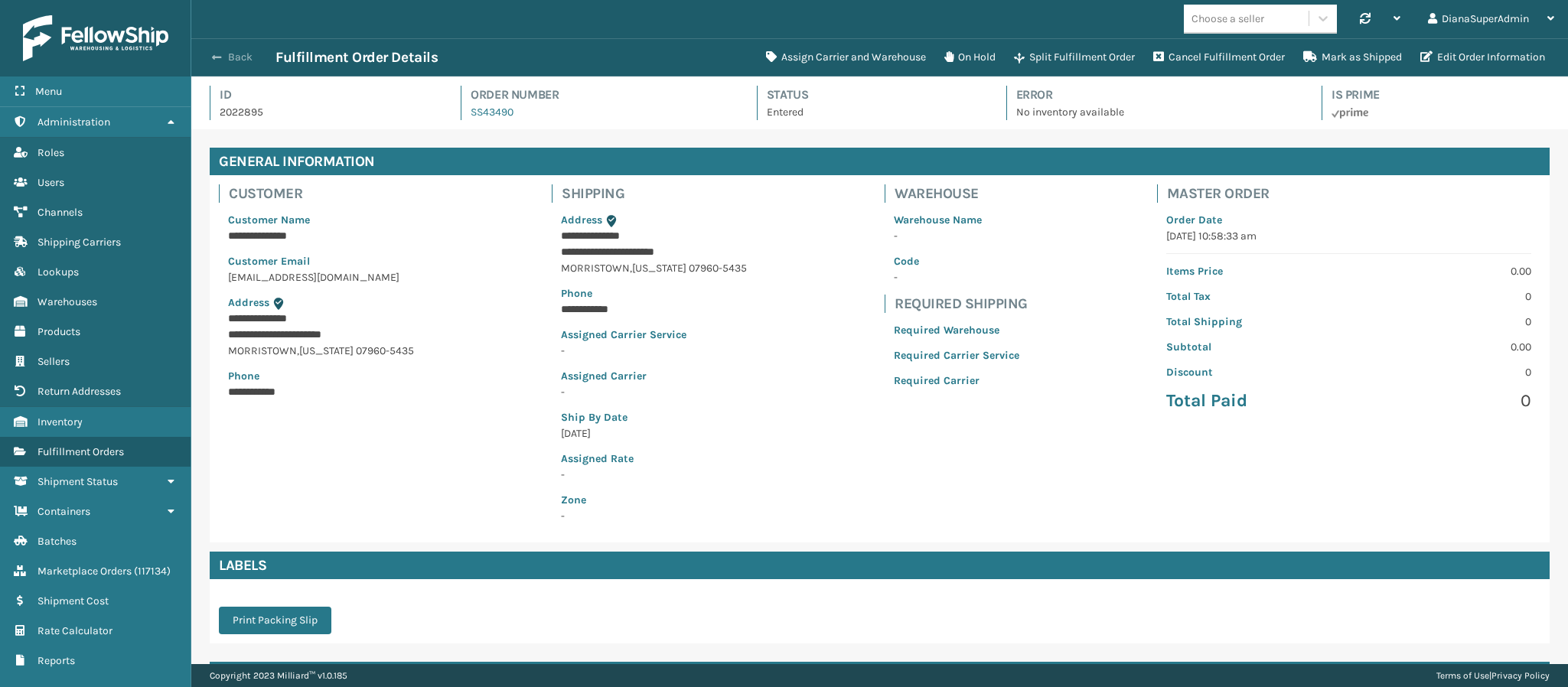
click at [221, 55] on button "Back" at bounding box center [240, 58] width 70 height 14
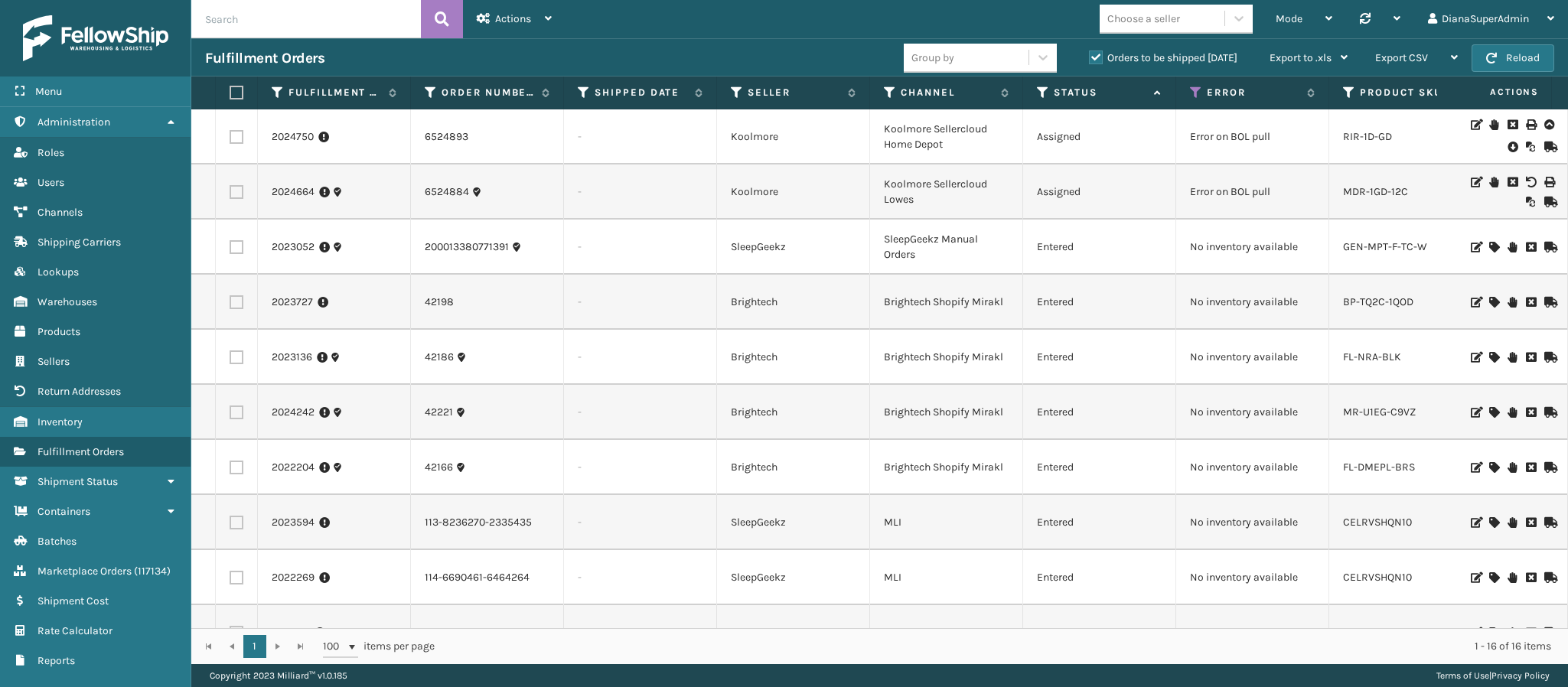
click at [309, 30] on input "text" at bounding box center [305, 19] width 229 height 38
paste input "113-0030404-0001037"
type input "113-0030404-0001037"
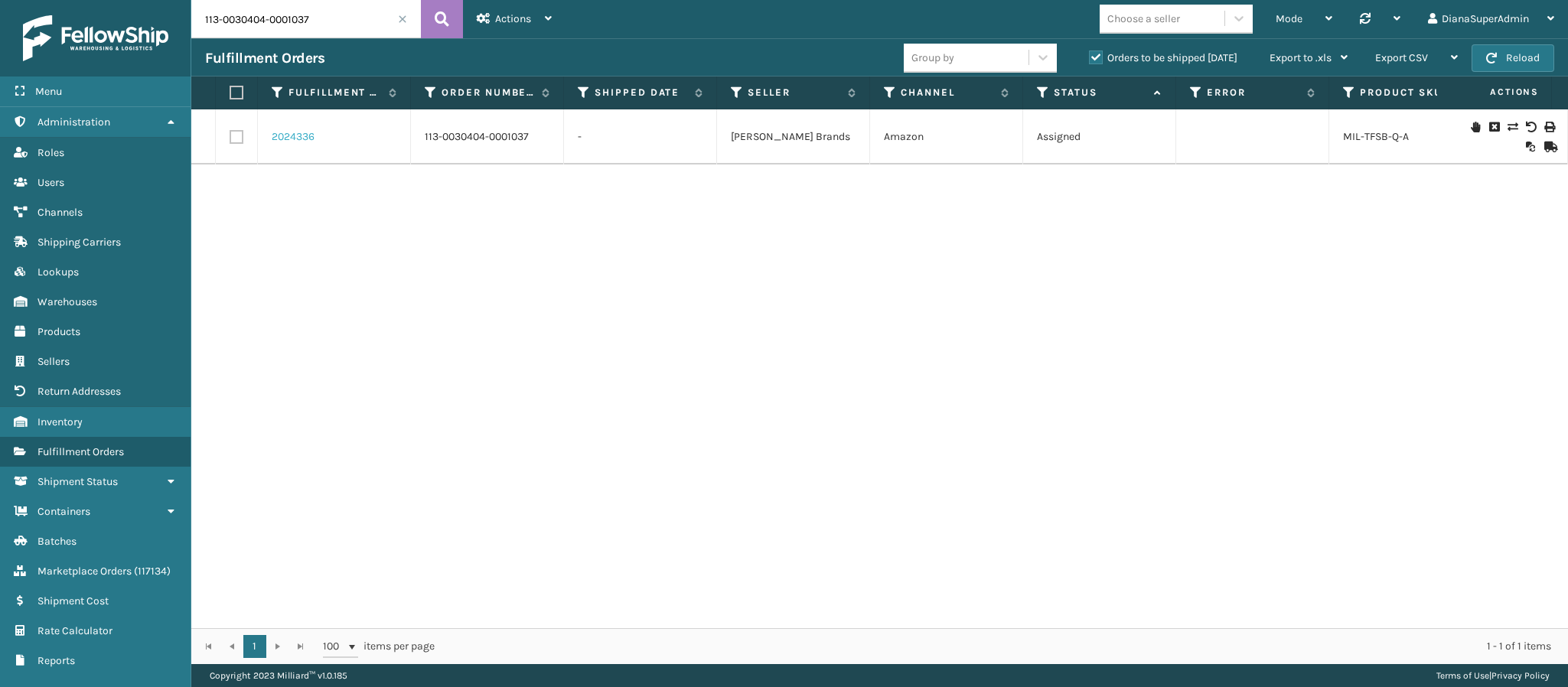
click at [308, 134] on link "2024336" at bounding box center [293, 137] width 43 height 15
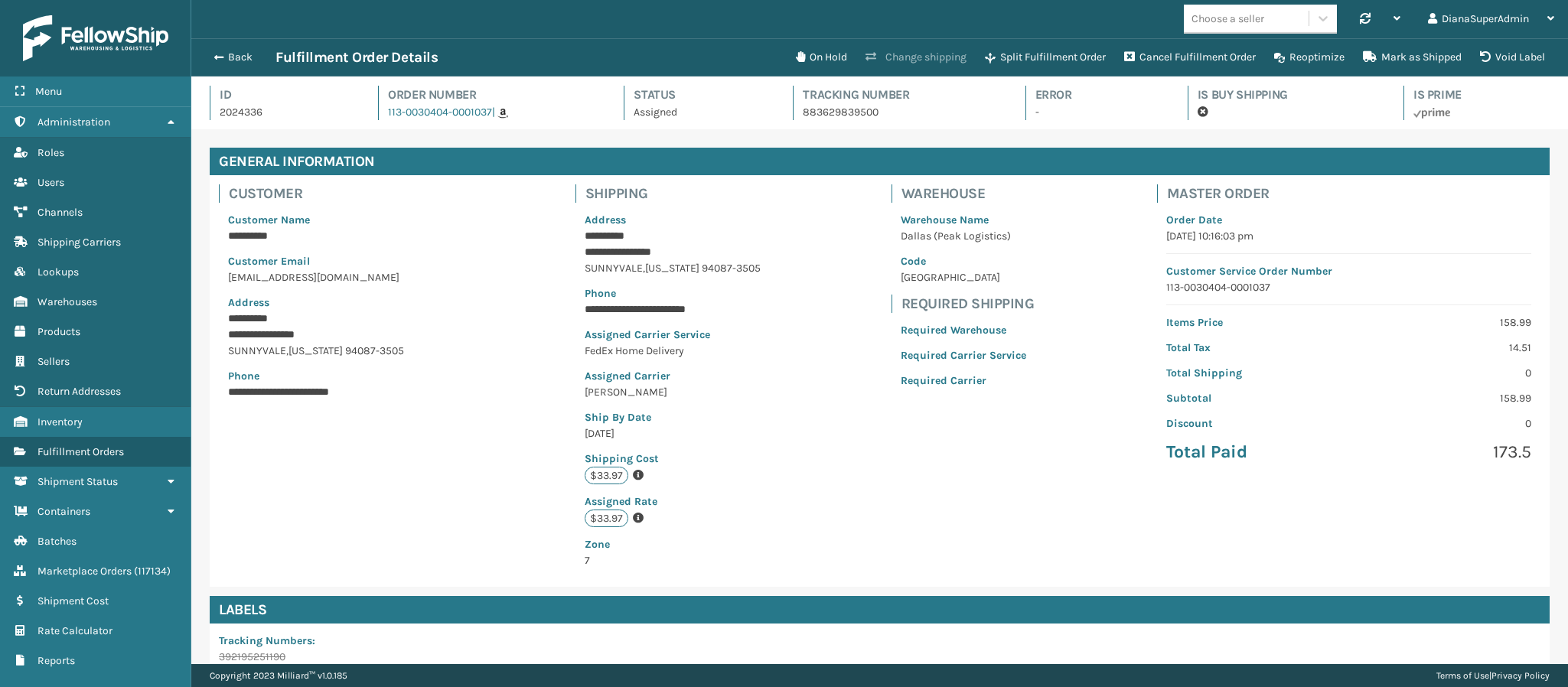
click at [887, 53] on button "Change shipping" at bounding box center [915, 57] width 119 height 31
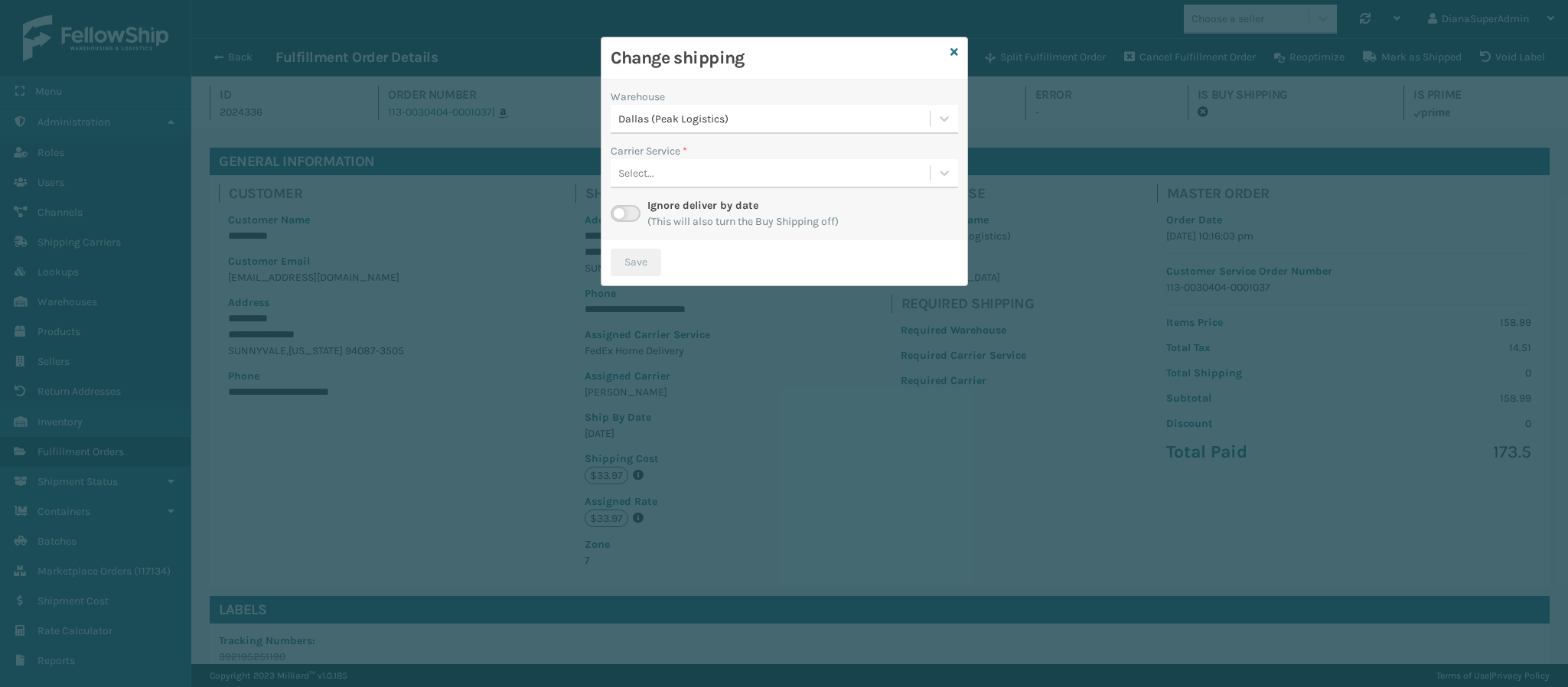
click at [625, 221] on label at bounding box center [626, 213] width 30 height 17
click at [621, 215] on input "checkbox" at bounding box center [616, 210] width 10 height 10
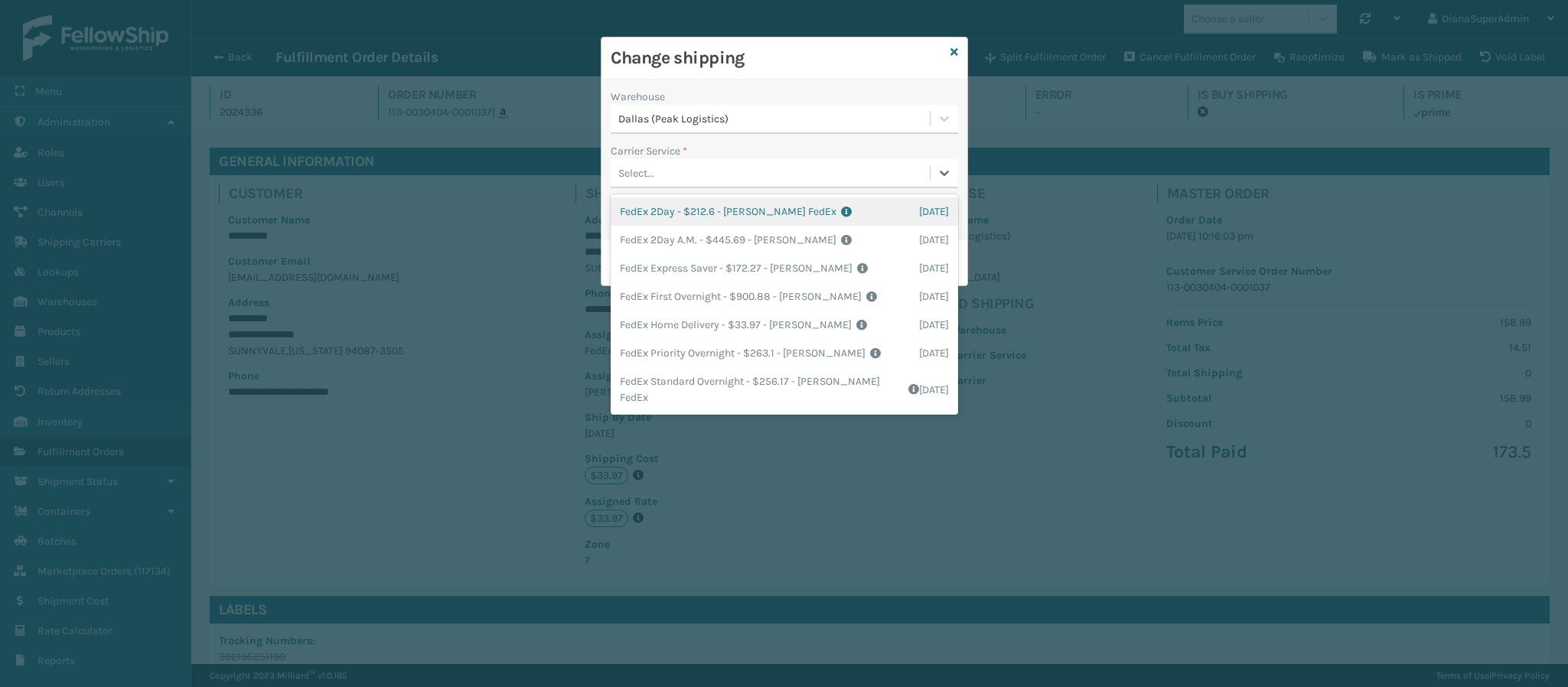
click at [810, 174] on div "Select..." at bounding box center [770, 173] width 319 height 25
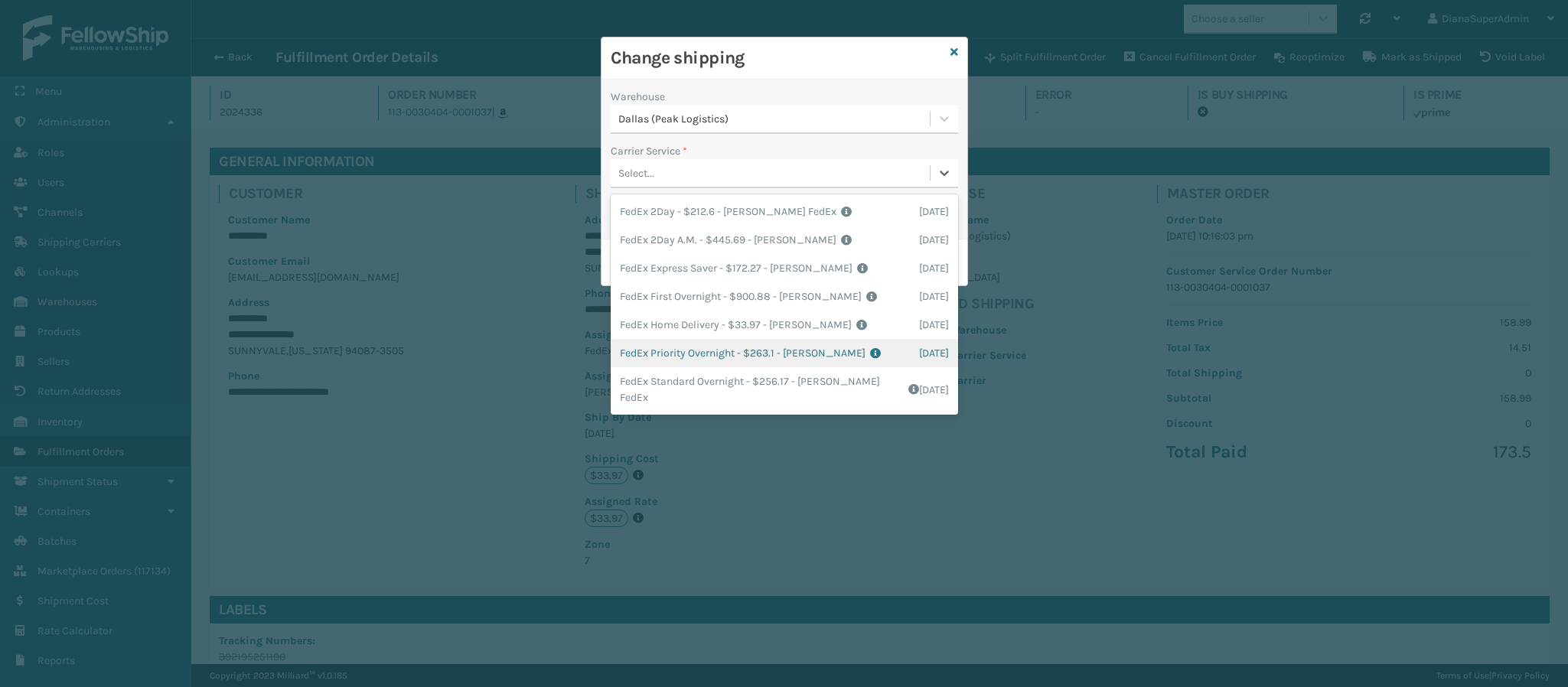
click at [806, 356] on div "FedEx Priority Overnight - $263.1 - [PERSON_NAME] FedEx Shipping Cost $230.79 S…" at bounding box center [784, 353] width 347 height 28
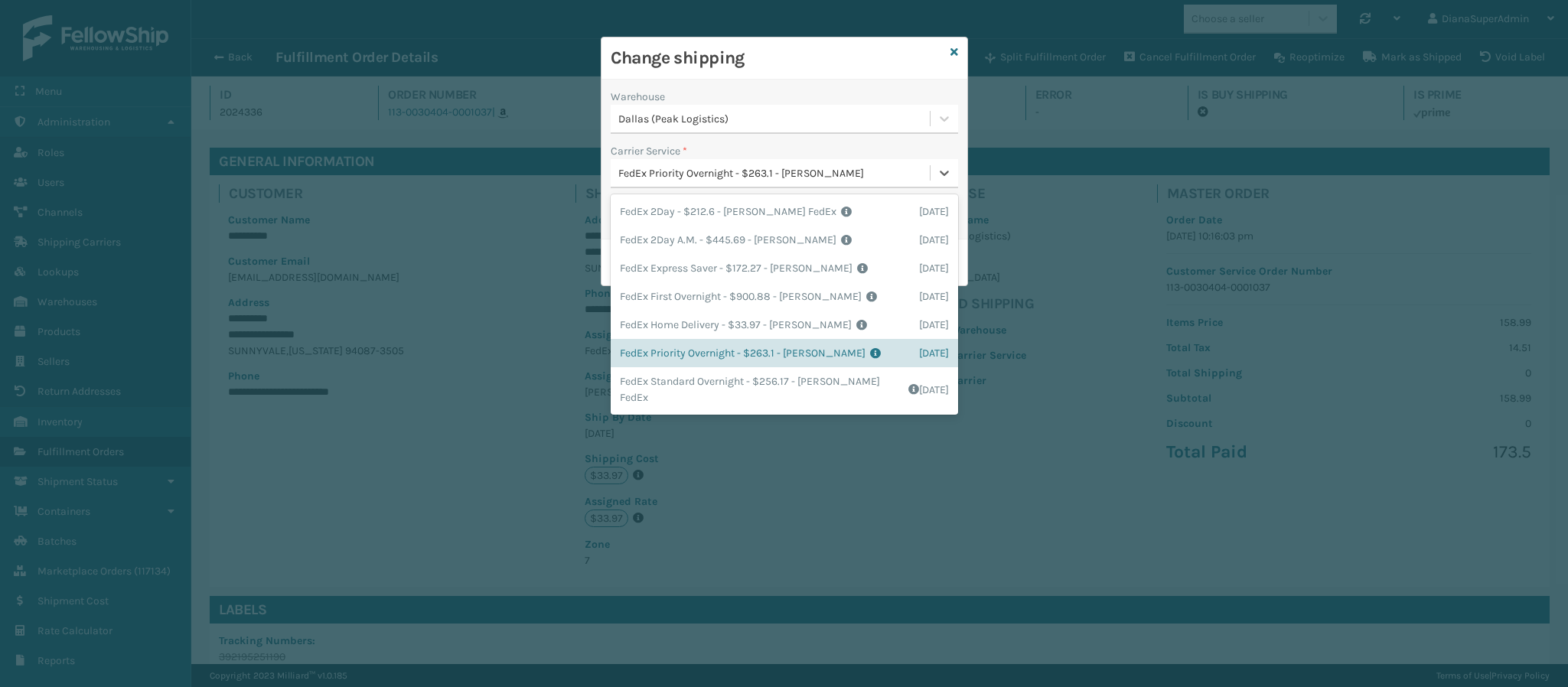
click at [807, 172] on div "FedEx Priority Overnight - $263.1 - [PERSON_NAME]" at bounding box center [774, 173] width 313 height 16
click at [761, 328] on div "FedEx Home Delivery - $33.97 - [PERSON_NAME] FedEx Shipping Cost $29.8 Surplus …" at bounding box center [784, 324] width 347 height 28
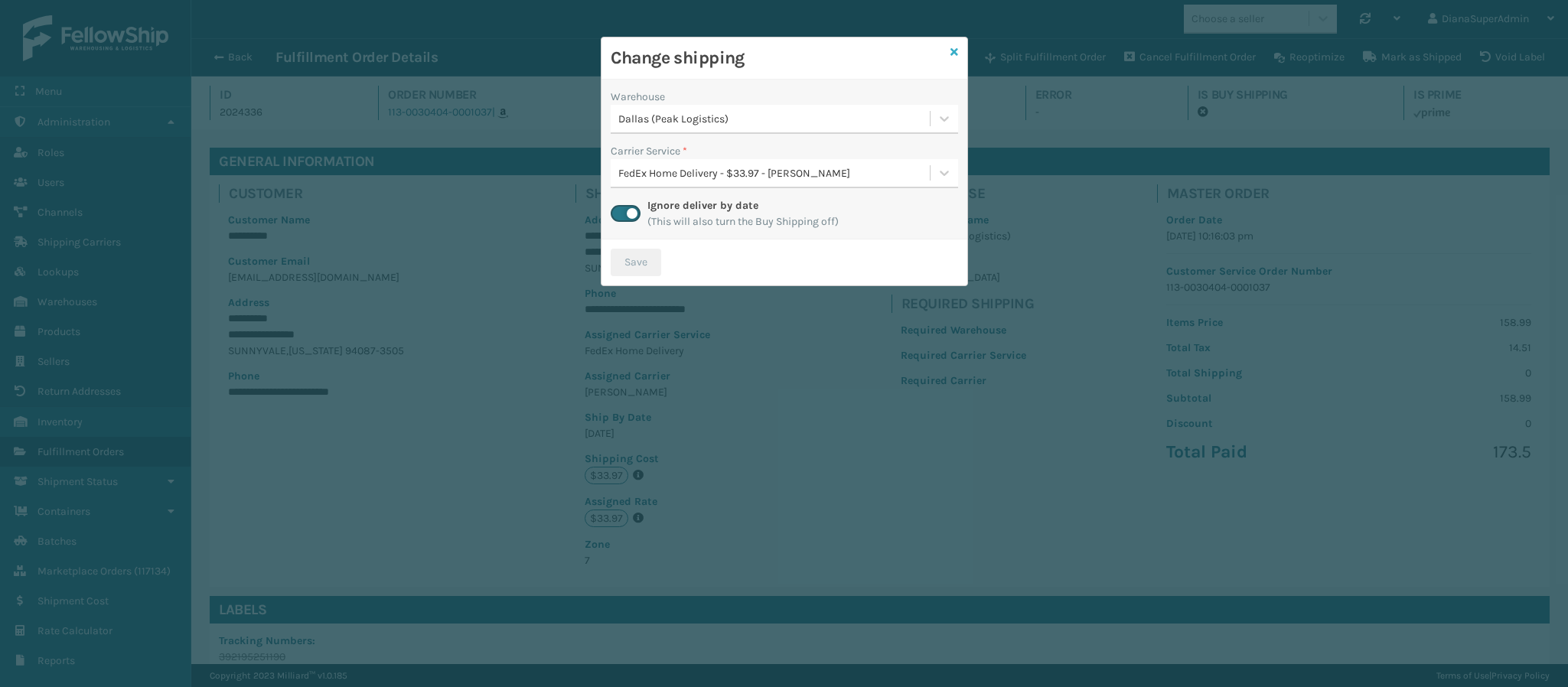
click at [950, 51] on icon at bounding box center [953, 52] width 8 height 11
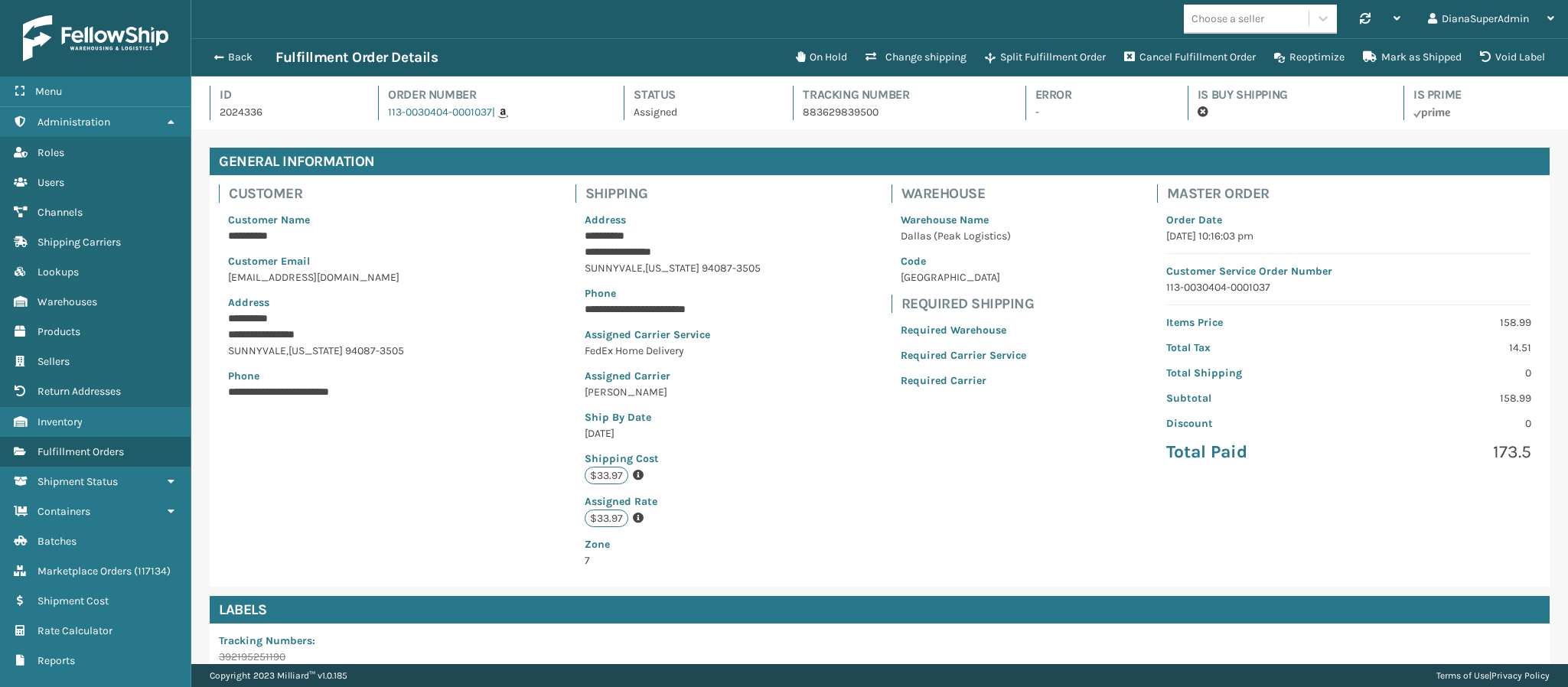
scroll to position [250, 0]
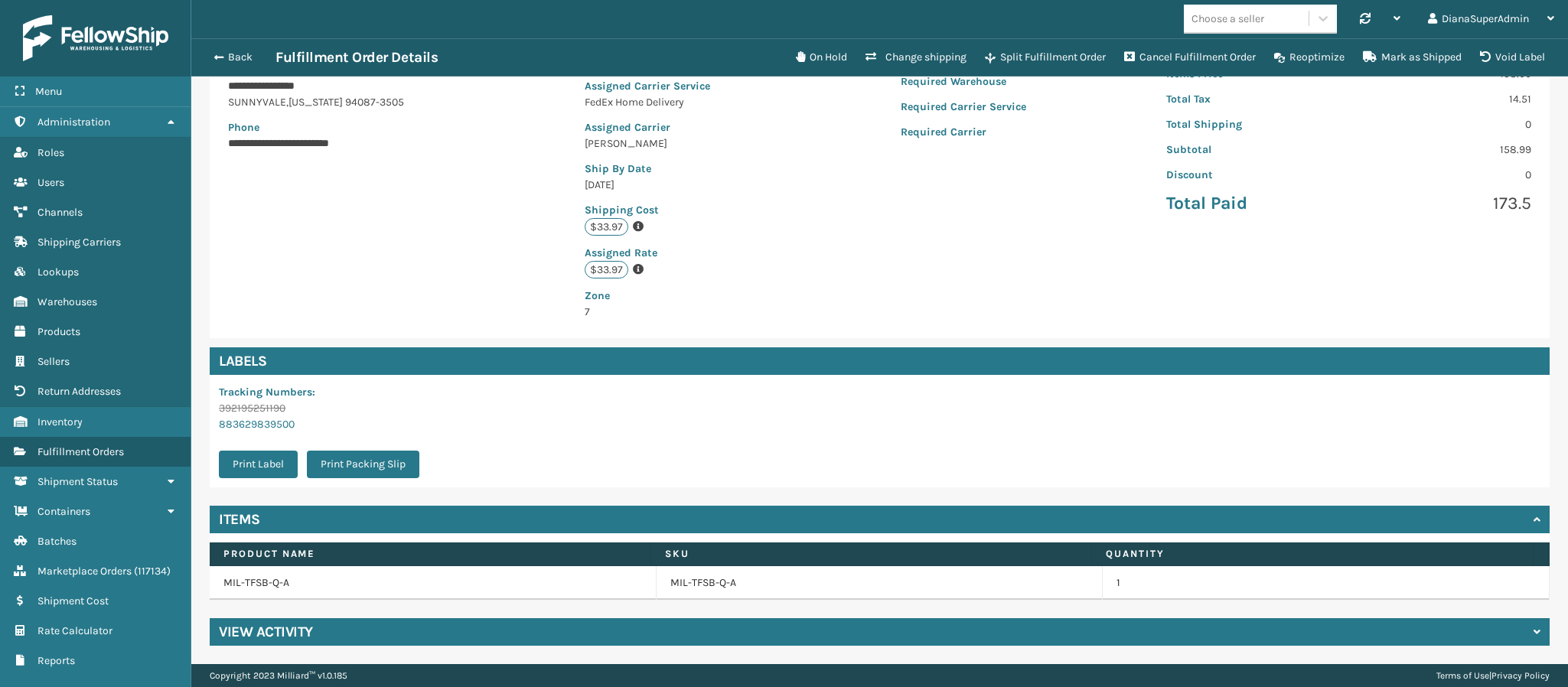
click at [236, 619] on div "View Activity" at bounding box center [879, 631] width 1339 height 28
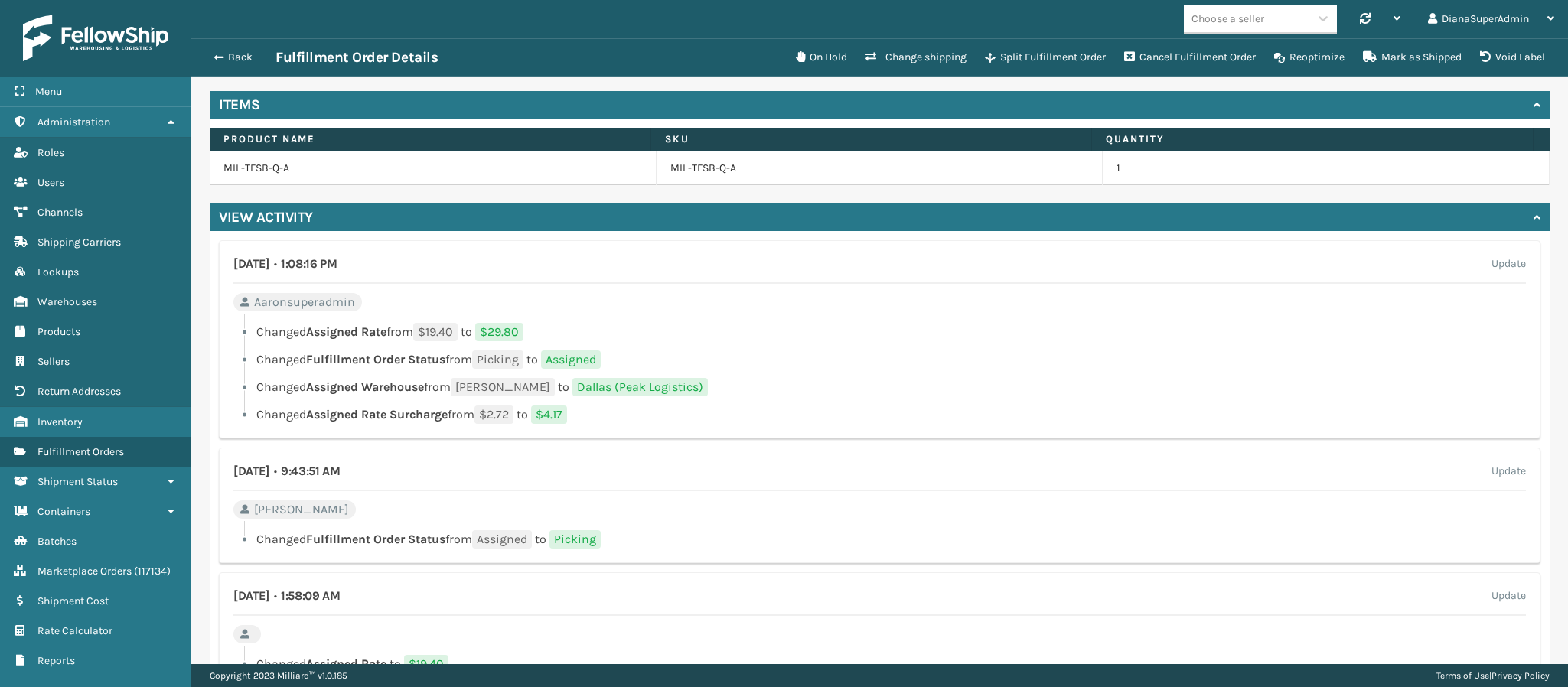
scroll to position [661, 0]
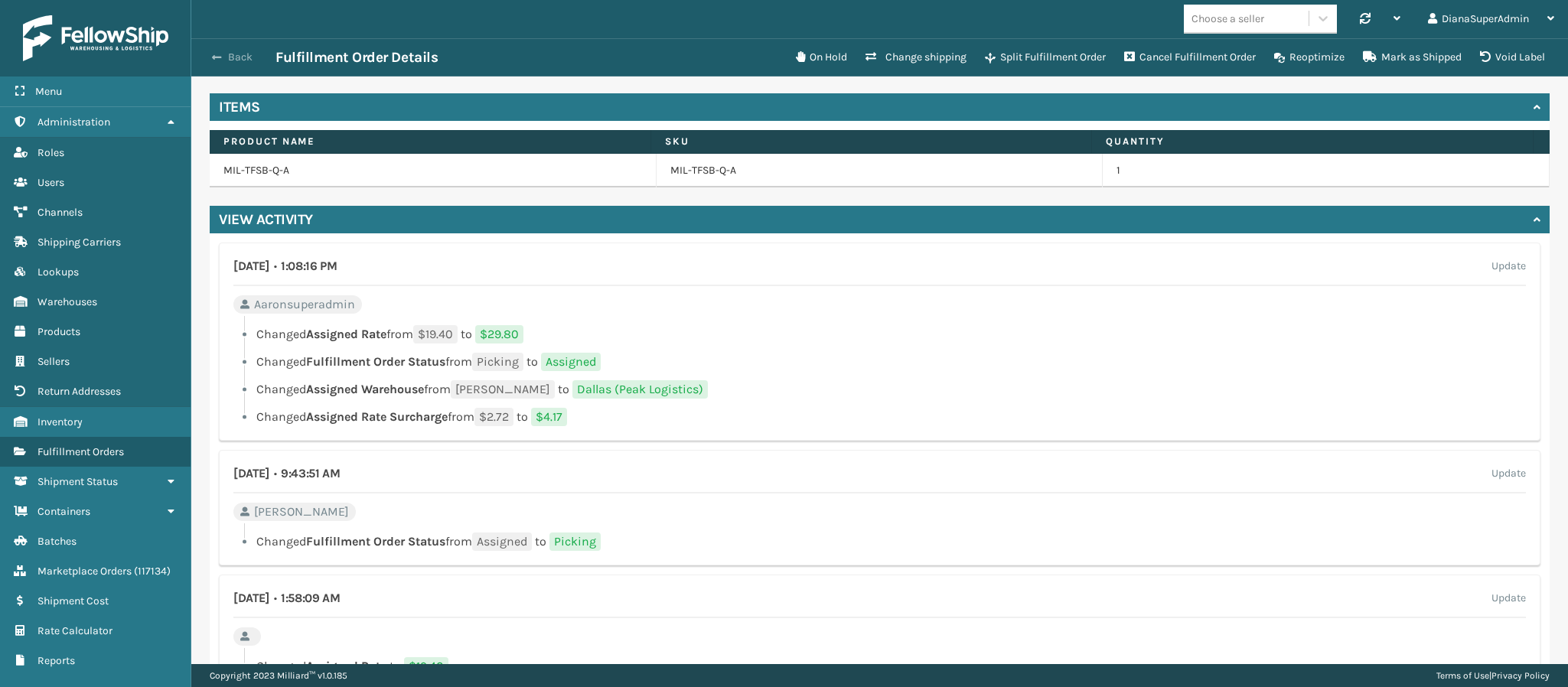
click at [212, 55] on span "button" at bounding box center [216, 57] width 9 height 11
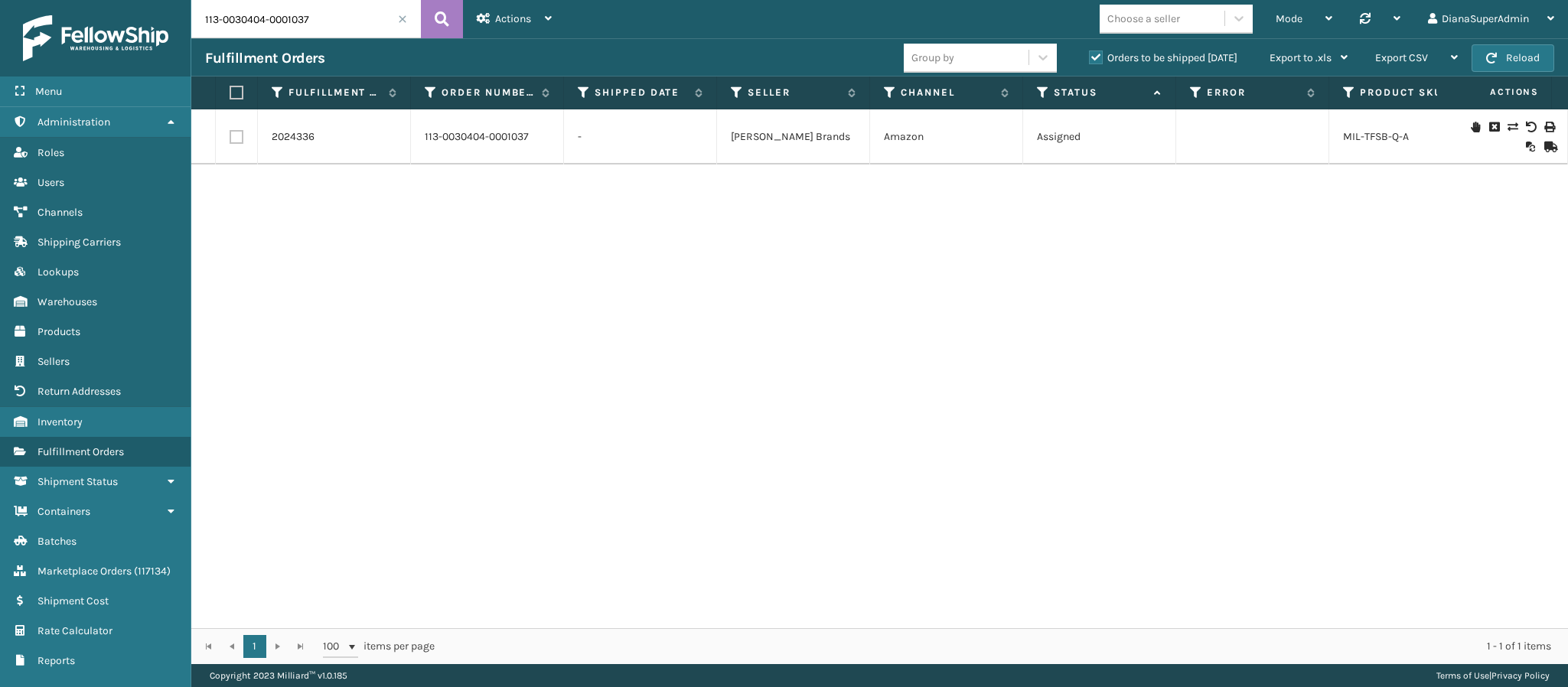
click at [1093, 278] on div "2024336 113-0030404-0001037 - [PERSON_NAME] Brands Amazon Assigned MIL-TFSB-Q-A…" at bounding box center [879, 369] width 1376 height 519
click at [1279, 273] on div "2024336 113-0030404-0001037 - [PERSON_NAME] Brands Amazon Assigned MIL-TFSB-Q-A…" at bounding box center [879, 369] width 1376 height 519
click at [1082, 428] on div "2024336 113-0030404-0001037 - [PERSON_NAME] Brands Amazon Assigned MIL-TFSB-Q-A…" at bounding box center [879, 369] width 1376 height 519
click at [736, 236] on div "2024336 113-0030404-0001037 - [PERSON_NAME] Brands Amazon Assigned MIL-TFSB-Q-A…" at bounding box center [879, 369] width 1376 height 519
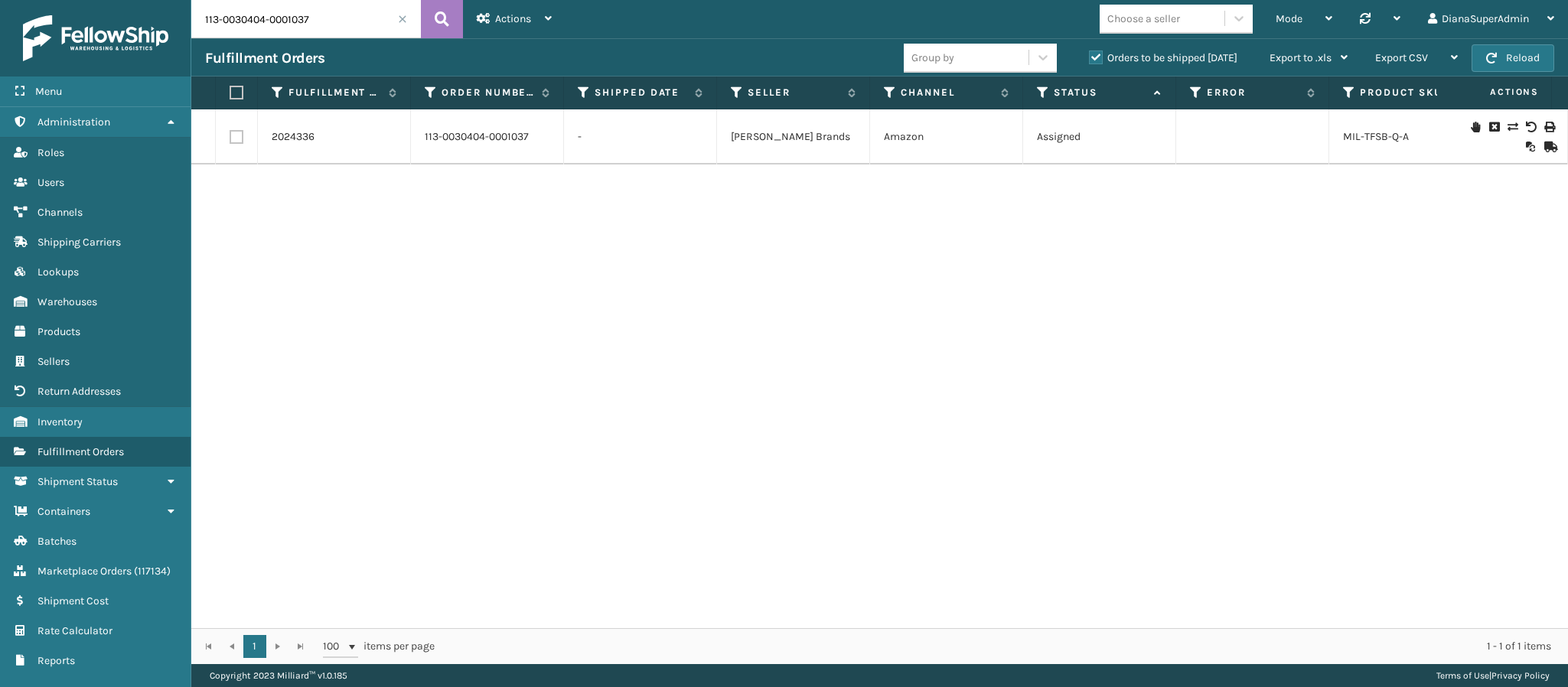
click at [1189, 411] on div "2024336 113-0030404-0001037 - [PERSON_NAME] Brands Amazon Assigned MIL-TFSB-Q-A…" at bounding box center [879, 369] width 1376 height 519
click at [404, 19] on span at bounding box center [402, 18] width 9 height 9
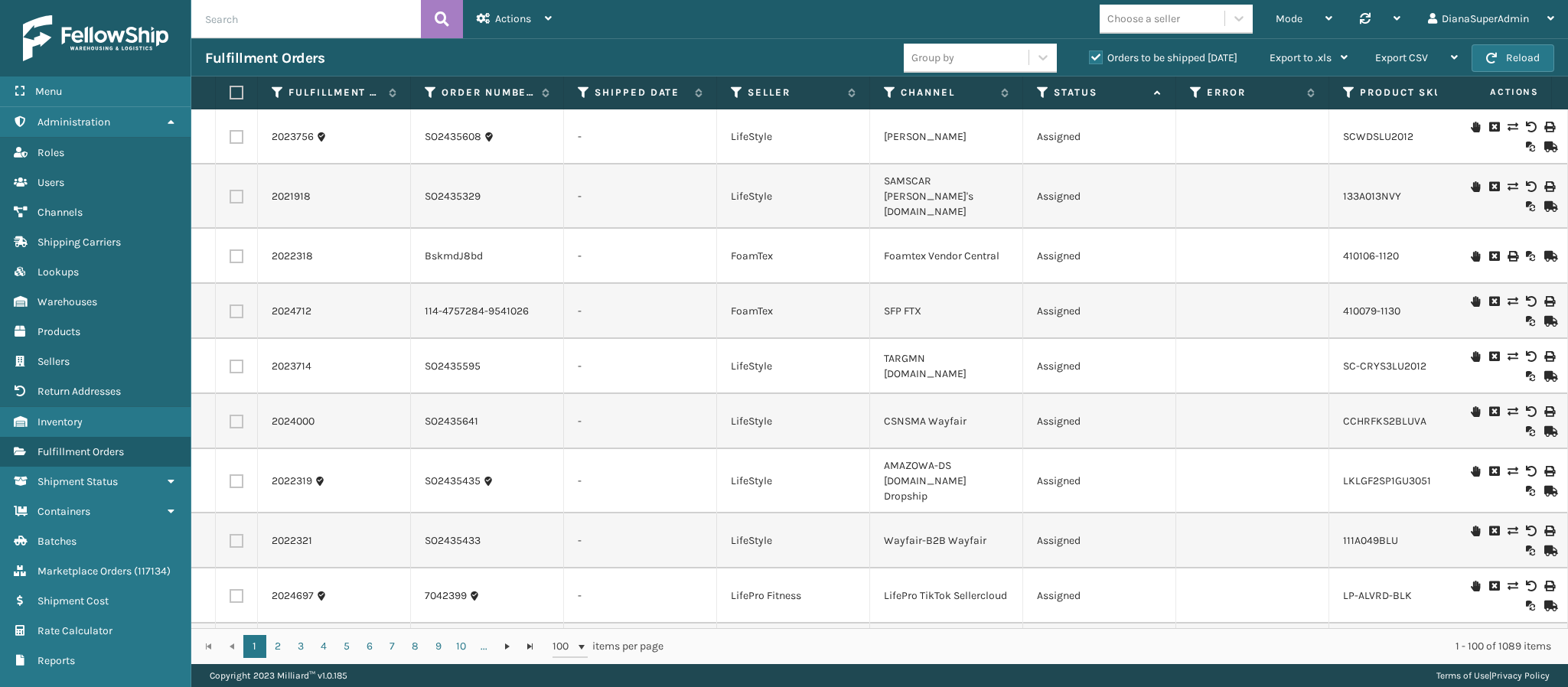
click at [1294, 394] on td at bounding box center [1252, 421] width 153 height 55
